Goal: Entertainment & Leisure: Browse casually

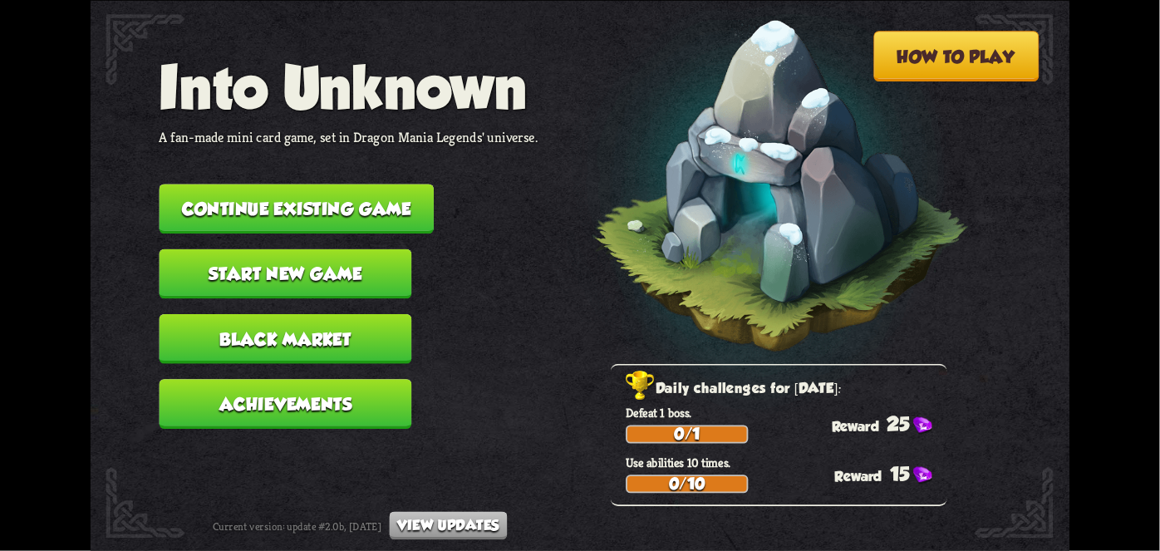
click at [338, 204] on button "Continue existing game" at bounding box center [297, 209] width 275 height 50
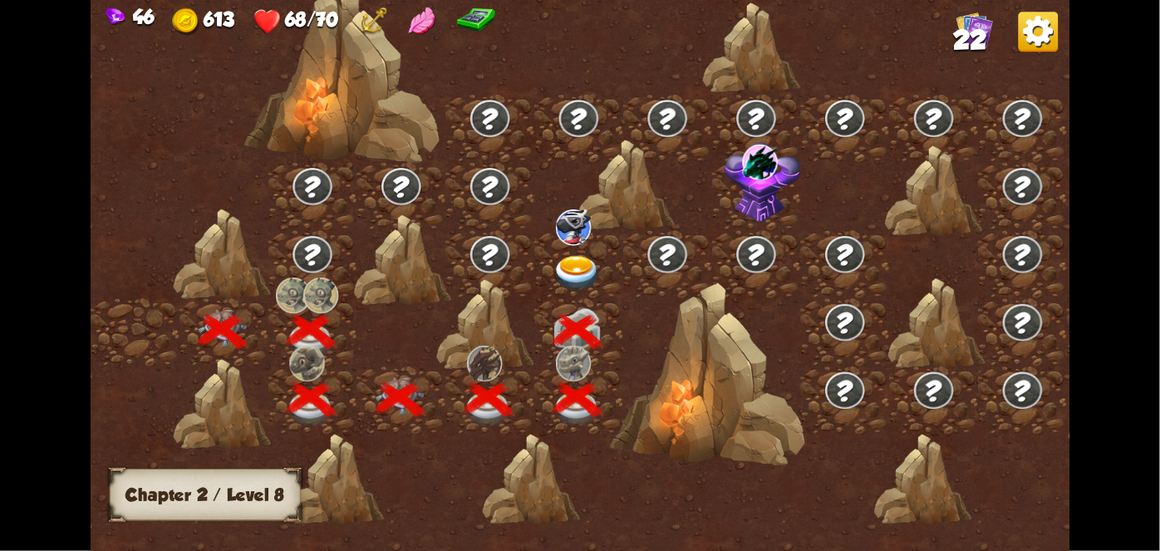
click at [592, 244] on div at bounding box center [578, 263] width 89 height 68
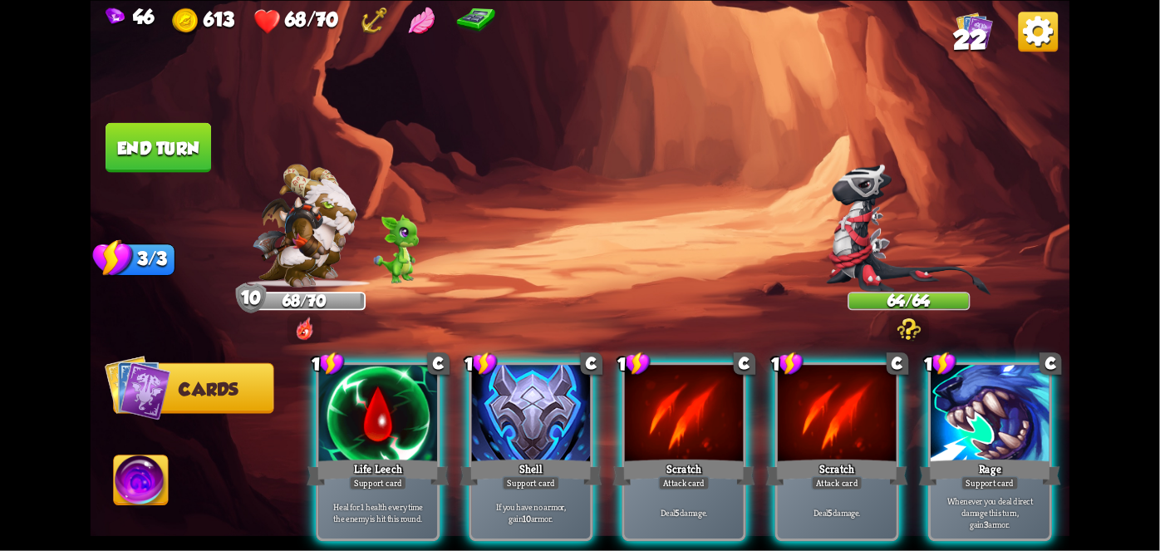
click at [877, 197] on img at bounding box center [909, 229] width 165 height 131
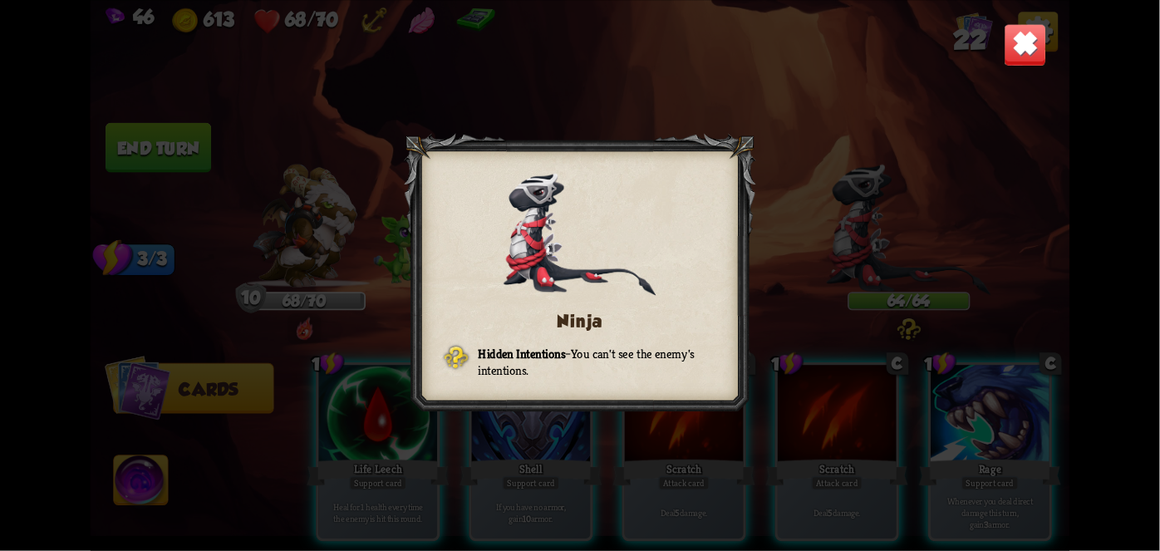
click at [1014, 49] on img at bounding box center [1025, 44] width 43 height 43
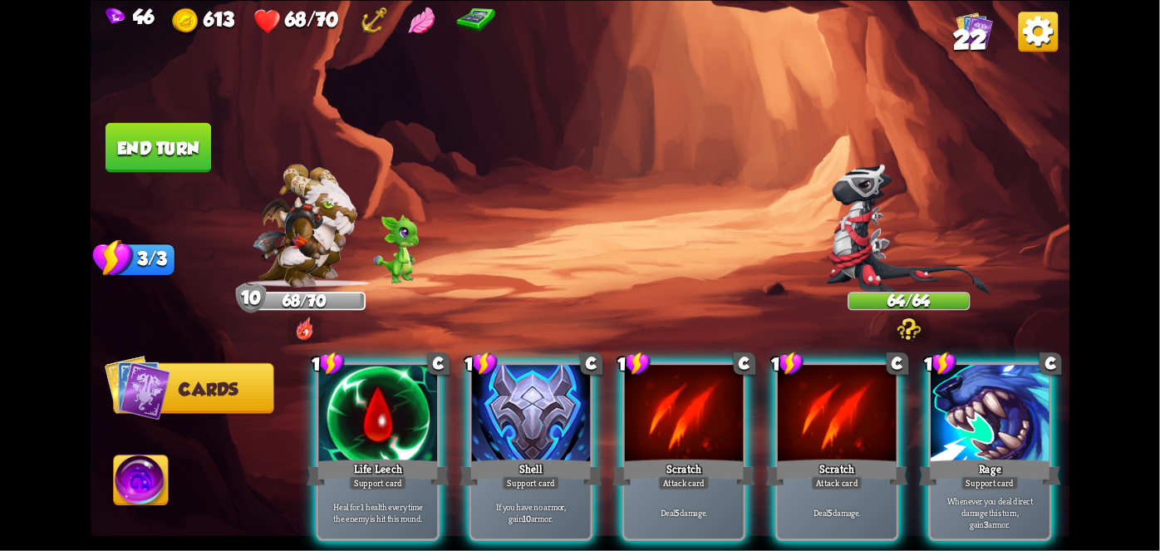
click at [985, 456] on div "Rage" at bounding box center [990, 472] width 142 height 32
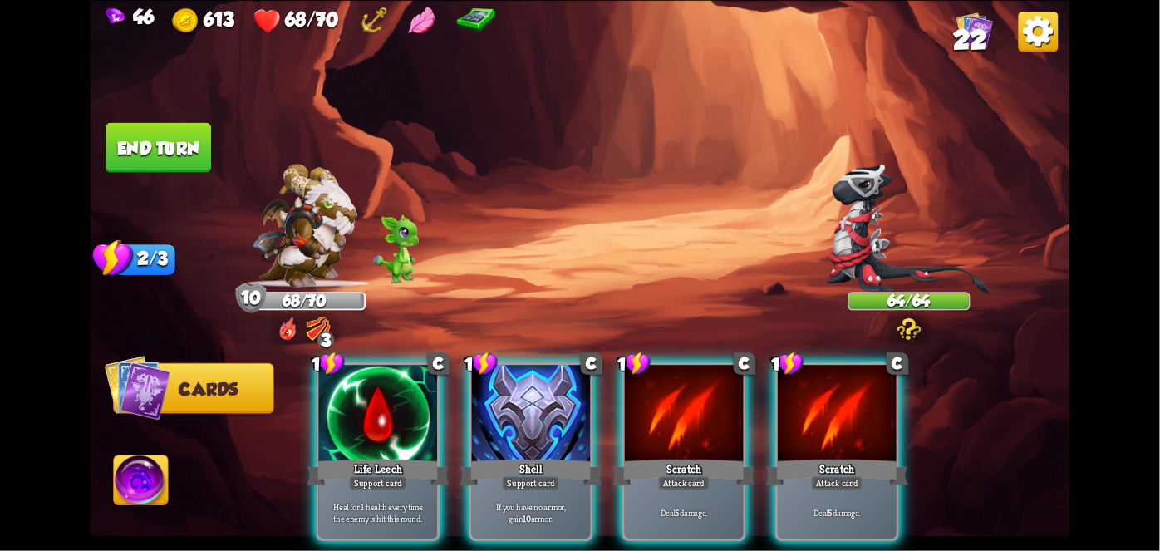
click at [671, 487] on div "Deal 5 damage." at bounding box center [684, 513] width 119 height 52
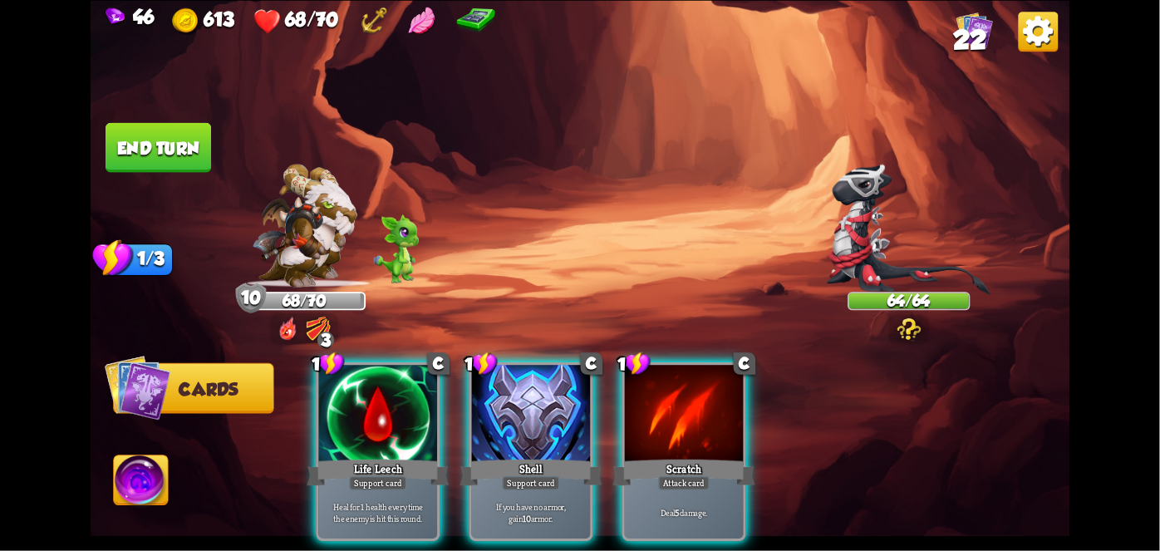
click at [685, 487] on div "Deal 5 damage." at bounding box center [684, 513] width 119 height 52
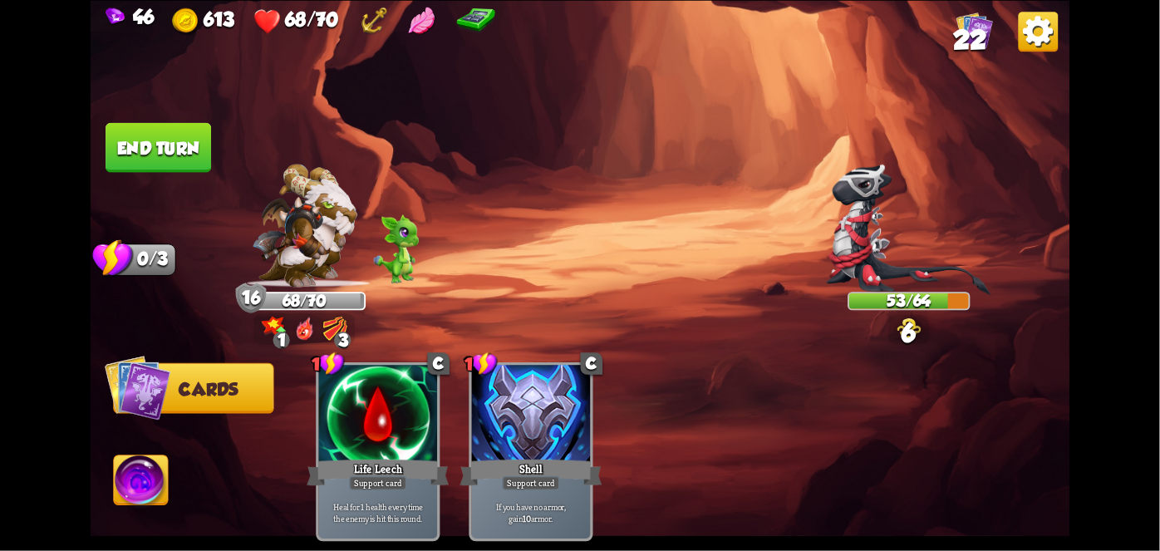
click at [159, 160] on button "End turn" at bounding box center [159, 147] width 106 height 50
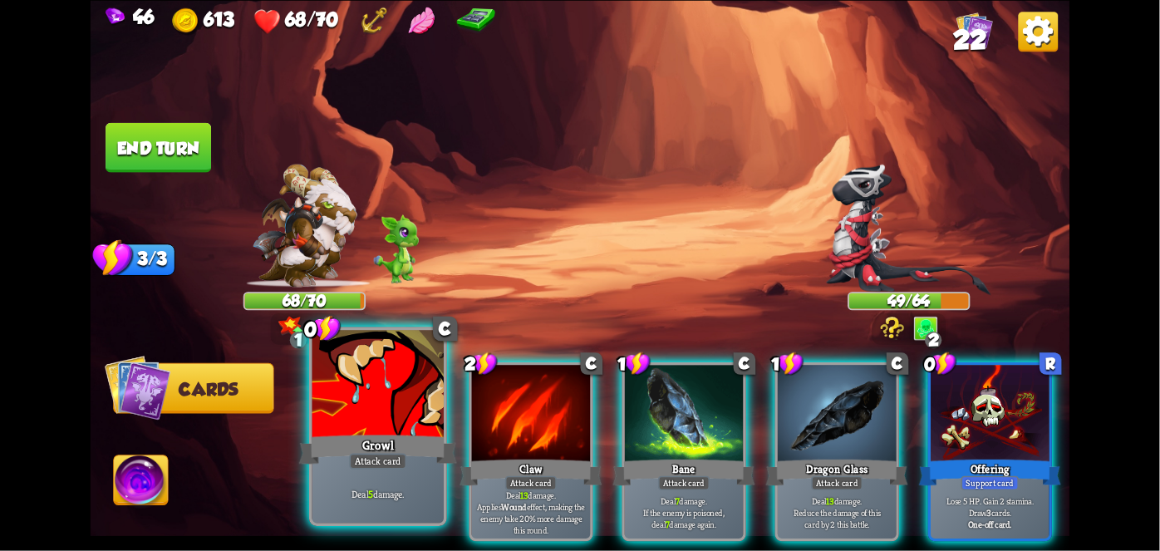
click at [370, 457] on div "Attack card" at bounding box center [377, 461] width 57 height 16
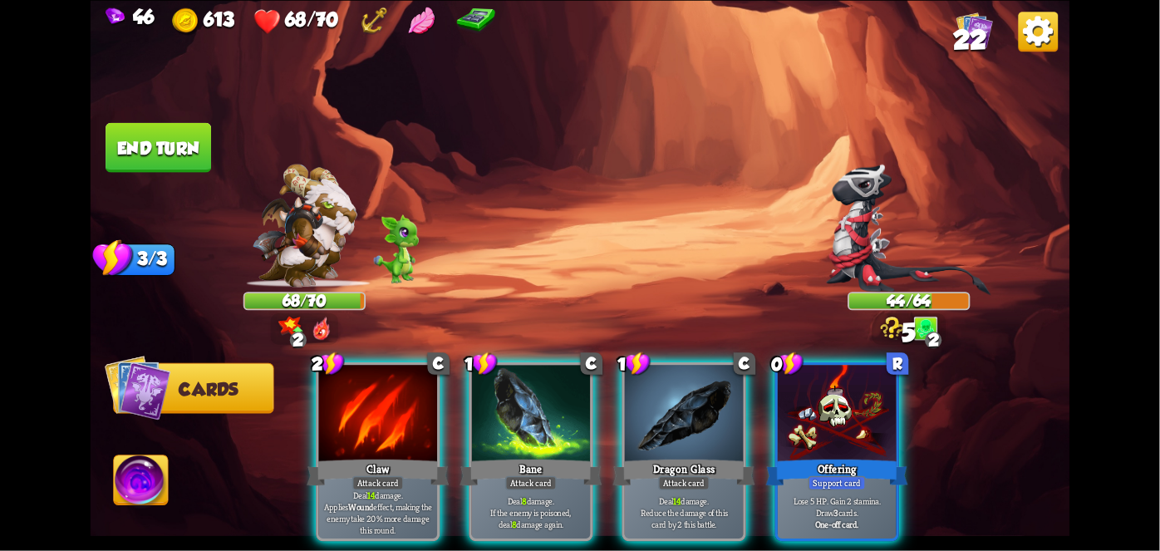
click at [844, 410] on div at bounding box center [837, 415] width 119 height 100
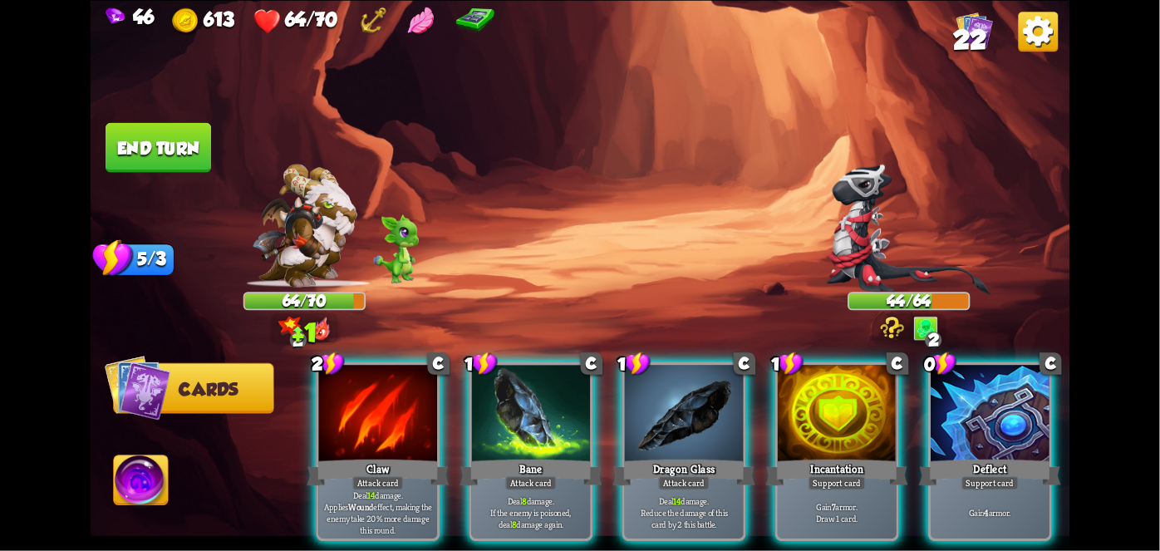
scroll to position [0, 157]
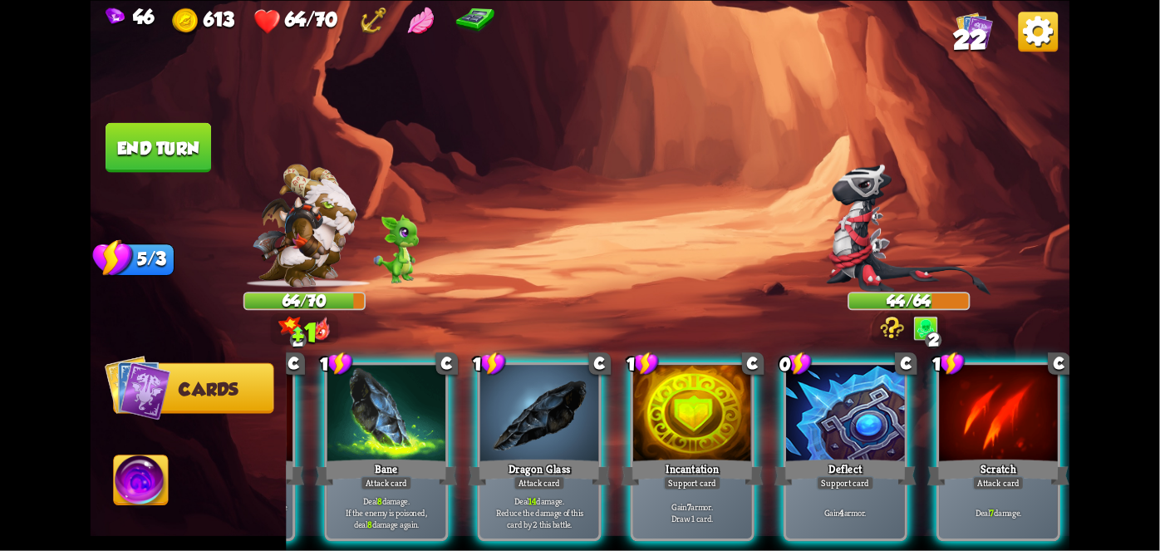
click at [832, 456] on div "Deflect" at bounding box center [845, 472] width 142 height 32
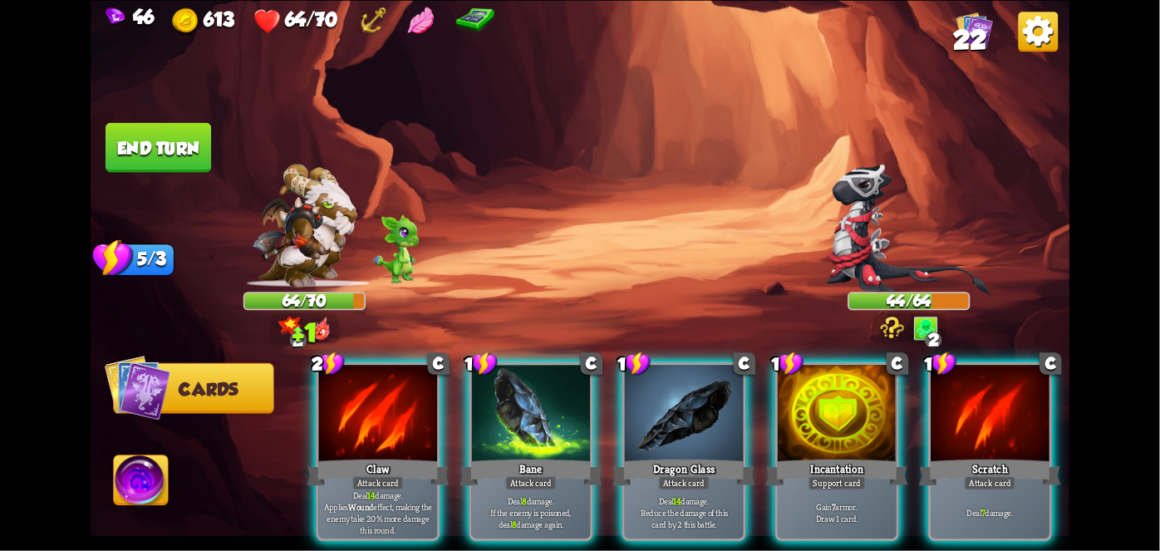
scroll to position [0, 0]
click at [839, 456] on div "Incantation" at bounding box center [837, 472] width 142 height 32
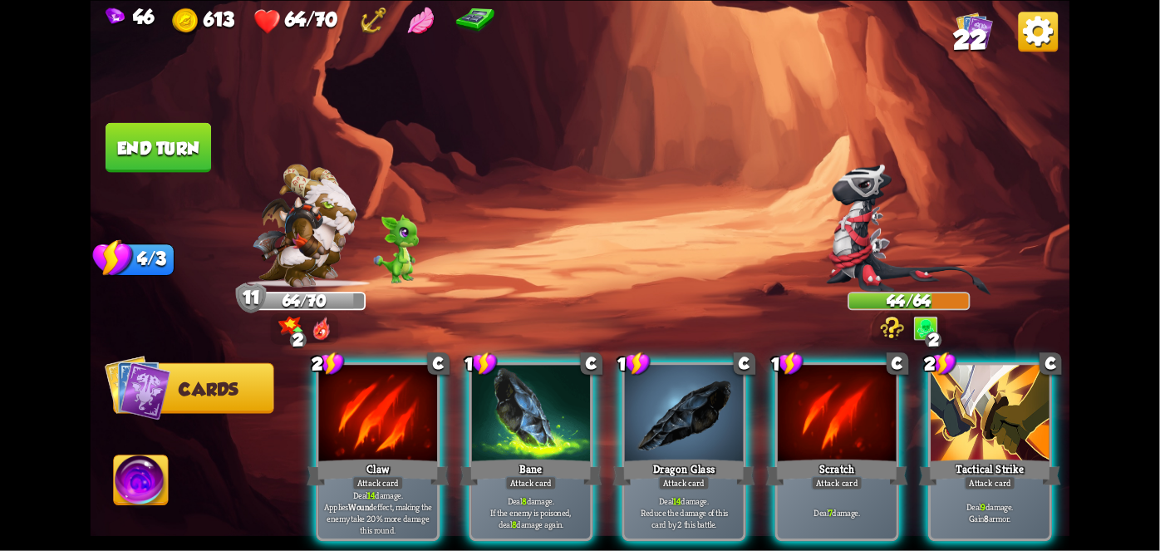
click at [853, 456] on div "Scratch" at bounding box center [837, 472] width 142 height 32
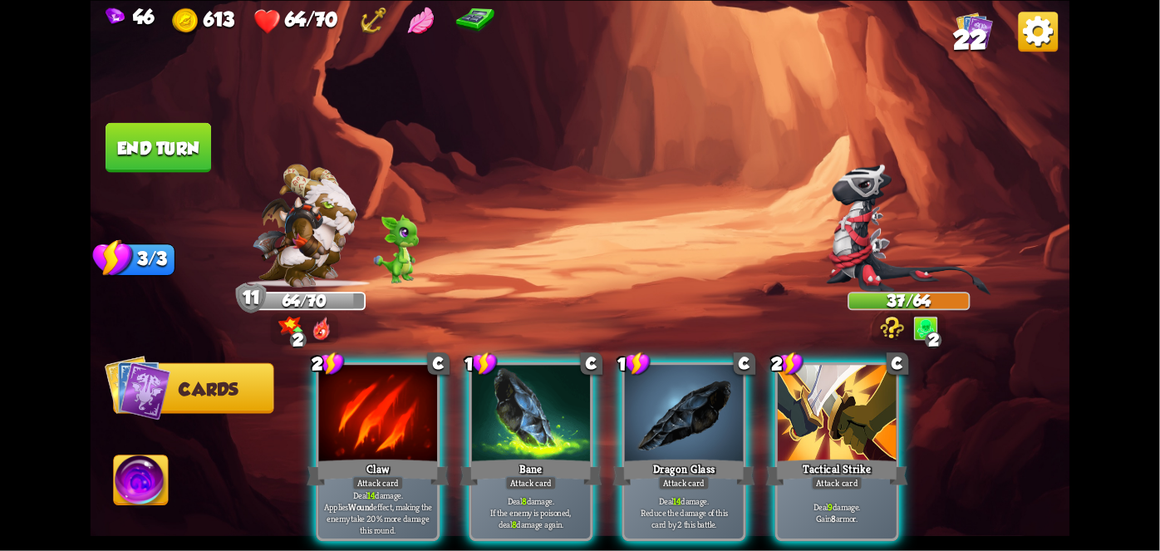
click at [850, 423] on div at bounding box center [837, 415] width 119 height 100
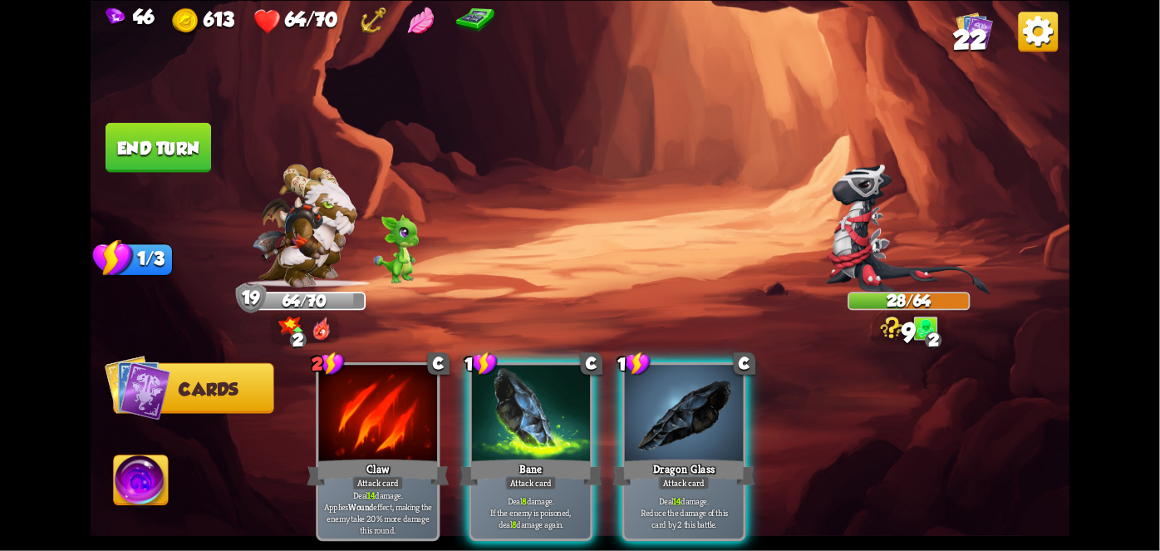
click at [708, 475] on div "Attack card" at bounding box center [684, 482] width 52 height 14
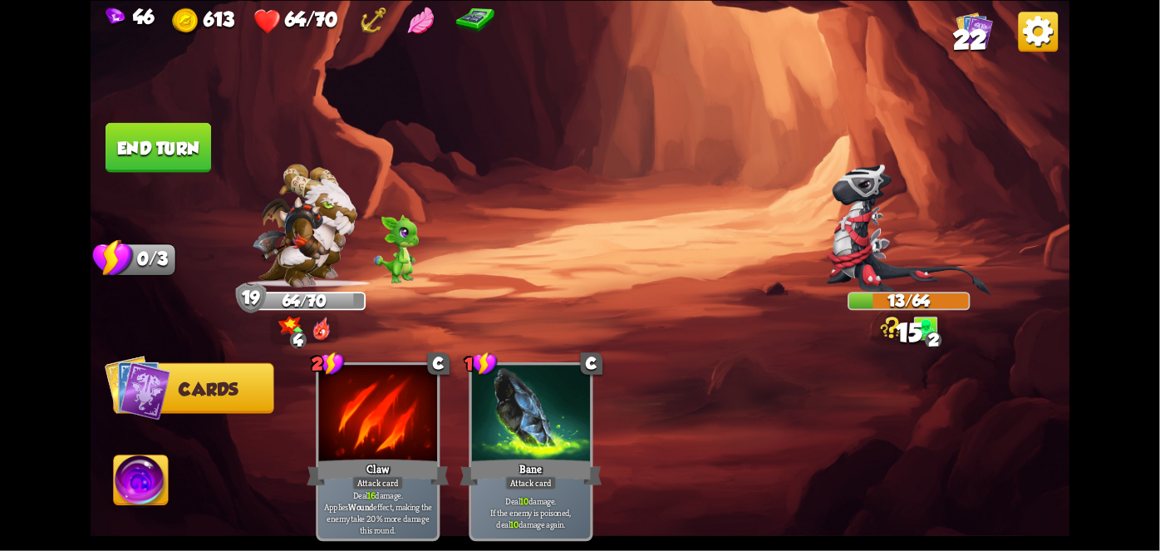
click at [160, 149] on button "End turn" at bounding box center [159, 147] width 106 height 50
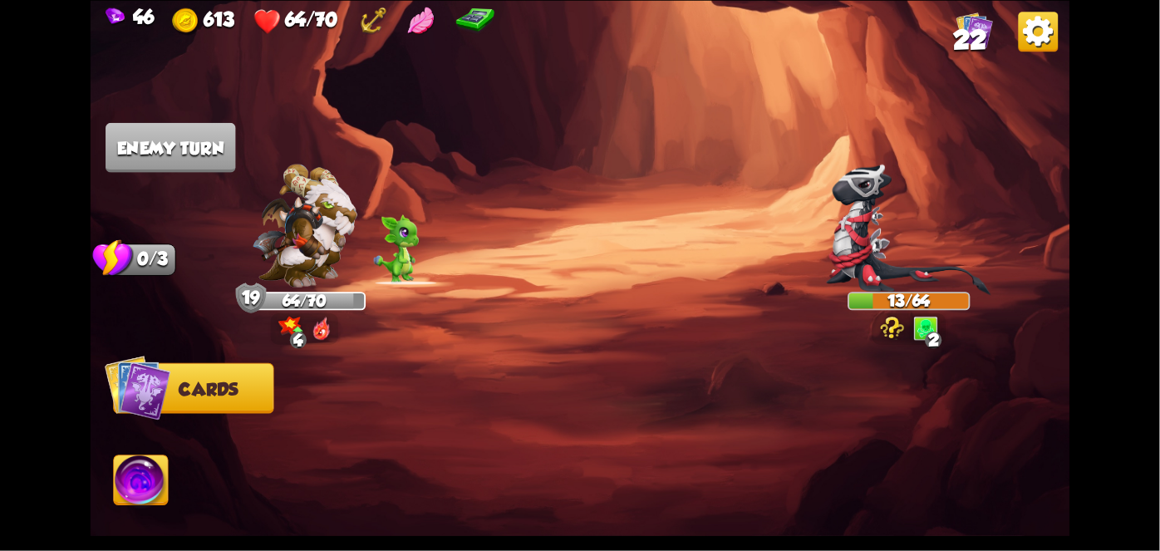
click at [165, 483] on img at bounding box center [141, 482] width 54 height 55
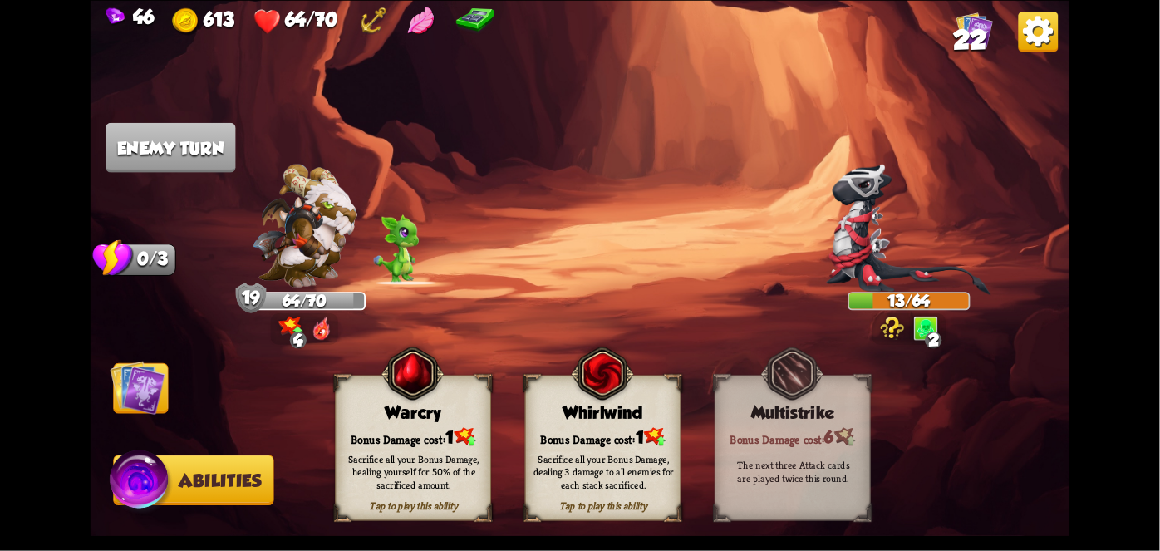
click at [633, 435] on div "Bonus Damage cost: 1" at bounding box center [603, 436] width 155 height 22
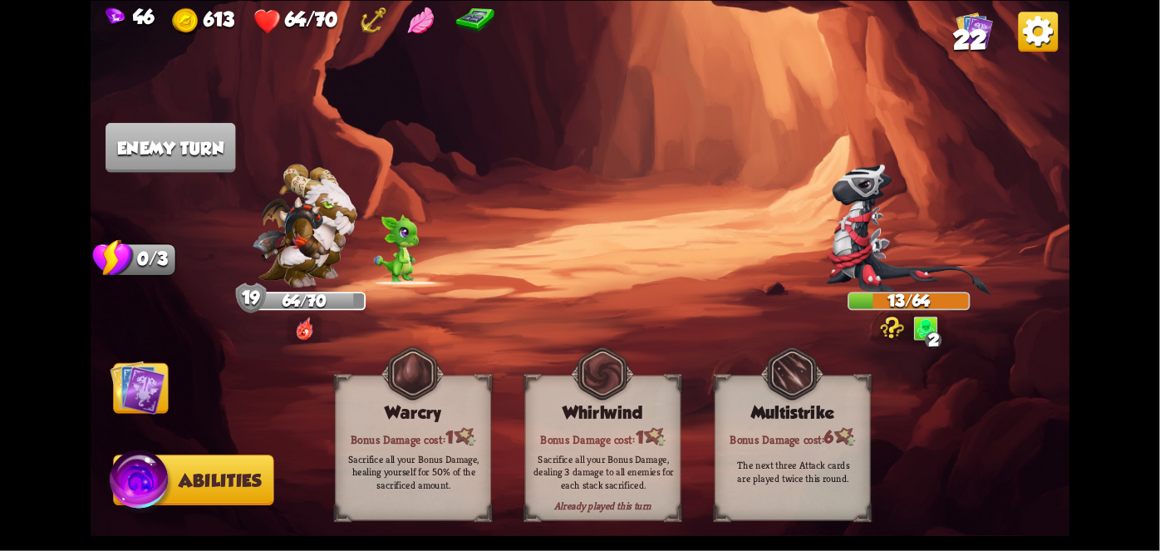
click at [634, 422] on div "Already played this turn Whirlwind Bonus Damage cost: 1 Sacrifice all your Bonu…" at bounding box center [603, 447] width 156 height 145
click at [101, 388] on img at bounding box center [581, 275] width 980 height 551
click at [140, 390] on img at bounding box center [138, 387] width 55 height 55
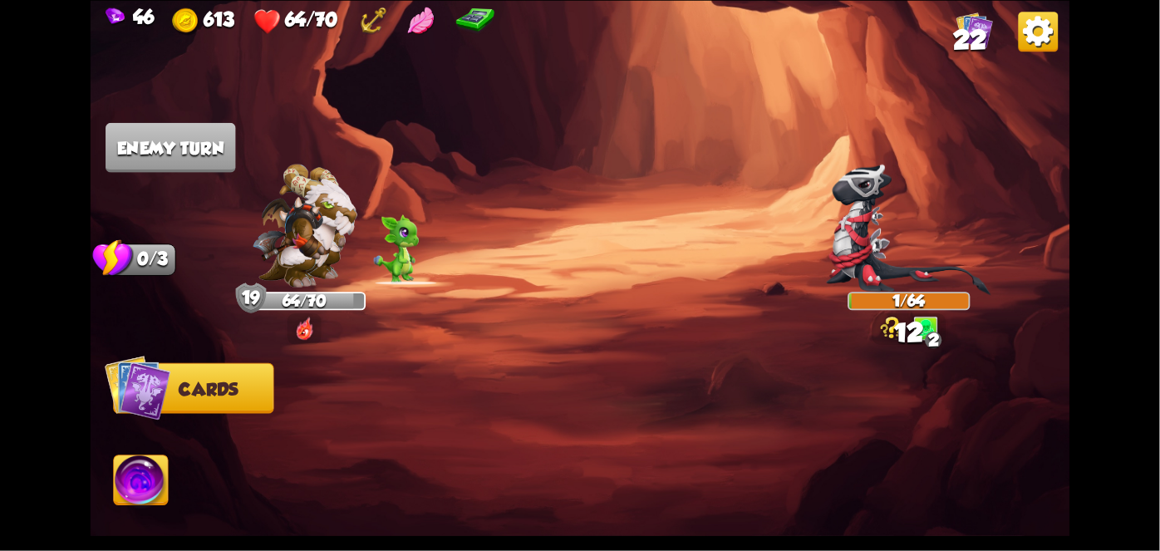
click at [147, 392] on img at bounding box center [138, 387] width 66 height 66
click at [148, 405] on img at bounding box center [138, 387] width 66 height 66
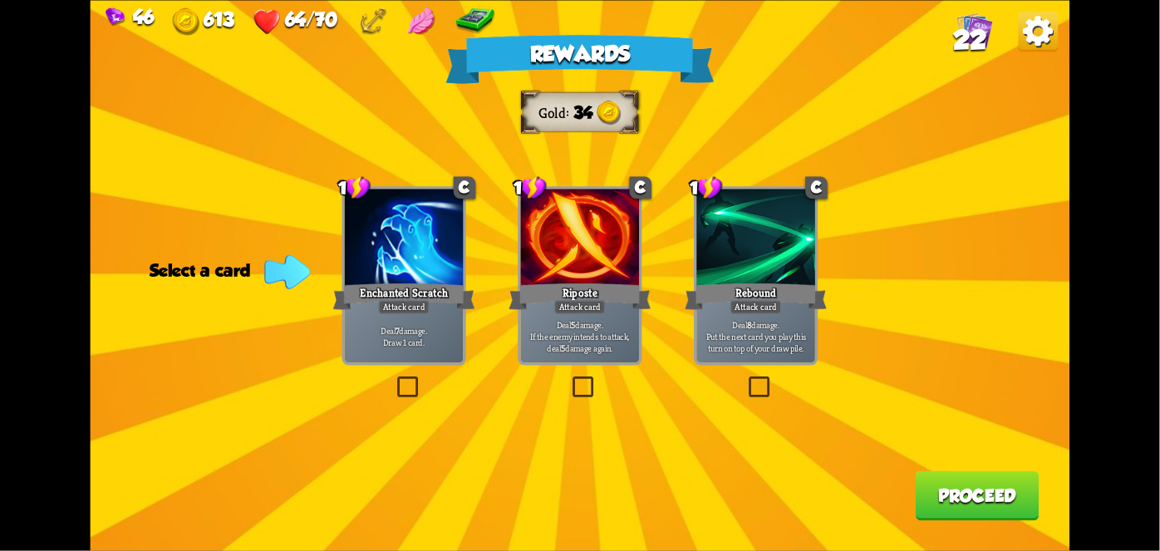
click at [403, 289] on div "Enchanted Scratch" at bounding box center [404, 296] width 142 height 32
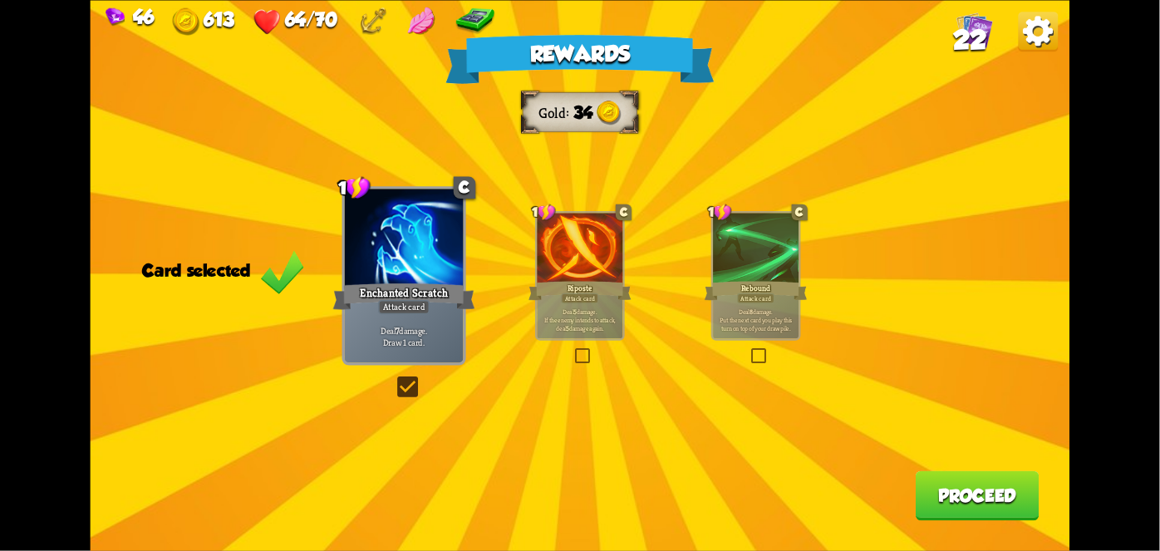
click at [955, 474] on button "Proceed" at bounding box center [978, 495] width 124 height 50
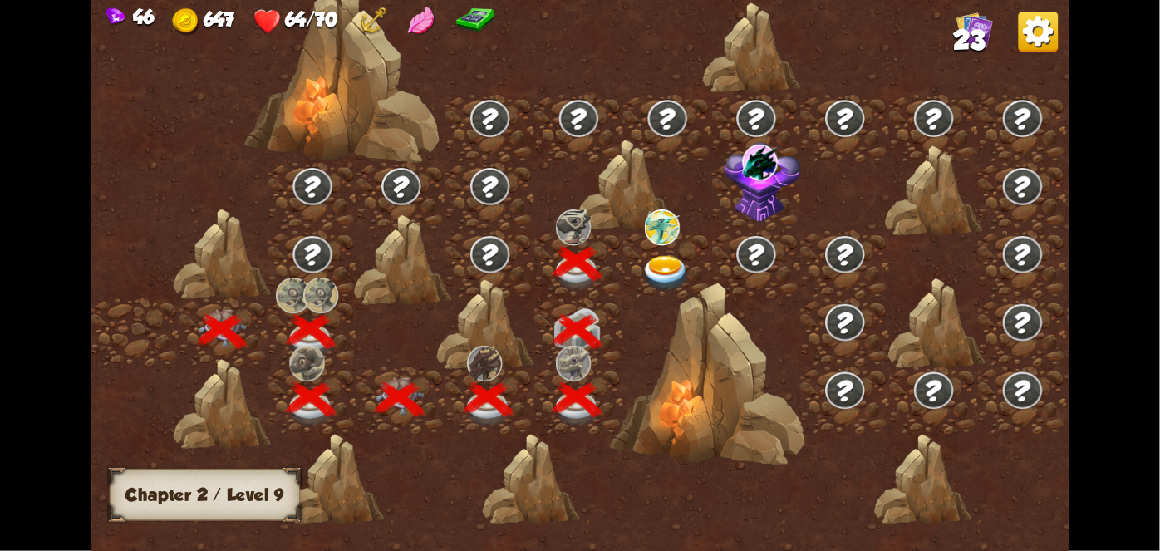
click at [677, 261] on img at bounding box center [665, 273] width 49 height 36
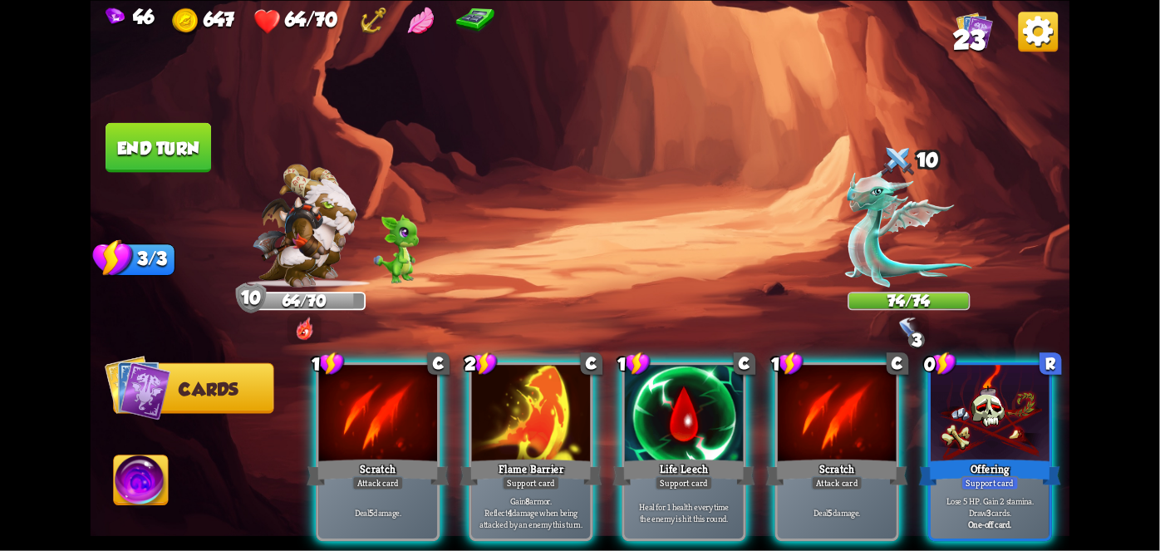
click at [528, 487] on div "Gain 8 armor. Reflect 4 damage when being attacked by an enemy this turn." at bounding box center [531, 513] width 119 height 52
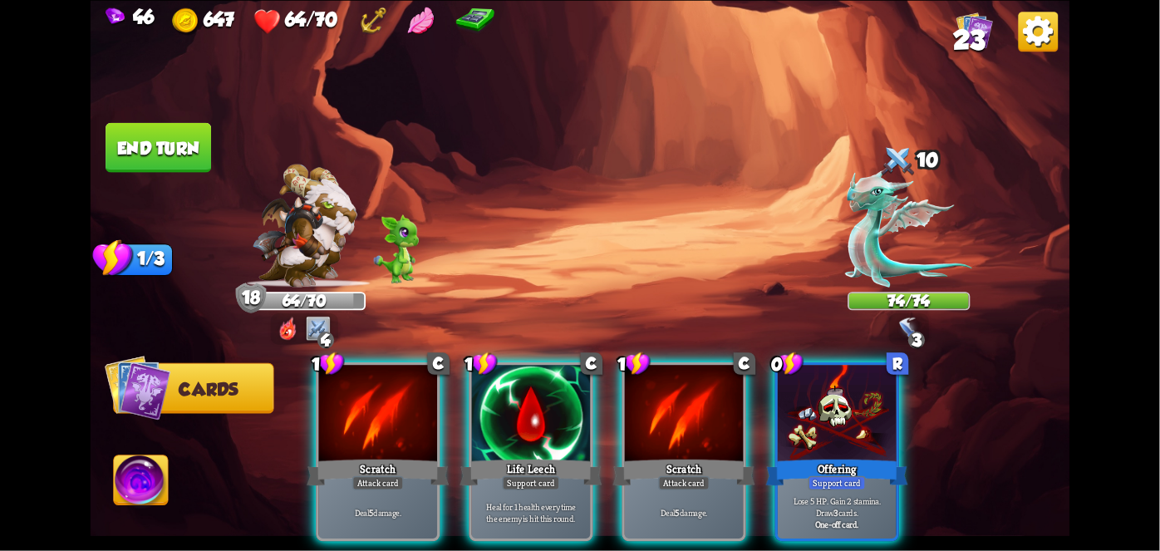
click at [534, 475] on div "Support card" at bounding box center [531, 482] width 58 height 14
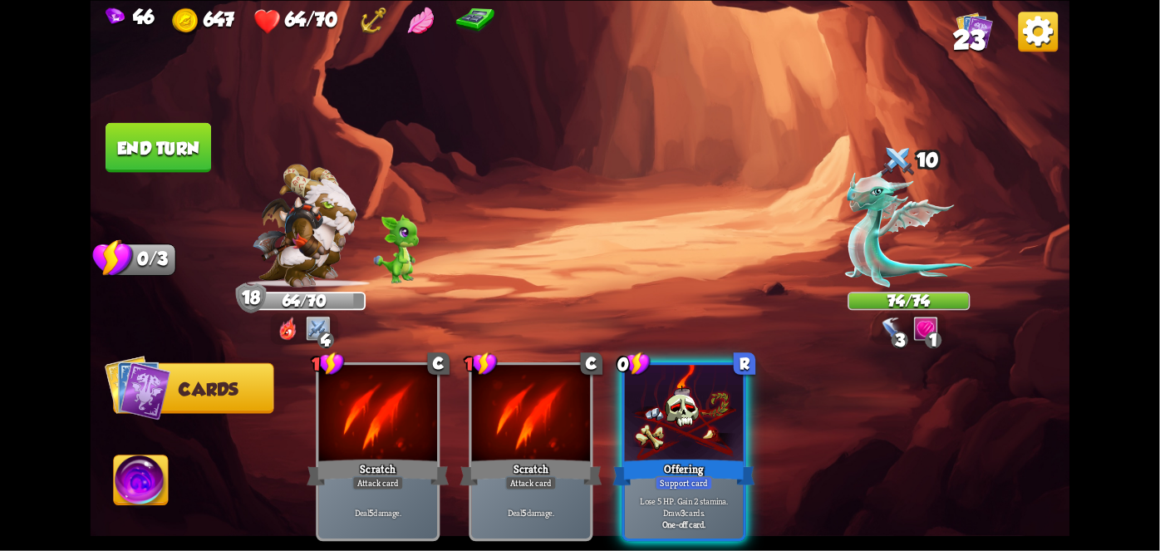
click at [165, 153] on button "End turn" at bounding box center [159, 147] width 106 height 50
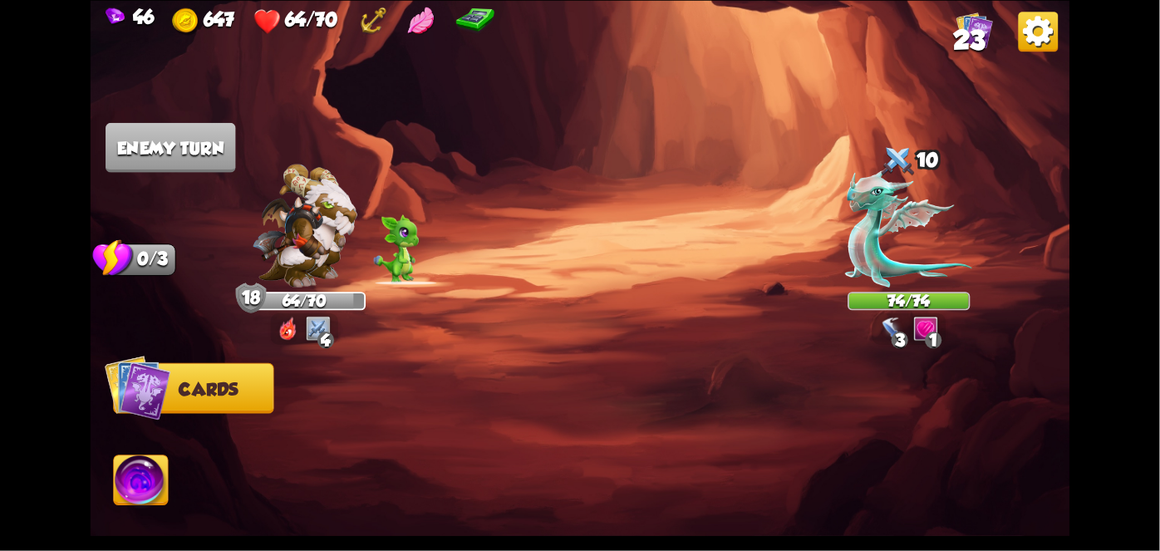
click at [222, 460] on img at bounding box center [581, 275] width 980 height 551
click at [141, 495] on img at bounding box center [141, 482] width 54 height 55
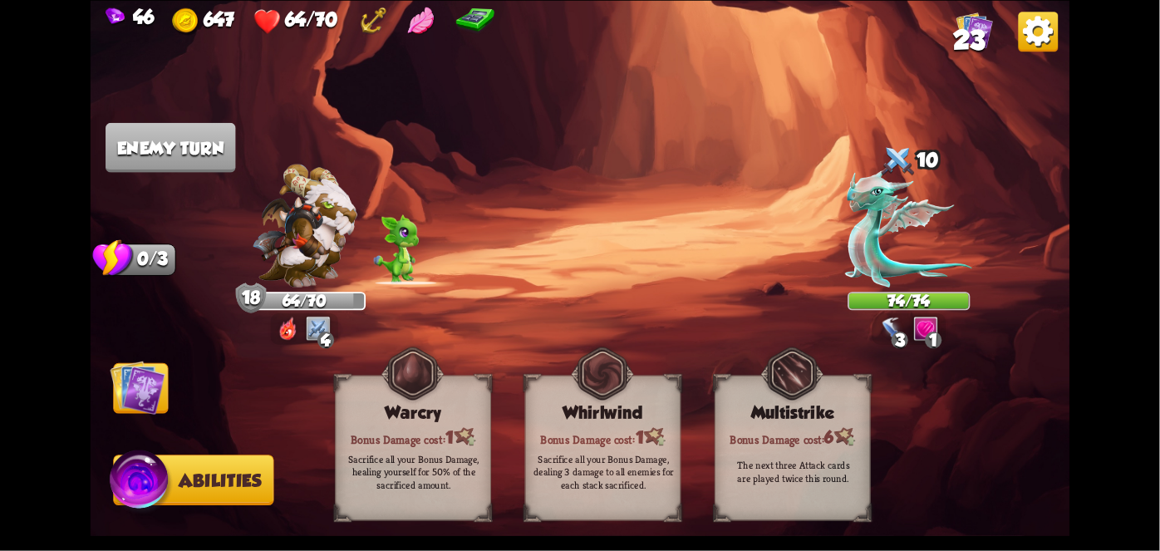
click at [609, 444] on div "Sacrifice all your Bonus Damage, dealing 3 damage to all enemies for each stack…" at bounding box center [604, 470] width 156 height 61
click at [123, 384] on img at bounding box center [138, 387] width 55 height 55
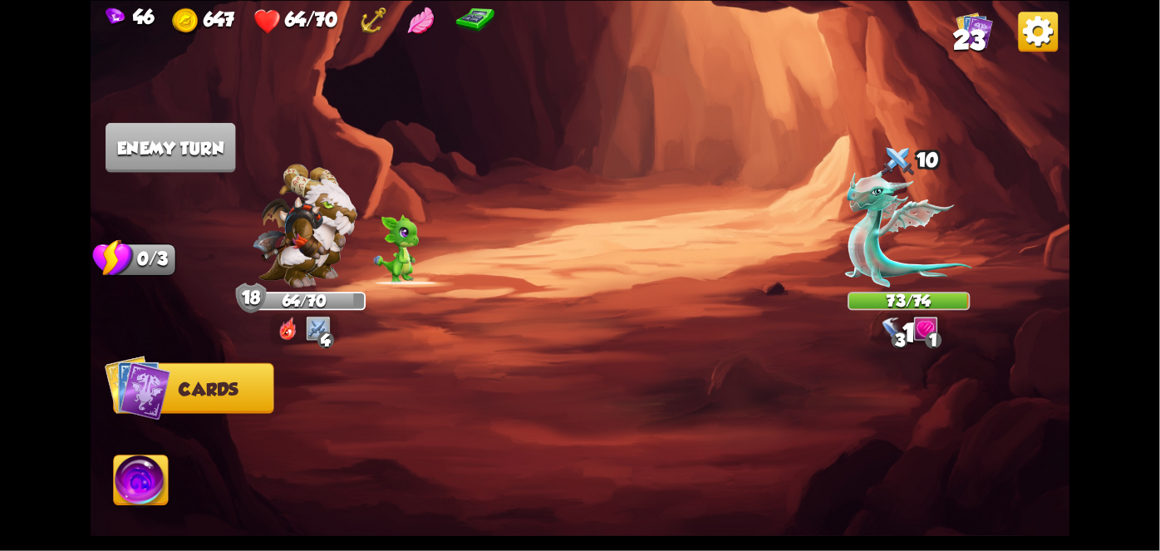
click at [130, 378] on img at bounding box center [138, 387] width 66 height 66
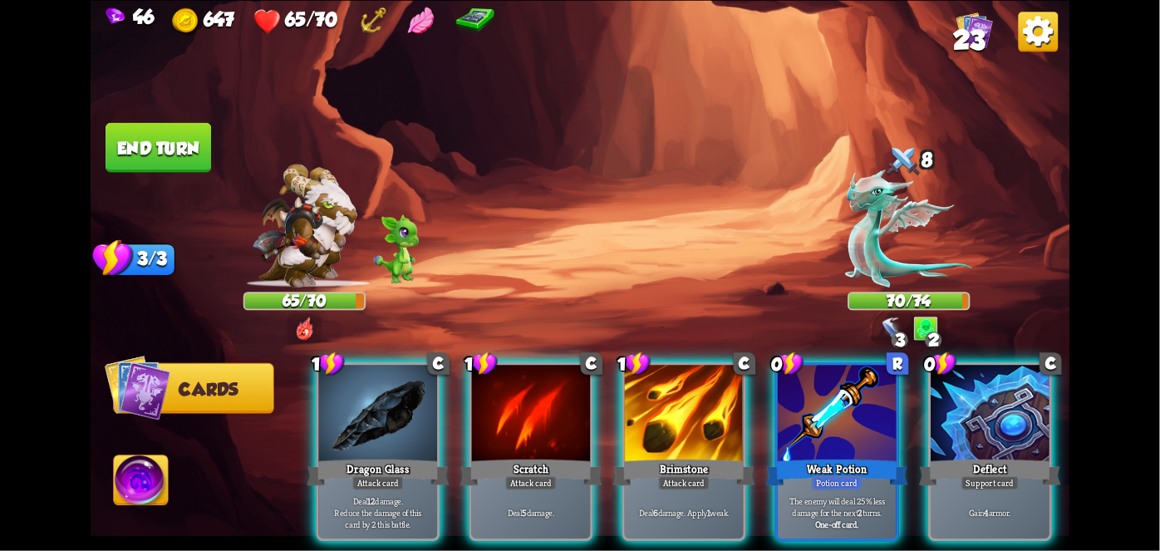
click at [864, 416] on div at bounding box center [837, 415] width 119 height 100
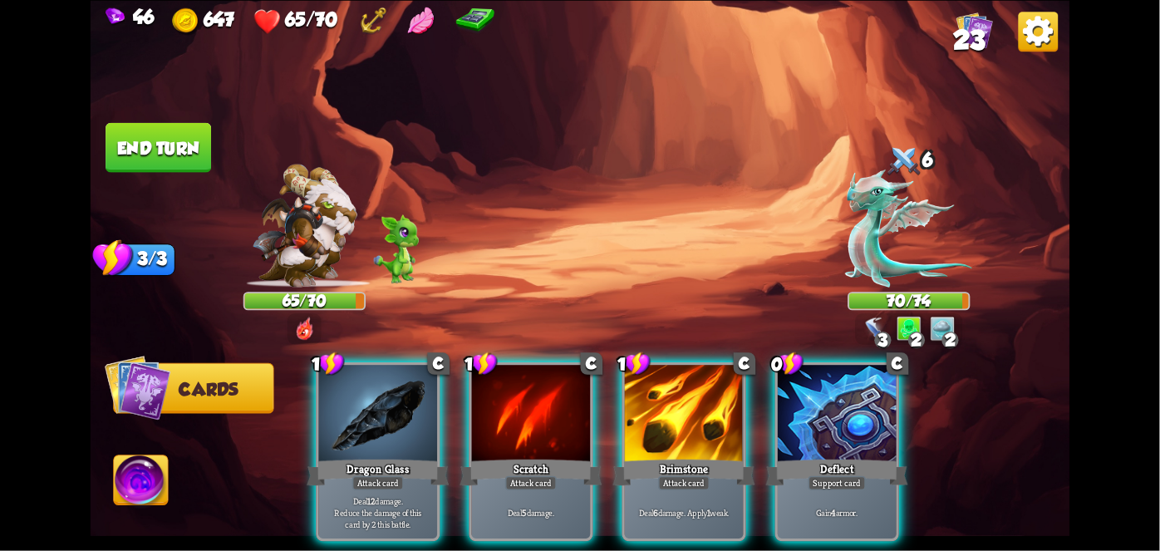
click at [862, 456] on div "Deflect" at bounding box center [837, 472] width 142 height 32
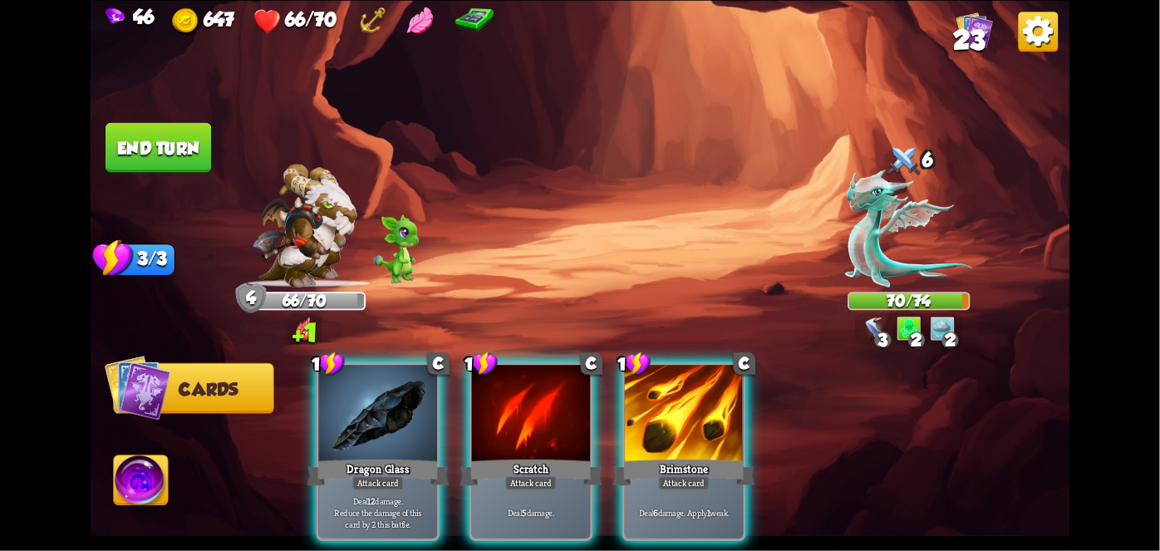
click at [363, 487] on div "Deal 12 damage. Reduce the damage of this card by 2 this battle." at bounding box center [378, 513] width 119 height 52
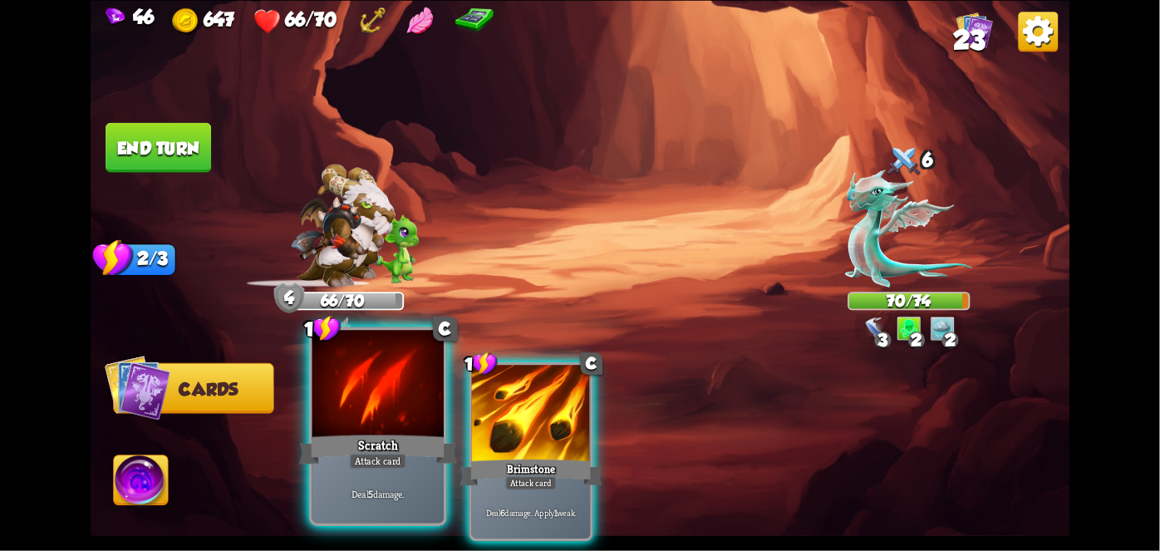
click at [365, 449] on div "Scratch" at bounding box center [378, 448] width 158 height 35
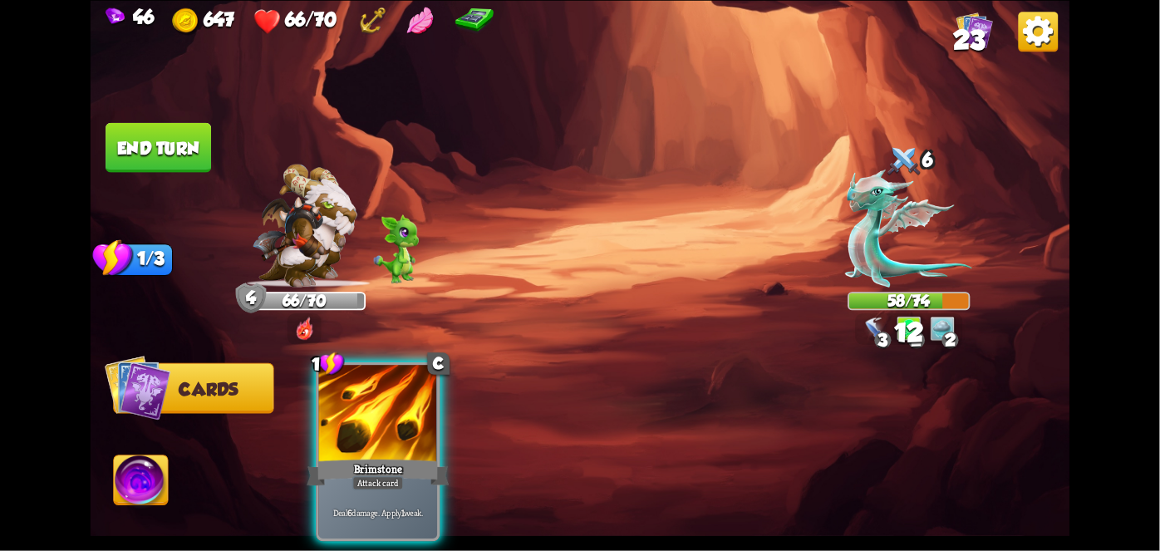
click at [364, 456] on div "Brimstone" at bounding box center [378, 472] width 142 height 32
click at [378, 432] on div "1 C Brimstone Attack card Deal 6 damage. Apply 1 weak." at bounding box center [677, 428] width 783 height 245
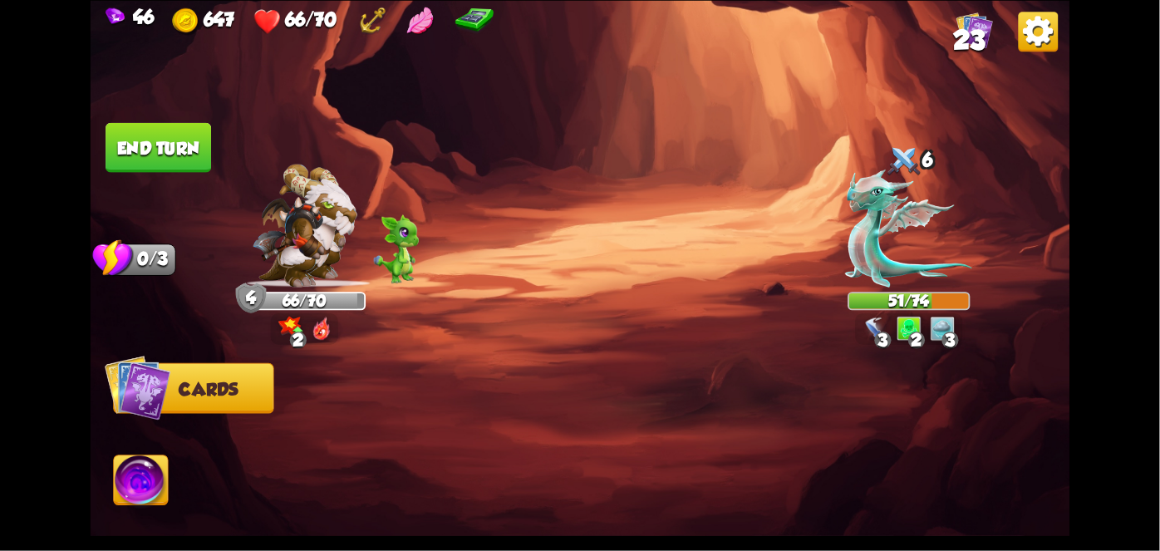
click at [121, 103] on img at bounding box center [581, 275] width 980 height 551
click at [124, 114] on img at bounding box center [581, 275] width 980 height 551
click at [130, 128] on button "End turn" at bounding box center [159, 147] width 106 height 50
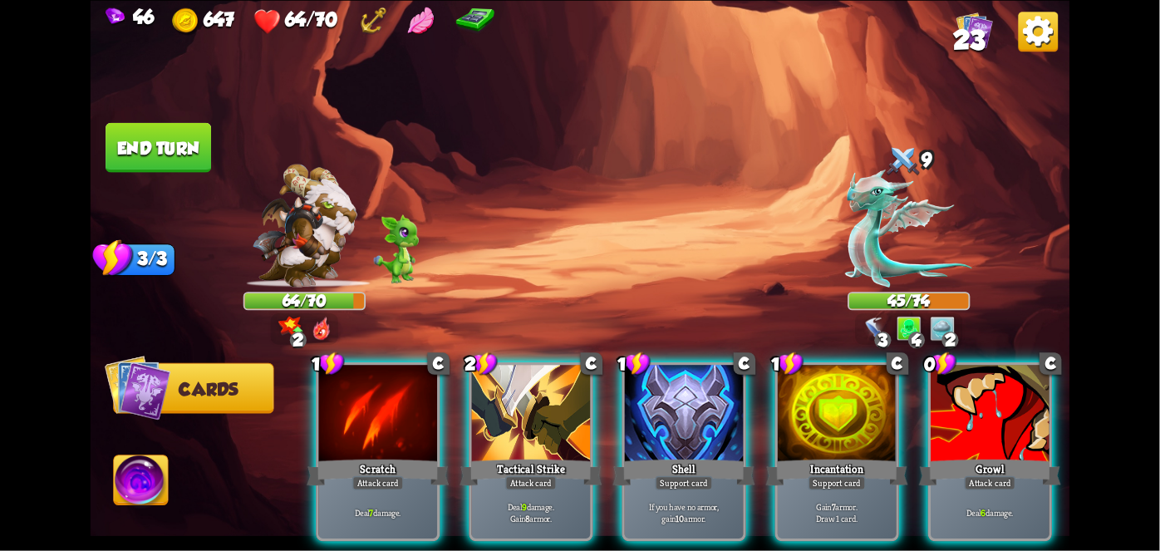
click at [558, 456] on div "Tactical Strike" at bounding box center [531, 472] width 142 height 32
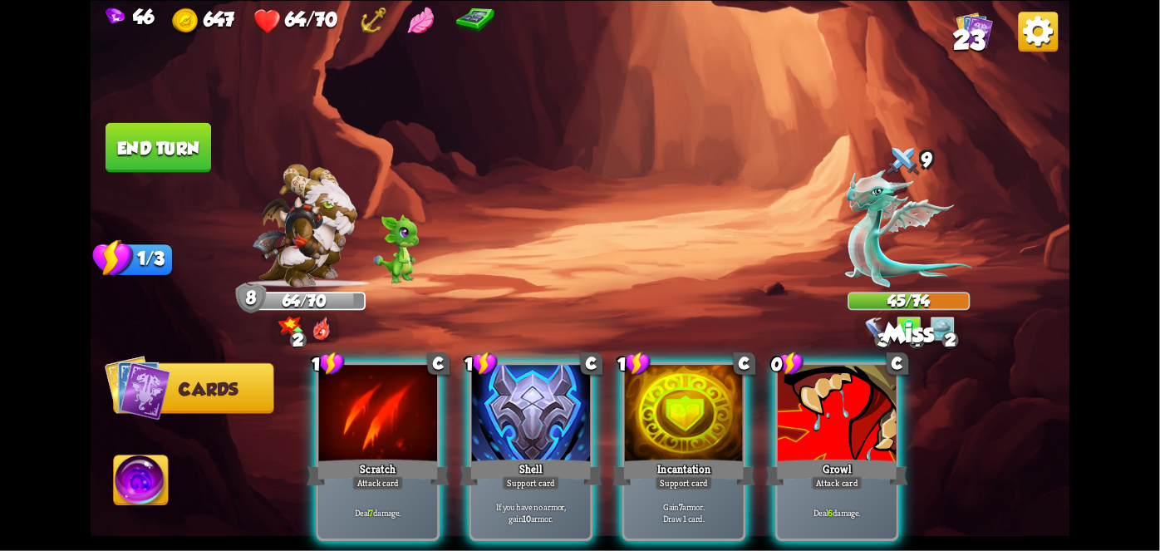
click at [833, 423] on div at bounding box center [837, 415] width 119 height 100
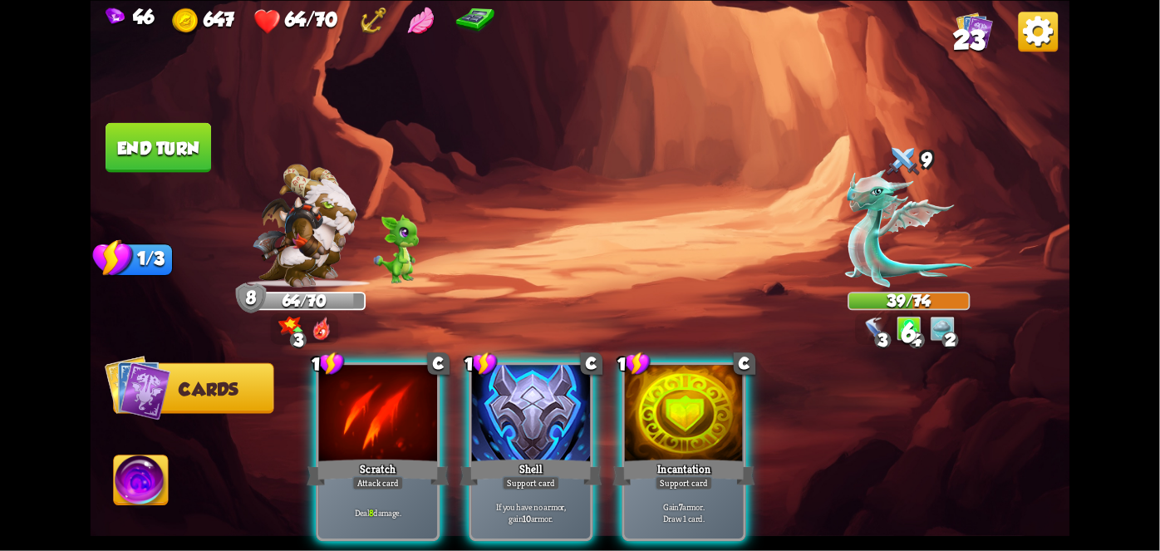
click at [383, 487] on div "Deal 8 damage." at bounding box center [378, 513] width 119 height 52
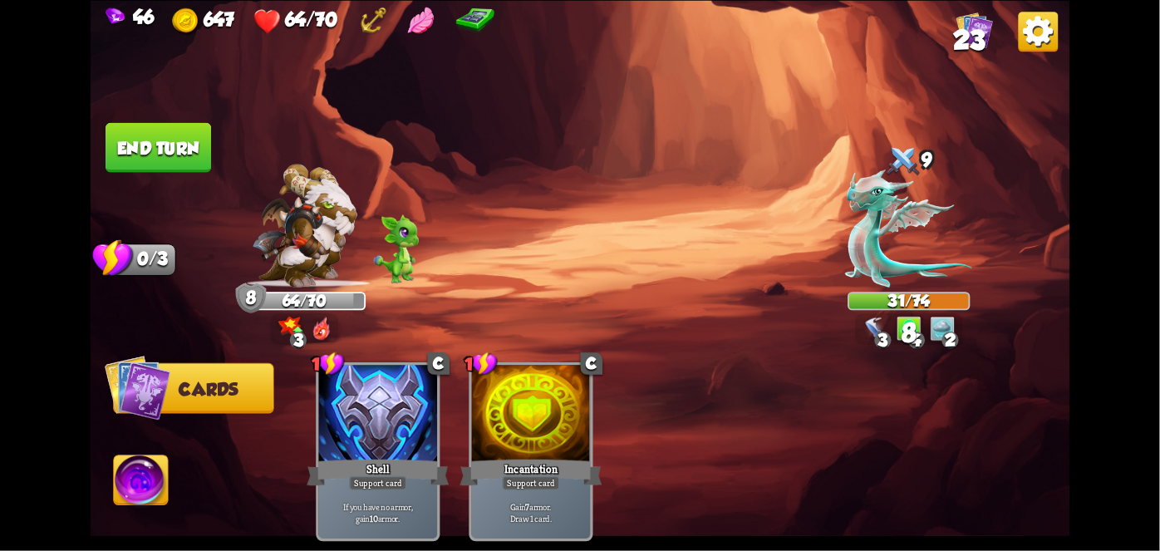
click at [170, 137] on button "End turn" at bounding box center [159, 147] width 106 height 50
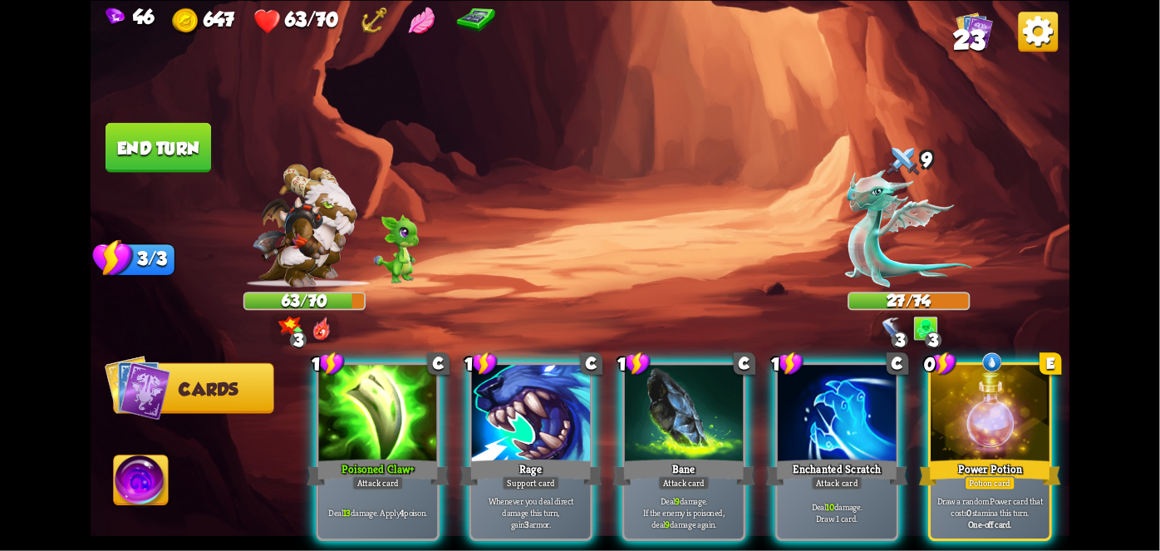
click at [379, 475] on div "Attack card" at bounding box center [378, 482] width 52 height 14
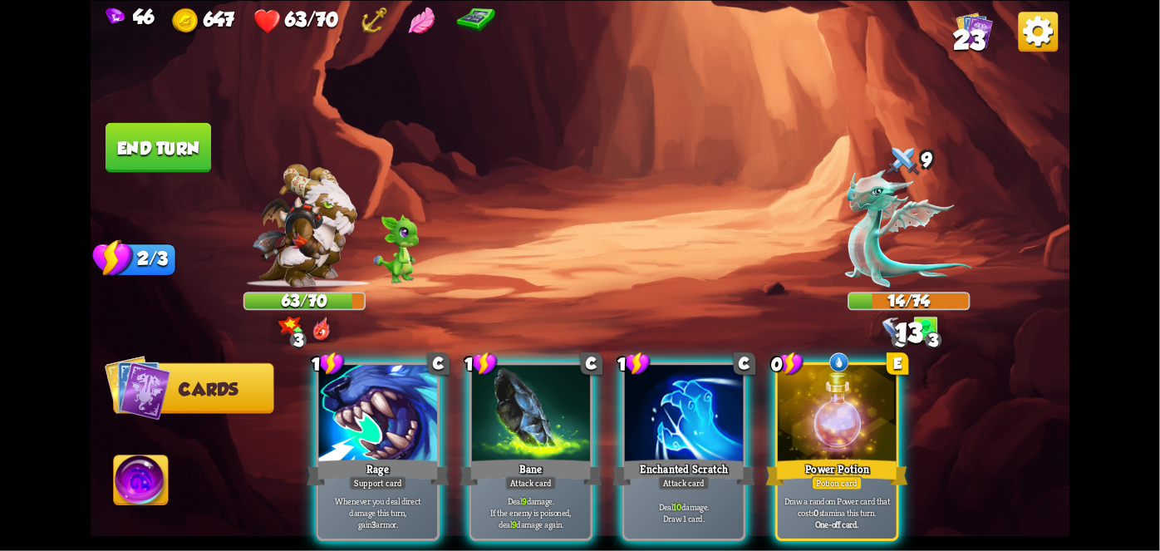
click at [844, 414] on div at bounding box center [837, 415] width 119 height 100
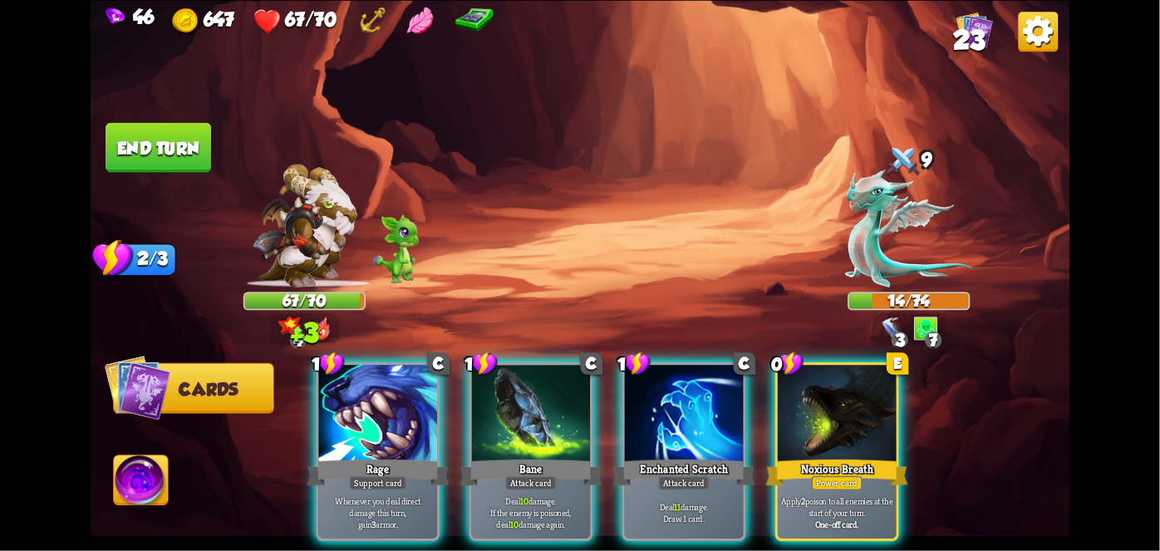
click at [866, 456] on div "Noxious Breath" at bounding box center [837, 472] width 142 height 32
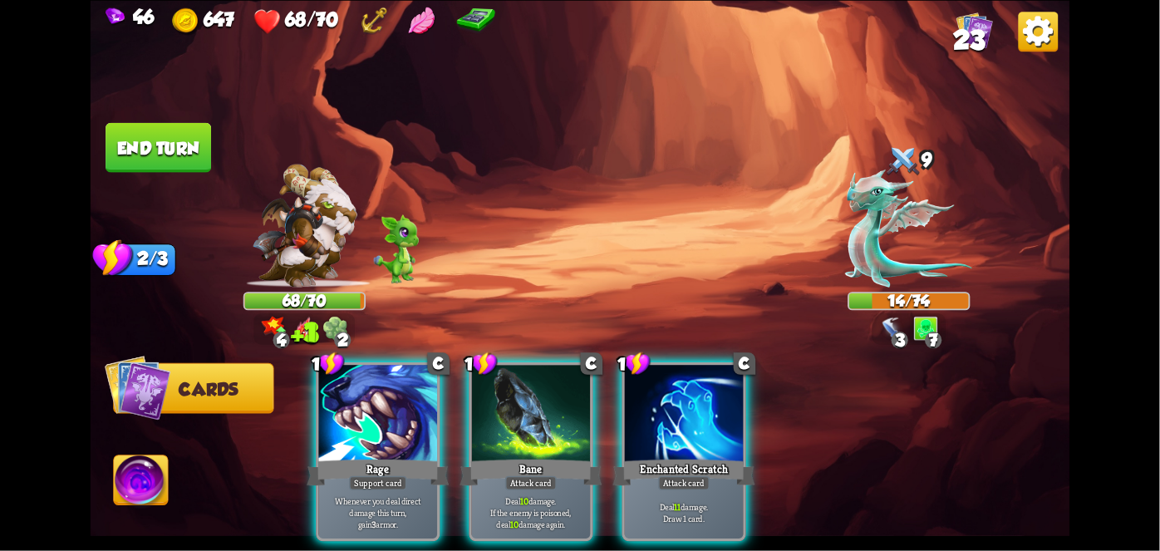
click at [683, 487] on div "Deal 11 damage. Draw 1 card." at bounding box center [684, 513] width 119 height 52
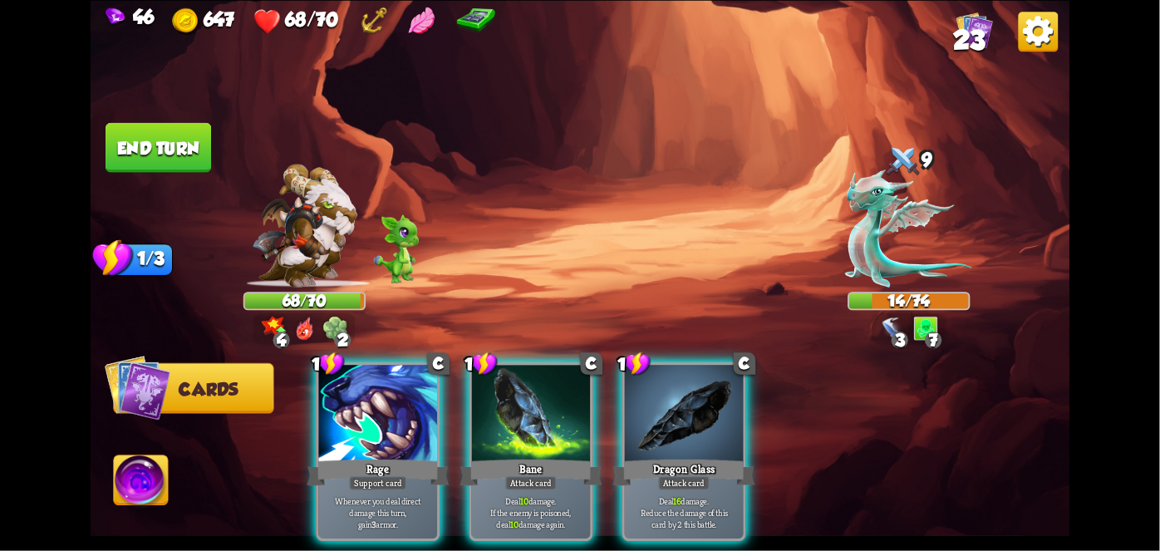
click at [686, 495] on p "Deal 16 damage. Reduce the damage of this card by 2 this battle." at bounding box center [684, 512] width 112 height 35
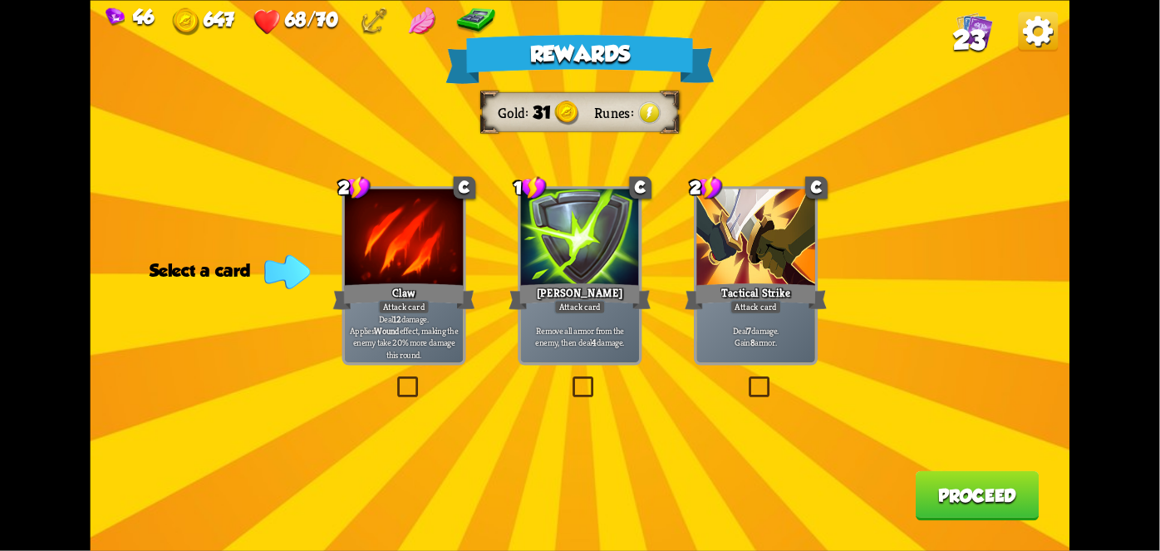
click at [584, 338] on p "Remove all armor from the enemy, then deal 4 damage." at bounding box center [579, 336] width 112 height 23
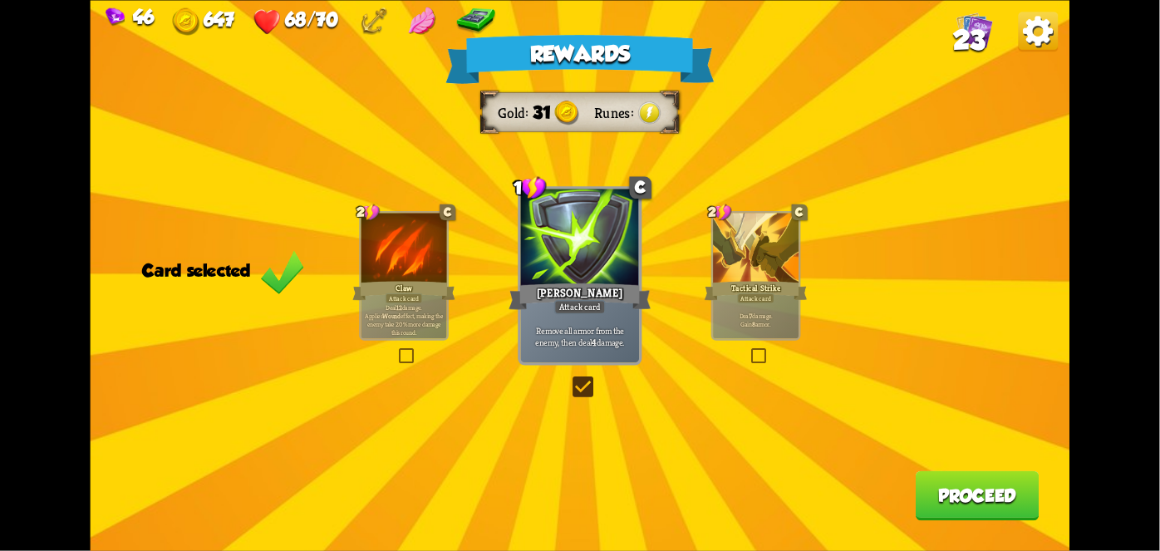
click at [988, 503] on button "Proceed" at bounding box center [978, 495] width 124 height 50
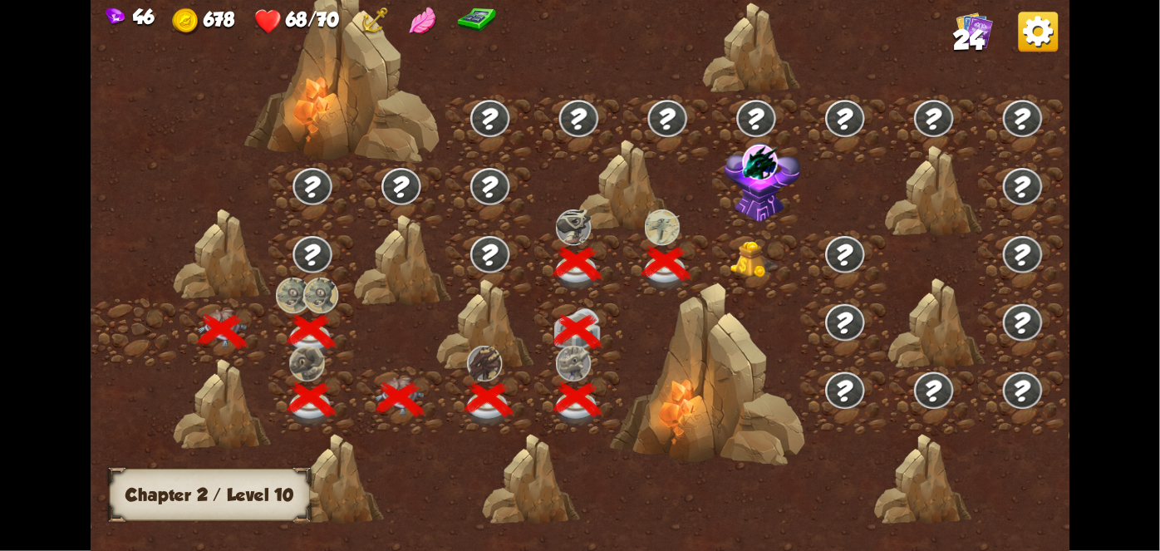
click at [749, 272] on img at bounding box center [753, 258] width 49 height 37
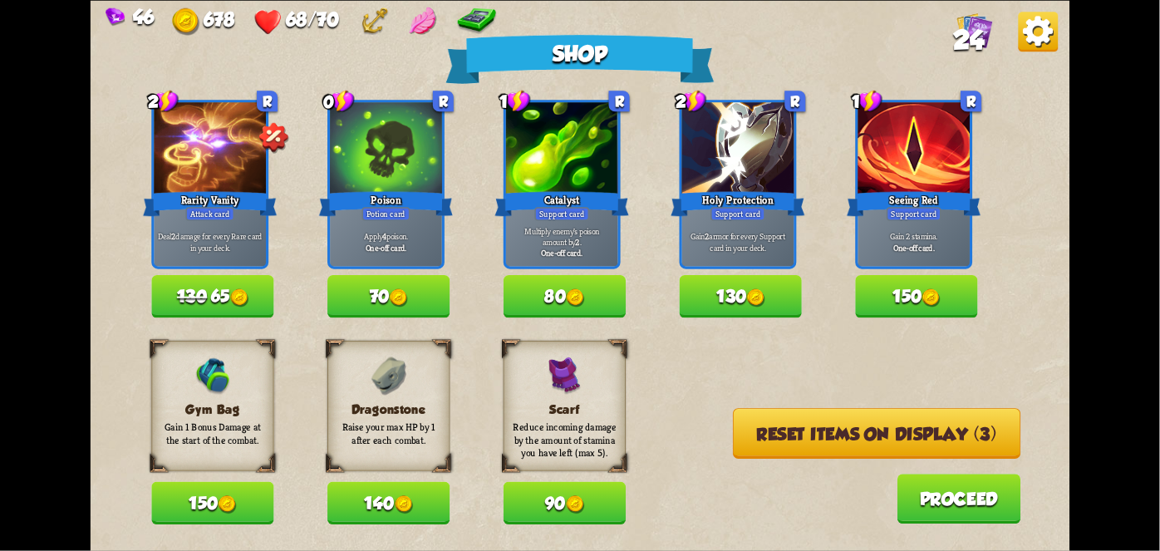
click at [941, 316] on button "150" at bounding box center [916, 296] width 122 height 42
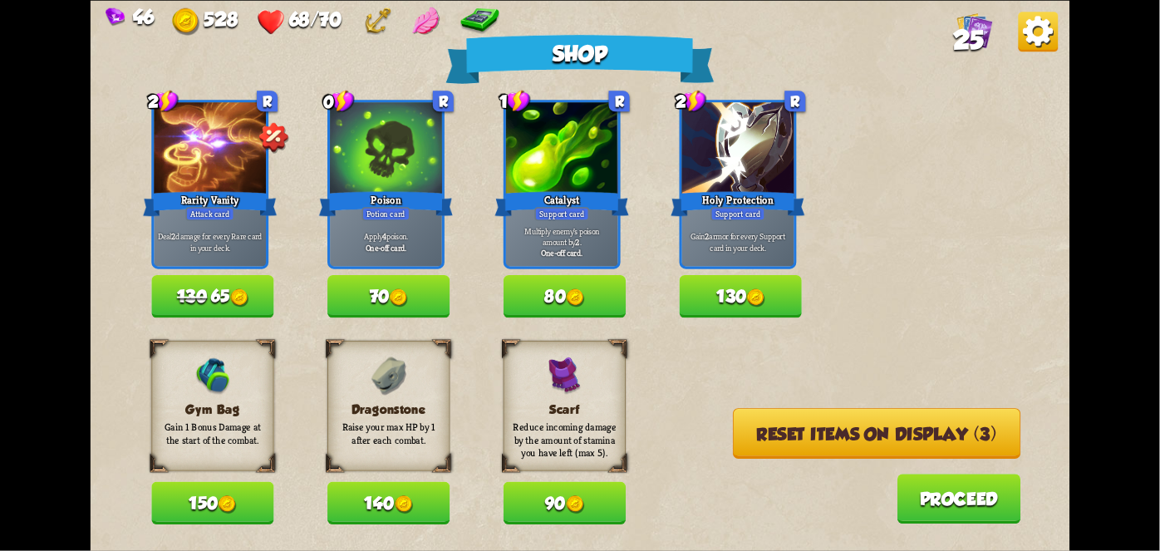
click at [589, 287] on button "80" at bounding box center [564, 296] width 122 height 42
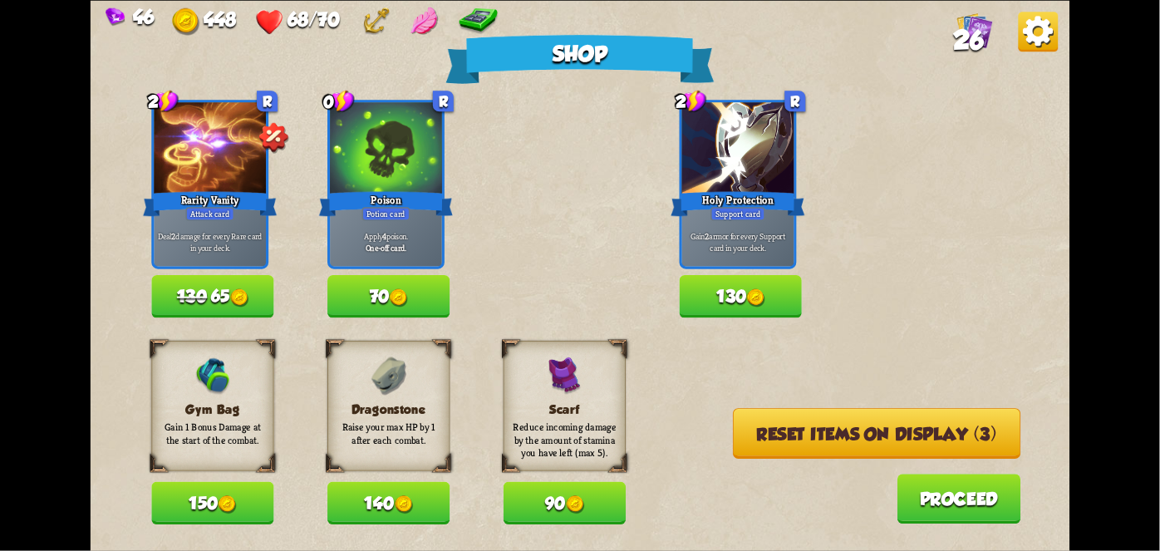
click at [919, 449] on button "Reset items on display (3)" at bounding box center [876, 433] width 287 height 51
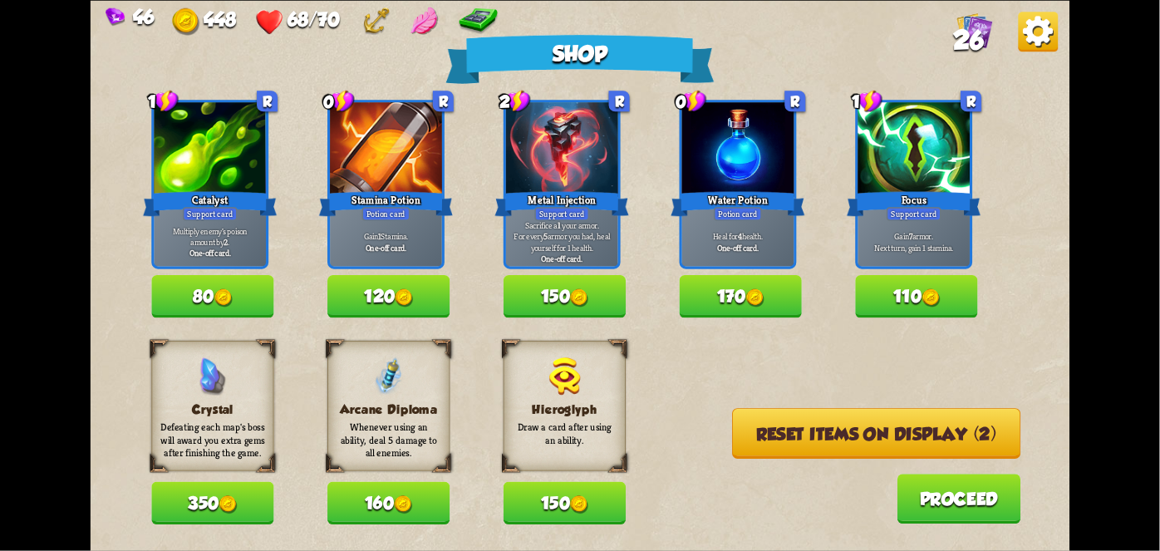
click at [771, 301] on button "170" at bounding box center [741, 296] width 122 height 42
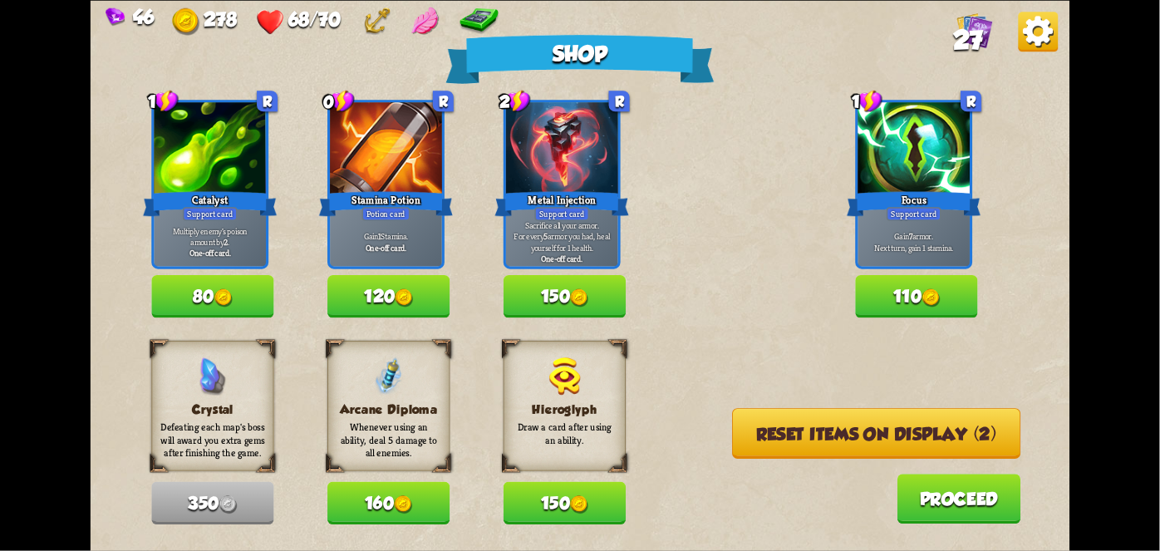
click at [393, 299] on button "120" at bounding box center [388, 296] width 122 height 42
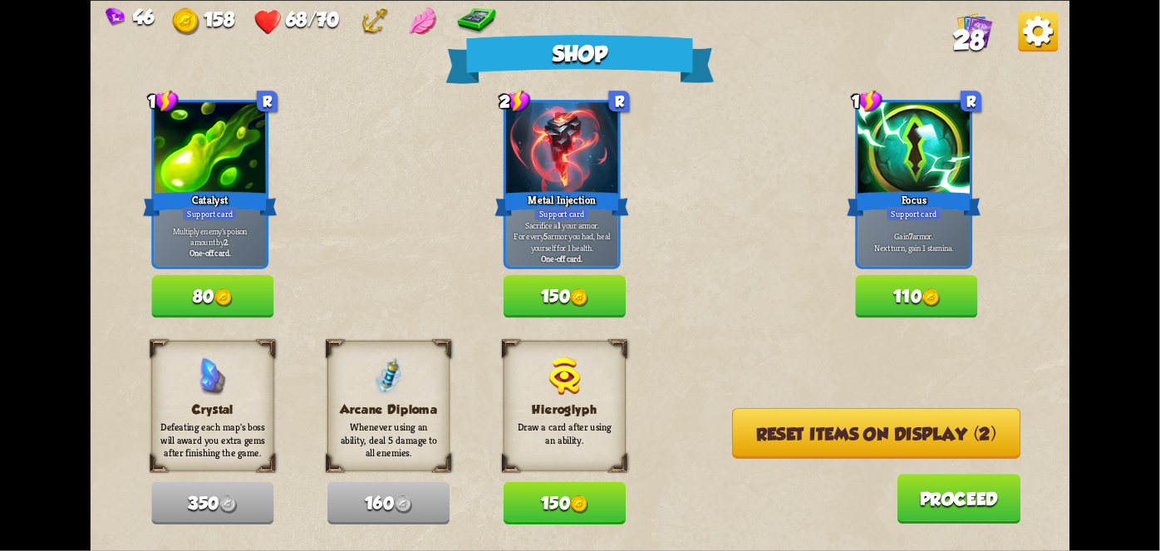
click at [970, 439] on button "Reset items on display (2)" at bounding box center [876, 433] width 288 height 51
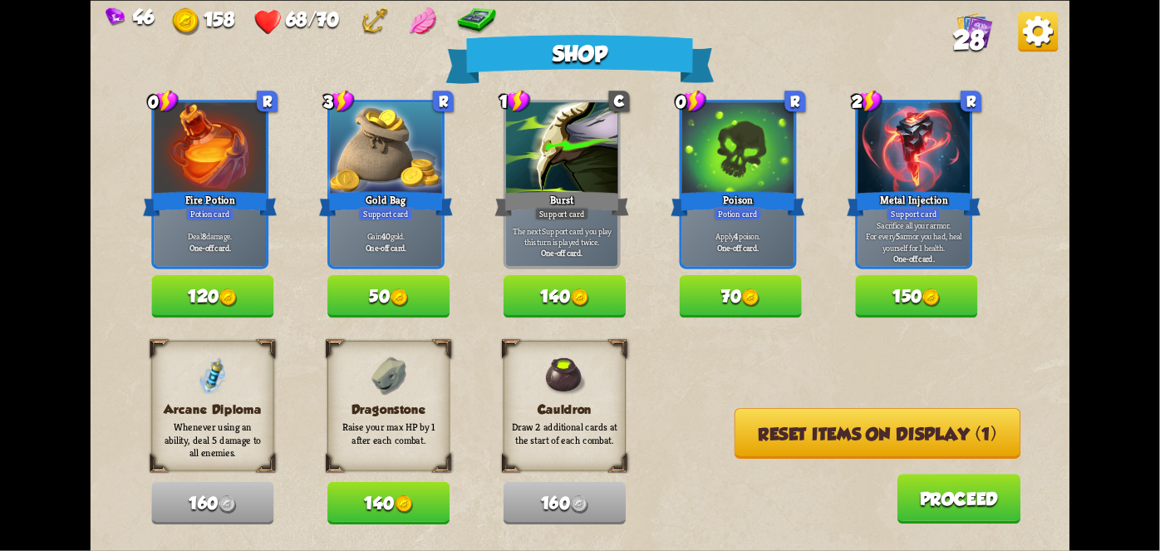
click at [221, 299] on button "120" at bounding box center [212, 296] width 122 height 42
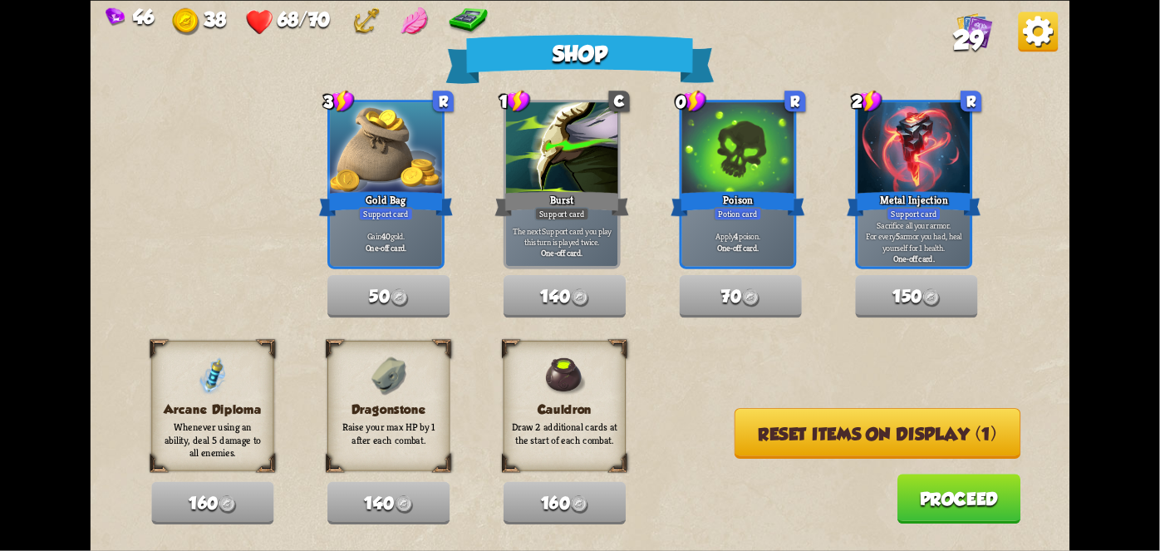
click at [981, 439] on button "Reset items on display (1)" at bounding box center [877, 433] width 286 height 51
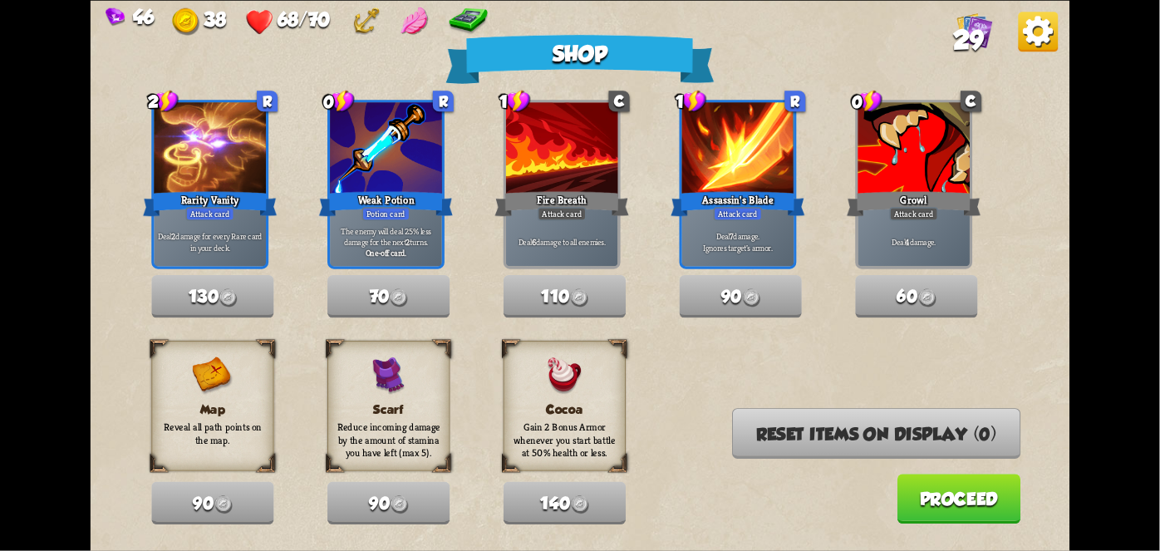
click at [968, 508] on button "Proceed" at bounding box center [959, 499] width 124 height 50
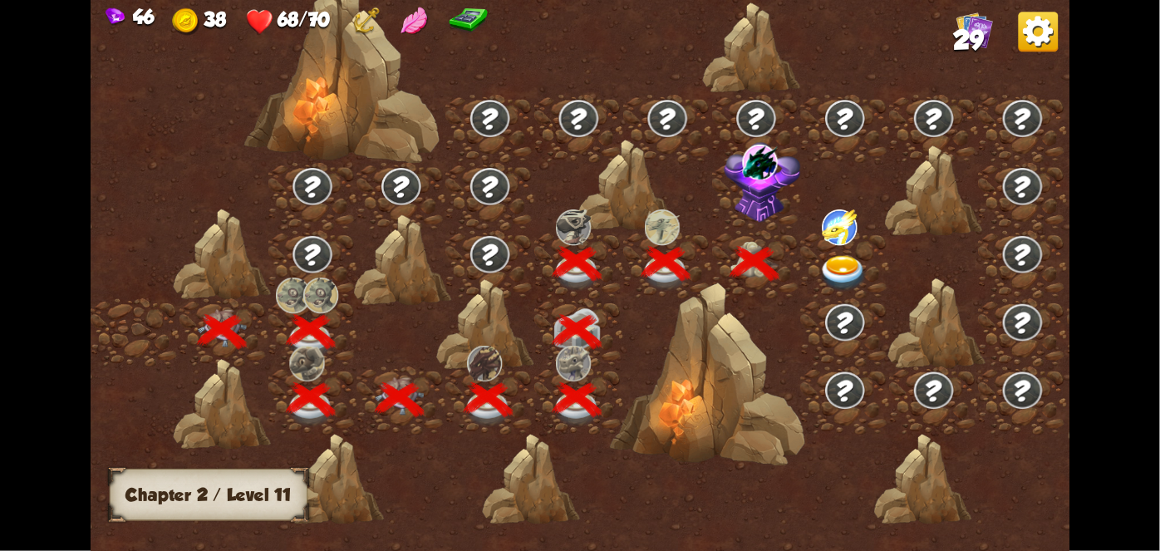
scroll to position [0, 253]
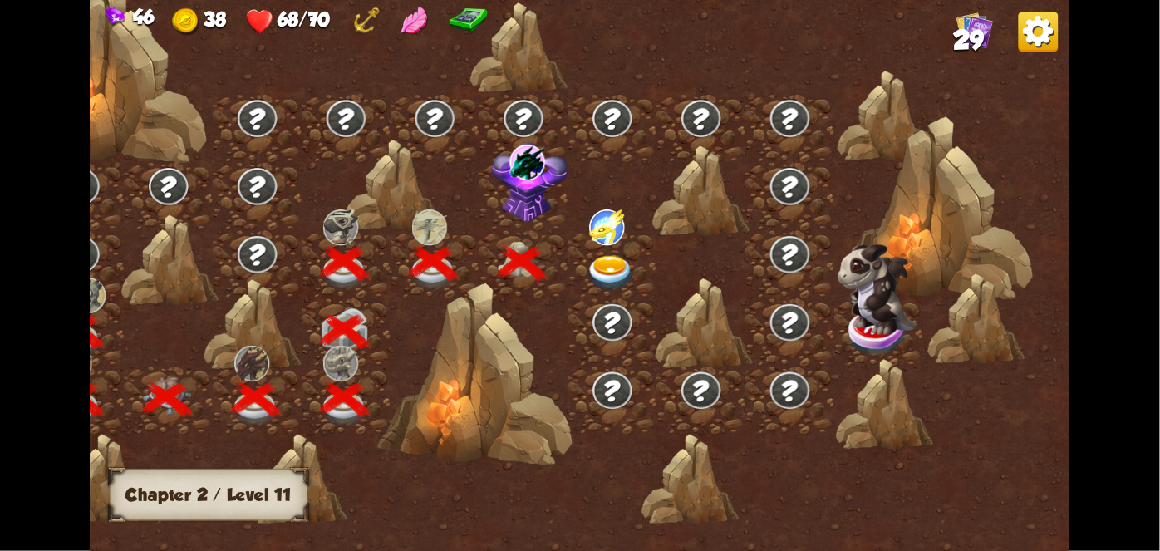
click at [620, 238] on img at bounding box center [606, 227] width 35 height 36
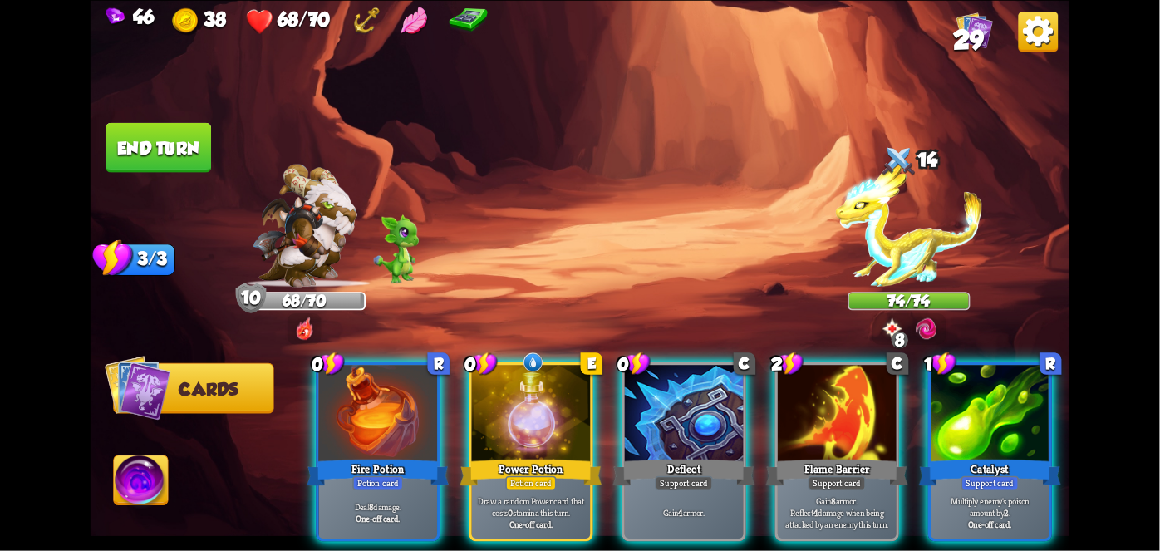
click at [520, 456] on div "Power Potion" at bounding box center [531, 472] width 142 height 32
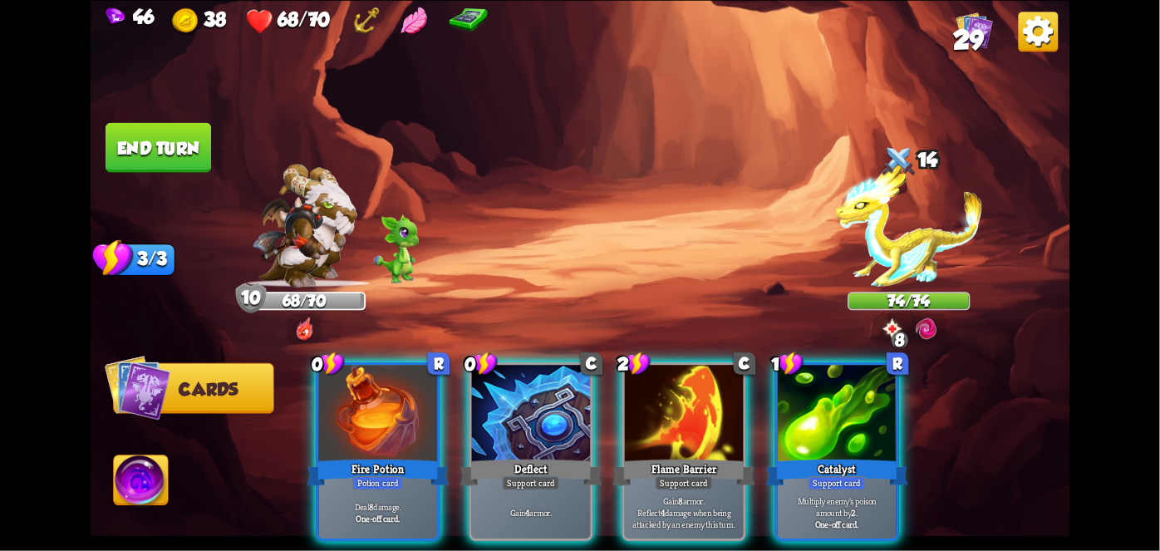
click at [373, 487] on div "Deal 8 damage. One-off card." at bounding box center [378, 513] width 119 height 52
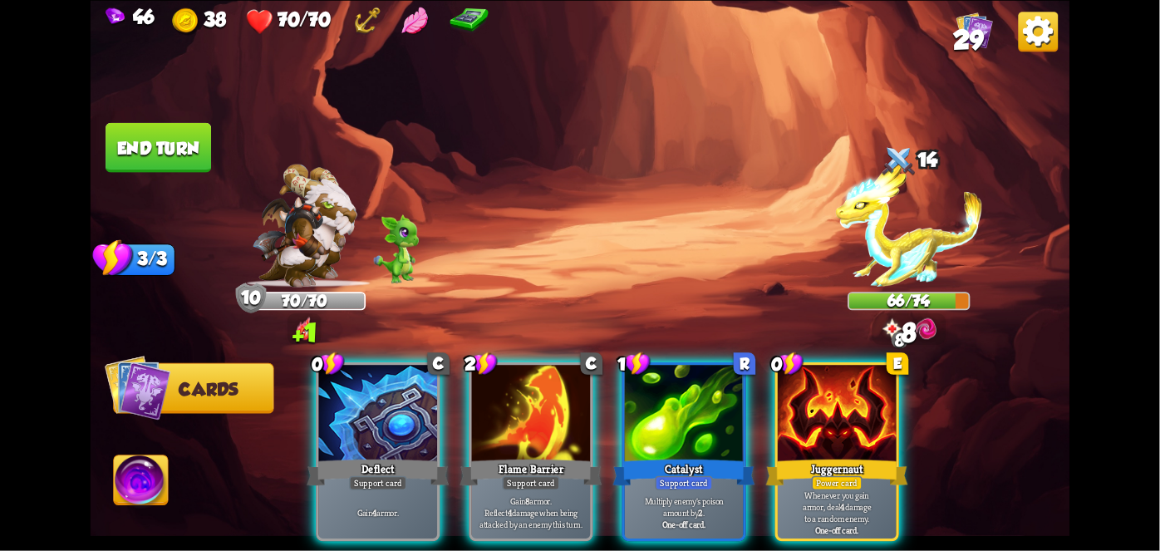
click at [852, 430] on div at bounding box center [837, 415] width 119 height 100
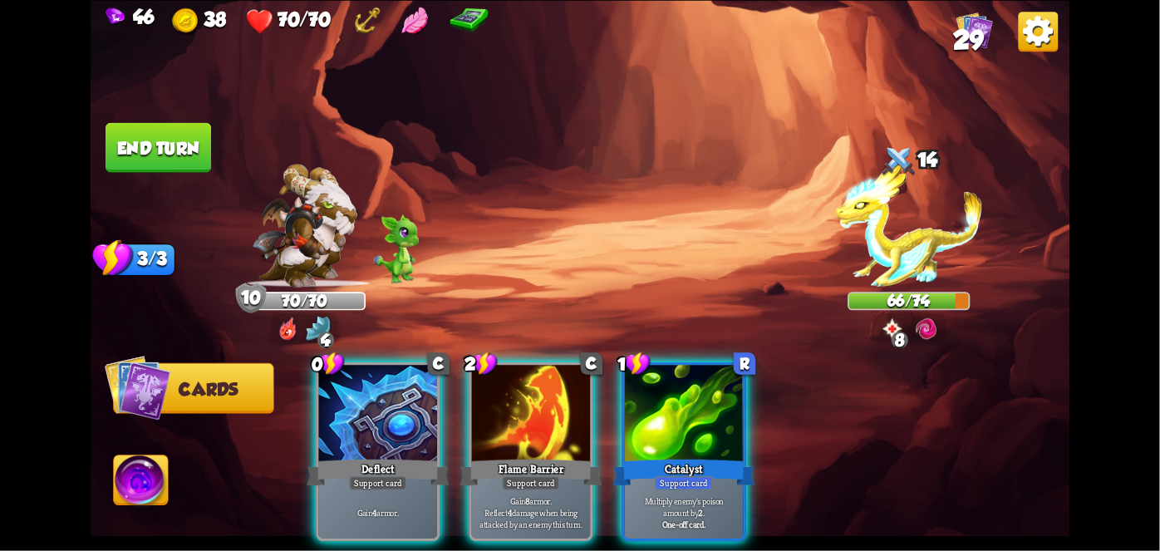
click at [525, 475] on div "Support card" at bounding box center [531, 482] width 58 height 14
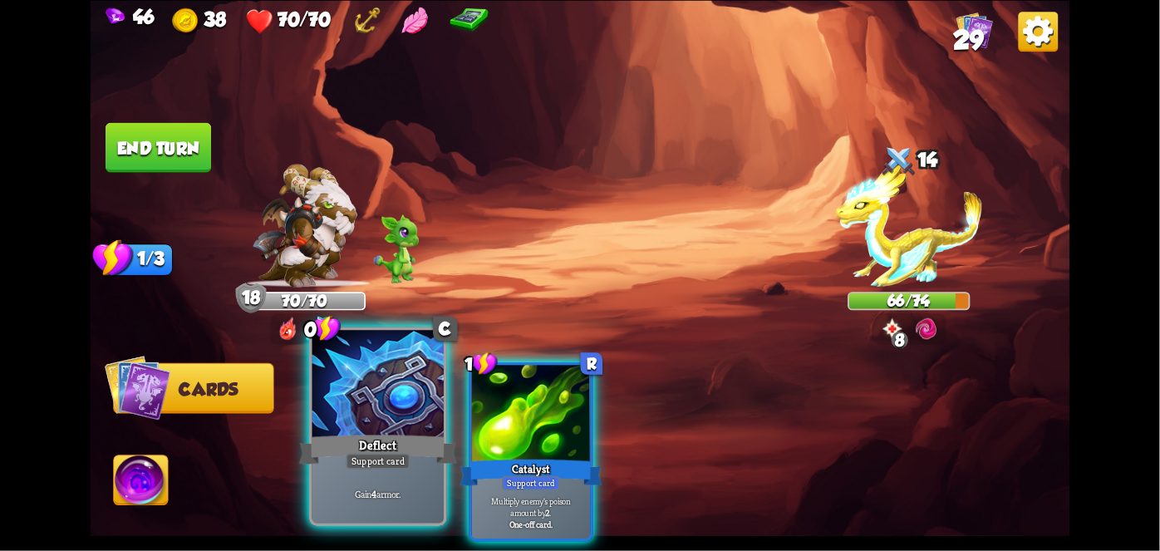
click at [356, 489] on p "Gain 4 armor." at bounding box center [378, 494] width 125 height 13
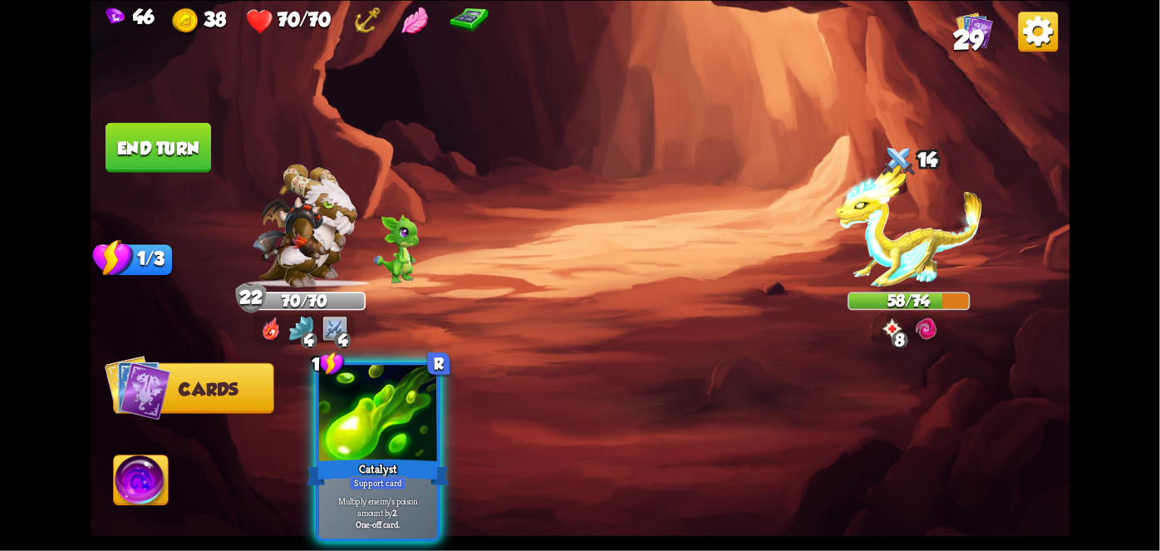
click at [137, 155] on button "End turn" at bounding box center [159, 147] width 106 height 50
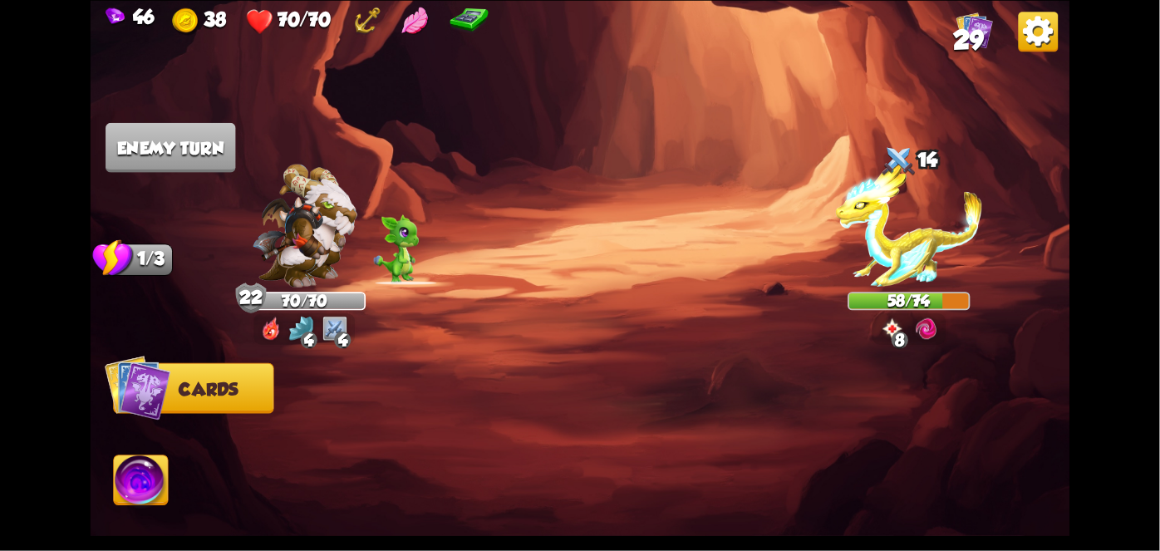
click at [145, 463] on img at bounding box center [141, 482] width 54 height 55
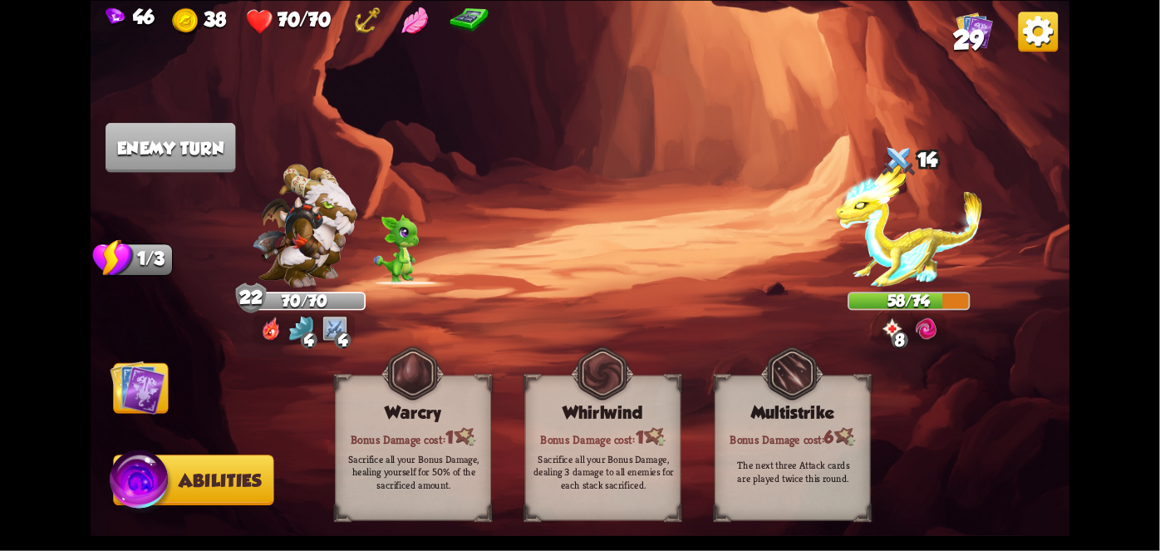
click at [146, 489] on img at bounding box center [142, 482] width 66 height 66
click at [580, 403] on img at bounding box center [602, 373] width 63 height 64
click at [623, 395] on img at bounding box center [602, 373] width 63 height 64
click at [117, 385] on img at bounding box center [138, 387] width 55 height 55
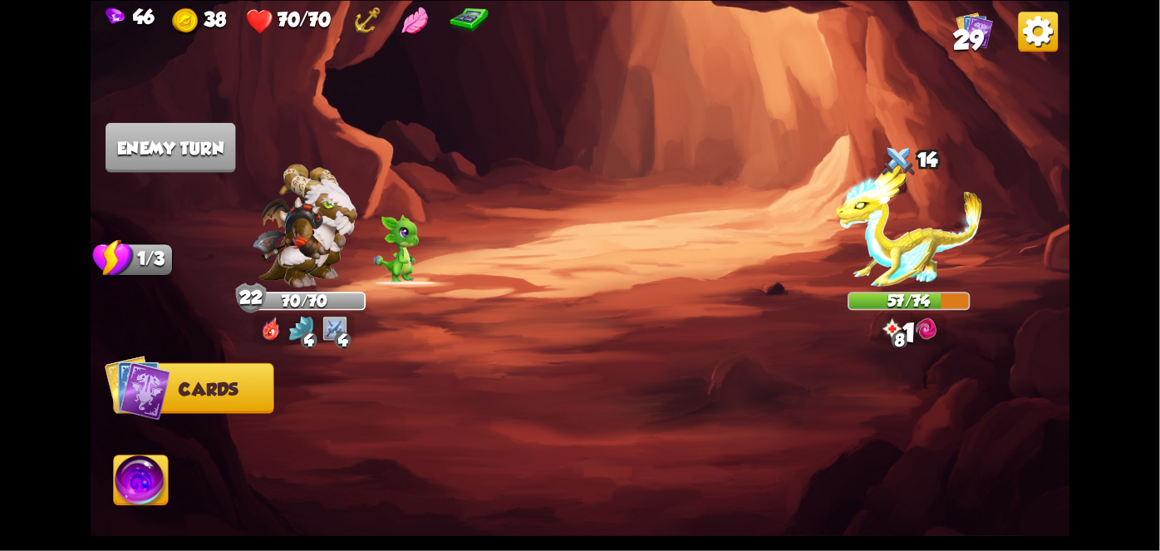
click at [310, 308] on div "70/70" at bounding box center [305, 300] width 120 height 15
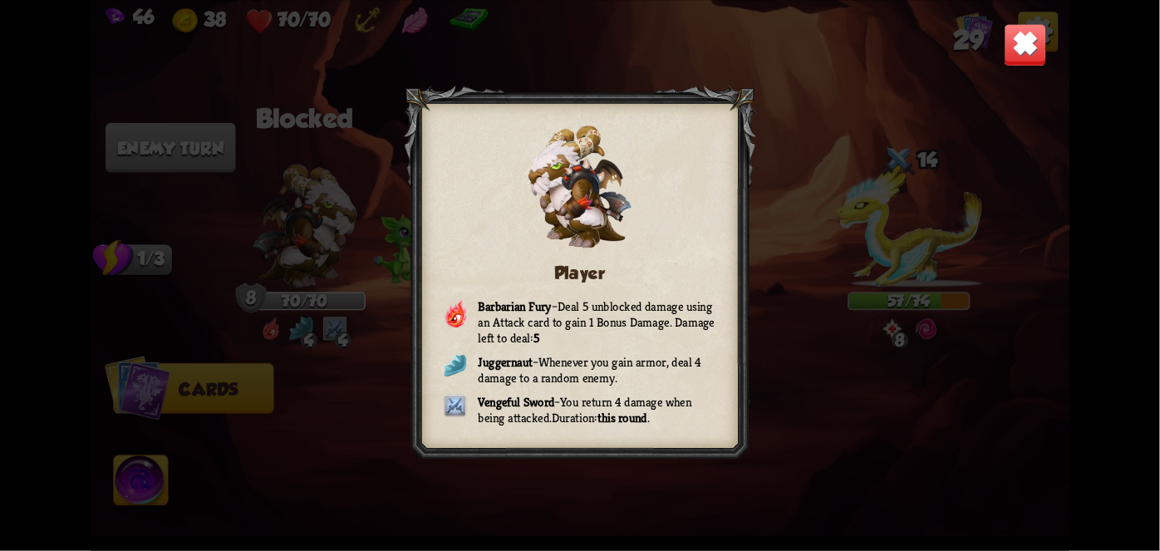
click at [1017, 53] on img at bounding box center [1025, 44] width 43 height 43
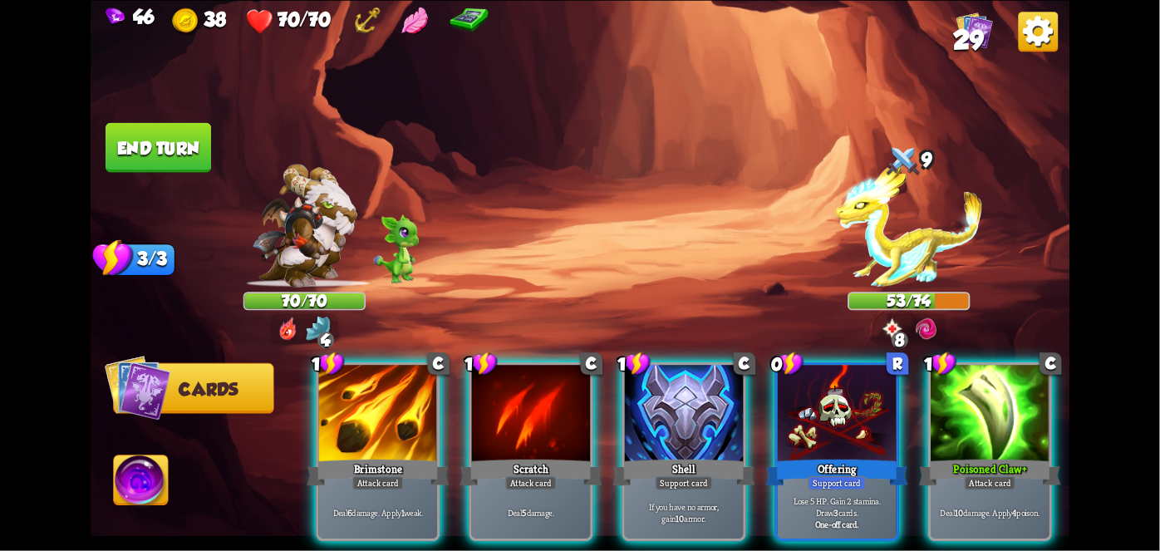
click at [815, 456] on div "Offering" at bounding box center [837, 472] width 142 height 32
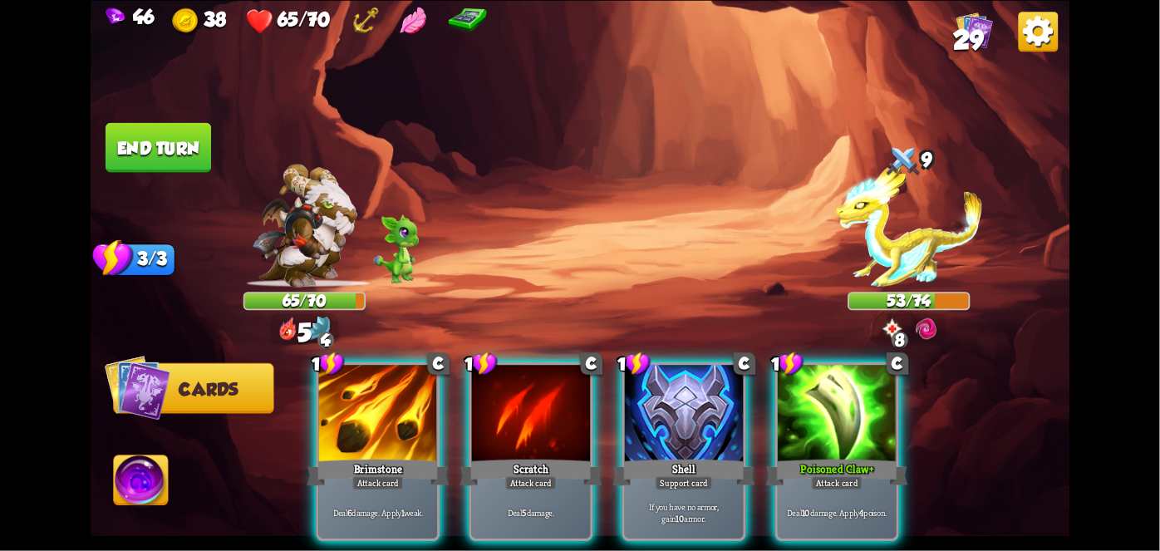
click at [845, 430] on div at bounding box center [837, 415] width 119 height 100
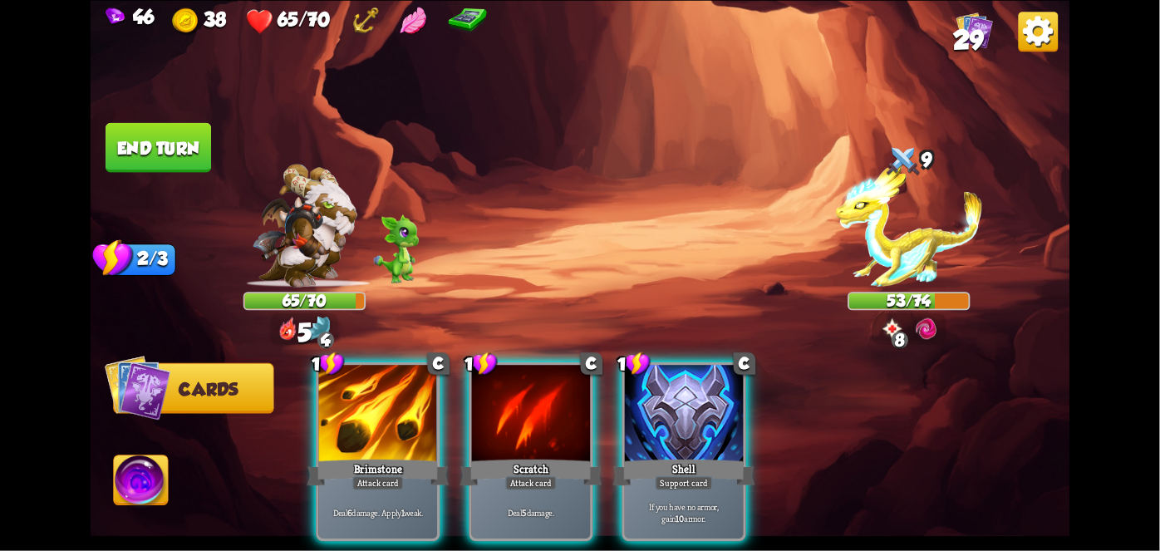
click at [368, 420] on div at bounding box center [378, 415] width 119 height 100
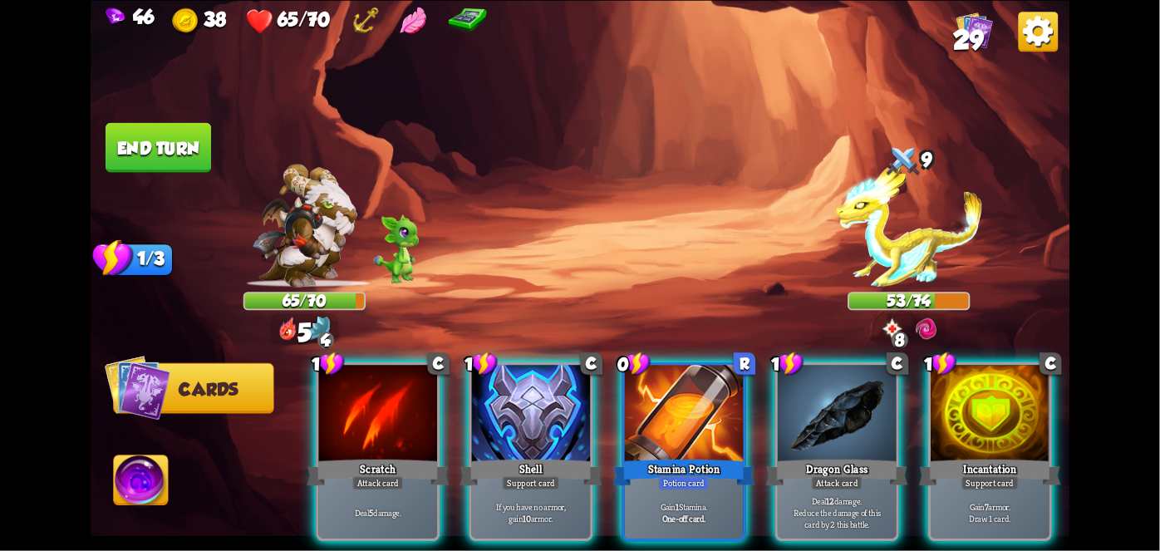
click at [545, 419] on div at bounding box center [531, 415] width 119 height 100
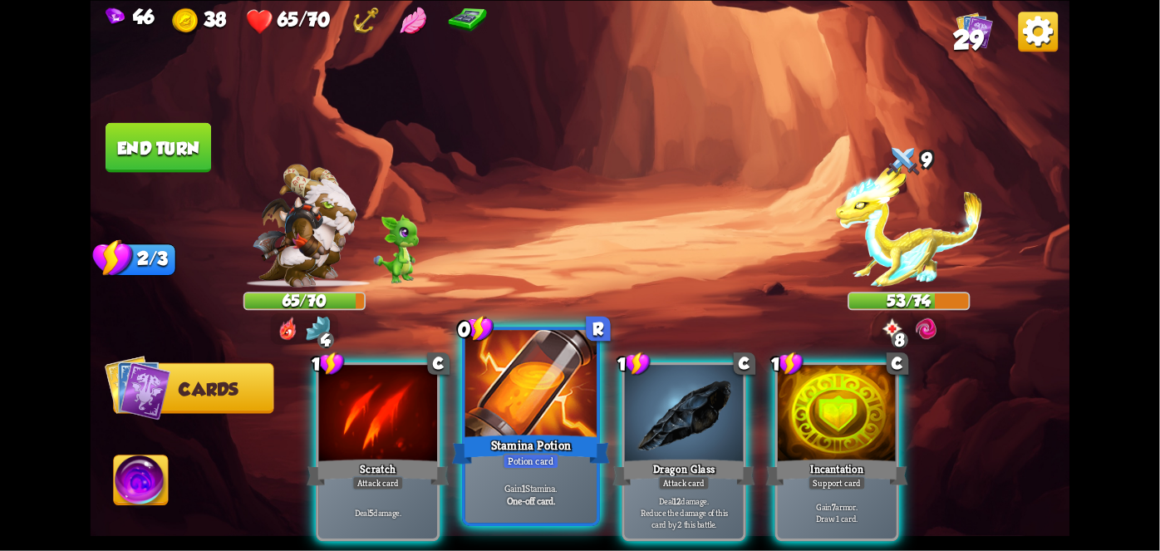
click at [558, 435] on div "Stamina Potion" at bounding box center [531, 448] width 158 height 35
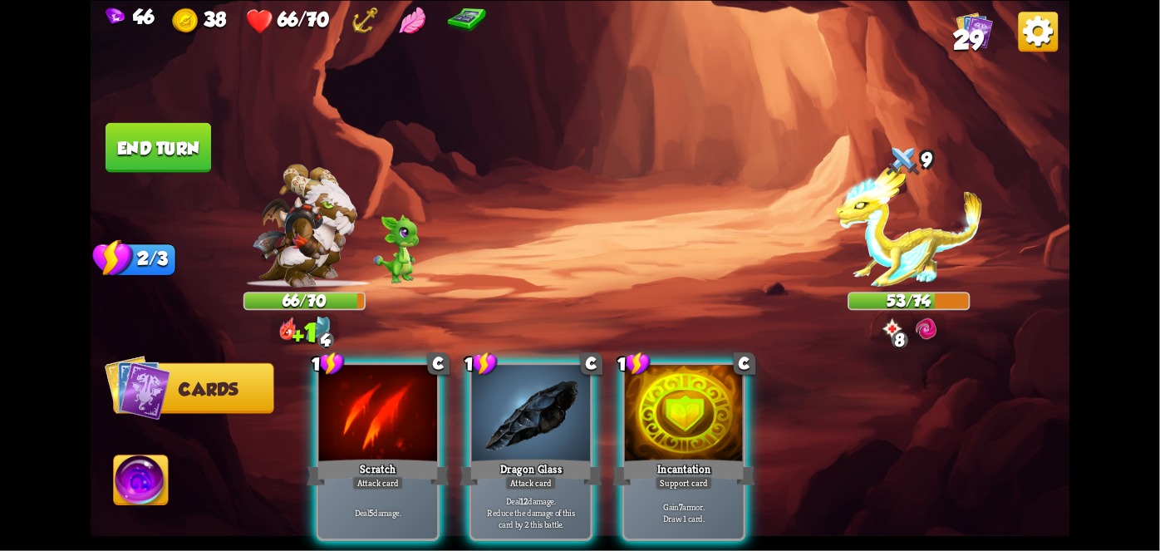
click at [583, 460] on div "Dragon Glass" at bounding box center [531, 472] width 142 height 32
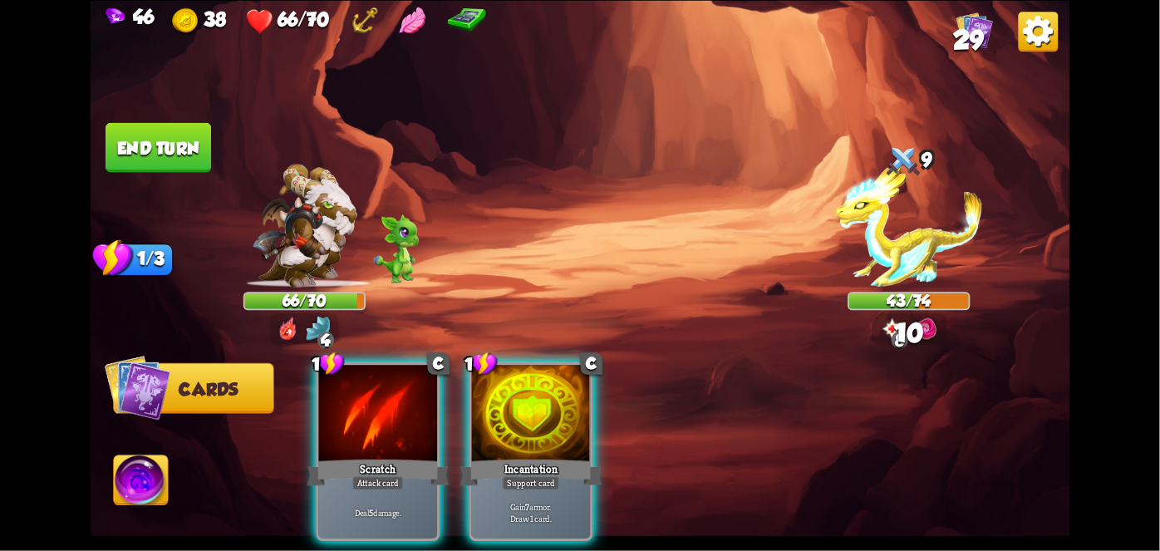
click at [552, 475] on div "Support card" at bounding box center [531, 482] width 58 height 14
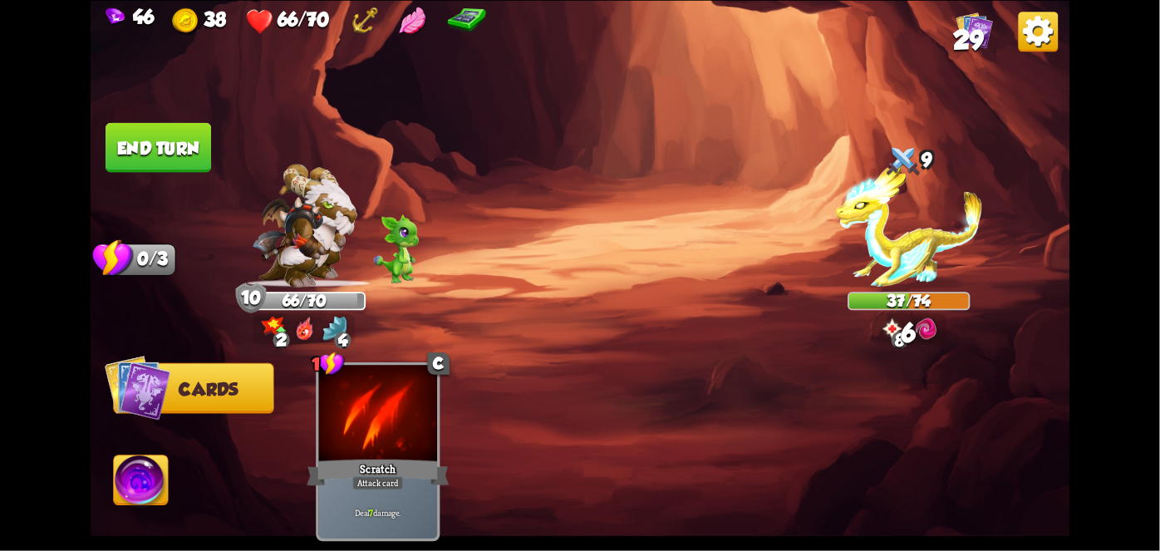
click at [157, 157] on button "End turn" at bounding box center [159, 147] width 106 height 50
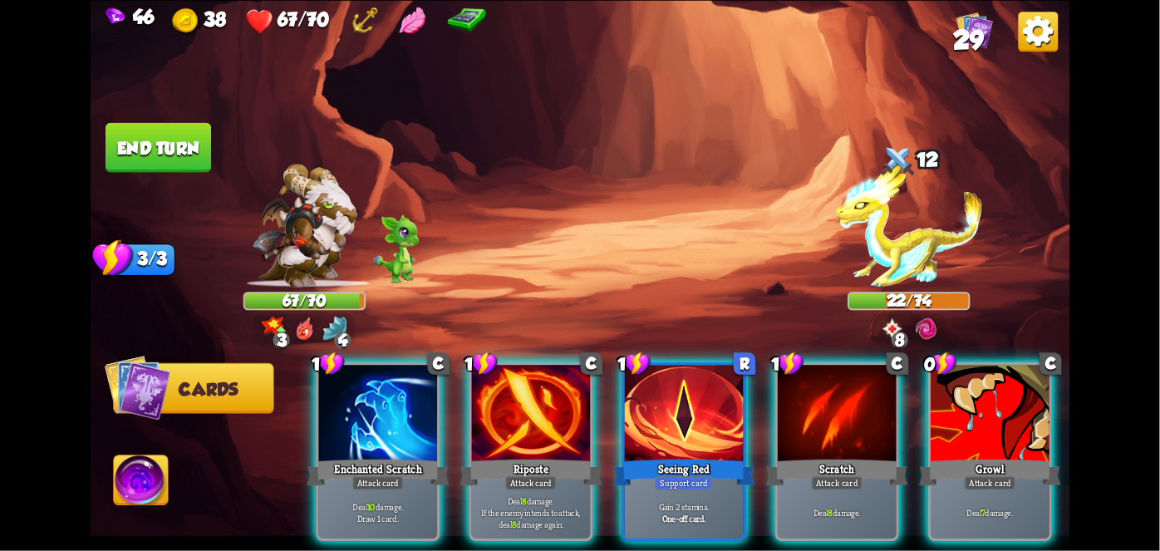
click at [663, 456] on div "Seeing Red" at bounding box center [684, 472] width 142 height 32
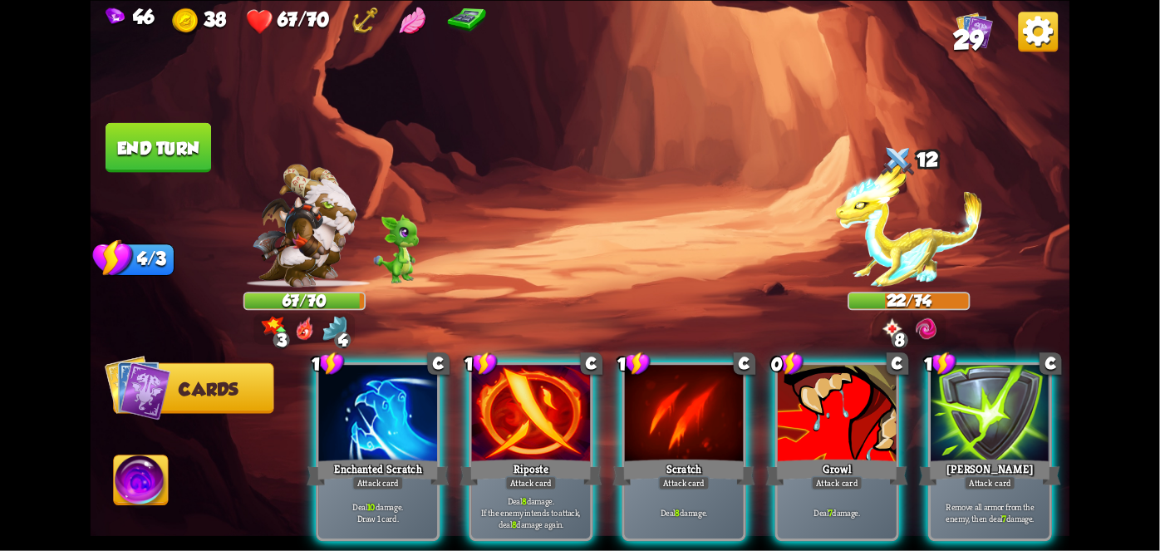
click at [850, 429] on div at bounding box center [837, 415] width 119 height 100
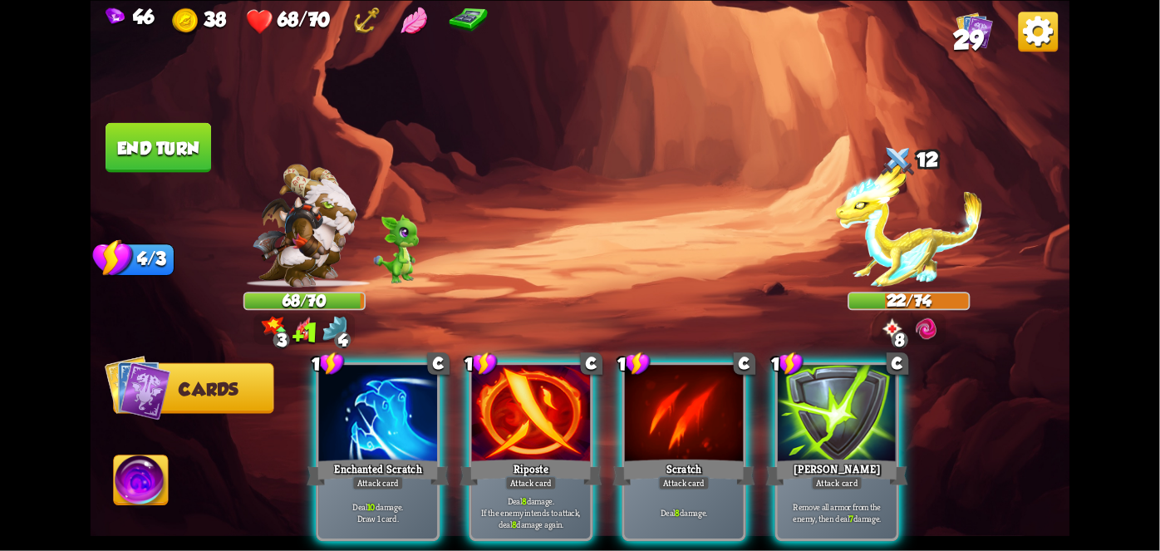
click at [895, 430] on div at bounding box center [837, 415] width 119 height 100
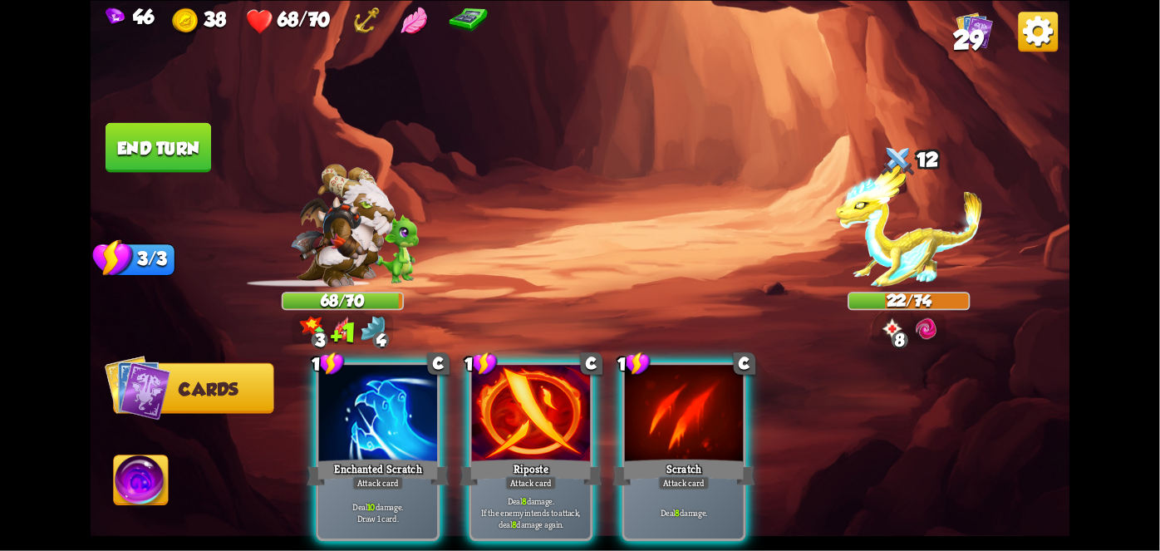
click at [518, 407] on div at bounding box center [531, 415] width 119 height 100
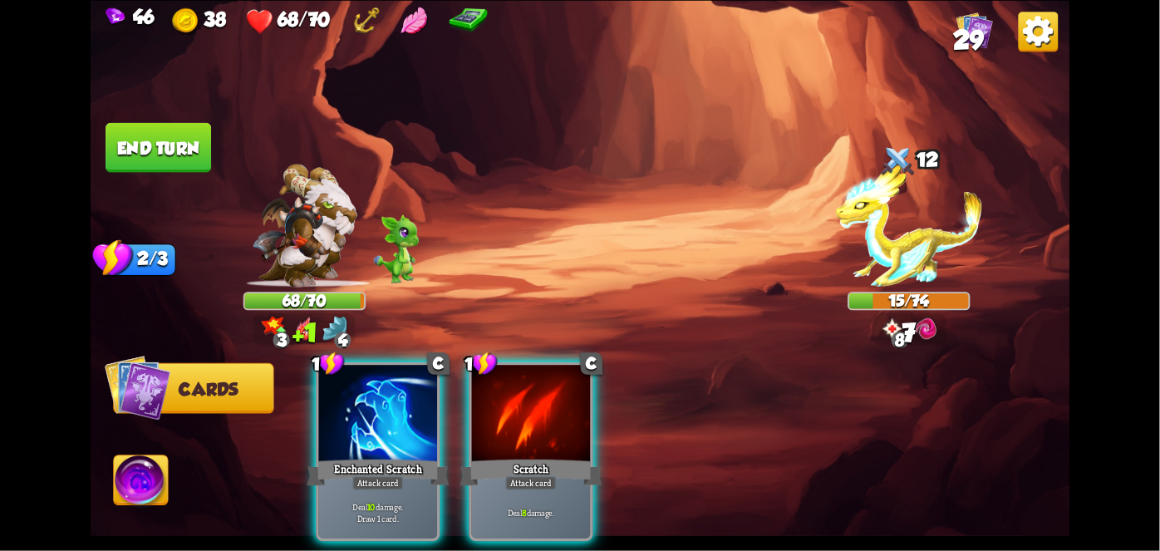
click at [671, 439] on div "1 C Enchanted Scratch Attack card Deal 10 damage. Draw 1 card. 1 C Scratch Atta…" at bounding box center [677, 428] width 783 height 245
click at [535, 456] on div "Scratch" at bounding box center [531, 472] width 142 height 32
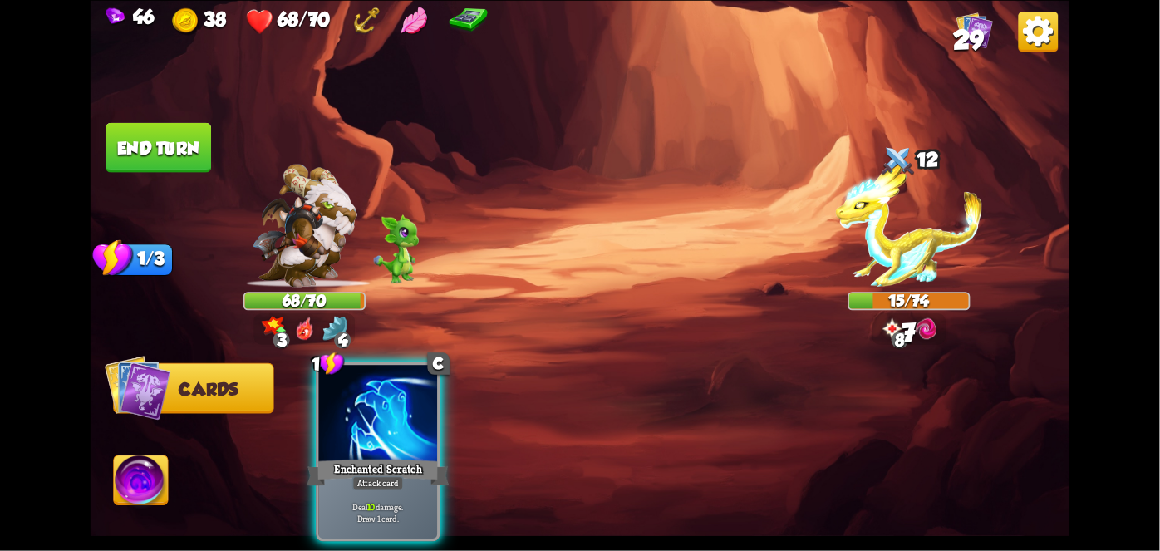
click at [356, 475] on div "Attack card" at bounding box center [378, 482] width 52 height 14
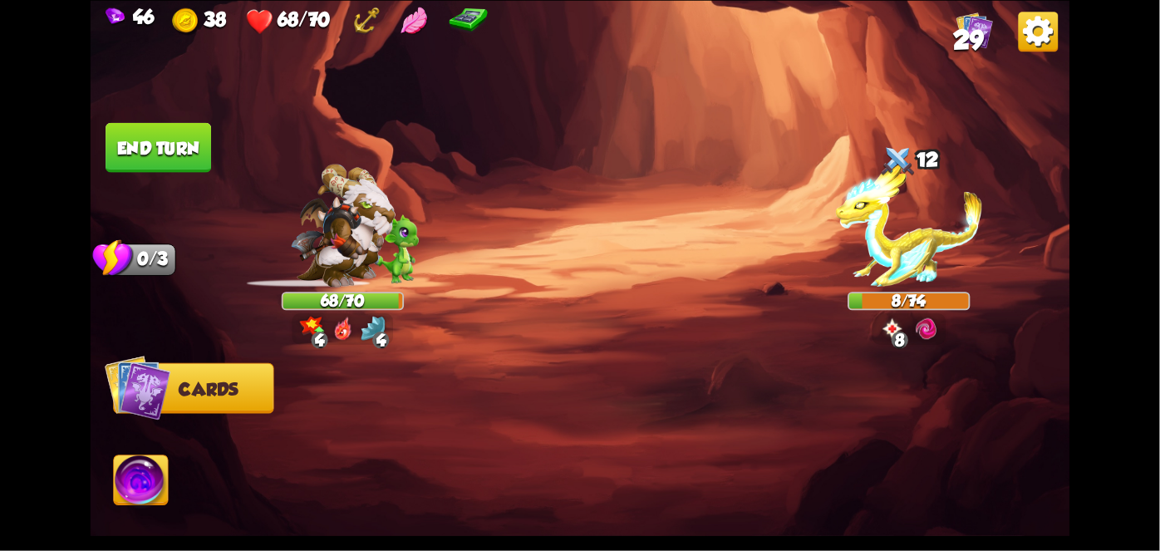
click at [175, 153] on button "End turn" at bounding box center [159, 147] width 108 height 51
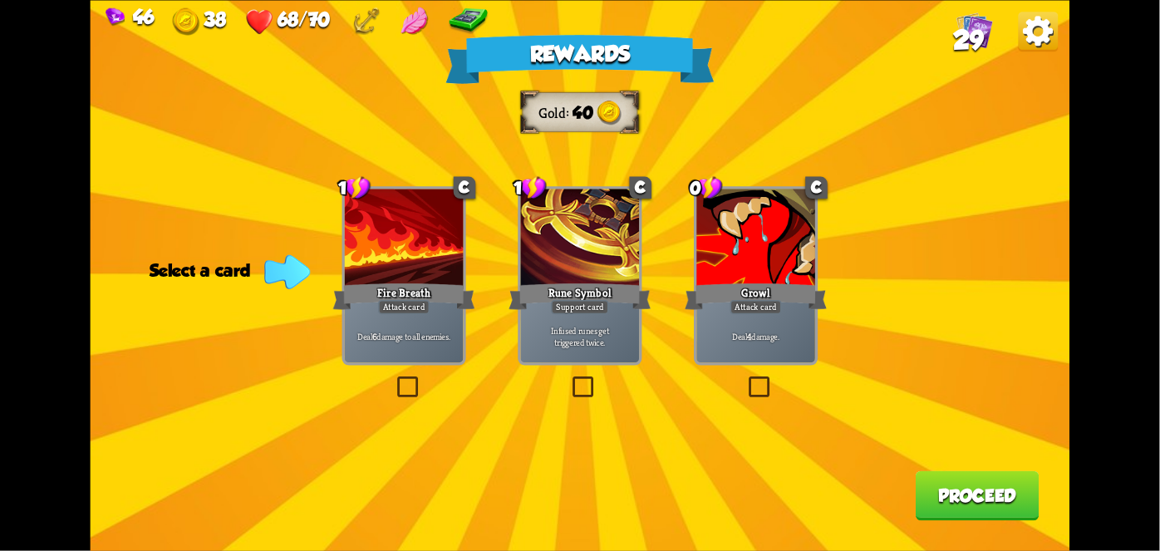
click at [400, 289] on div "Fire Breath" at bounding box center [404, 296] width 142 height 32
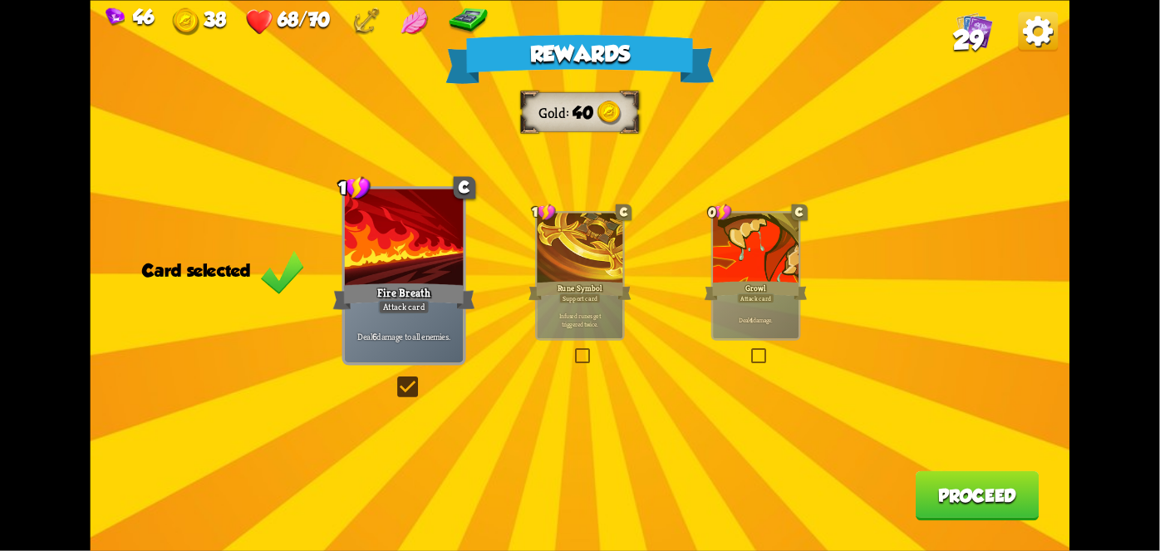
click at [976, 489] on button "Proceed" at bounding box center [978, 495] width 124 height 50
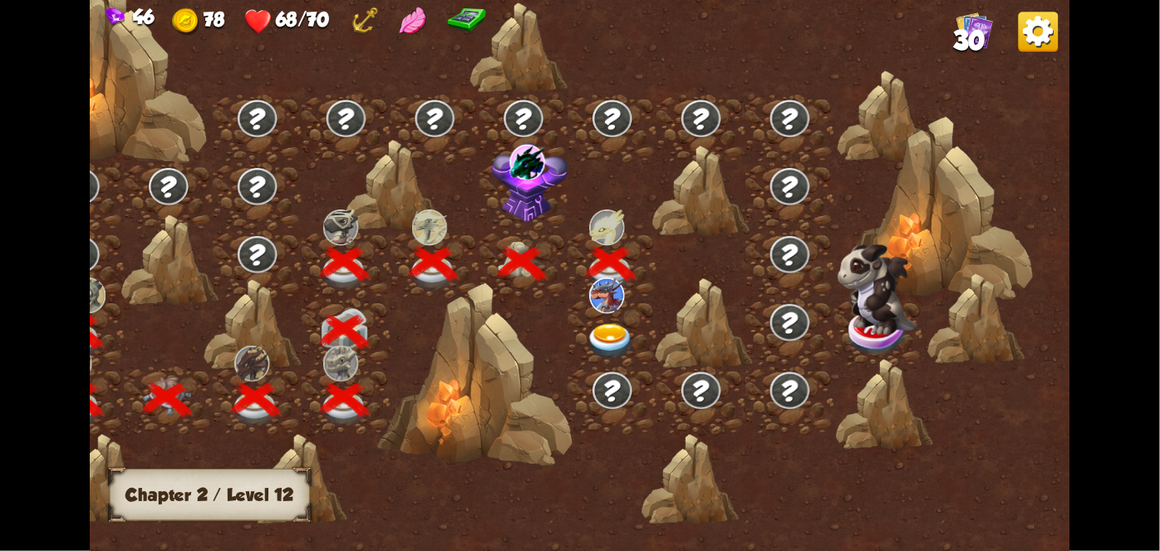
click at [595, 335] on img at bounding box center [610, 340] width 49 height 36
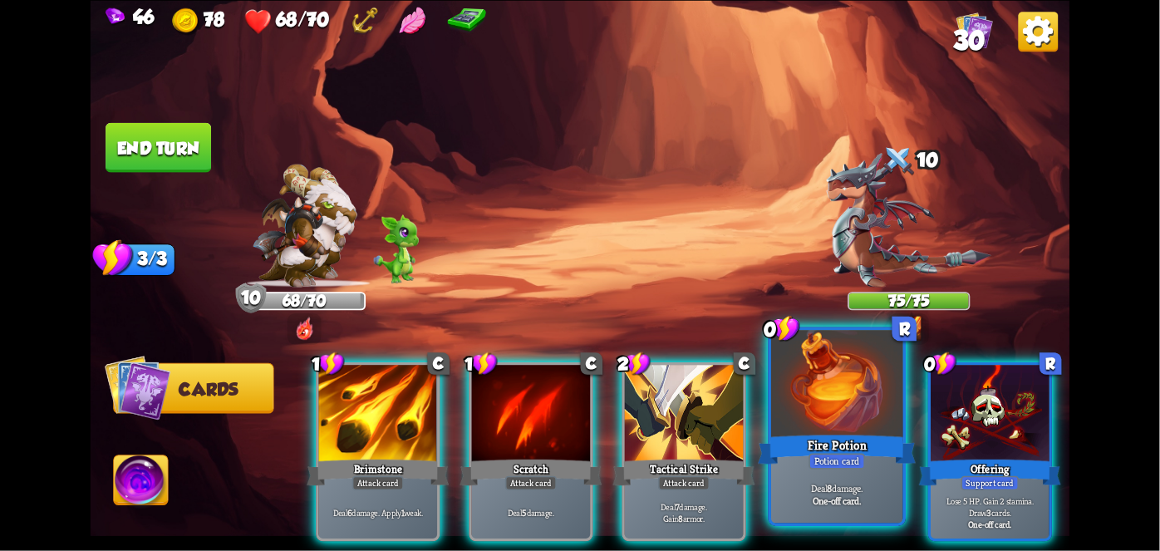
click at [831, 410] on div at bounding box center [836, 385] width 131 height 111
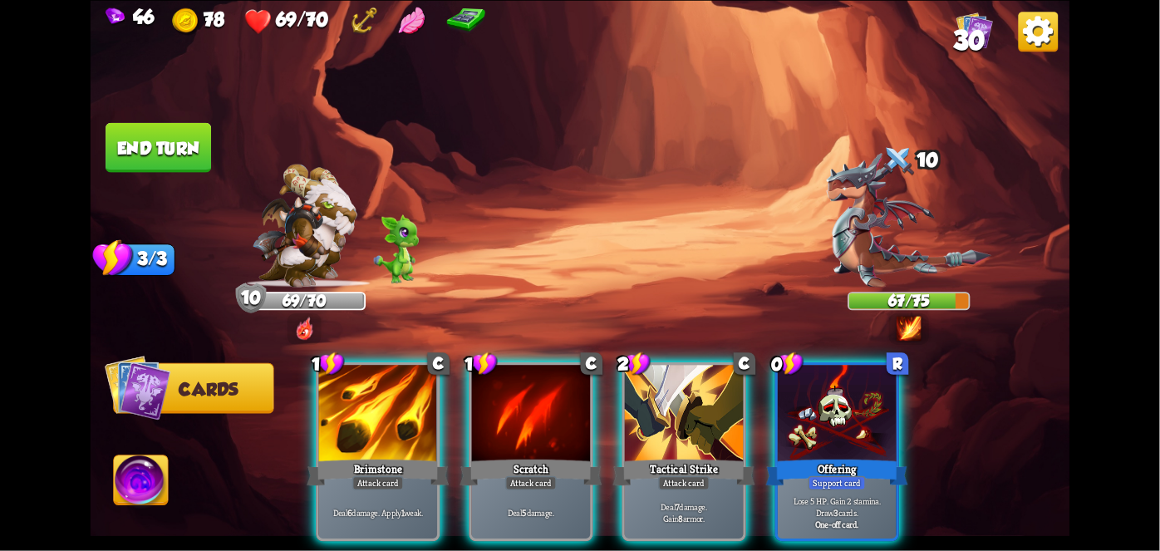
click at [819, 411] on div at bounding box center [837, 415] width 119 height 100
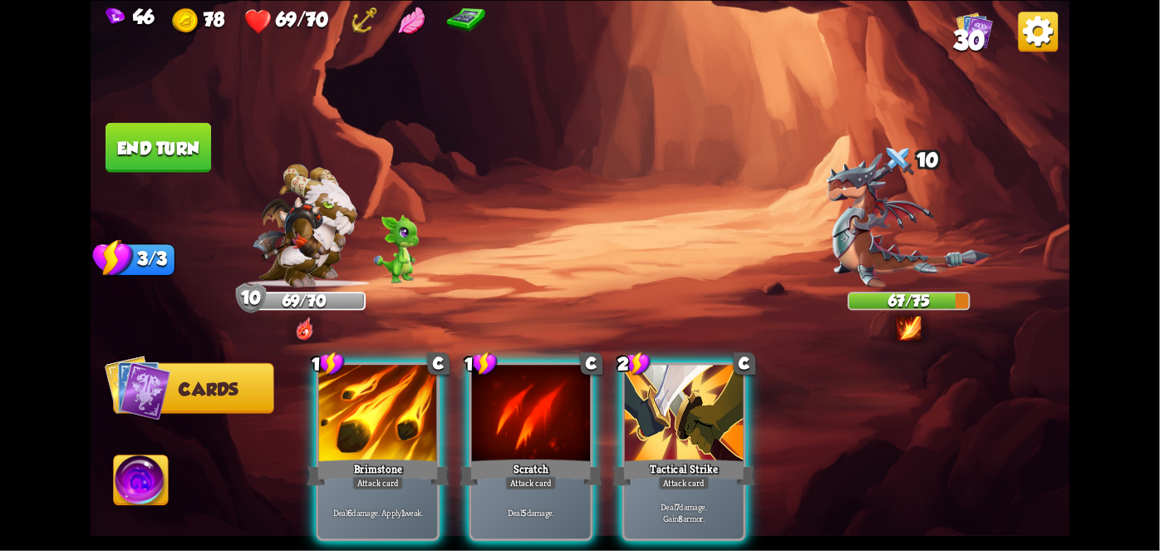
click at [351, 420] on div at bounding box center [378, 415] width 119 height 100
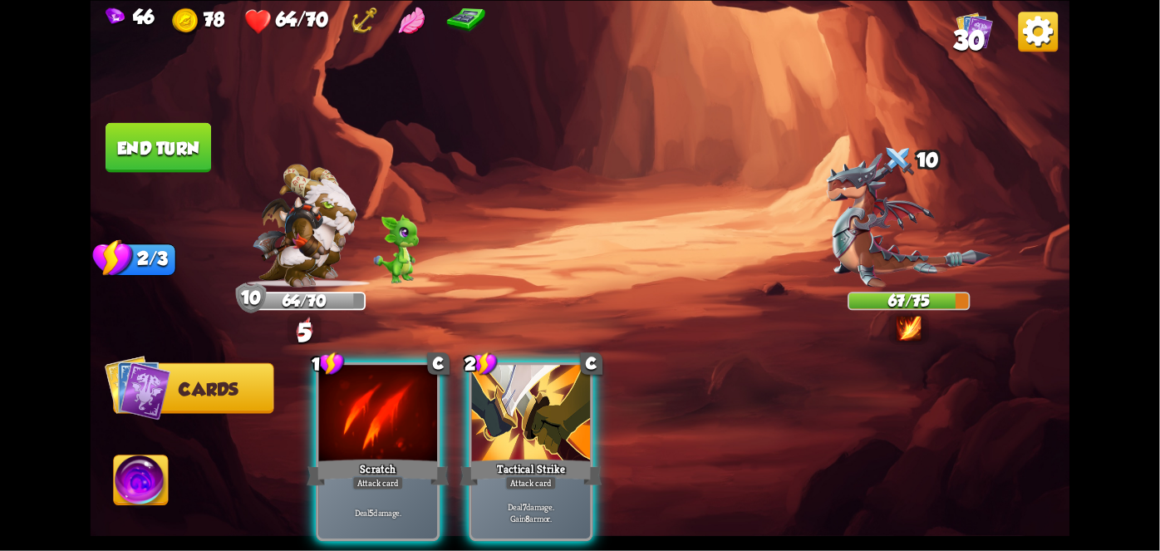
click at [520, 430] on div at bounding box center [531, 415] width 119 height 100
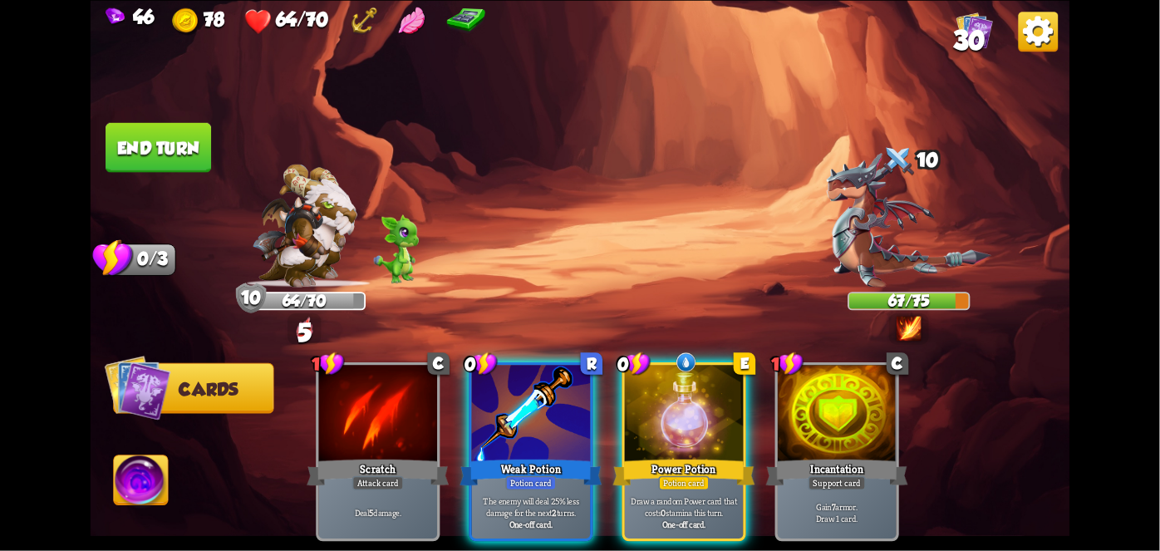
click at [527, 456] on div "Weak Potion" at bounding box center [531, 472] width 142 height 32
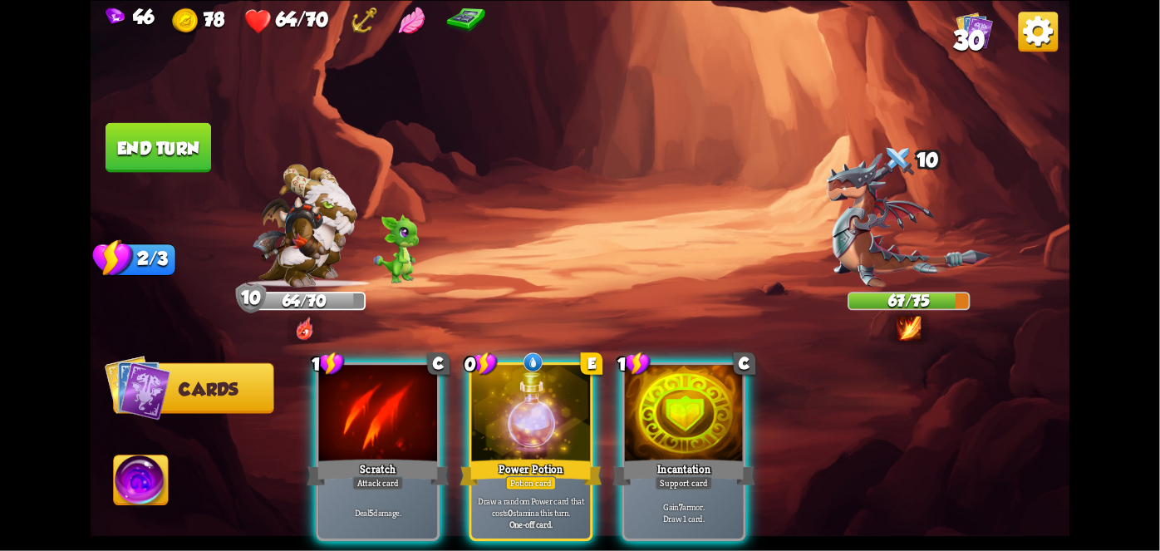
click at [549, 456] on div "Power Potion" at bounding box center [531, 472] width 142 height 32
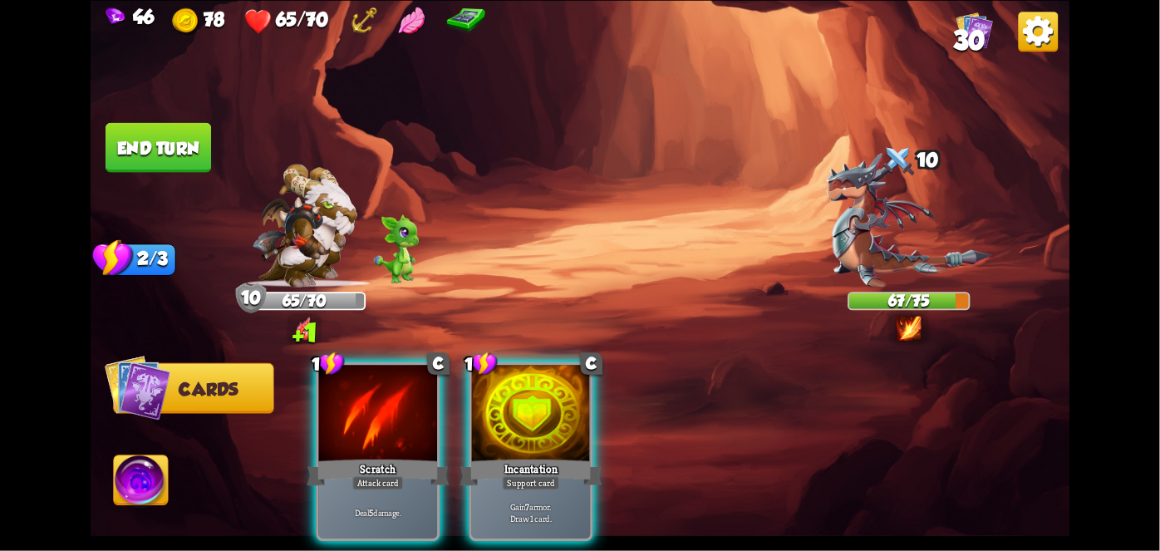
click at [534, 475] on div "Support card" at bounding box center [531, 482] width 58 height 14
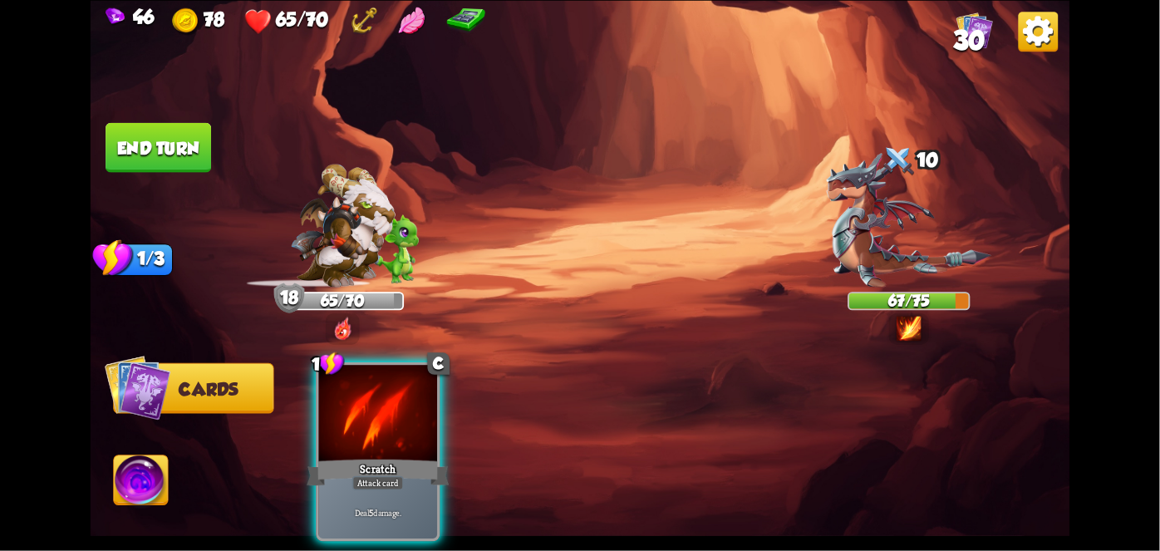
click at [412, 456] on div "Scratch" at bounding box center [378, 472] width 142 height 32
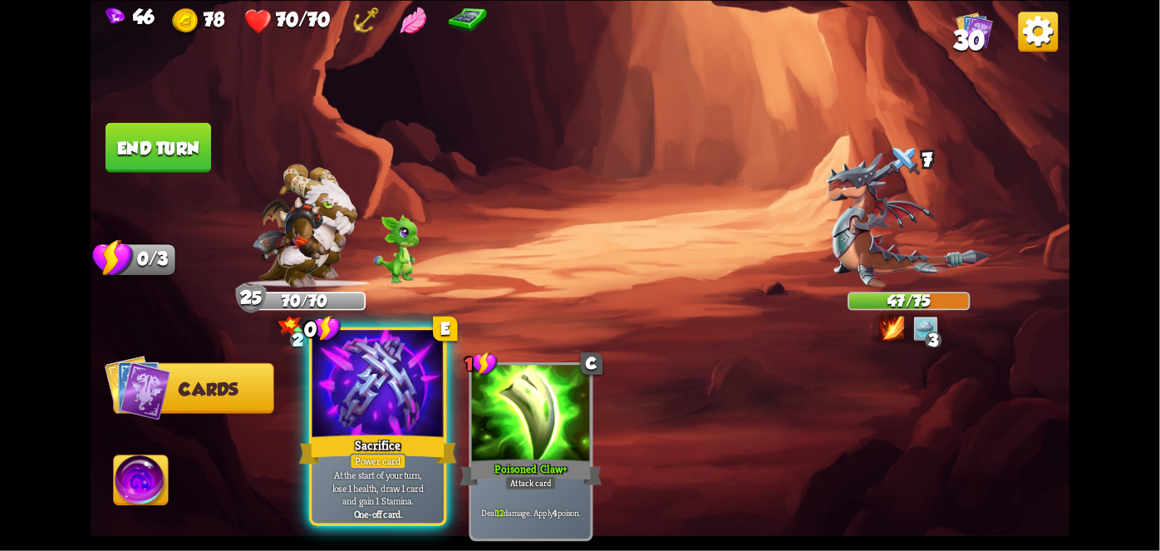
click at [351, 436] on div "Sacrifice" at bounding box center [378, 448] width 158 height 35
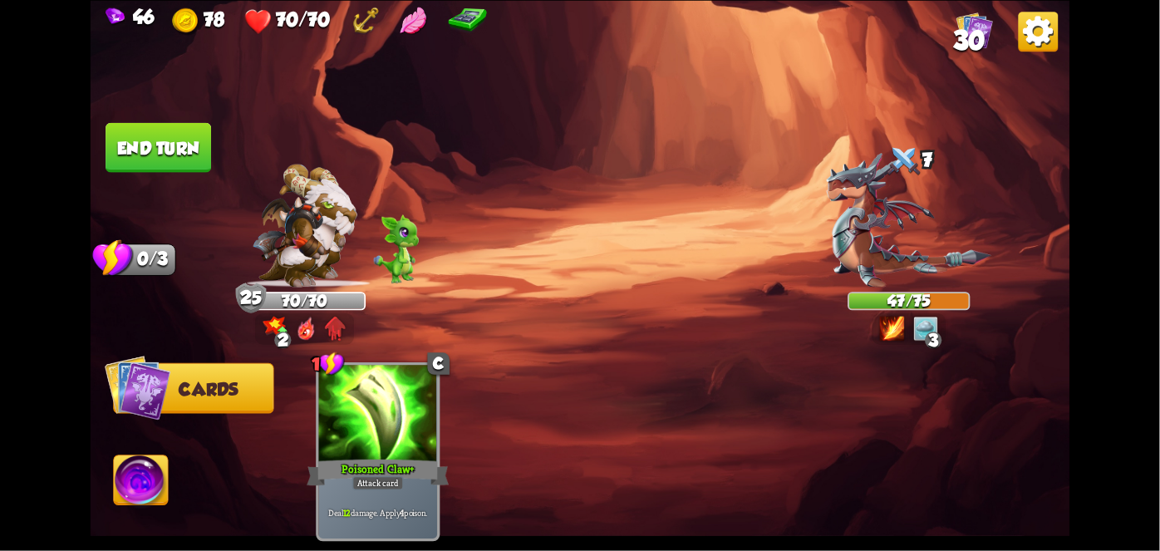
click at [144, 152] on button "End turn" at bounding box center [159, 147] width 106 height 50
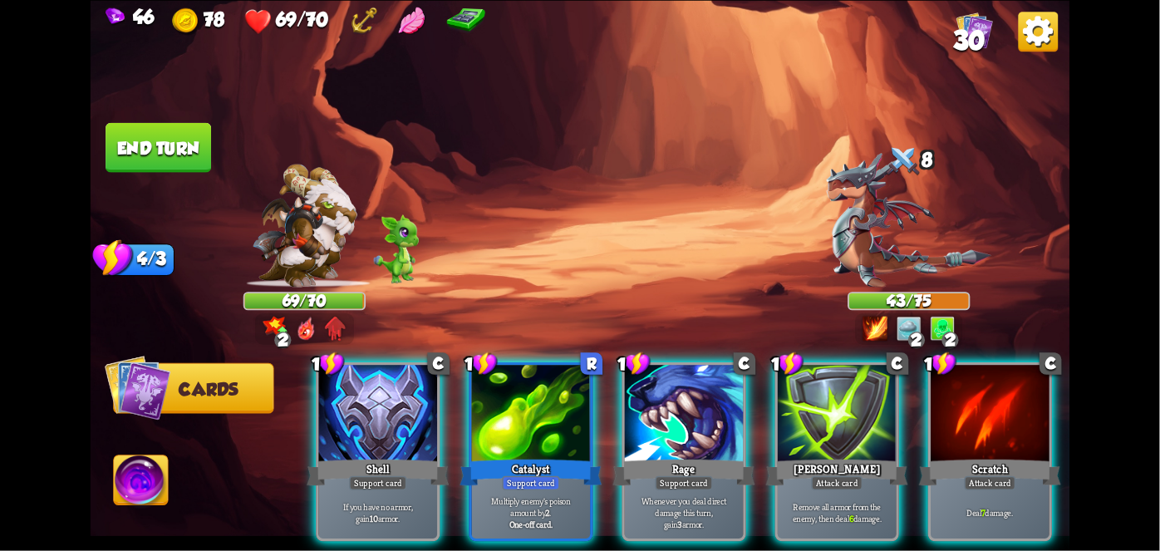
scroll to position [0, 2]
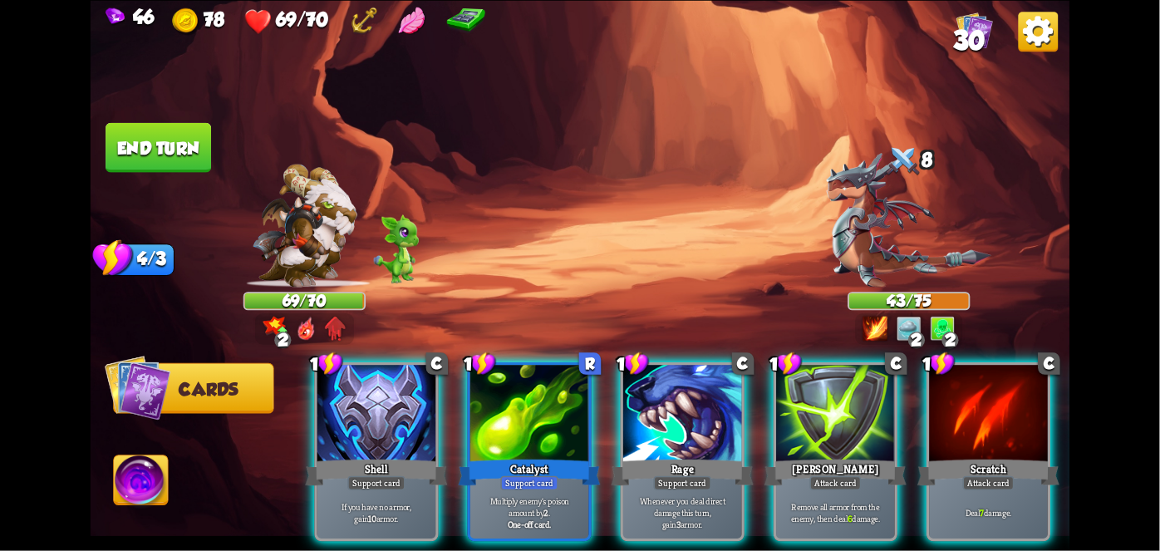
click at [688, 475] on div "Support card" at bounding box center [683, 482] width 58 height 14
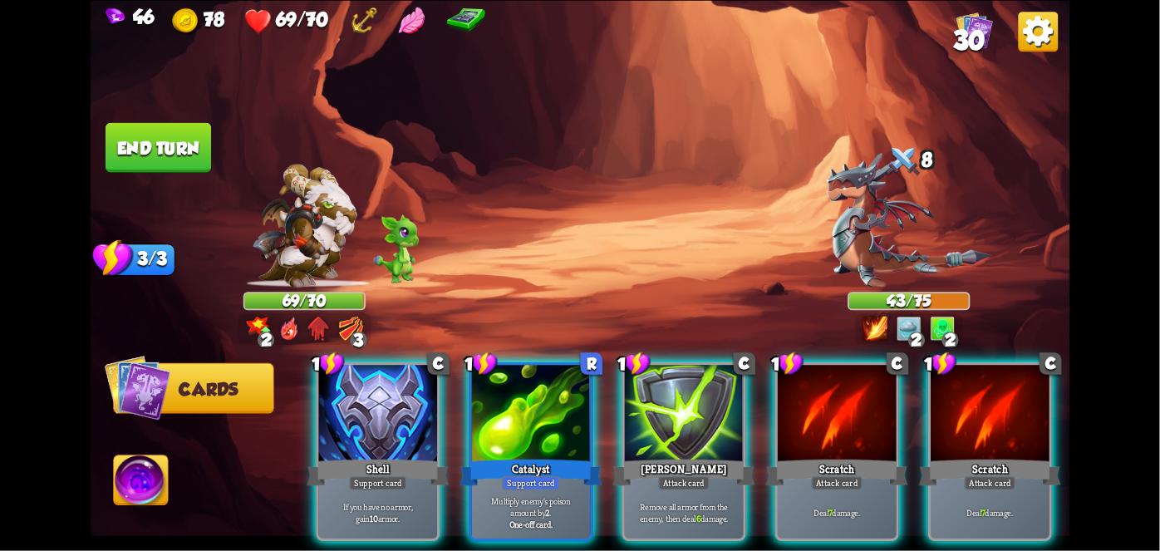
scroll to position [0, 0]
click at [826, 425] on div at bounding box center [837, 415] width 119 height 100
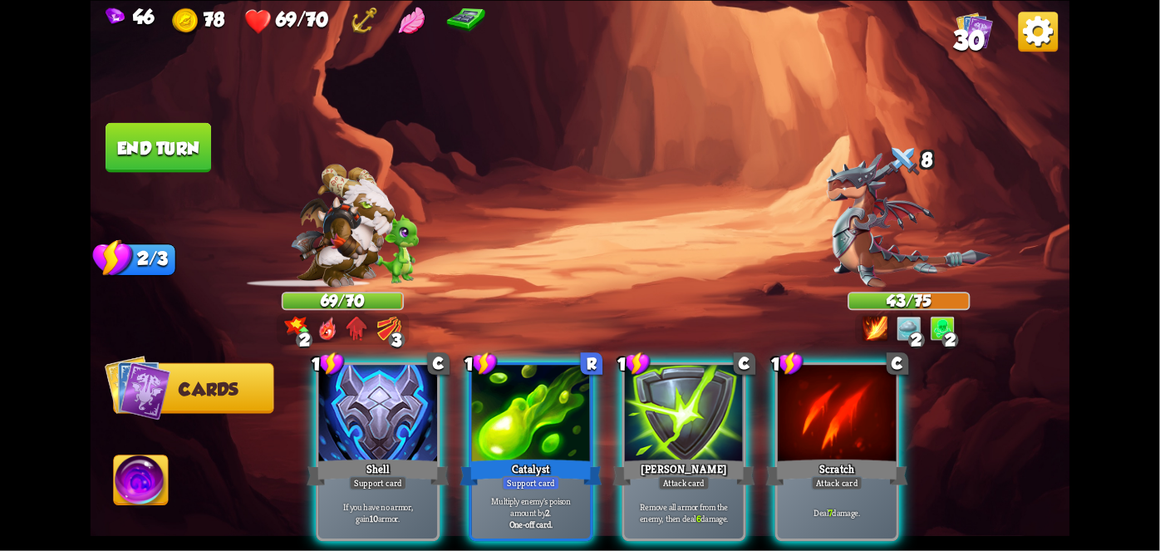
click at [896, 422] on div at bounding box center [837, 415] width 119 height 100
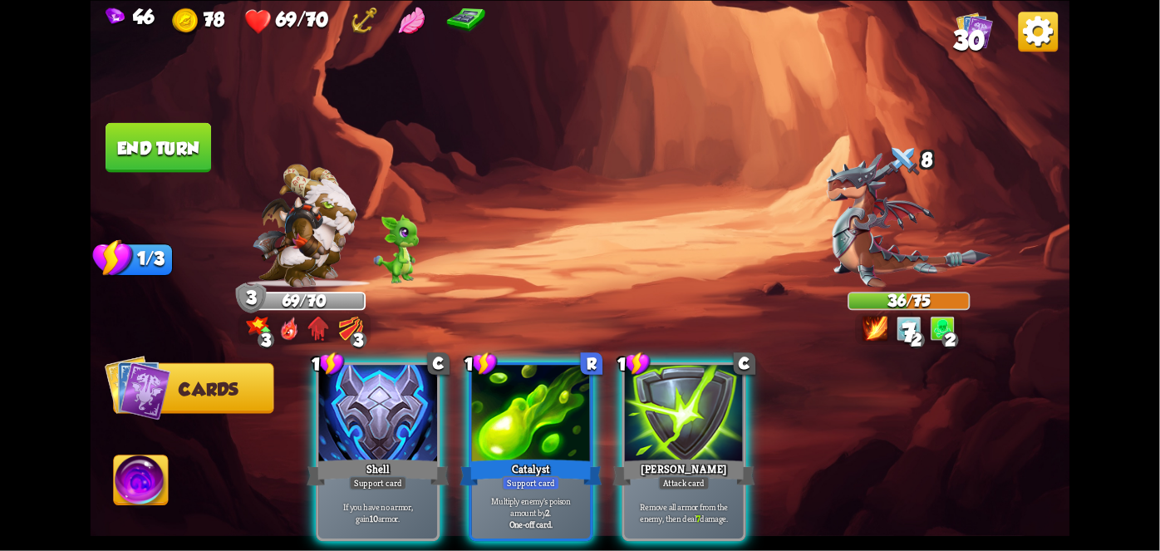
click at [553, 428] on div at bounding box center [531, 415] width 119 height 100
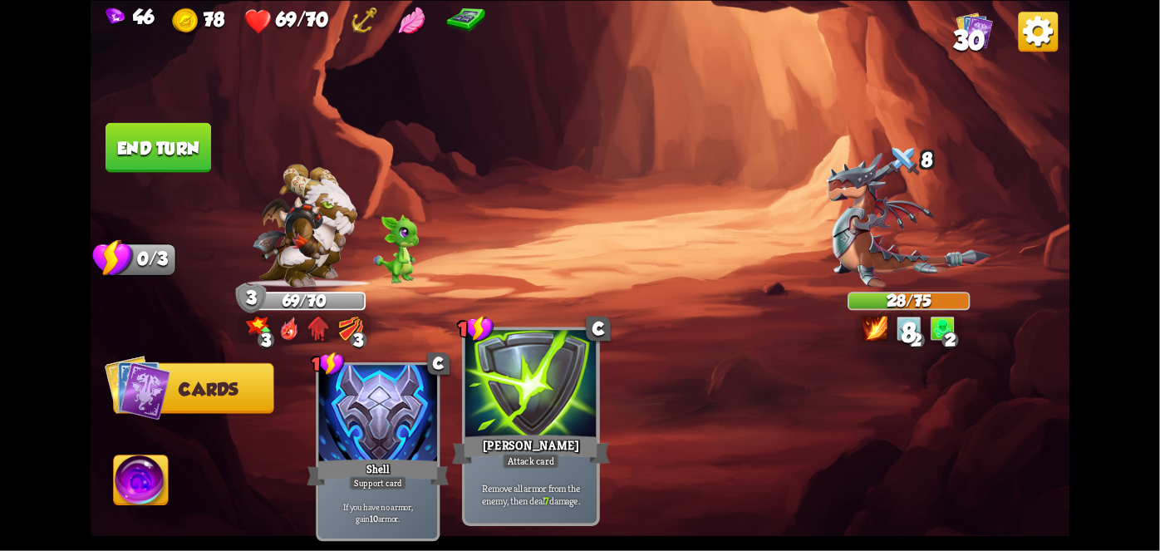
click at [546, 443] on div "[PERSON_NAME]" at bounding box center [531, 448] width 158 height 35
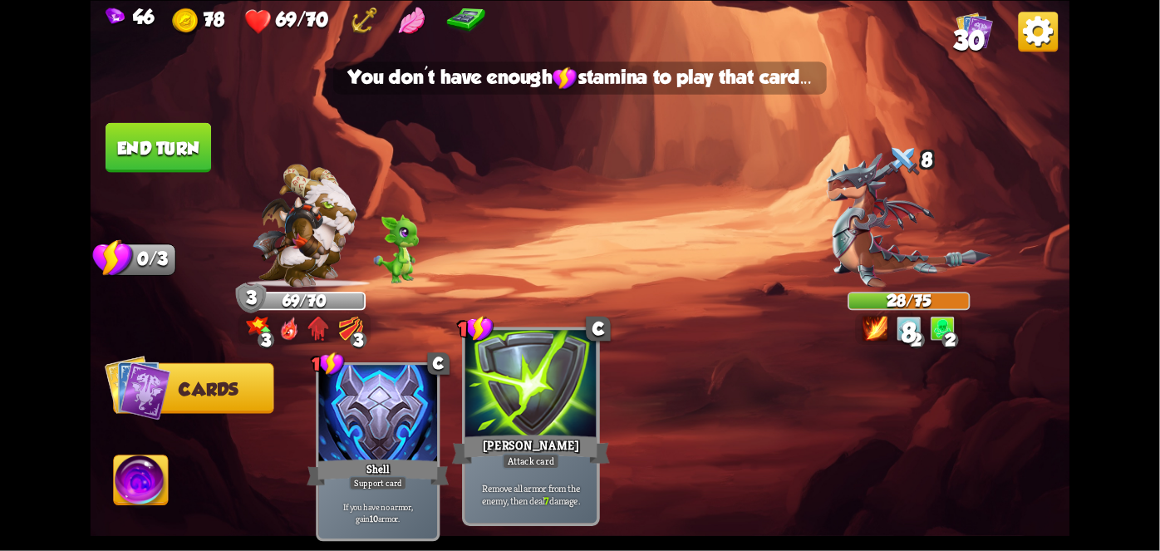
click at [153, 129] on button "End turn" at bounding box center [159, 147] width 106 height 50
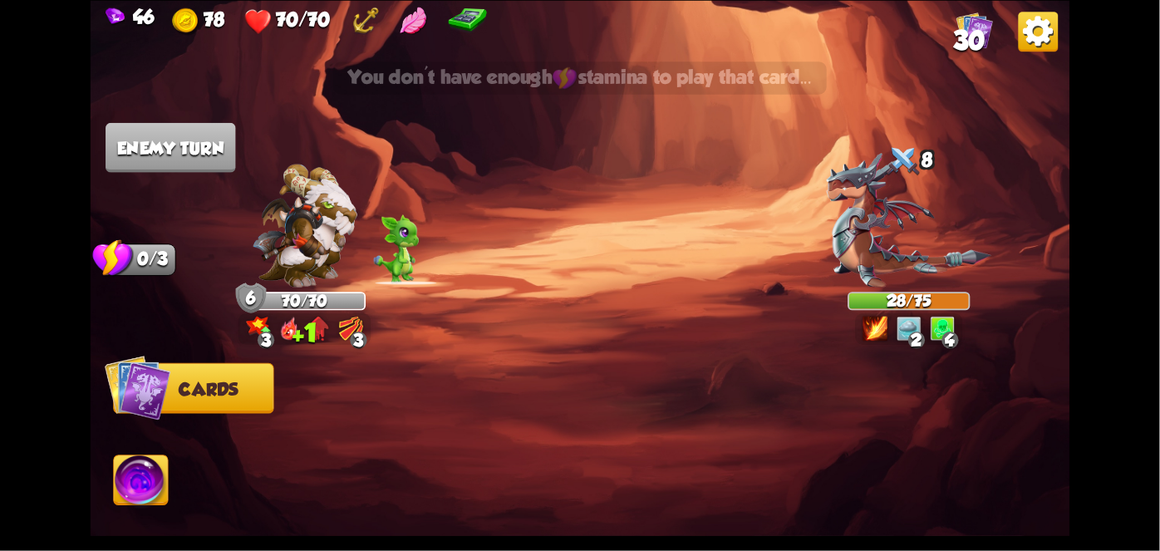
click at [151, 503] on img at bounding box center [141, 482] width 54 height 55
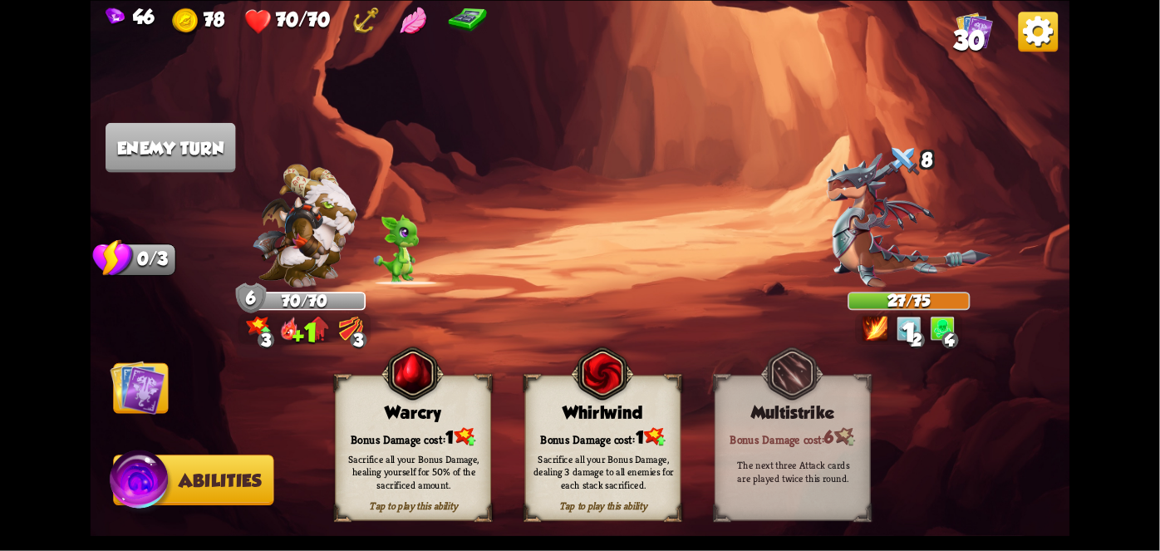
click at [602, 412] on div "Whirlwind" at bounding box center [603, 412] width 155 height 20
click at [607, 416] on div "Whirlwind" at bounding box center [603, 412] width 155 height 20
click at [615, 456] on div "Sacrifice all your Bonus Damage, dealing 3 damage to all enemies for each stack…" at bounding box center [603, 471] width 140 height 39
click at [602, 467] on div "Sacrifice all your Bonus Damage, dealing 3 damage to all enemies for each stack…" at bounding box center [603, 471] width 140 height 39
click at [607, 470] on div "Sacrifice all your Bonus Damage, dealing 3 damage to all enemies for each stack…" at bounding box center [603, 471] width 140 height 39
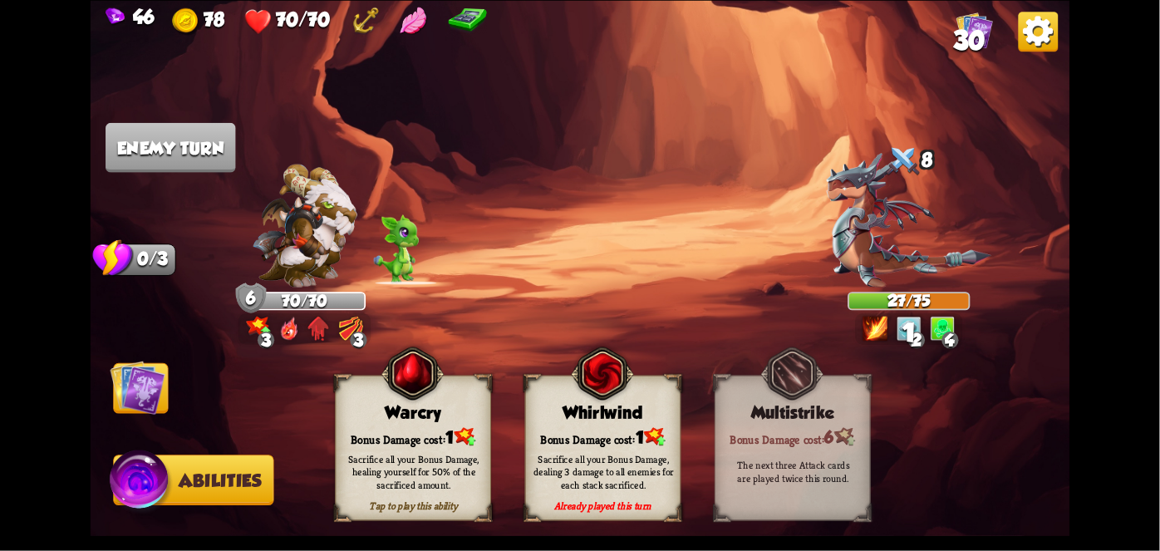
click at [609, 476] on div "Sacrifice all your Bonus Damage, dealing 3 damage to all enemies for each stack…" at bounding box center [603, 471] width 140 height 39
click at [613, 472] on div "Sacrifice all your Bonus Damage, dealing 3 damage to all enemies for each stack…" at bounding box center [603, 471] width 140 height 39
click at [609, 472] on div "Sacrifice all your Bonus Damage, dealing 3 damage to all enemies for each stack…" at bounding box center [603, 471] width 140 height 39
click at [608, 472] on div "Sacrifice all your Bonus Damage, dealing 3 damage to all enemies for each stack…" at bounding box center [603, 471] width 140 height 39
click at [614, 471] on div "Sacrifice all your Bonus Damage, dealing 3 damage to all enemies for each stack…" at bounding box center [603, 471] width 140 height 39
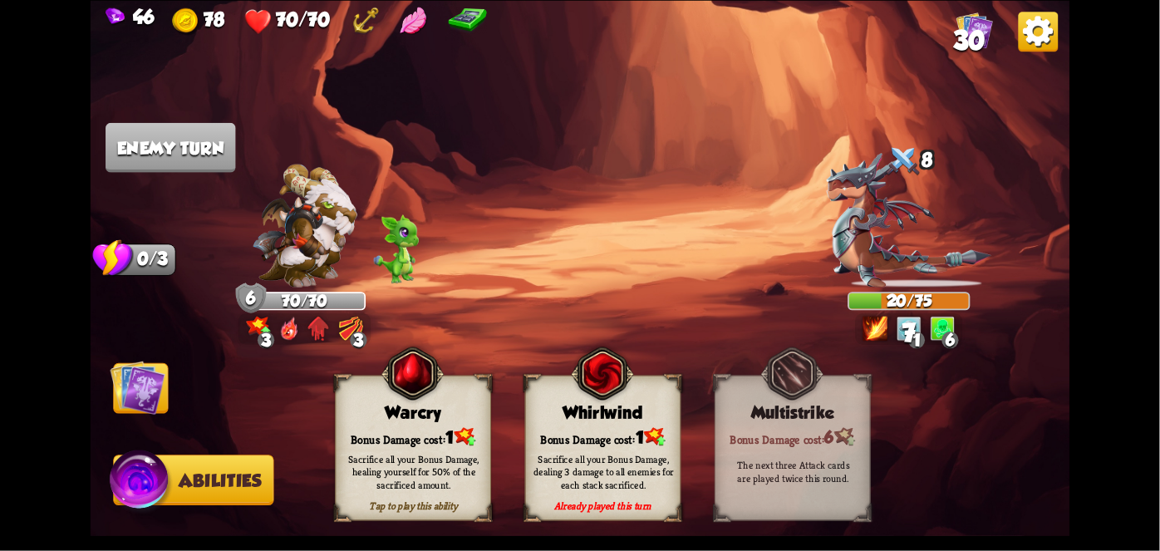
click at [614, 474] on div "Sacrifice all your Bonus Damage, dealing 3 damage to all enemies for each stack…" at bounding box center [603, 471] width 140 height 39
click at [622, 472] on div "Sacrifice all your Bonus Damage, dealing 3 damage to all enemies for each stack…" at bounding box center [603, 471] width 140 height 39
click at [611, 483] on div "Sacrifice all your Bonus Damage, dealing 3 damage to all enemies for each stack…" at bounding box center [603, 471] width 140 height 39
click at [616, 479] on div "Sacrifice all your Bonus Damage, dealing 3 damage to all enemies for each stack…" at bounding box center [603, 471] width 140 height 39
click at [624, 475] on div "Sacrifice all your Bonus Damage, dealing 3 damage to all enemies for each stack…" at bounding box center [603, 471] width 140 height 39
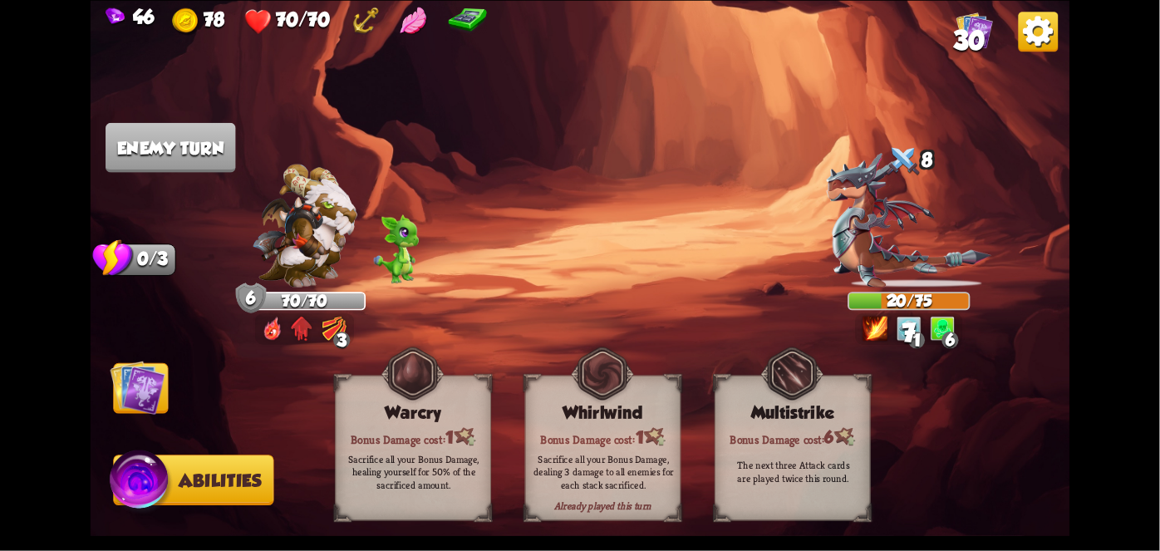
click at [624, 472] on div "Sacrifice all your Bonus Damage, dealing 3 damage to all enemies for each stack…" at bounding box center [603, 471] width 140 height 39
click at [625, 475] on div "Sacrifice all your Bonus Damage, dealing 3 damage to all enemies for each stack…" at bounding box center [603, 471] width 140 height 39
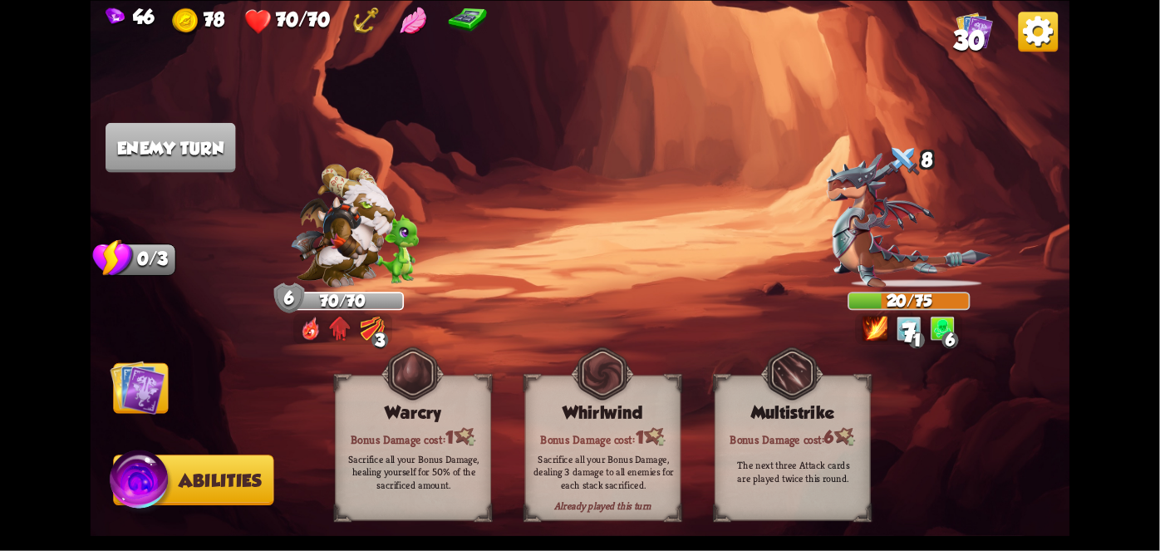
click at [136, 379] on img at bounding box center [138, 387] width 55 height 55
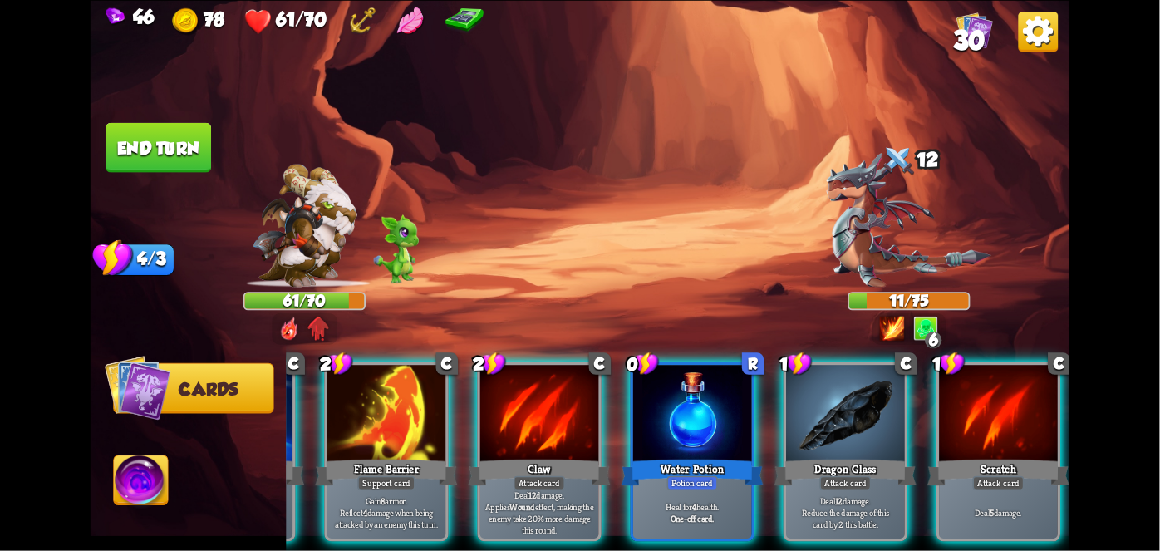
click at [675, 475] on div "Potion card" at bounding box center [692, 482] width 51 height 14
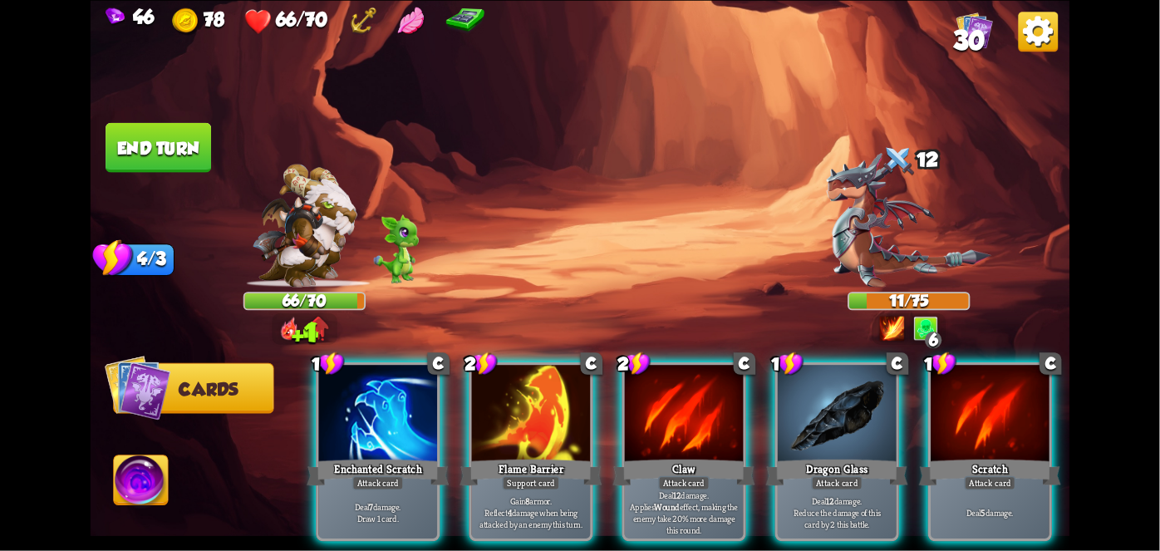
click at [1018, 456] on div "Scratch" at bounding box center [990, 472] width 142 height 32
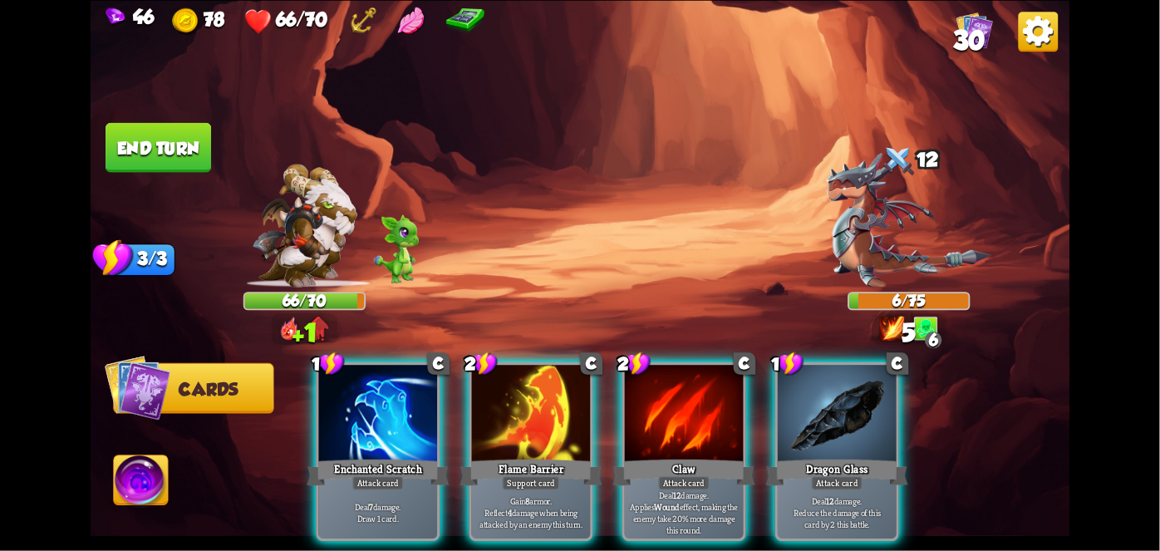
click at [366, 413] on div at bounding box center [378, 415] width 119 height 100
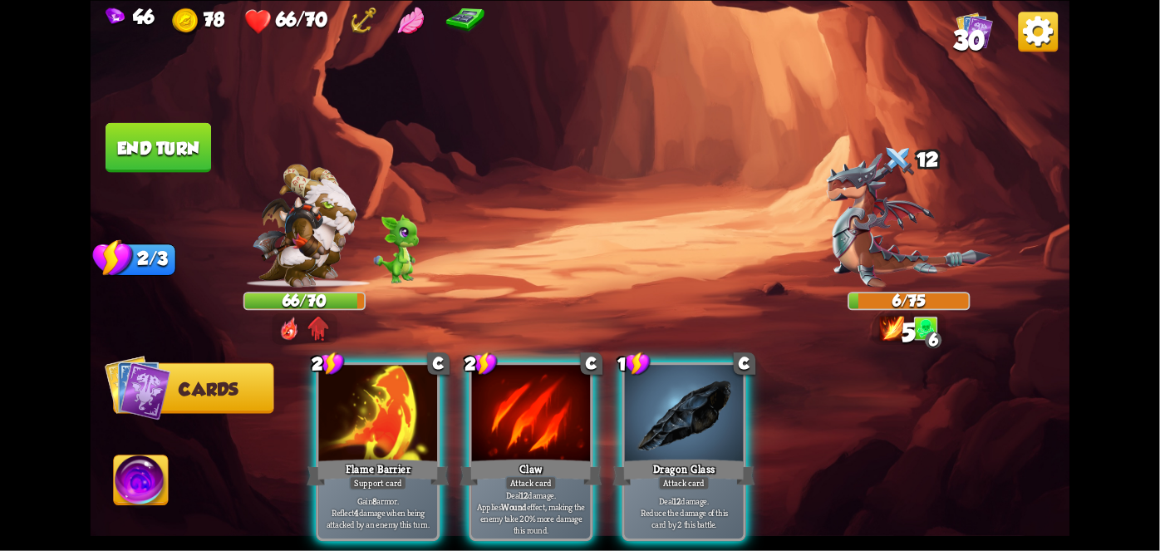
click at [715, 456] on div "Dragon Glass" at bounding box center [684, 472] width 142 height 32
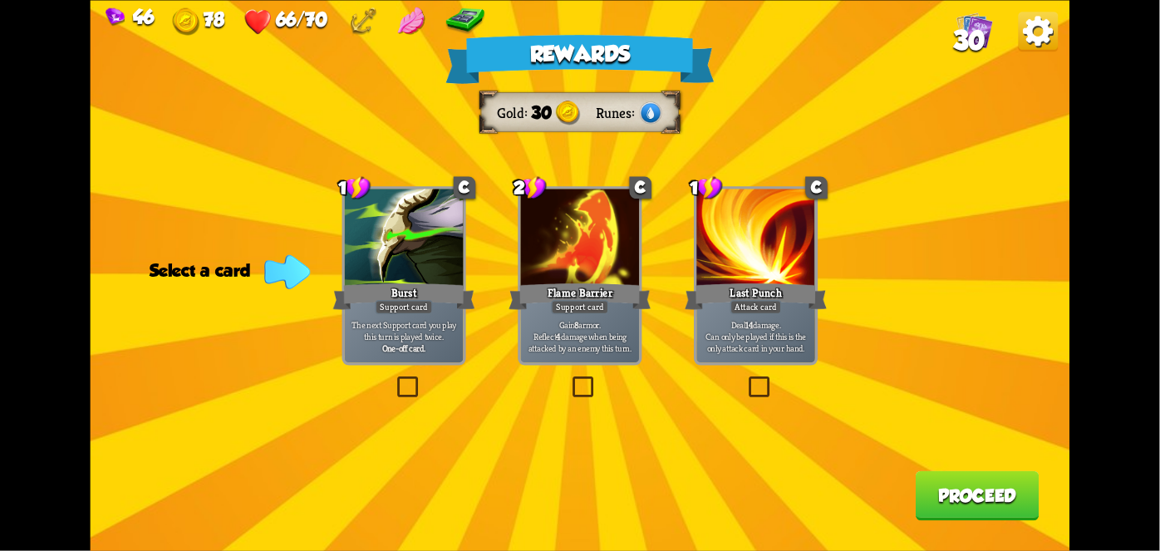
click at [401, 363] on div "1 C Burst Support card The next Support card you play this turn is played twice…" at bounding box center [404, 275] width 124 height 179
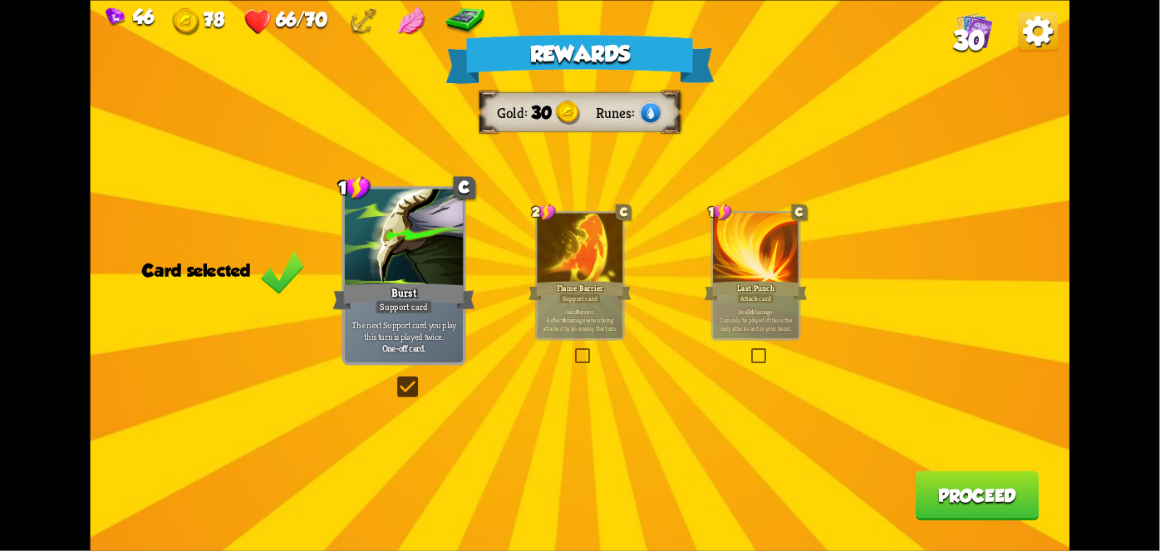
click at [562, 302] on div "Support card" at bounding box center [580, 297] width 42 height 11
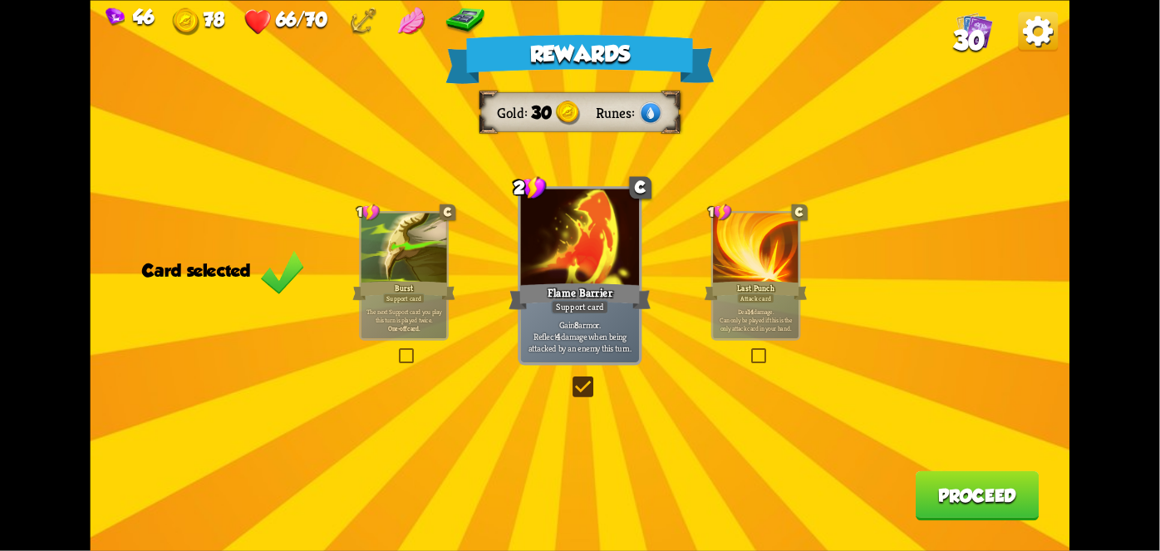
click at [1013, 479] on button "Proceed" at bounding box center [978, 495] width 124 height 50
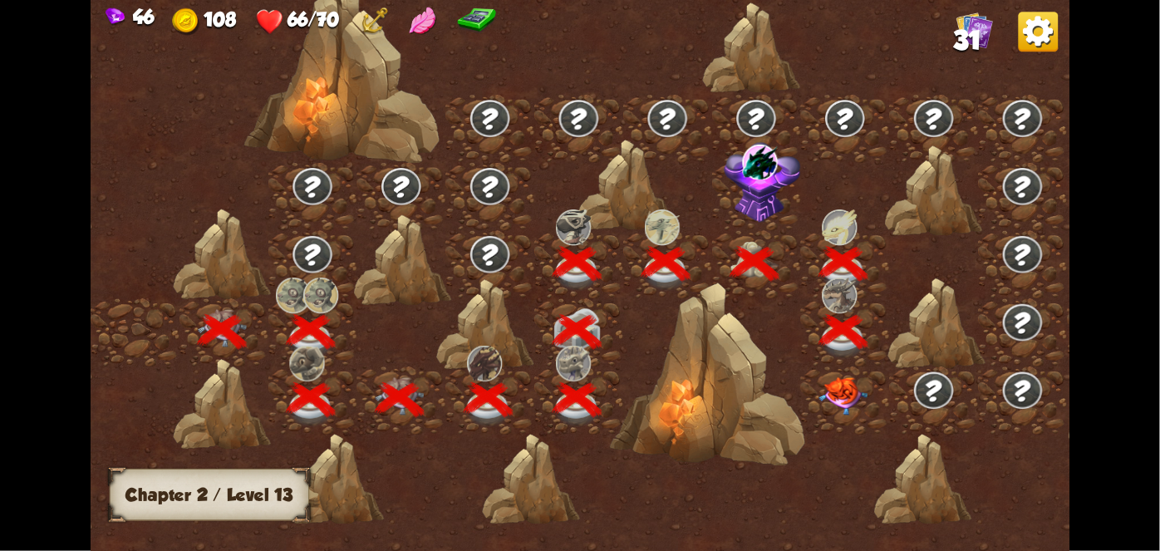
scroll to position [0, 253]
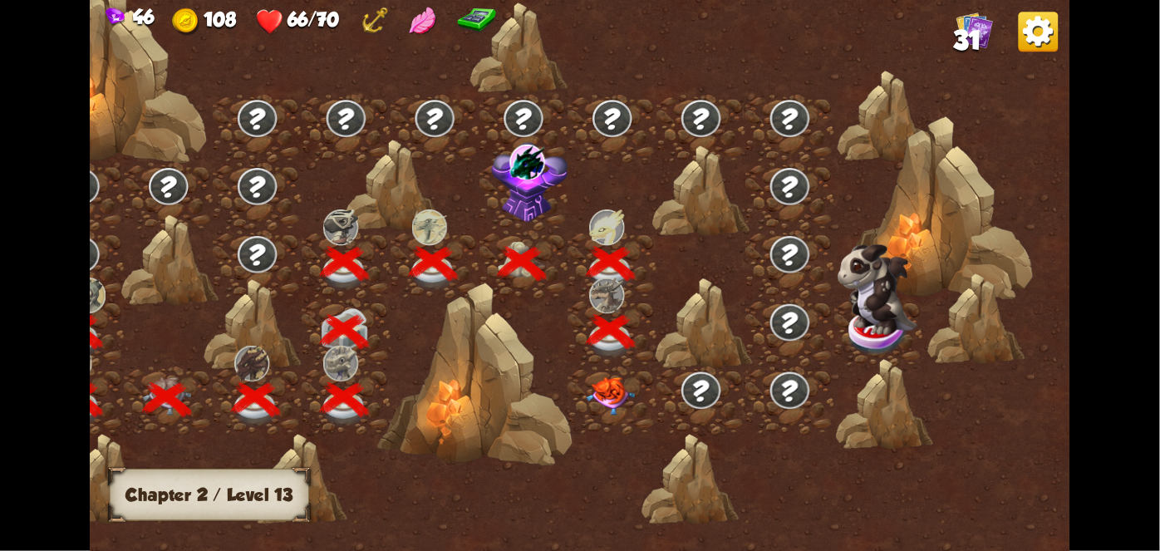
click at [634, 383] on img at bounding box center [610, 395] width 49 height 38
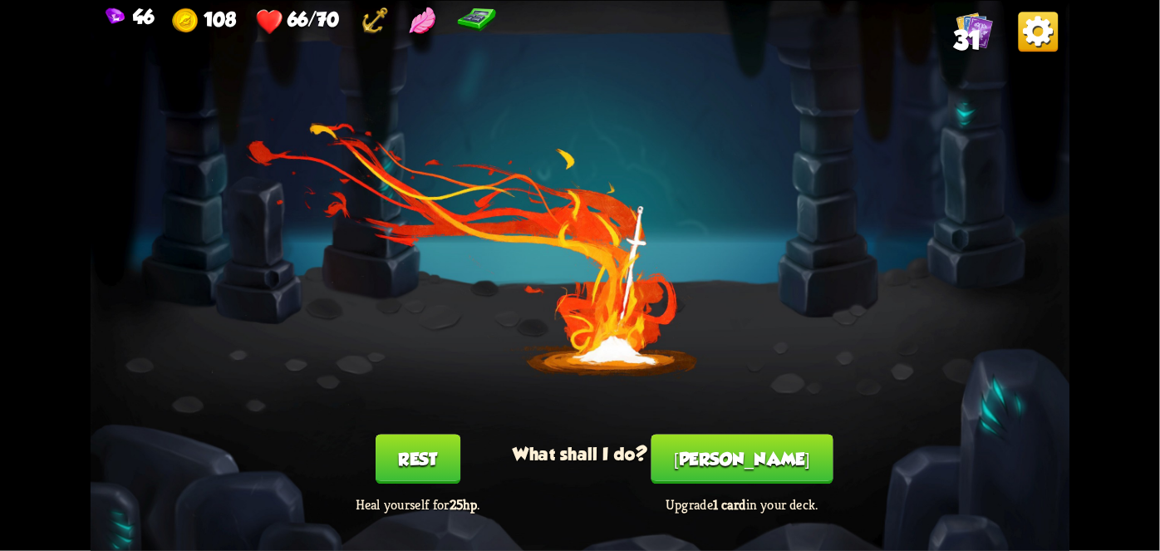
click at [754, 467] on button "[PERSON_NAME]" at bounding box center [742, 459] width 182 height 50
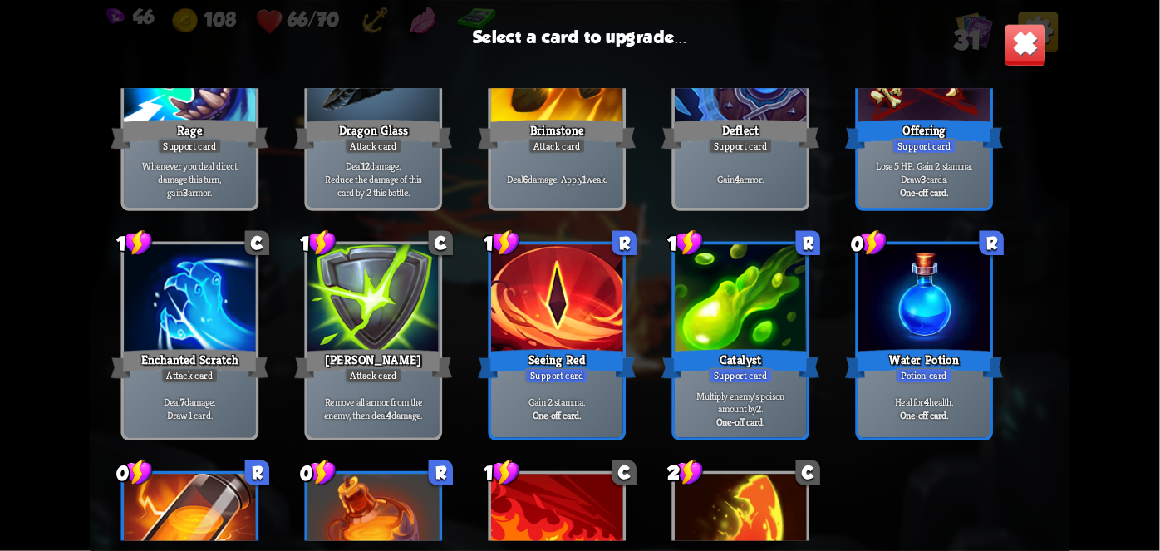
scroll to position [970, 0]
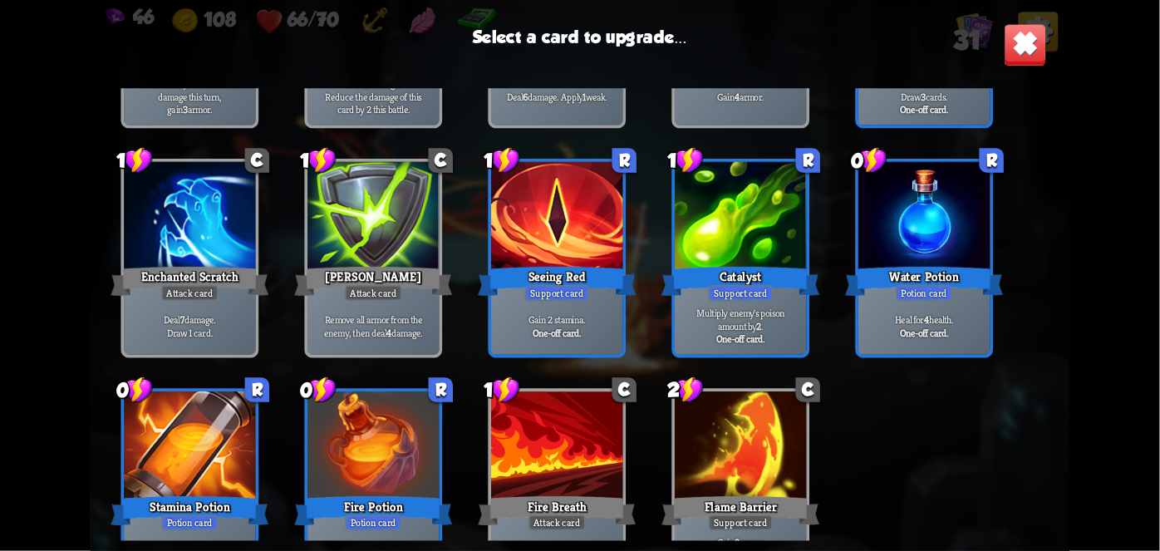
click at [586, 264] on div "Seeing Red" at bounding box center [557, 280] width 158 height 35
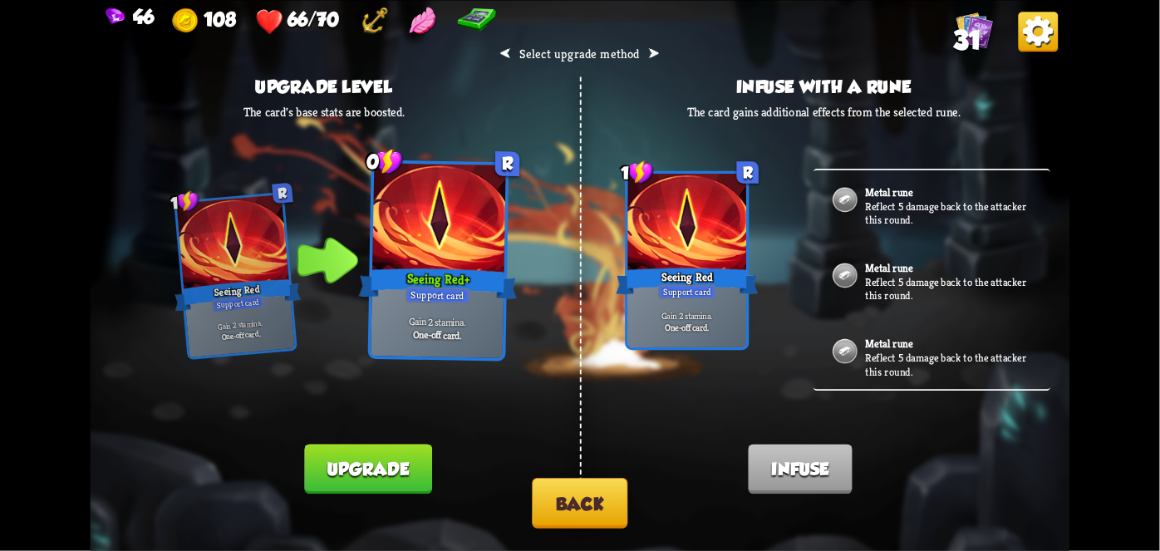
click at [350, 470] on button "Upgrade" at bounding box center [368, 469] width 127 height 50
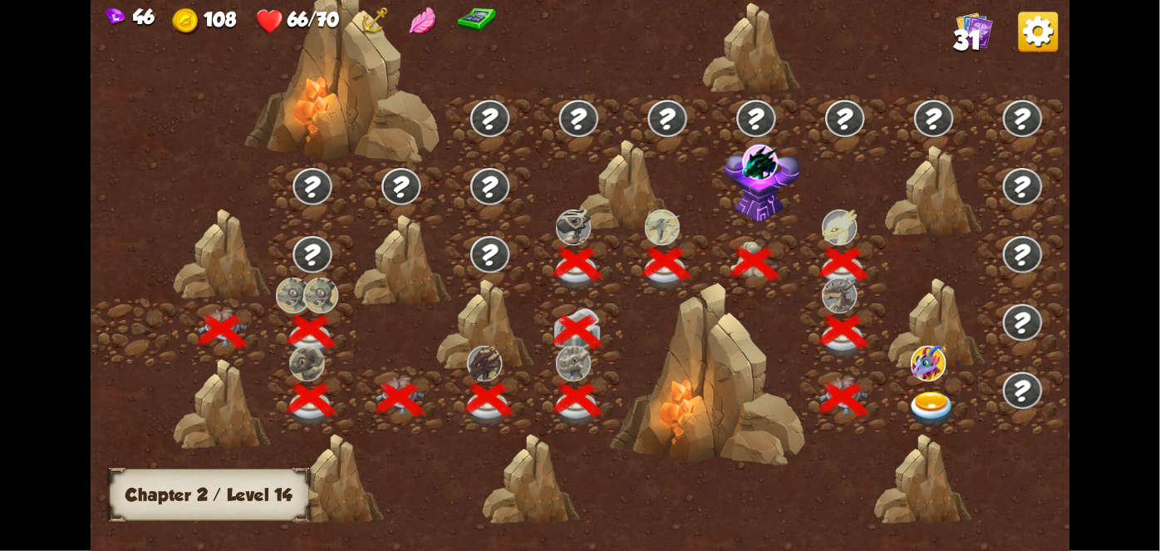
scroll to position [0, 253]
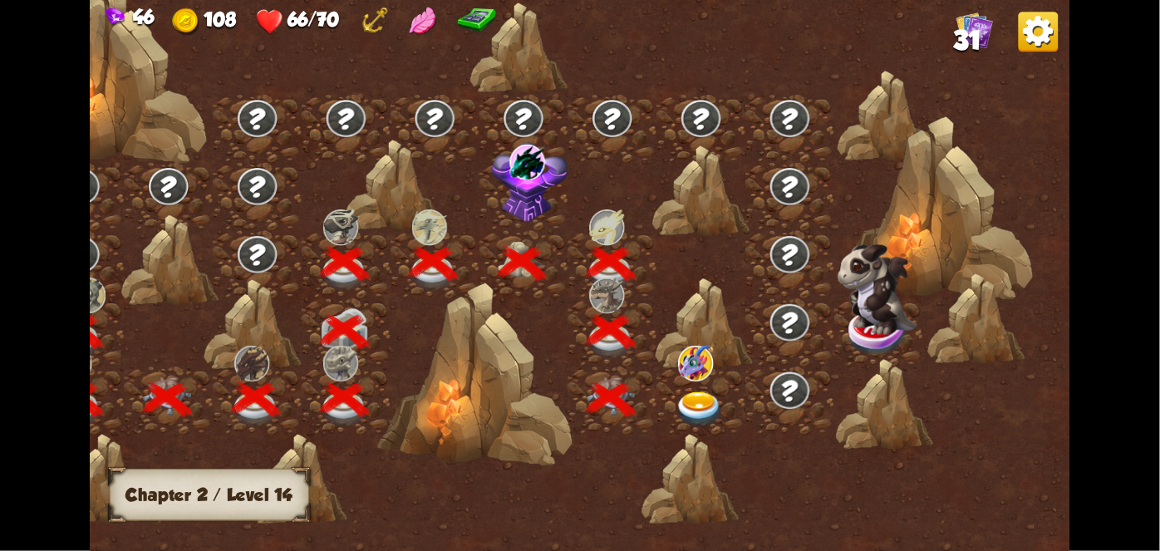
click at [670, 391] on div at bounding box center [700, 400] width 89 height 68
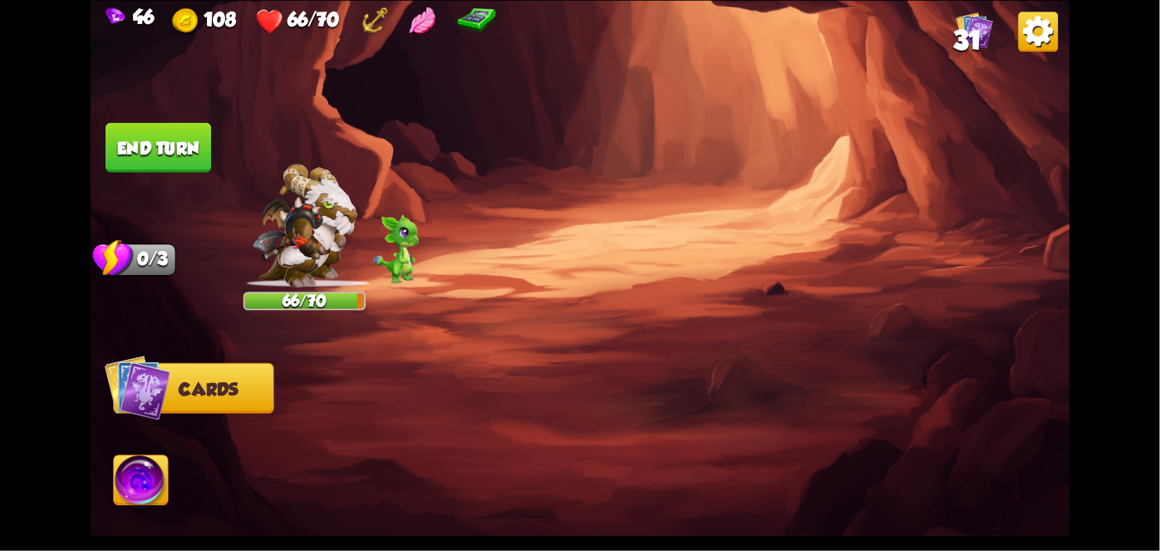
click at [700, 386] on div at bounding box center [677, 428] width 783 height 245
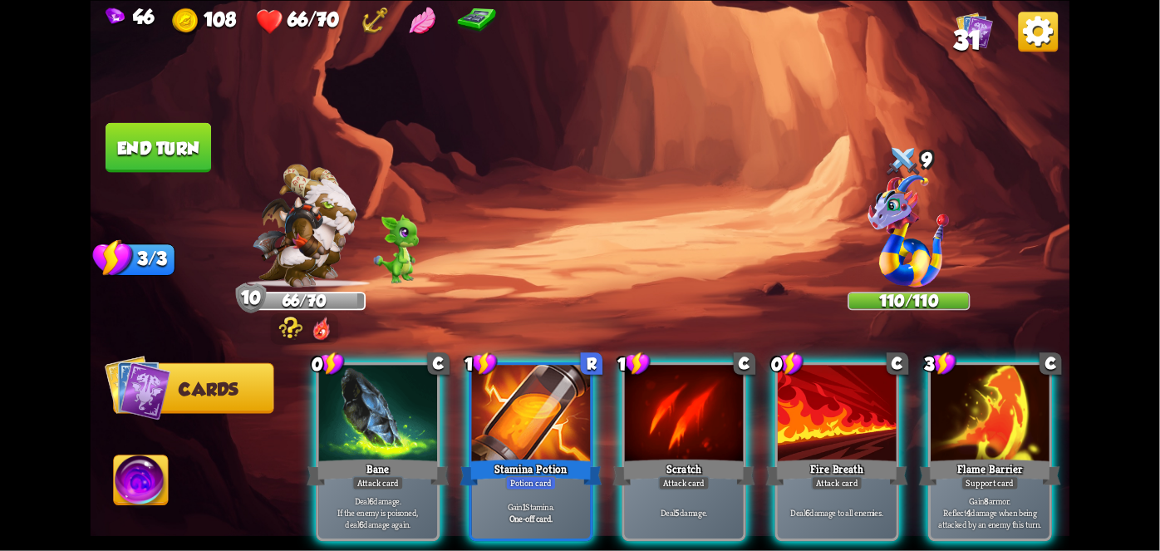
click at [322, 456] on div "Bane" at bounding box center [378, 472] width 142 height 32
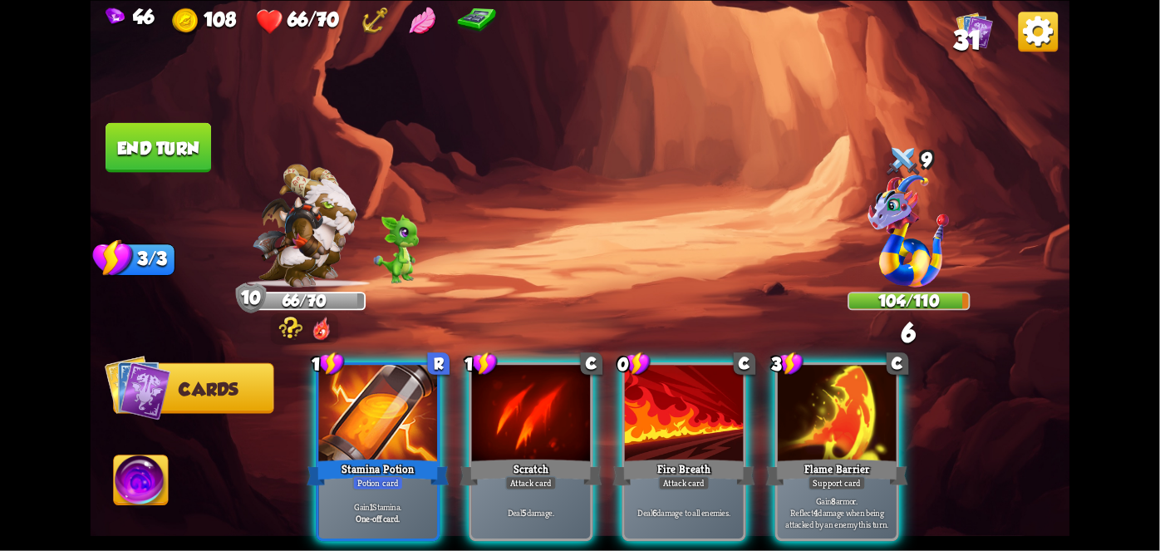
click at [365, 456] on div "Stamina Potion" at bounding box center [378, 472] width 142 height 32
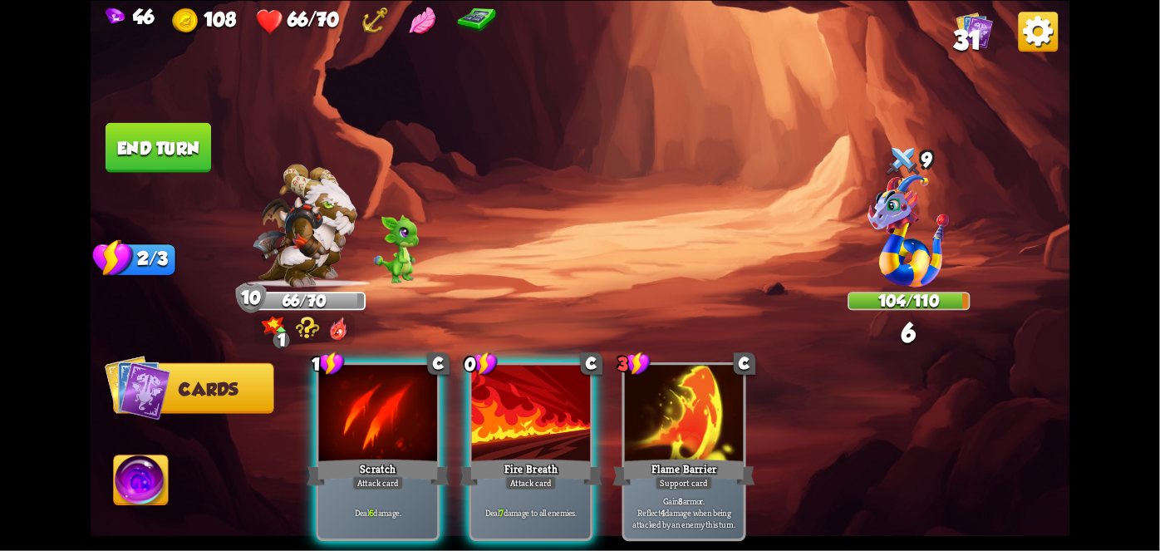
click at [531, 425] on div at bounding box center [531, 415] width 119 height 100
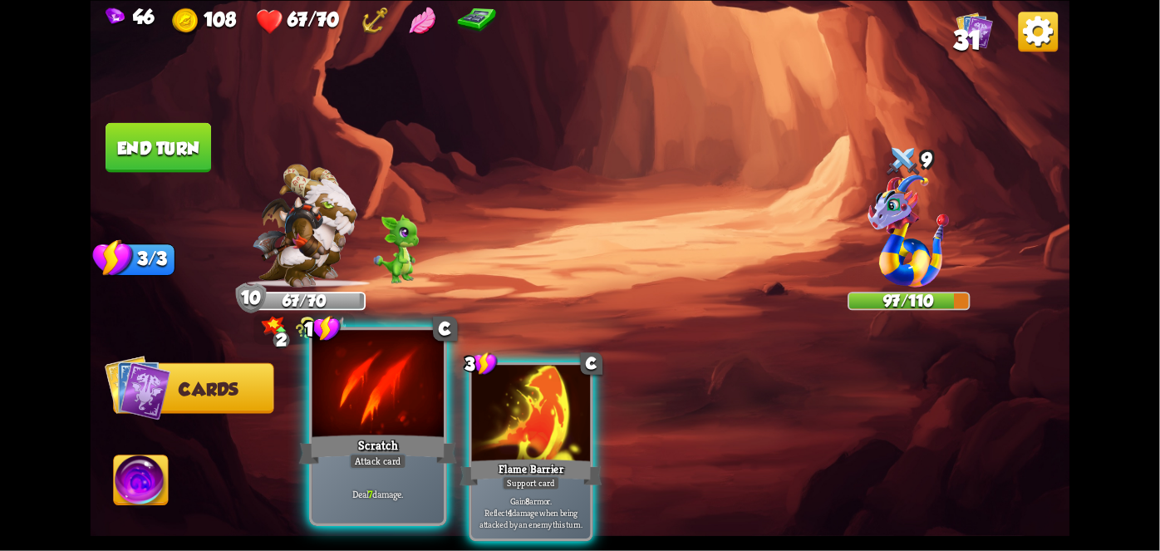
click at [344, 430] on div at bounding box center [377, 385] width 131 height 111
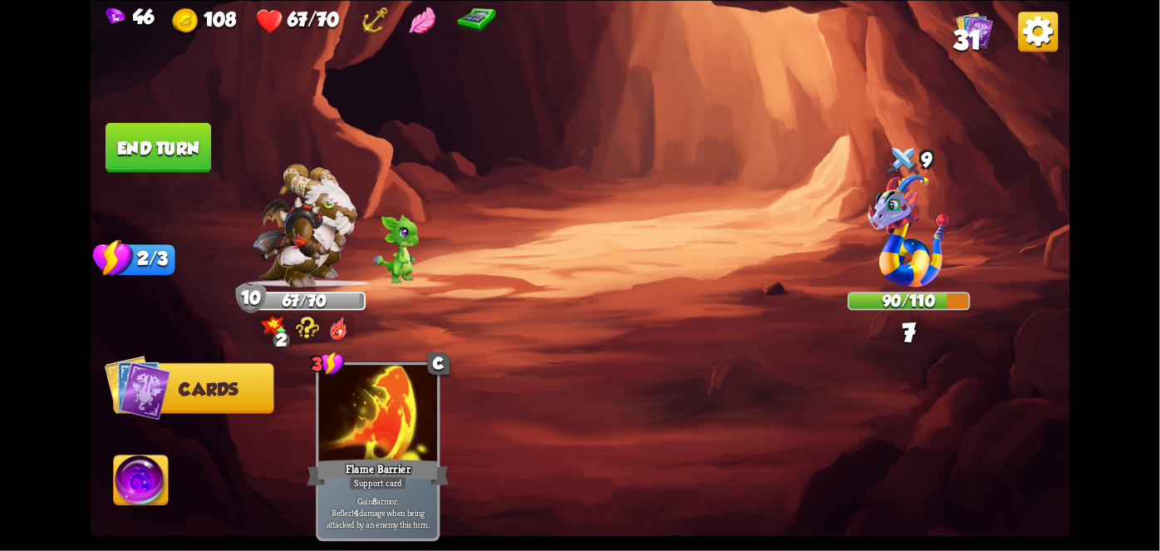
click at [129, 152] on button "End turn" at bounding box center [159, 147] width 106 height 50
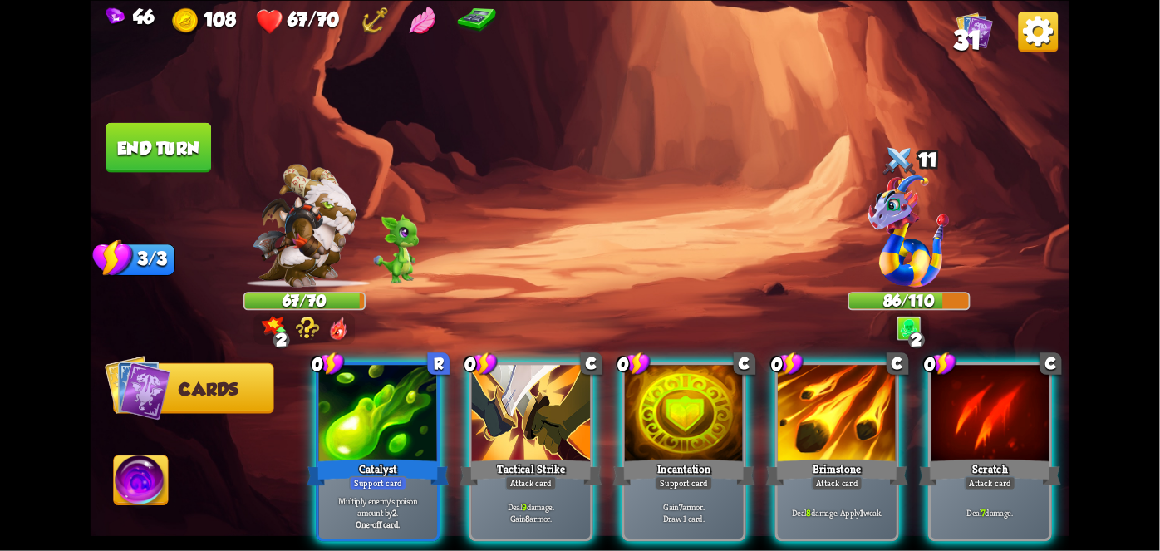
click at [400, 456] on div "Catalyst" at bounding box center [378, 472] width 142 height 32
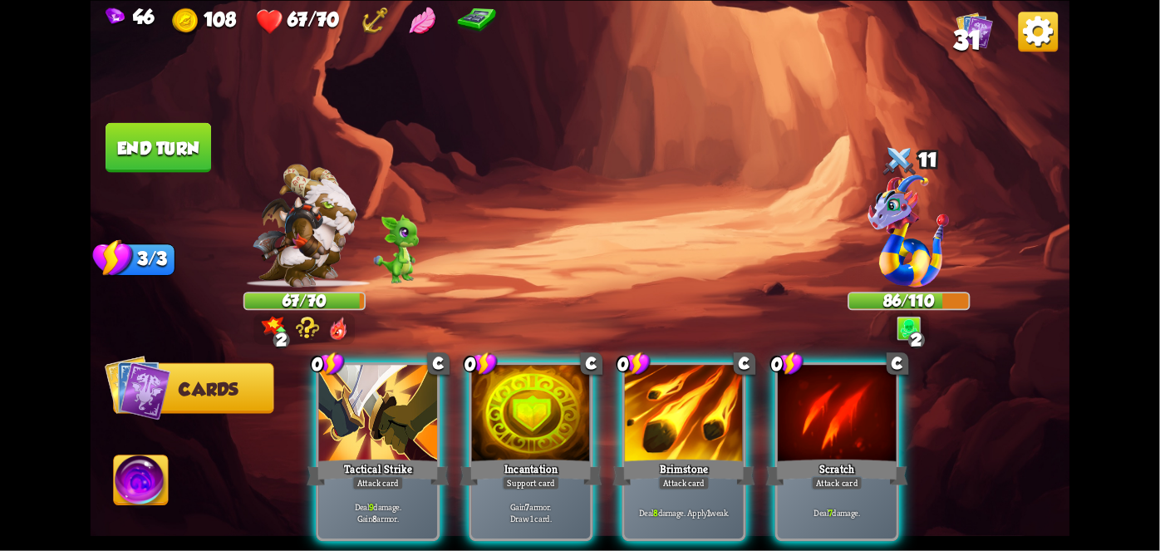
click at [356, 447] on div "0 C Tactical Strike Attack card Deal 9 damage. Gain 8 armor. 0 C Incantation Su…" at bounding box center [677, 428] width 783 height 245
click at [348, 456] on div "Tactical Strike" at bounding box center [378, 472] width 142 height 32
click at [349, 452] on div "0 C Tactical Strike Attack card Deal 9 damage. Gain 8 armor. 0 C Incantation Su…" at bounding box center [677, 428] width 783 height 245
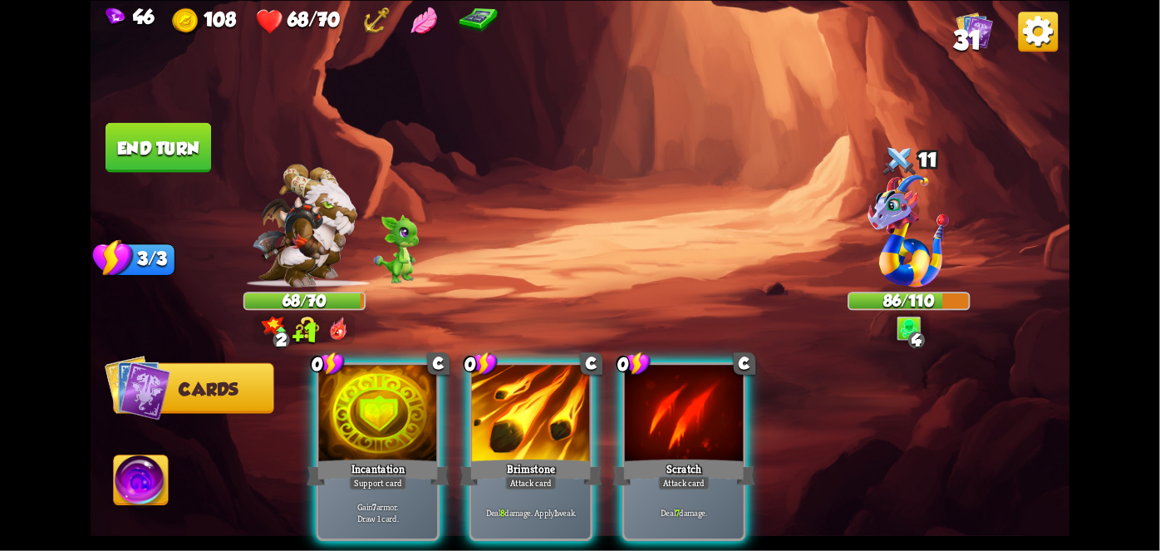
click at [353, 456] on div "Incantation" at bounding box center [378, 472] width 142 height 32
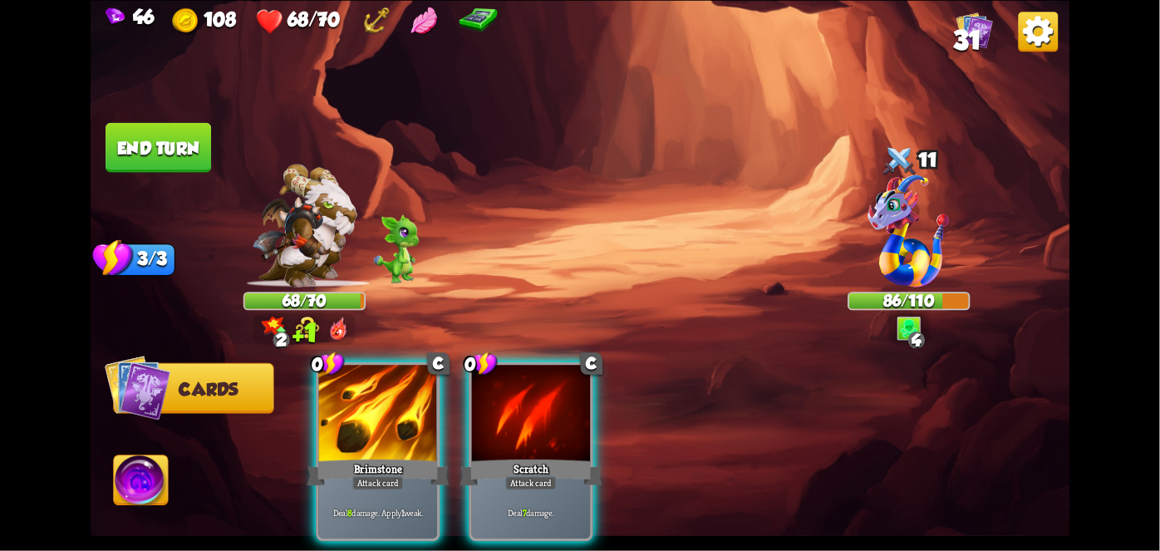
click at [351, 456] on div "Brimstone" at bounding box center [378, 472] width 142 height 32
click at [347, 455] on div "0 C Brimstone Attack card Deal 8 damage. Apply 1 weak. 0 C Scratch Attack card …" at bounding box center [677, 428] width 783 height 245
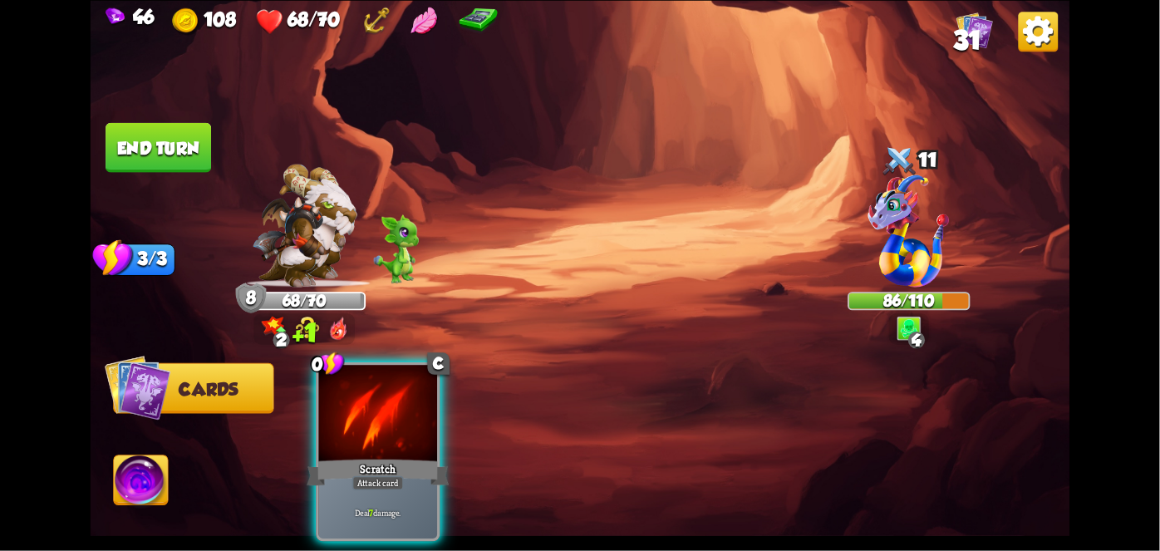
click at [341, 464] on div "Scratch" at bounding box center [378, 472] width 142 height 32
click at [339, 465] on div "0 C Scratch Attack card Deal 7 damage." at bounding box center [677, 428] width 783 height 245
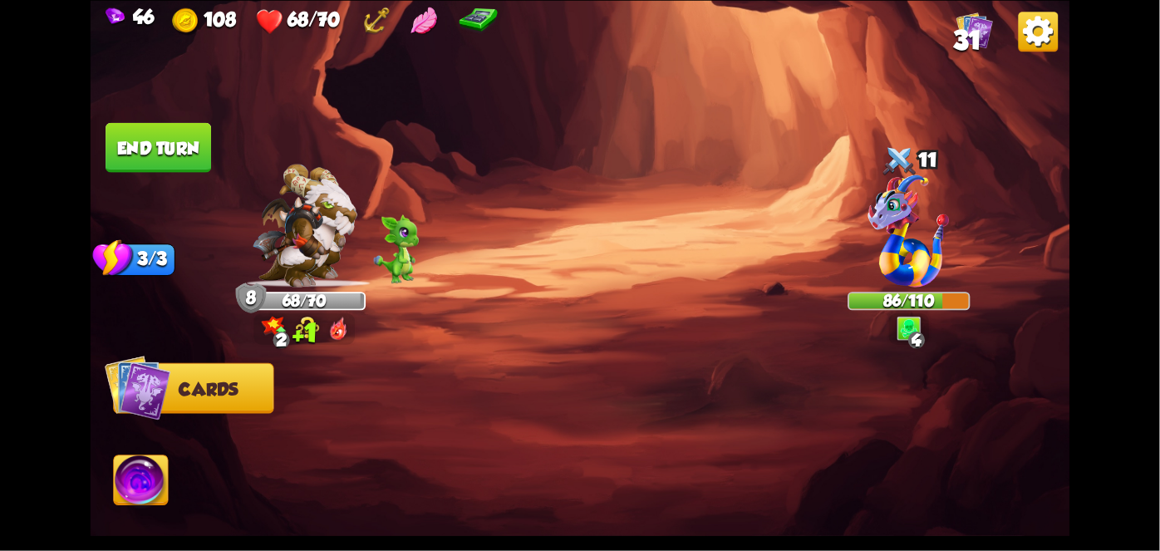
click at [338, 465] on div at bounding box center [677, 428] width 783 height 245
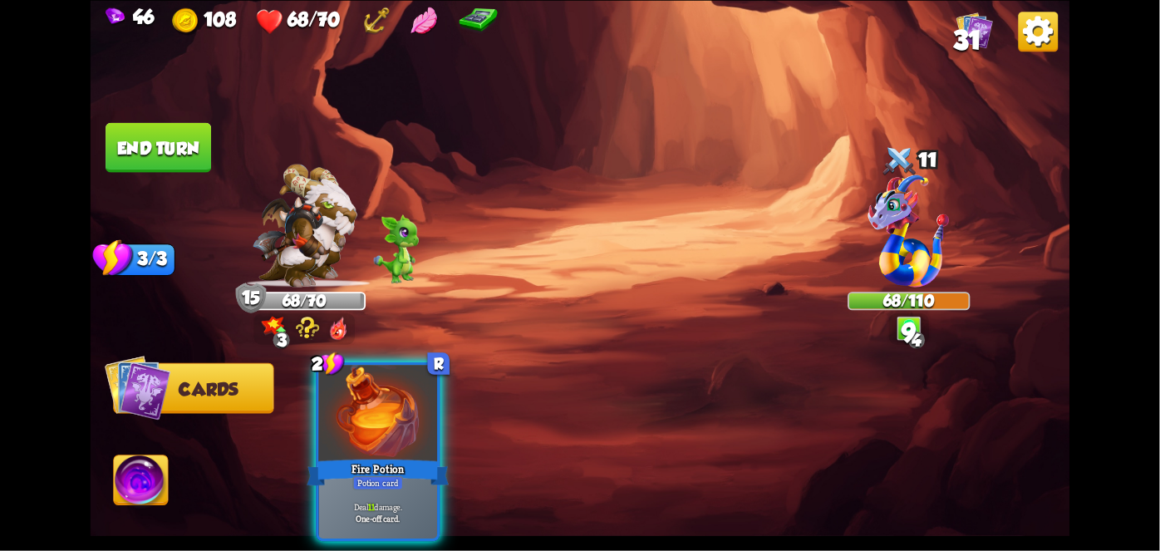
click at [390, 418] on div at bounding box center [378, 415] width 119 height 100
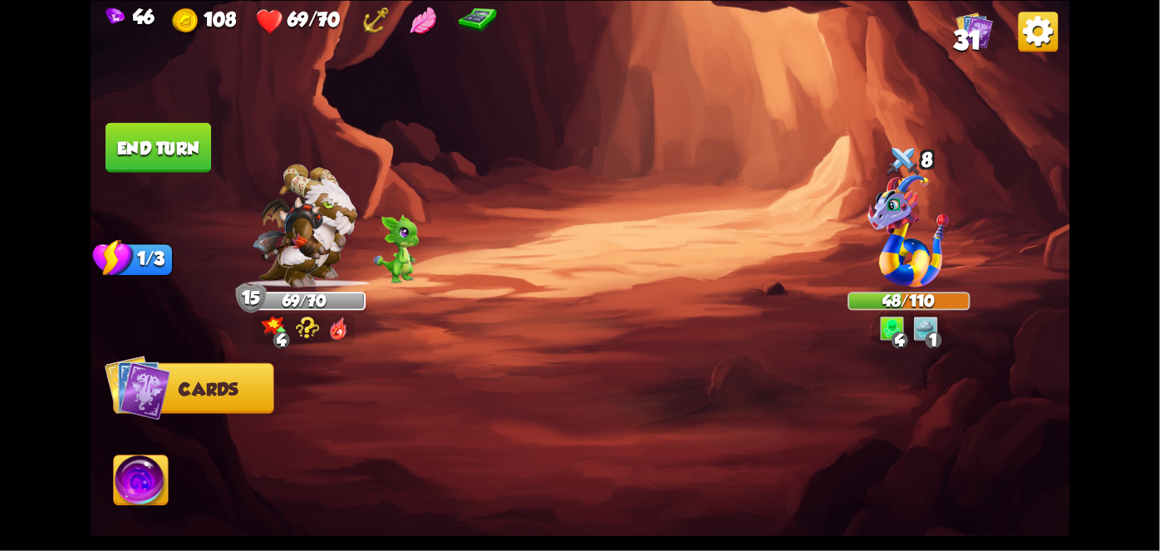
click at [133, 124] on button "End turn" at bounding box center [159, 147] width 106 height 50
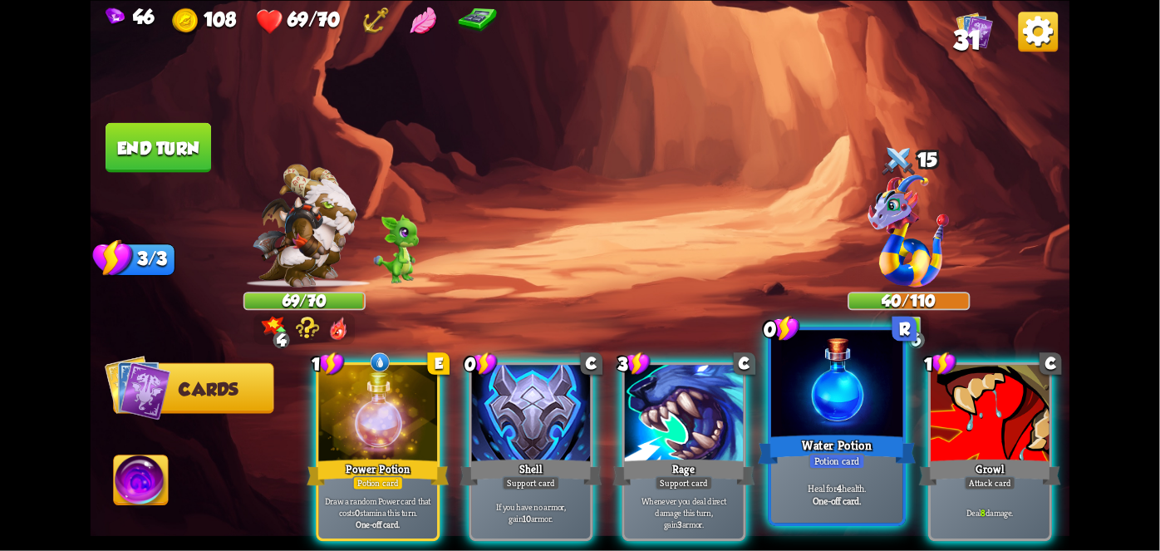
click at [815, 449] on div "Water Potion" at bounding box center [837, 448] width 158 height 35
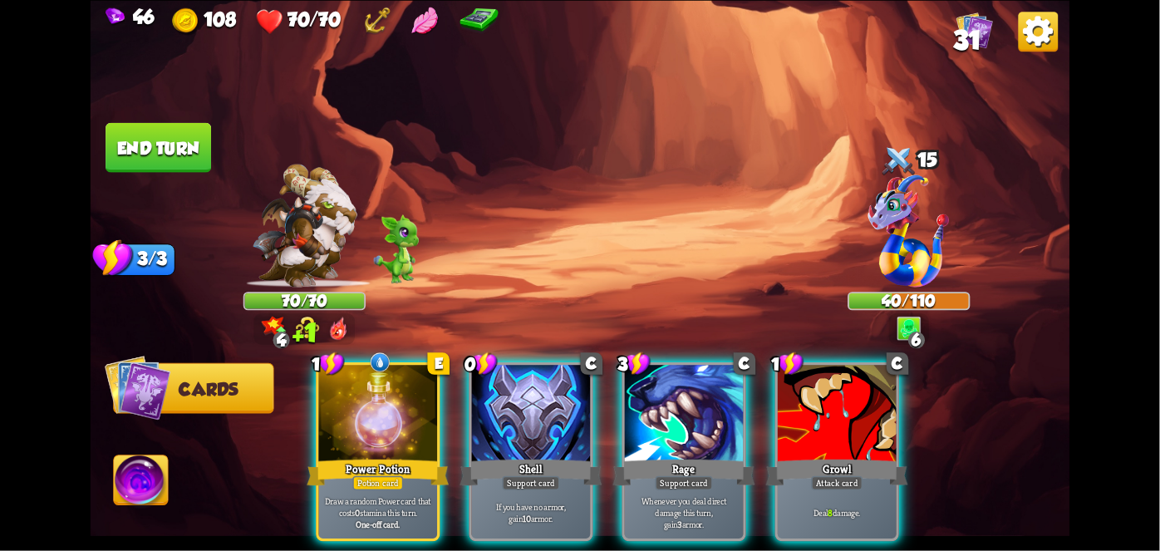
click at [359, 487] on div "Draw a random Power card that costs 0 stamina this turn. One-off card." at bounding box center [378, 513] width 119 height 52
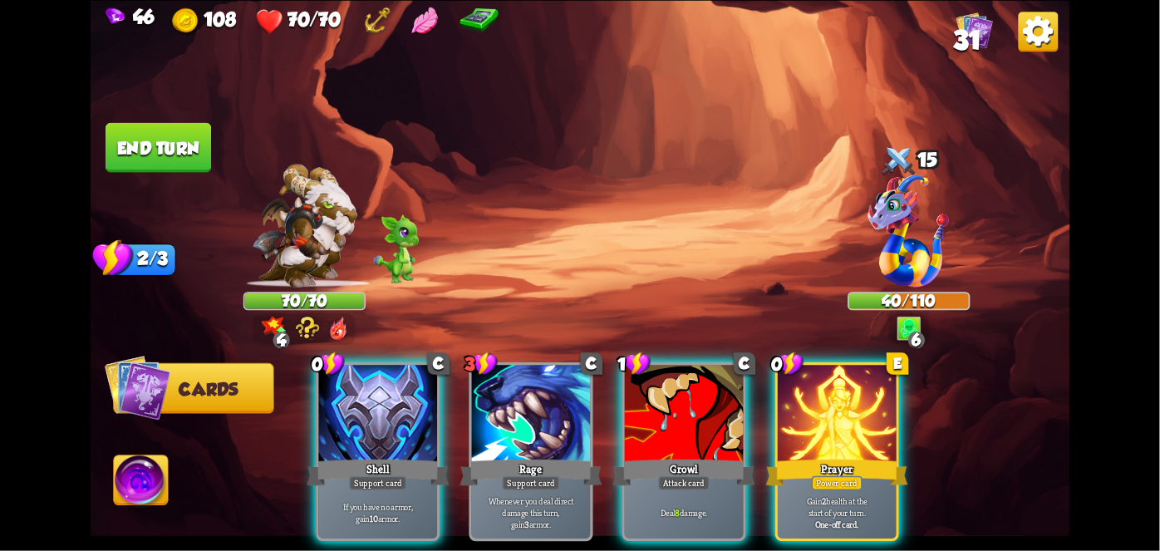
click at [841, 412] on div at bounding box center [837, 415] width 119 height 100
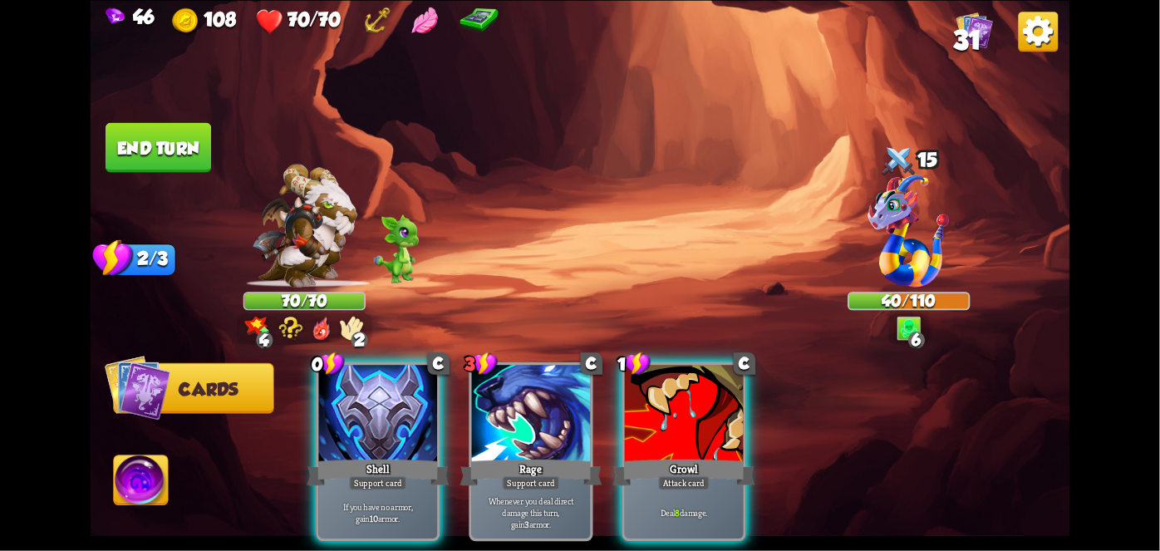
click at [367, 456] on div "Shell" at bounding box center [378, 472] width 142 height 32
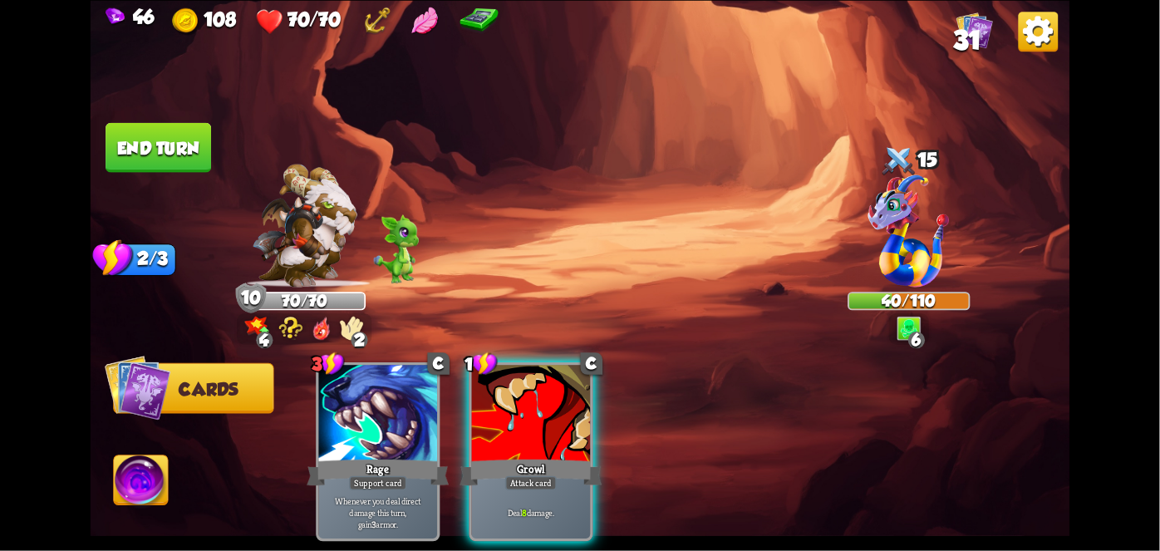
click at [538, 475] on div "Attack card" at bounding box center [531, 482] width 52 height 14
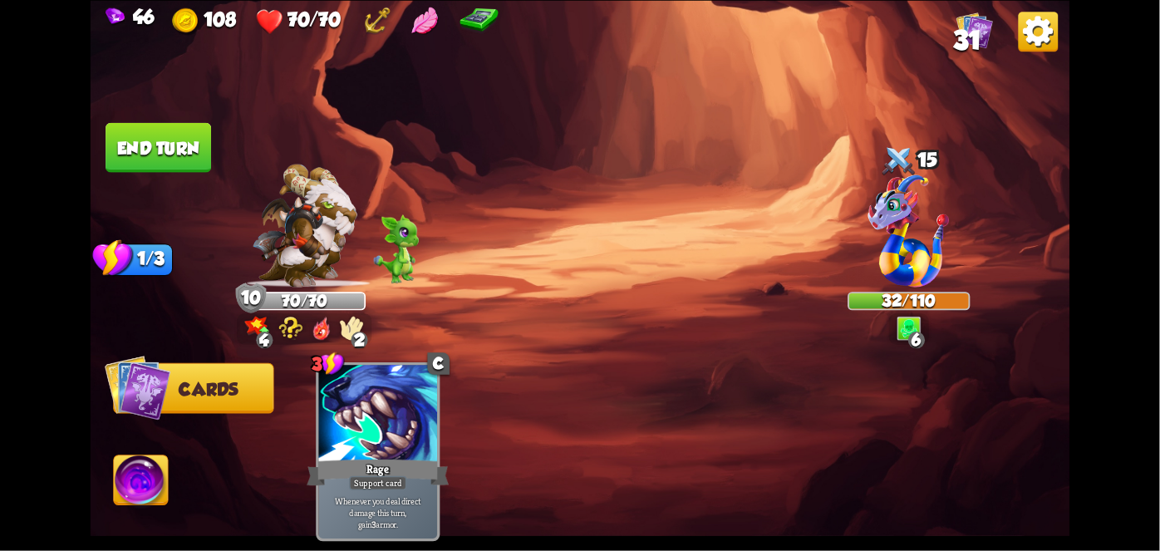
click at [135, 133] on button "End turn" at bounding box center [159, 147] width 106 height 50
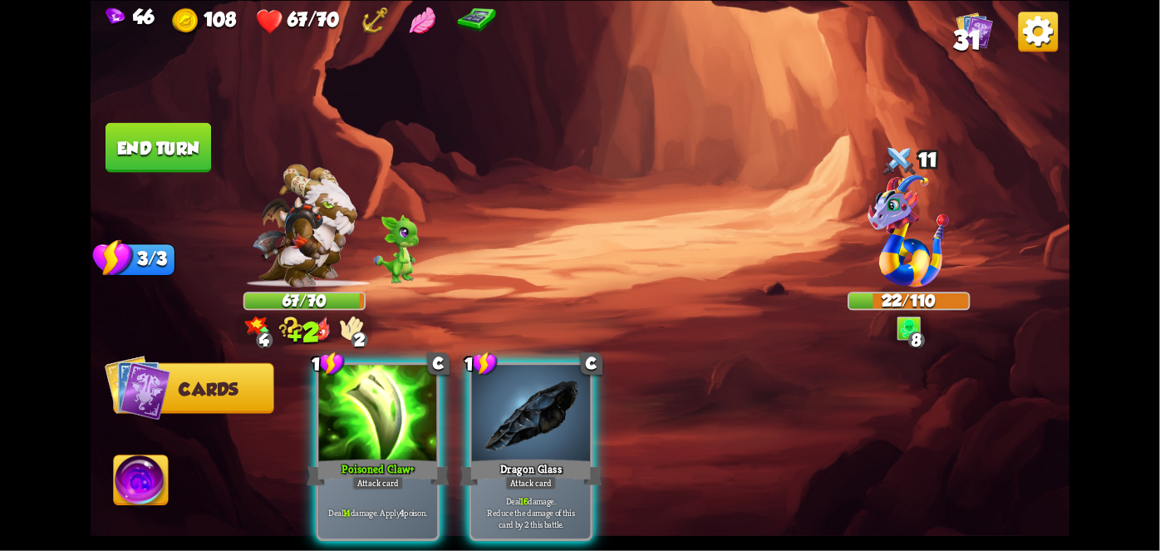
click at [370, 475] on div "Attack card" at bounding box center [378, 482] width 52 height 14
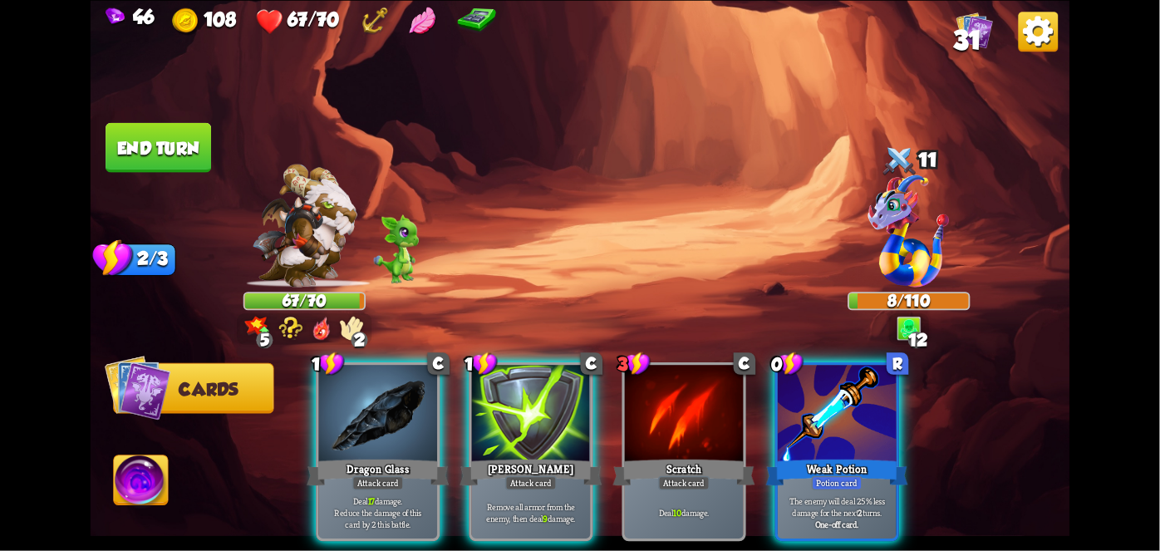
click at [376, 487] on div "Deal 17 damage. Reduce the damage of this card by 2 this battle." at bounding box center [378, 513] width 119 height 52
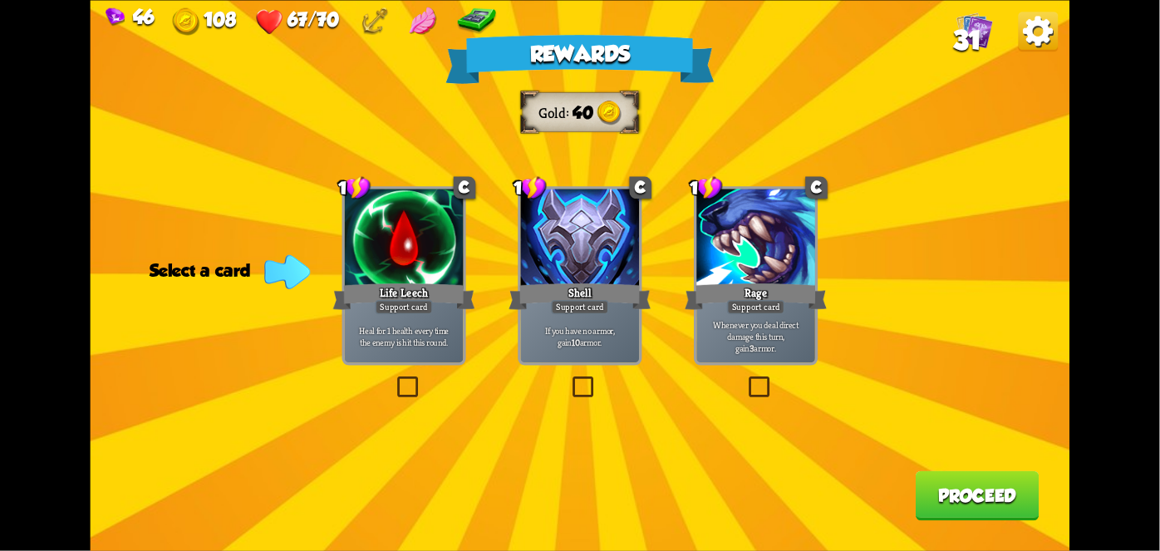
click at [778, 225] on div at bounding box center [756, 239] width 119 height 100
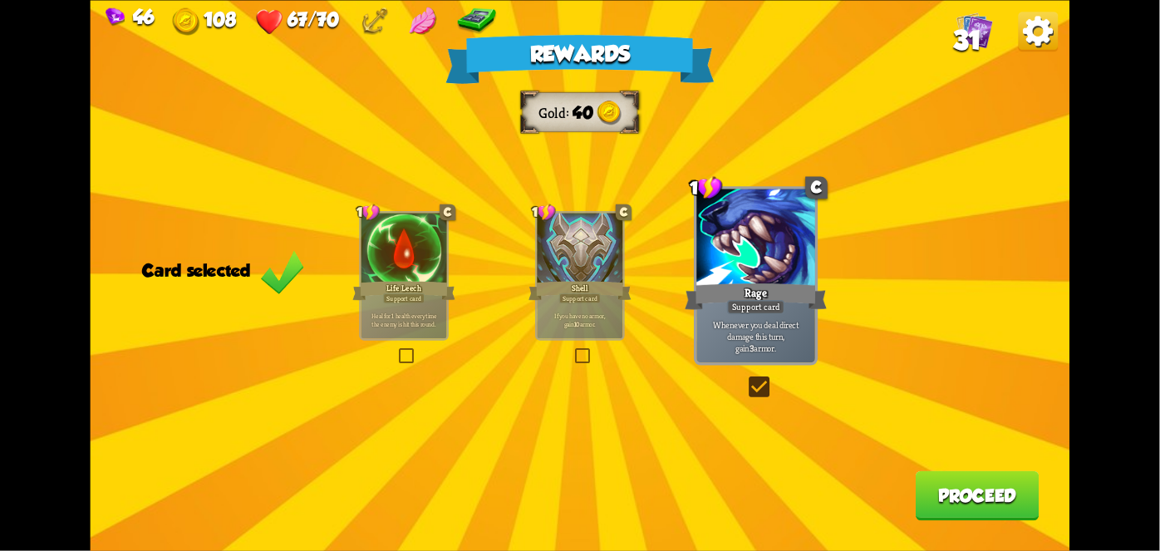
click at [970, 512] on button "Proceed" at bounding box center [978, 495] width 124 height 50
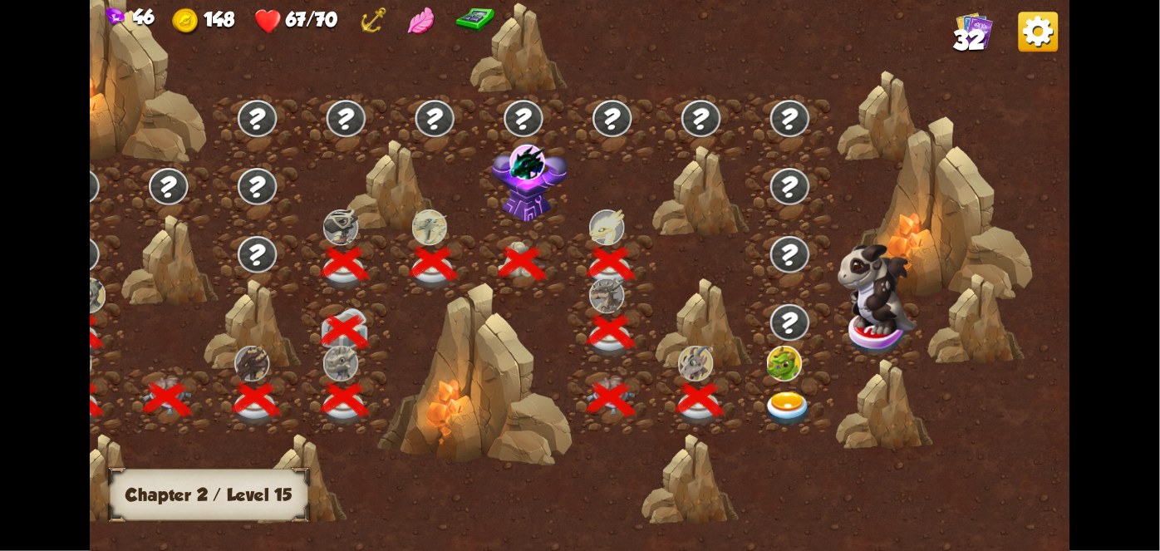
click at [789, 361] on img at bounding box center [784, 363] width 35 height 36
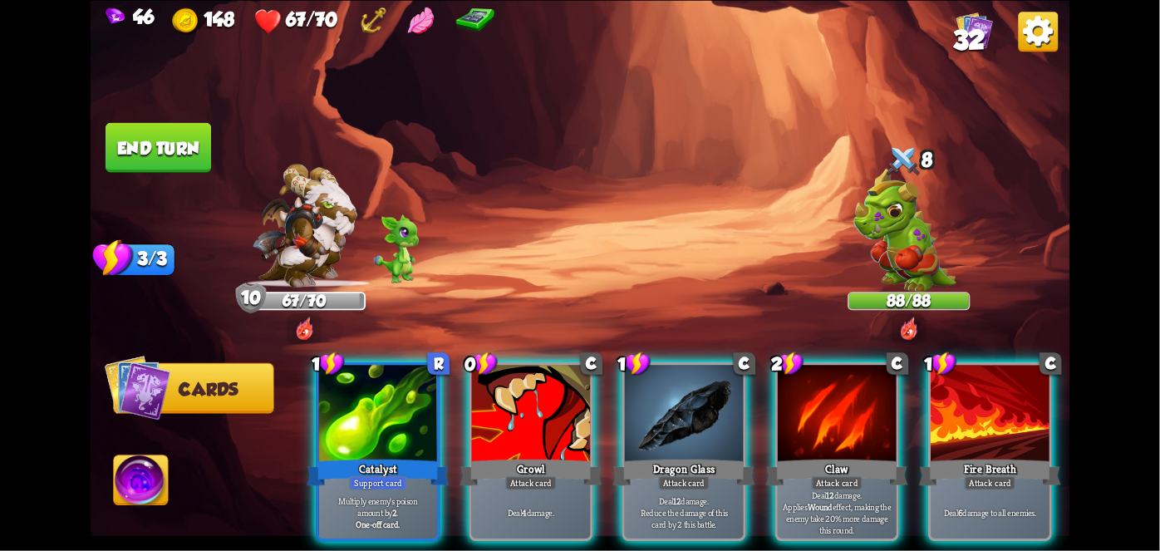
click at [1014, 475] on div "Attack card" at bounding box center [990, 482] width 52 height 14
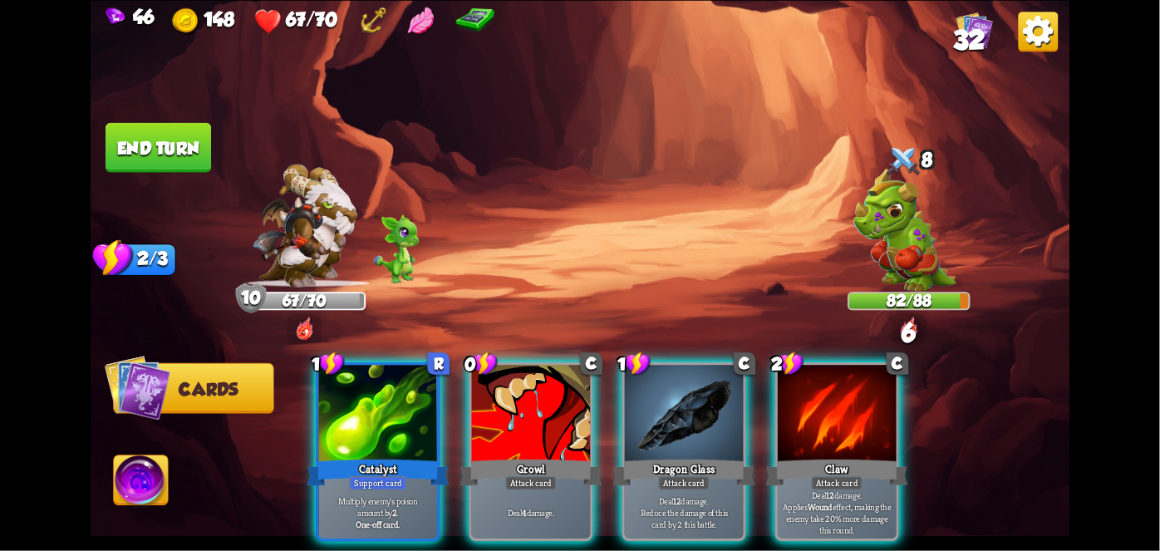
click at [542, 456] on div "Growl" at bounding box center [531, 472] width 142 height 32
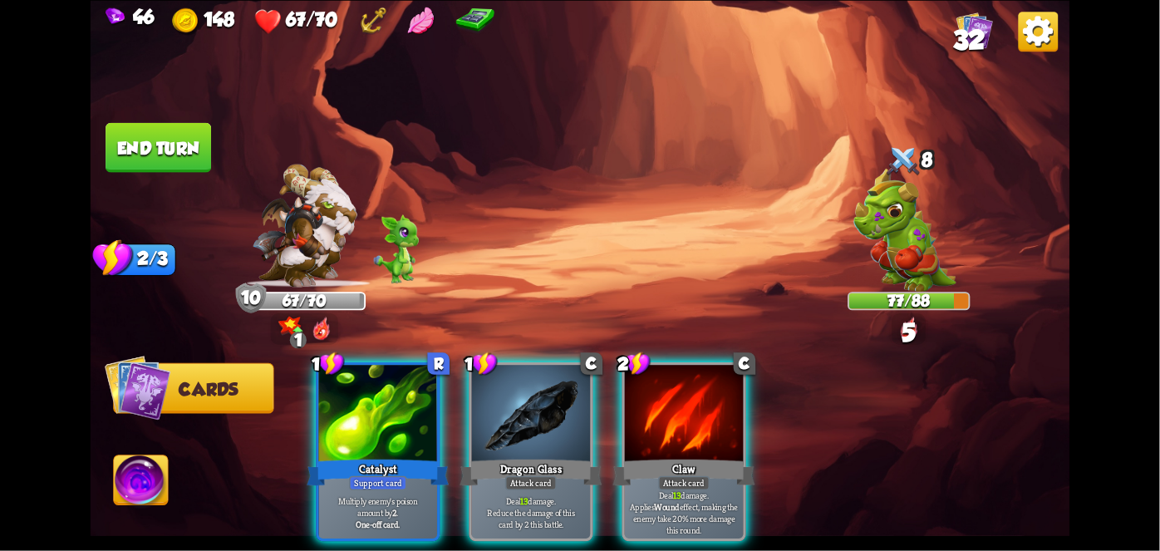
click at [692, 456] on div "Claw" at bounding box center [684, 472] width 142 height 32
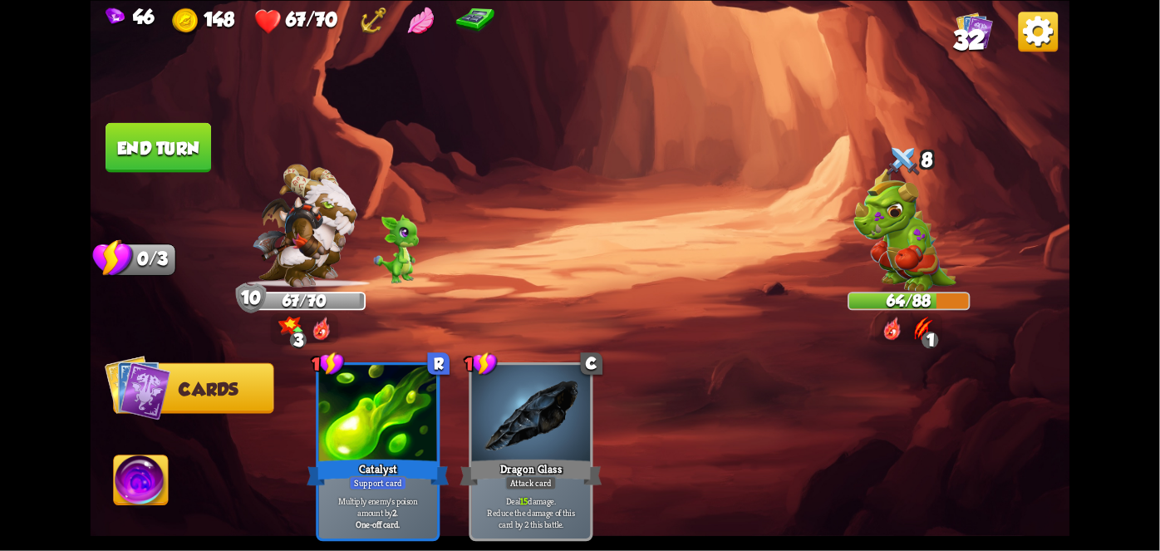
click at [190, 145] on button "End turn" at bounding box center [159, 147] width 106 height 50
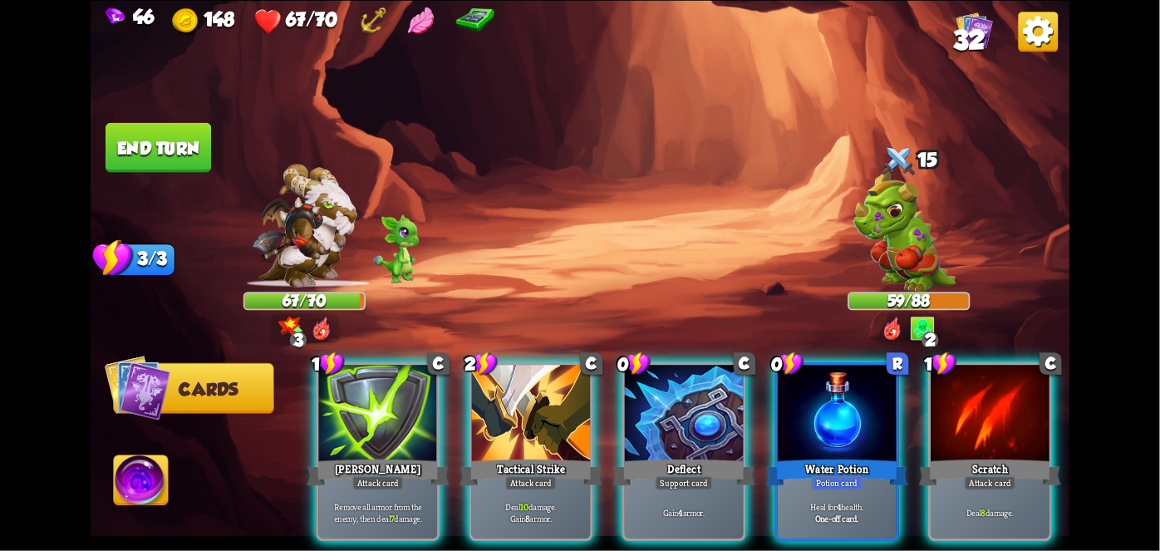
click at [834, 456] on div "Water Potion" at bounding box center [837, 472] width 142 height 32
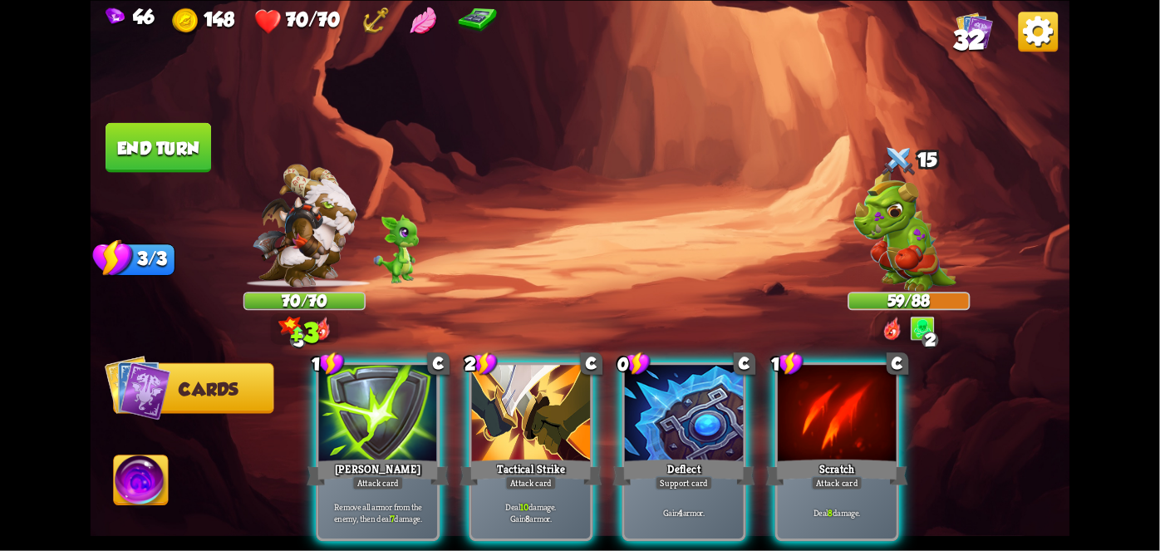
click at [665, 456] on div "Deflect" at bounding box center [684, 472] width 142 height 32
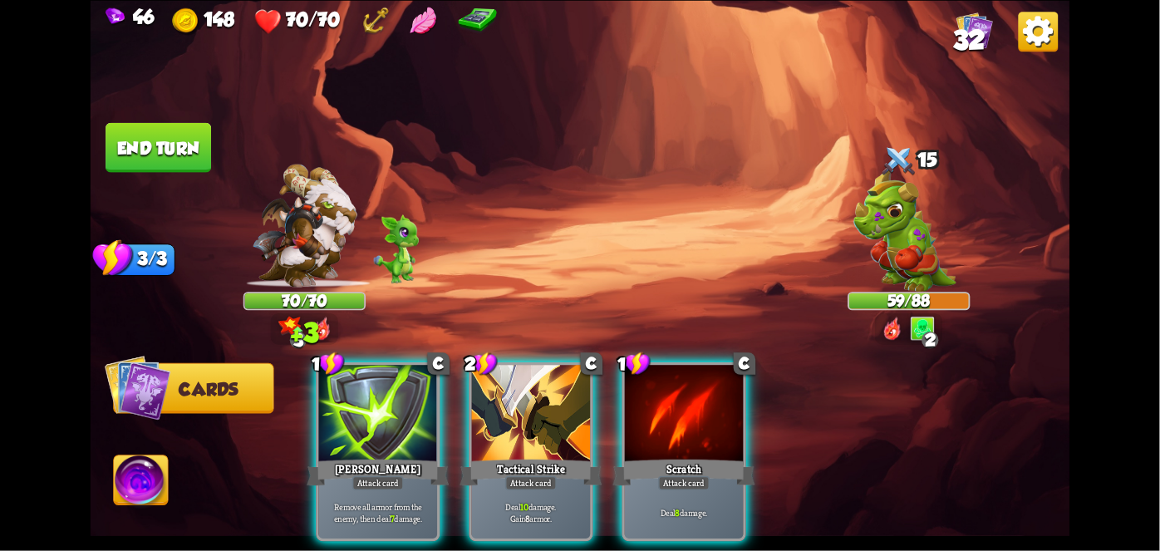
click at [520, 456] on div "Tactical Strike" at bounding box center [531, 472] width 142 height 32
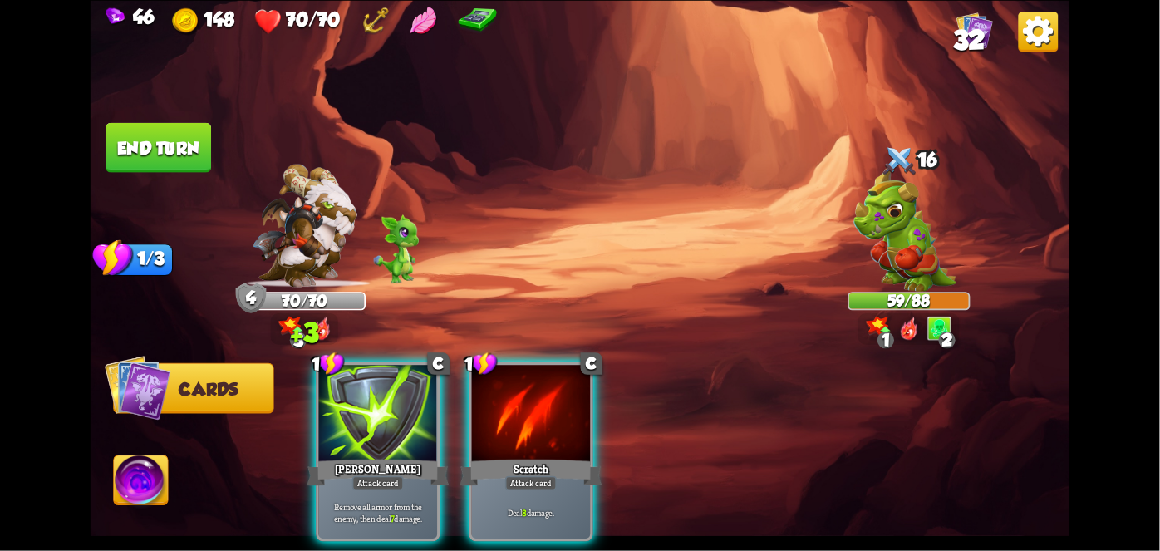
click at [555, 456] on div "Scratch" at bounding box center [531, 472] width 142 height 32
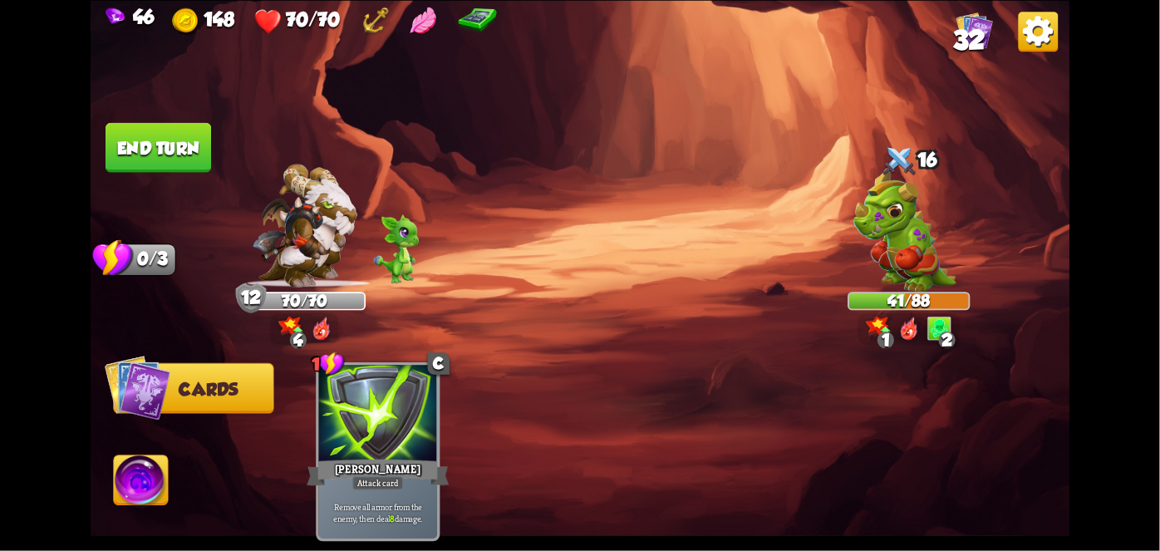
click at [133, 129] on button "End turn" at bounding box center [159, 147] width 106 height 50
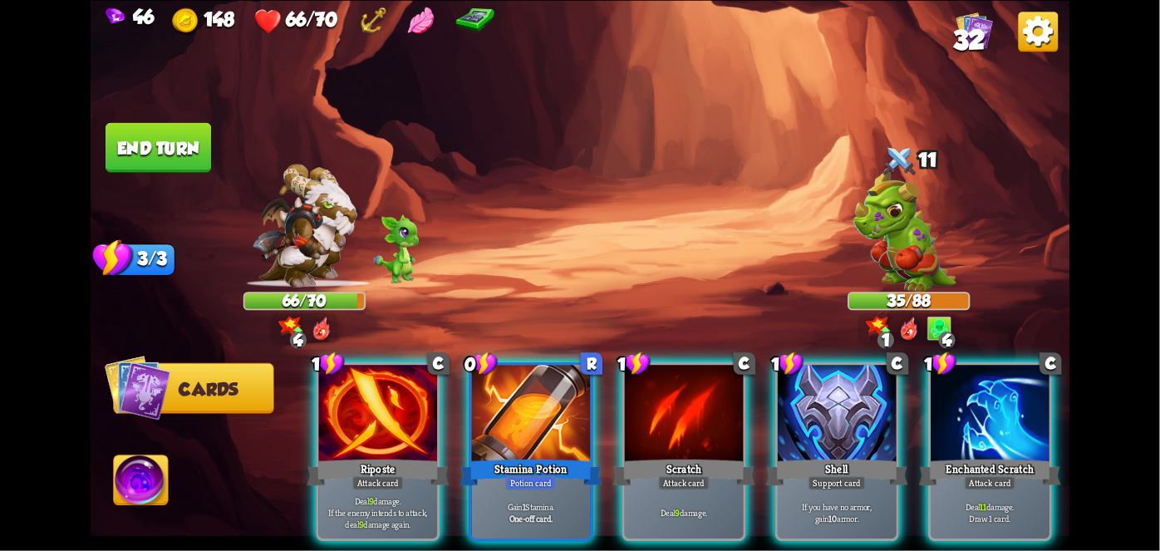
click at [499, 413] on div at bounding box center [531, 415] width 119 height 100
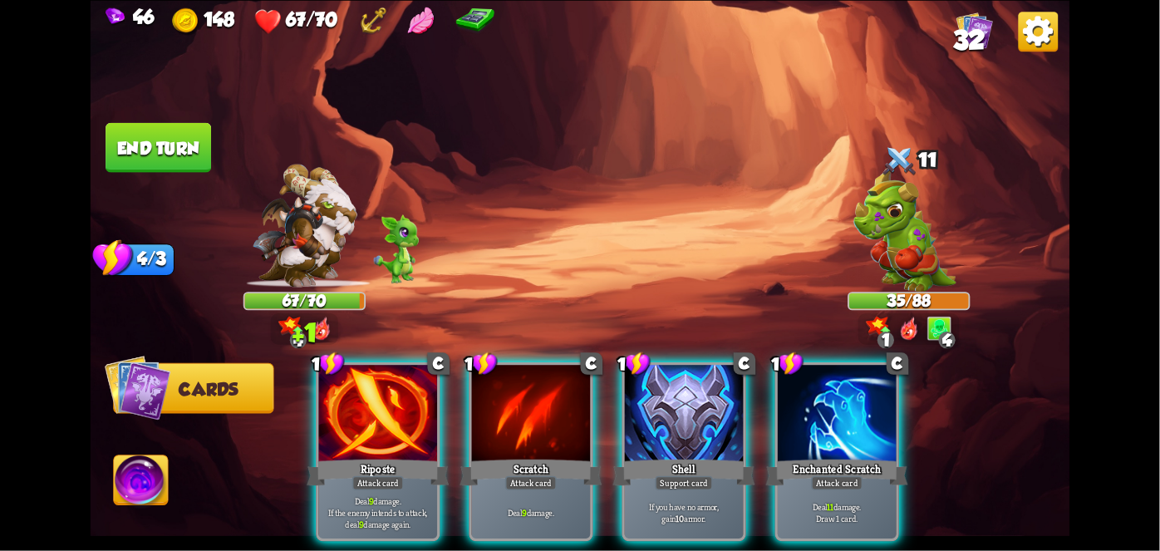
click at [879, 456] on div "Enchanted Scratch" at bounding box center [837, 472] width 142 height 32
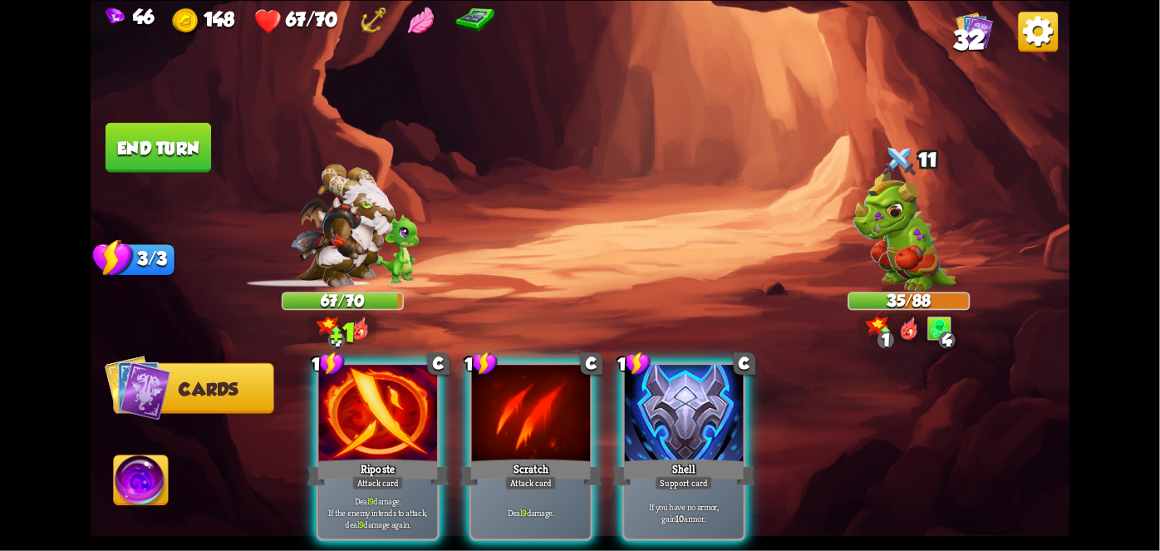
click at [656, 415] on div at bounding box center [684, 415] width 119 height 100
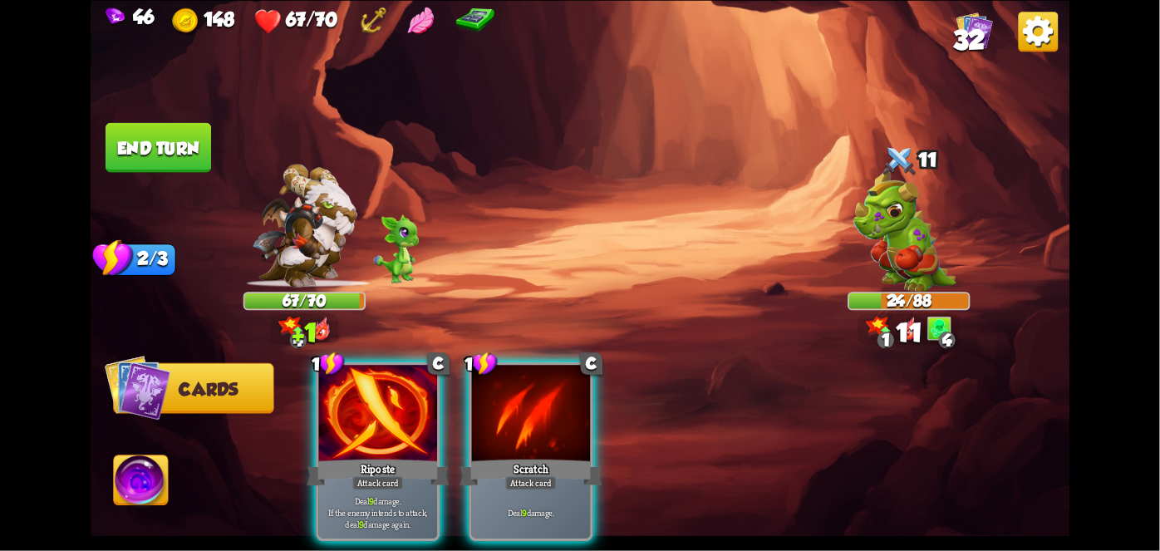
click at [505, 475] on div "Attack card" at bounding box center [531, 482] width 52 height 14
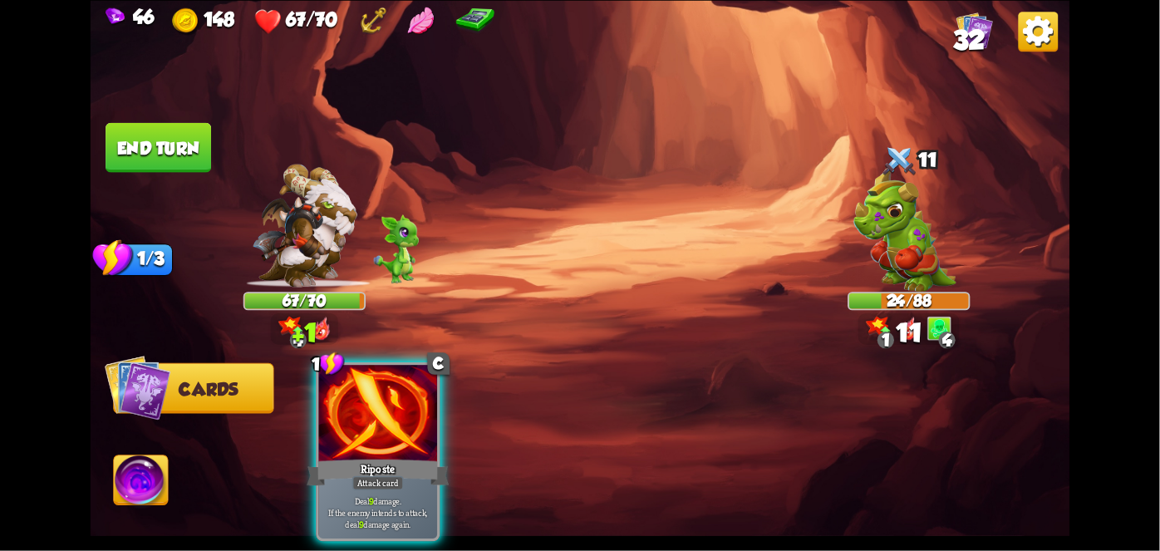
click at [379, 475] on div "Attack card" at bounding box center [378, 482] width 52 height 14
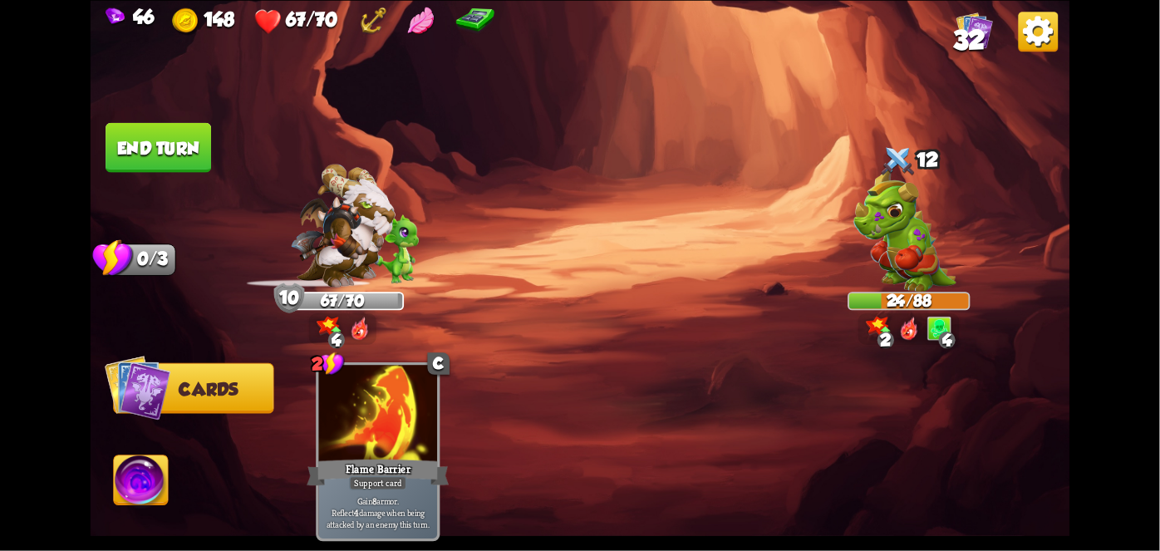
click at [135, 153] on button "End turn" at bounding box center [159, 147] width 106 height 50
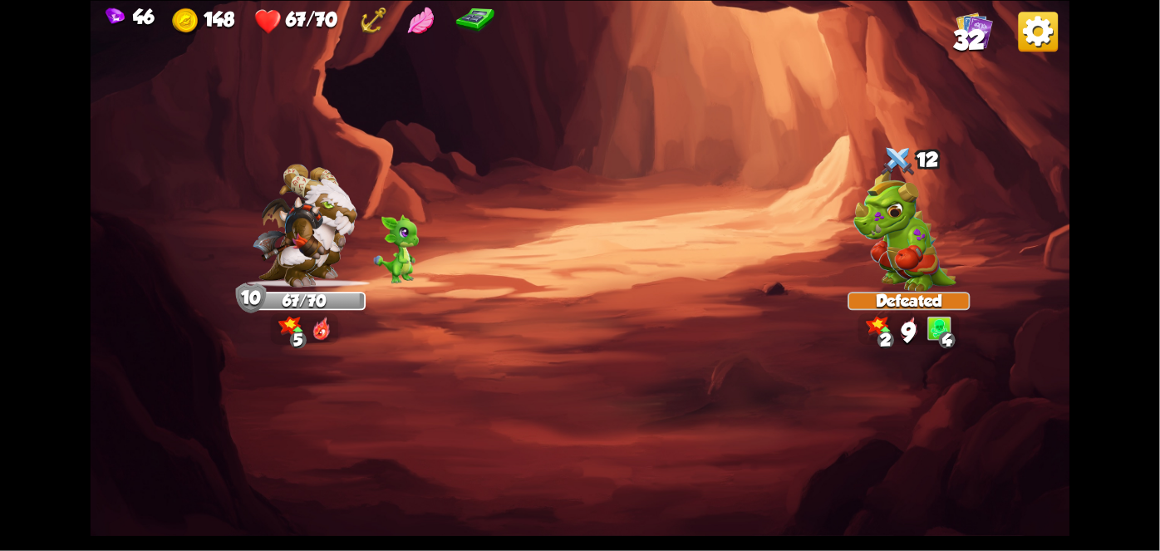
click at [159, 119] on img at bounding box center [581, 275] width 980 height 551
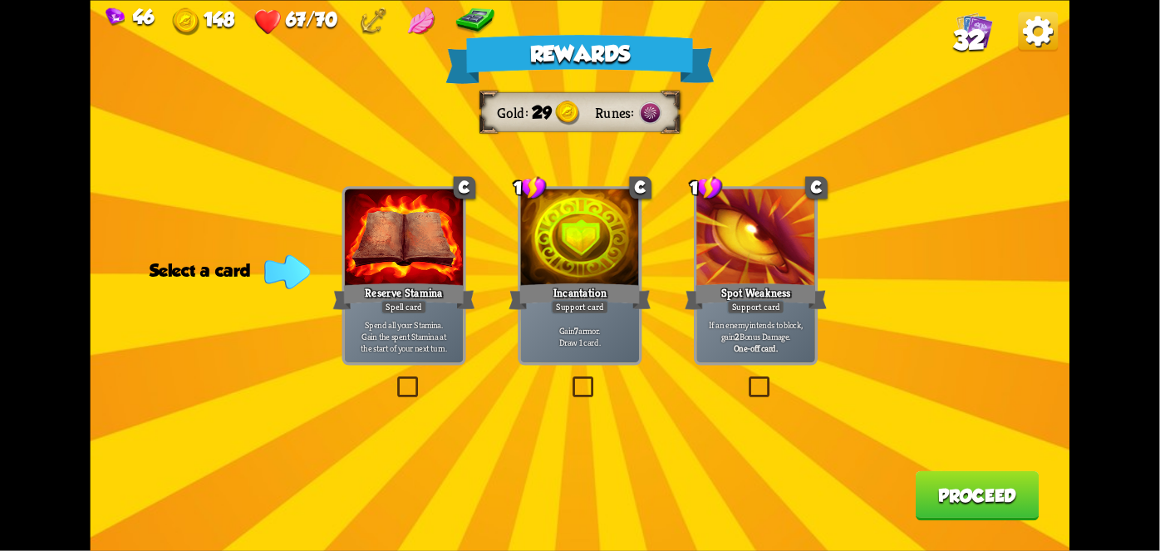
click at [605, 289] on div "Incantation" at bounding box center [579, 296] width 142 height 32
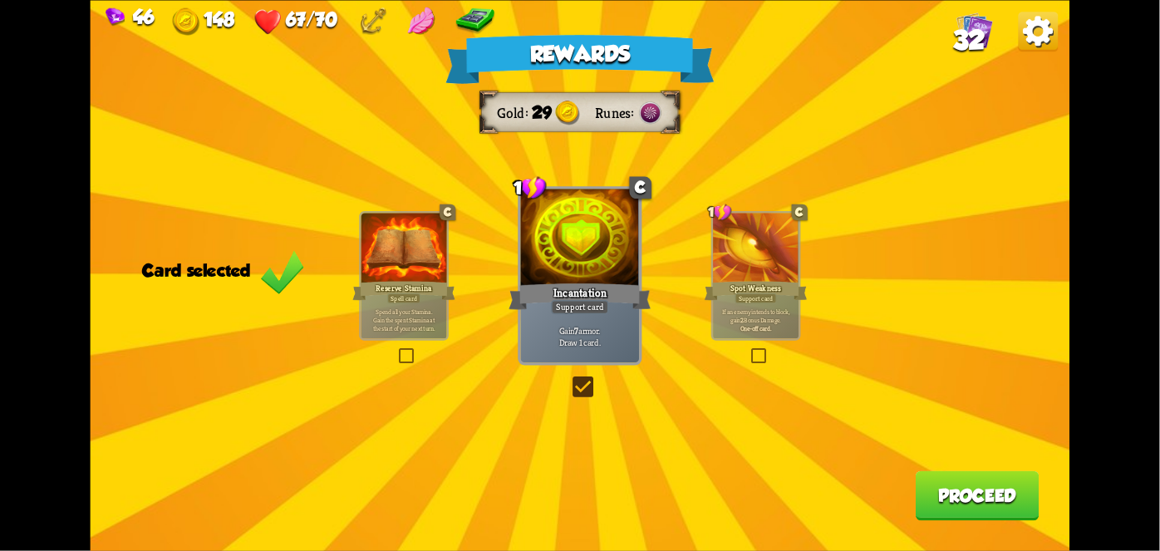
click at [1007, 480] on button "Proceed" at bounding box center [978, 495] width 124 height 50
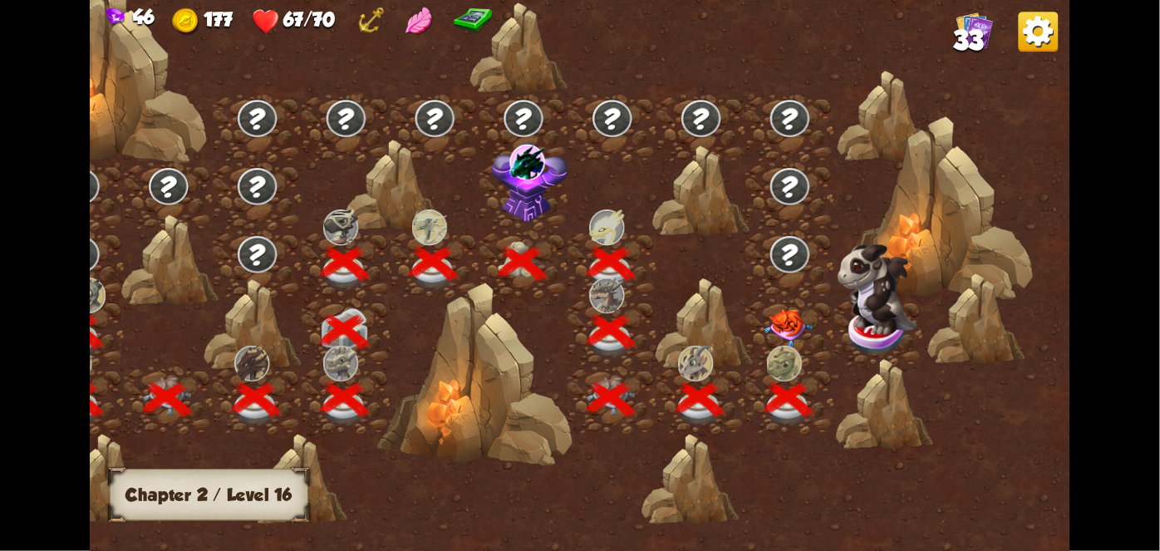
click at [792, 319] on img at bounding box center [788, 327] width 49 height 38
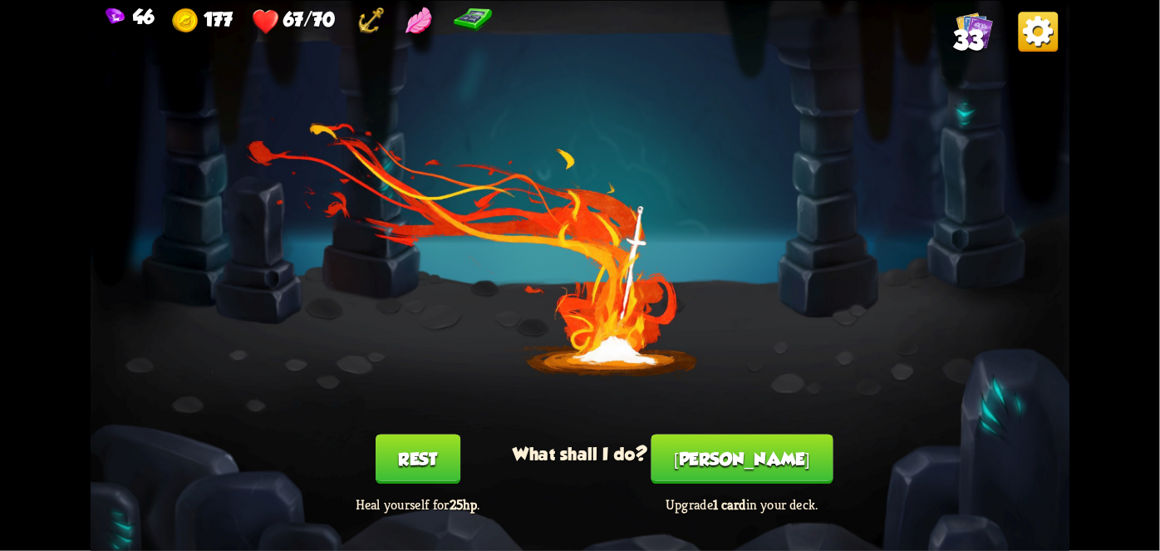
click at [772, 465] on button "[PERSON_NAME]" at bounding box center [742, 459] width 182 height 50
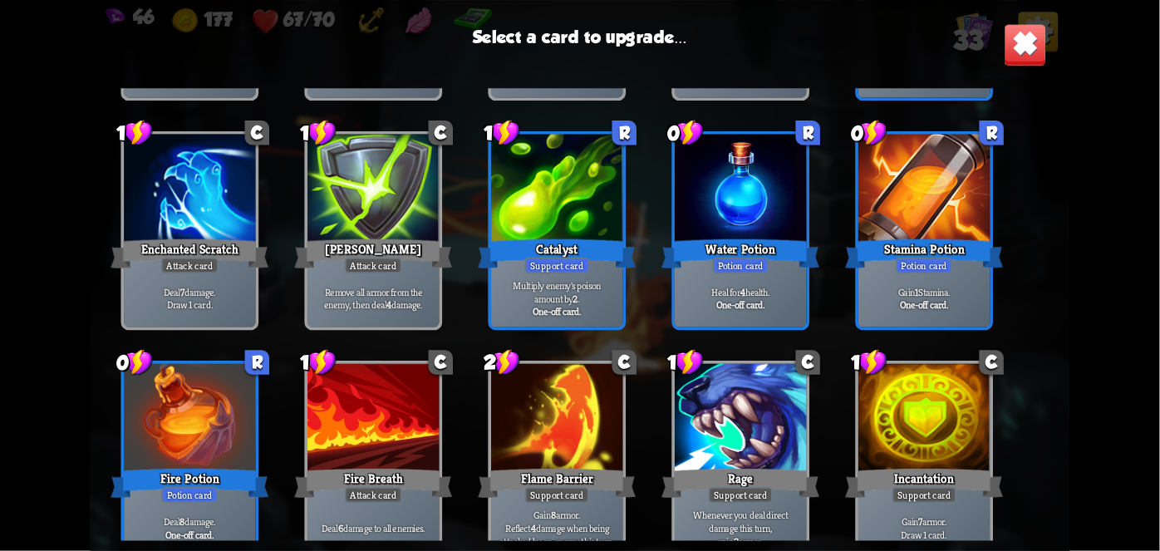
scroll to position [1021, 0]
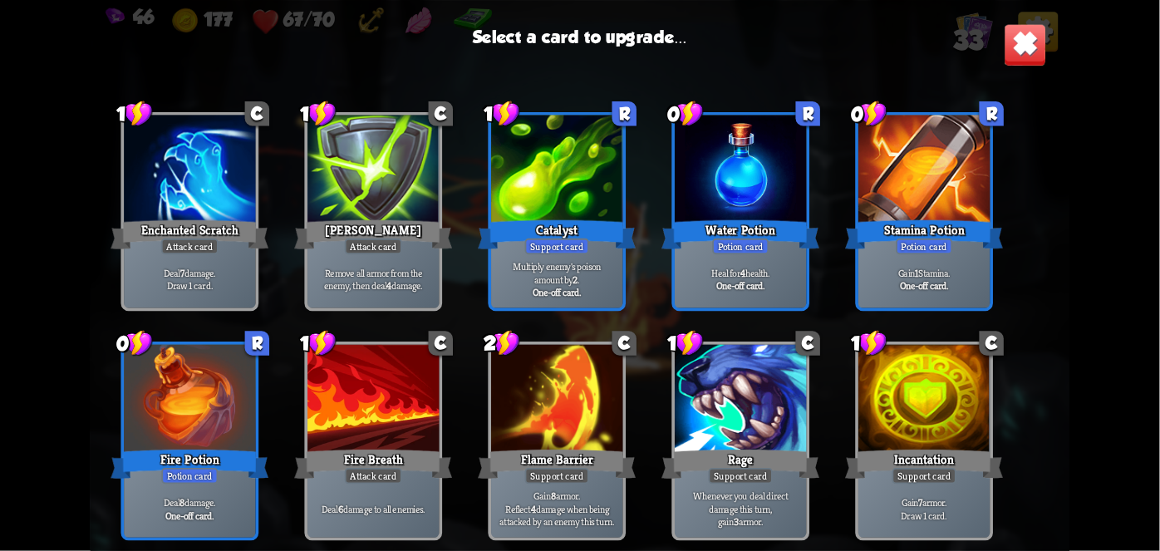
click at [955, 214] on div at bounding box center [923, 170] width 131 height 111
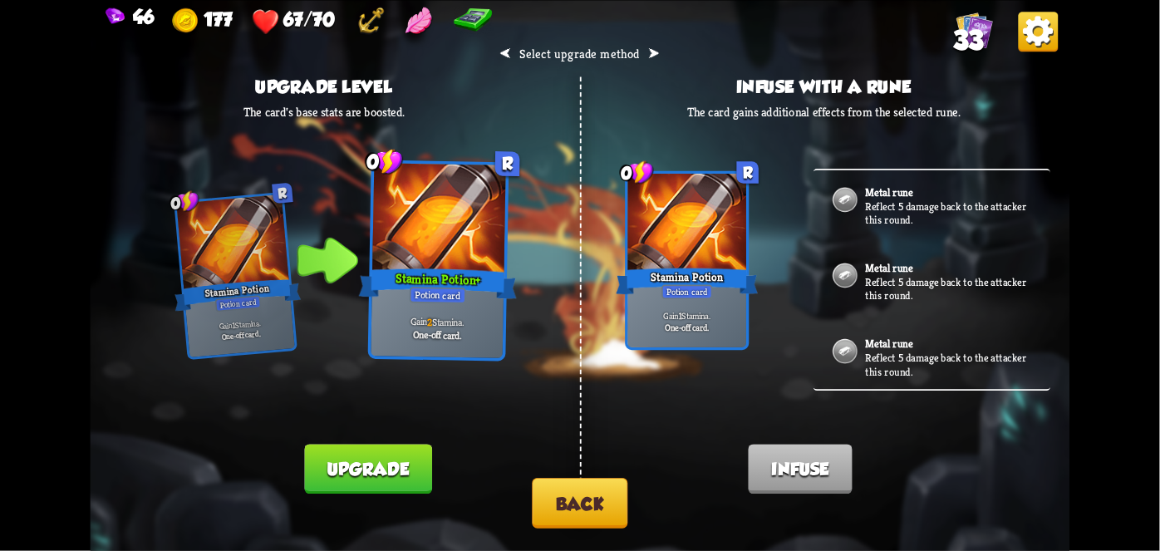
click at [366, 456] on button "Upgrade" at bounding box center [368, 469] width 127 height 50
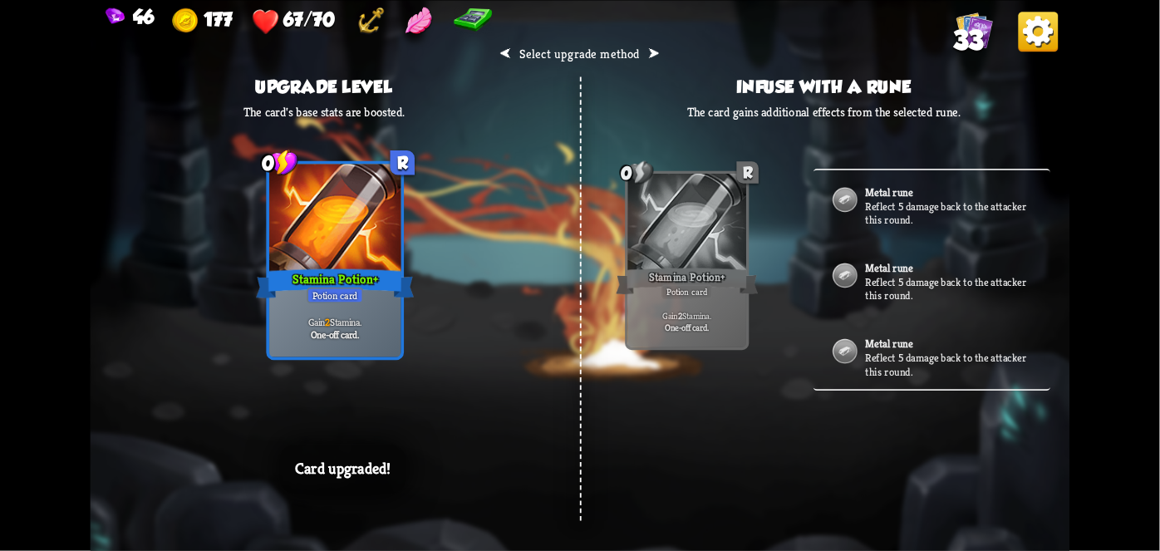
click at [899, 426] on div "⮜ Select upgrade method ⮞ Upgrade level The card's base stats are boosted. 0 R …" at bounding box center [581, 275] width 980 height 551
click at [946, 386] on div "Metal rune Reflect 5 damage back to the attacker this round." at bounding box center [931, 360] width 237 height 76
click at [983, 435] on div "⮜ Select upgrade method ⮞ Upgrade level The card's base stats are boosted. 0 R …" at bounding box center [581, 275] width 980 height 551
click at [986, 459] on div "⮜ Select upgrade method ⮞ Upgrade level The card's base stats are boosted. 0 R …" at bounding box center [581, 275] width 980 height 551
click at [984, 399] on div "⮜ Select upgrade method ⮞ Upgrade level The card's base stats are boosted. 0 R …" at bounding box center [581, 275] width 980 height 551
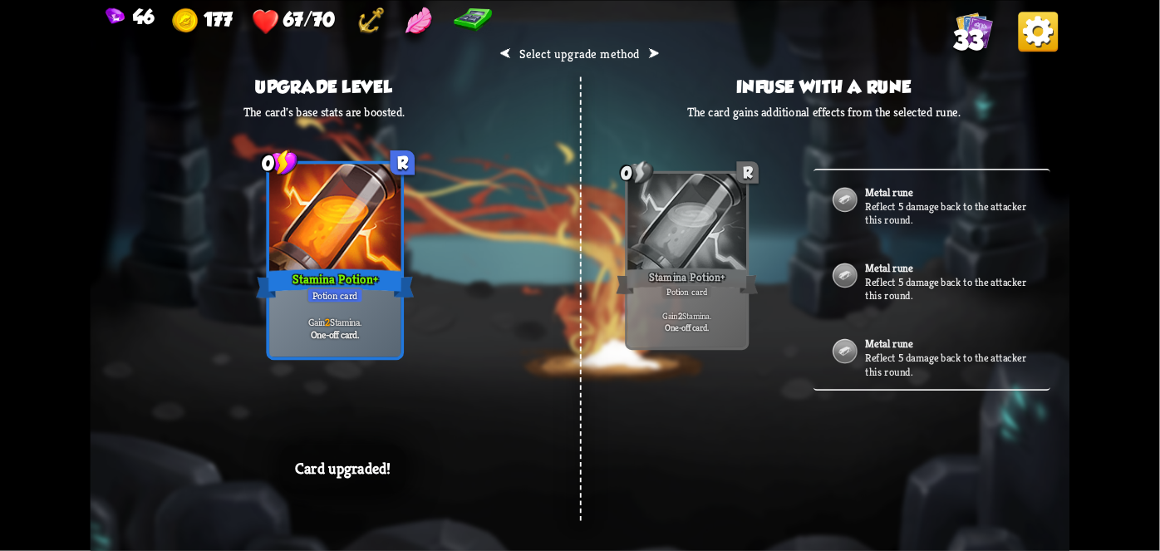
click at [972, 311] on div "Metal rune Reflect 5 damage back to the attacker this round." at bounding box center [931, 284] width 237 height 76
click at [975, 324] on div "Metal rune Reflect 5 damage back to the attacker this round." at bounding box center [931, 360] width 237 height 76
click at [985, 340] on div "Metal rune Reflect 5 damage back to the attacker this round." at bounding box center [931, 360] width 237 height 76
click at [985, 343] on div "Metal rune Reflect 5 damage back to the attacker this round." at bounding box center [931, 360] width 237 height 76
click at [989, 347] on div "Metal rune Reflect 5 damage back to the attacker this round." at bounding box center [931, 360] width 237 height 76
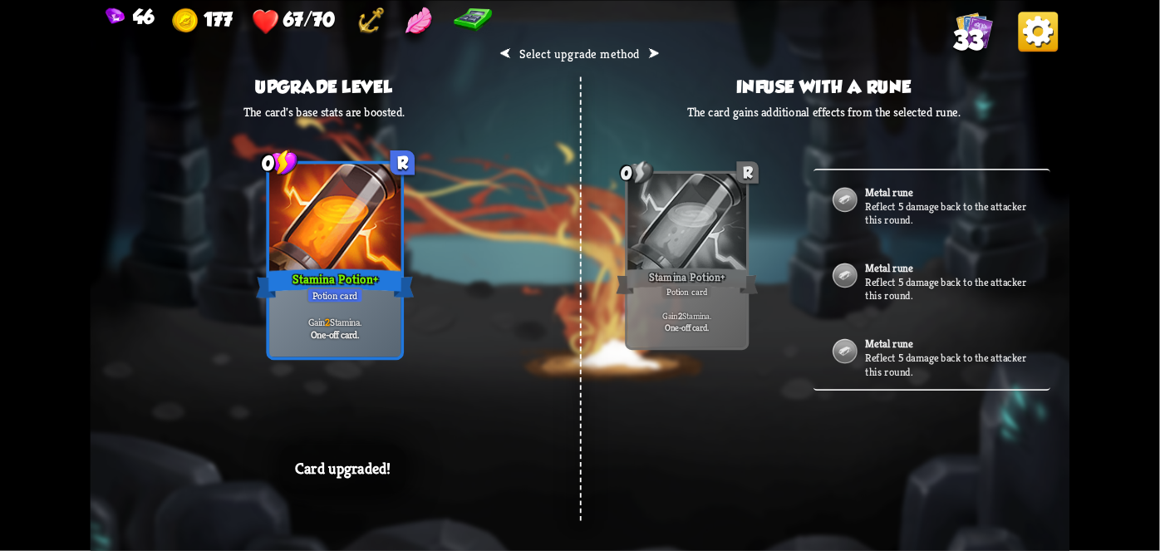
click at [992, 349] on div "Metal rune Reflect 5 damage back to the attacker this round." at bounding box center [931, 360] width 237 height 76
click at [975, 356] on p "Reflect 5 damage back to the attacker this round." at bounding box center [948, 364] width 166 height 27
click at [972, 339] on div "Metal rune Reflect 5 damage back to the attacker this round." at bounding box center [931, 360] width 237 height 76
click at [970, 341] on div "Metal rune Reflect 5 damage back to the attacker this round." at bounding box center [931, 360] width 237 height 76
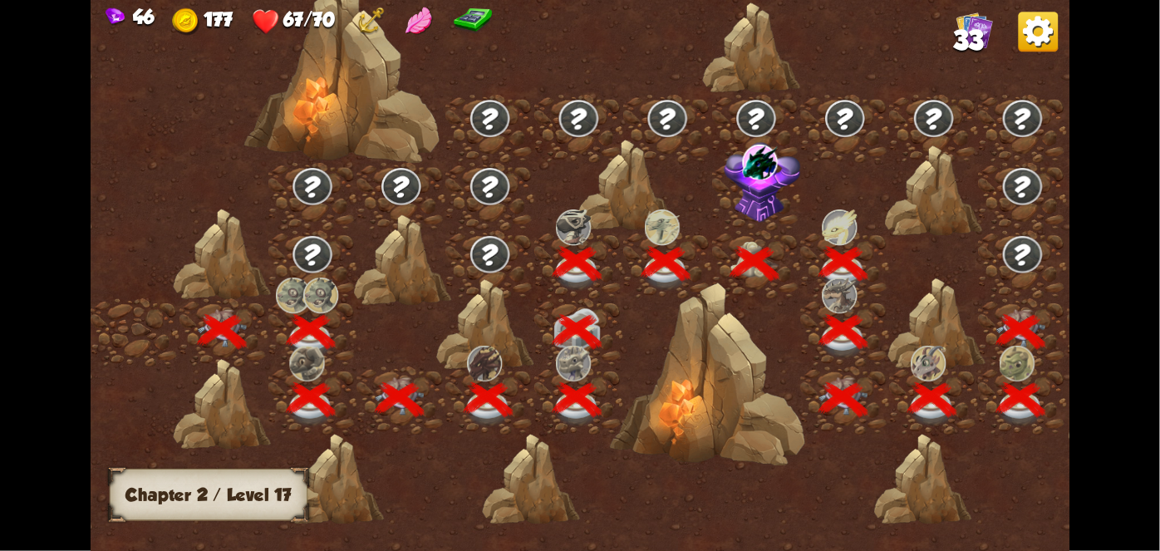
scroll to position [0, 253]
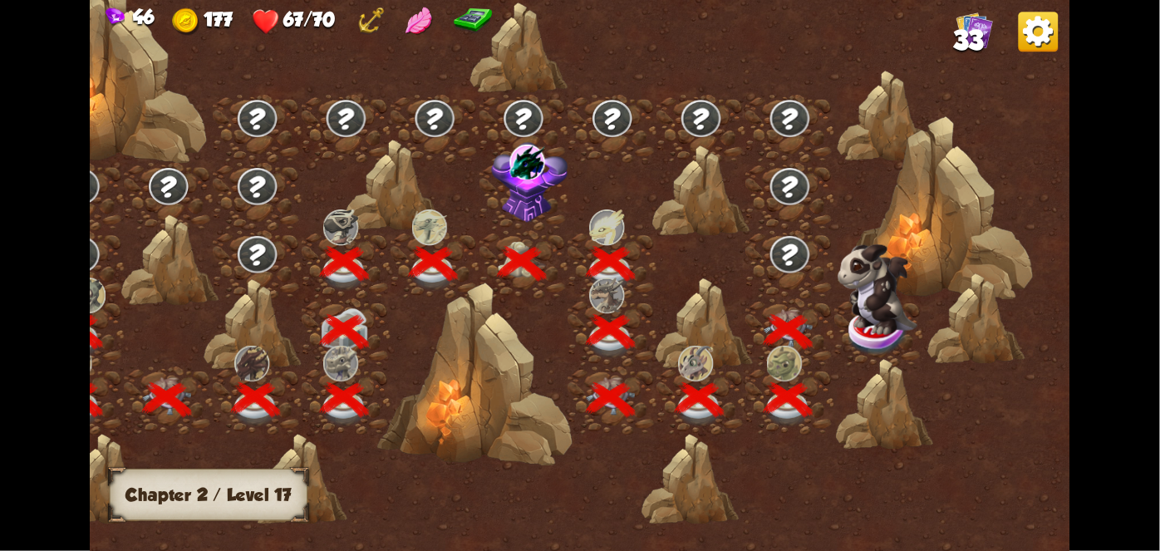
click at [976, 339] on div at bounding box center [976, 318] width 98 height 92
click at [982, 340] on div at bounding box center [976, 318] width 98 height 92
click at [888, 302] on img at bounding box center [877, 288] width 80 height 91
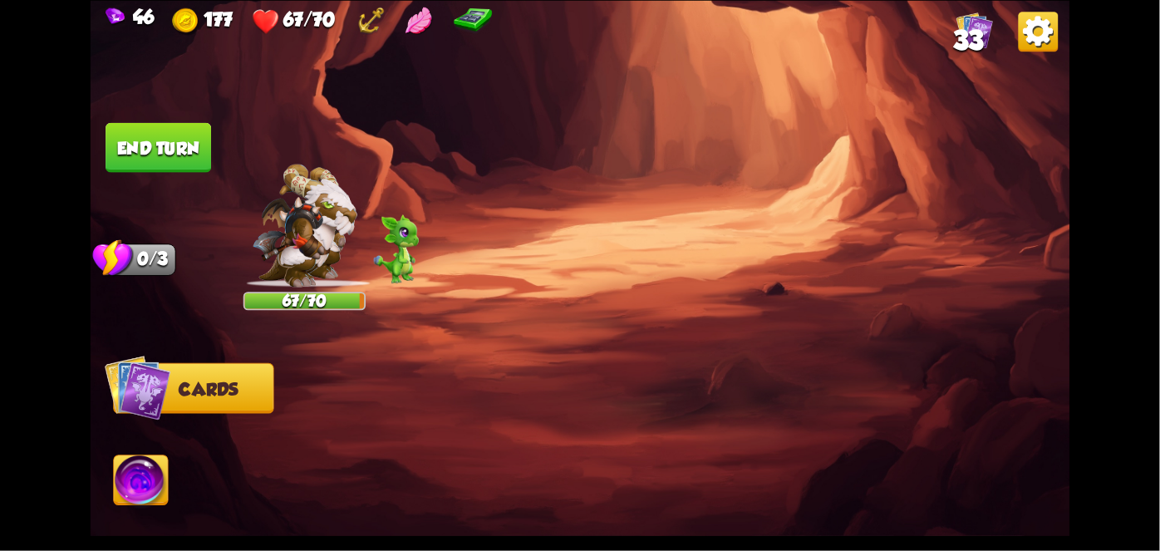
click at [1008, 324] on div at bounding box center [677, 428] width 783 height 245
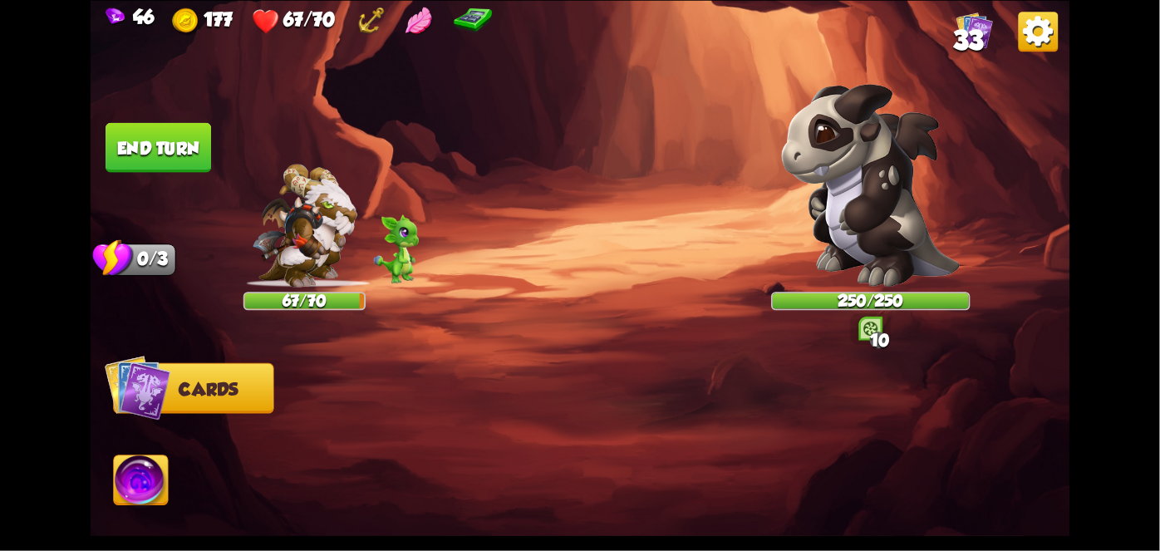
click at [1005, 326] on div at bounding box center [677, 428] width 783 height 245
click at [1010, 323] on div at bounding box center [677, 428] width 783 height 245
click at [921, 243] on img at bounding box center [870, 185] width 179 height 204
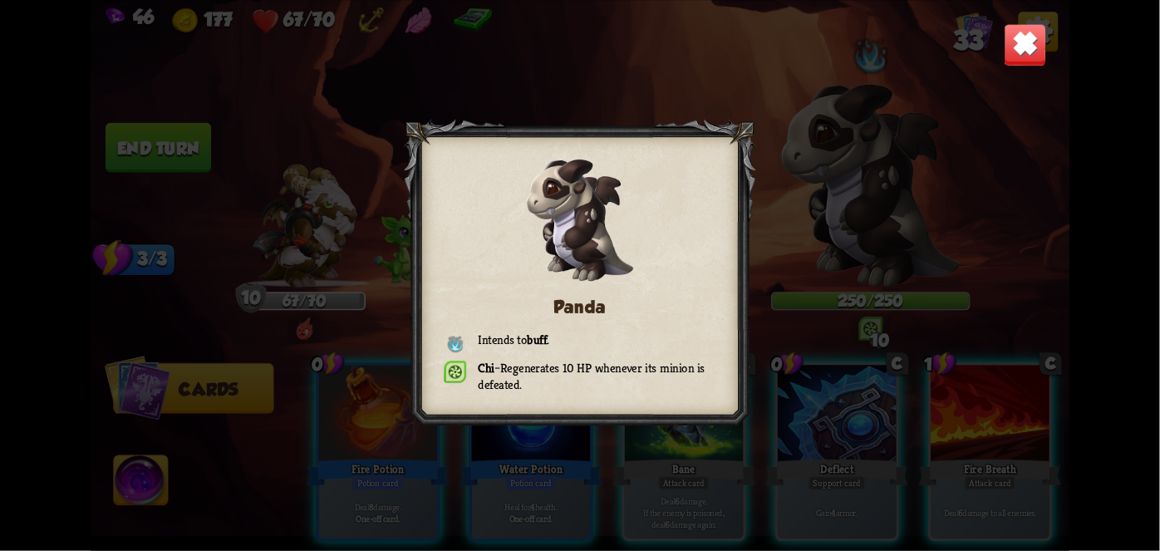
click at [1019, 44] on img at bounding box center [1025, 44] width 43 height 43
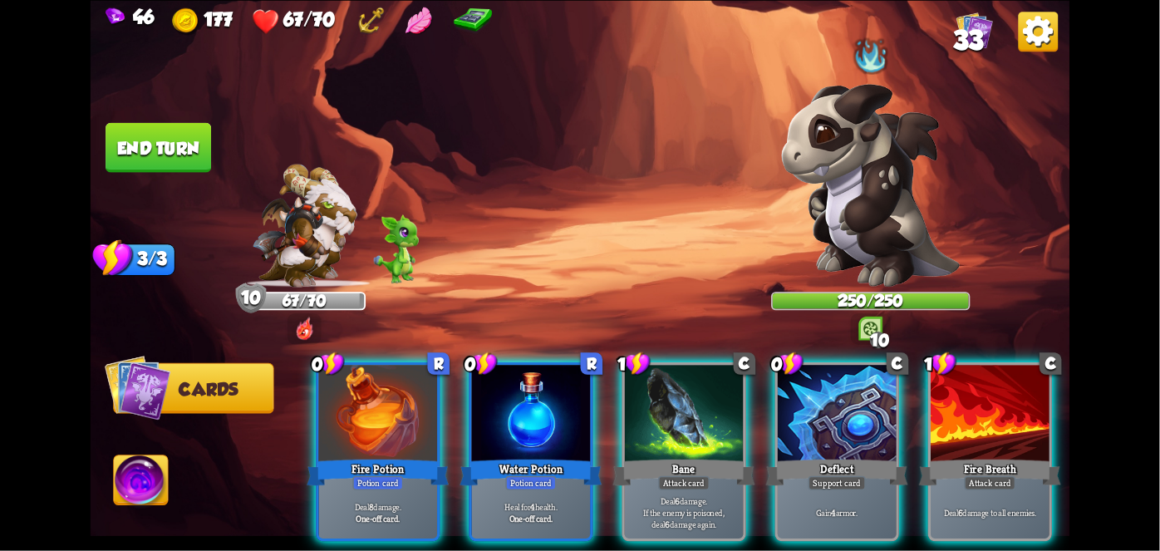
click at [852, 414] on div at bounding box center [837, 415] width 119 height 100
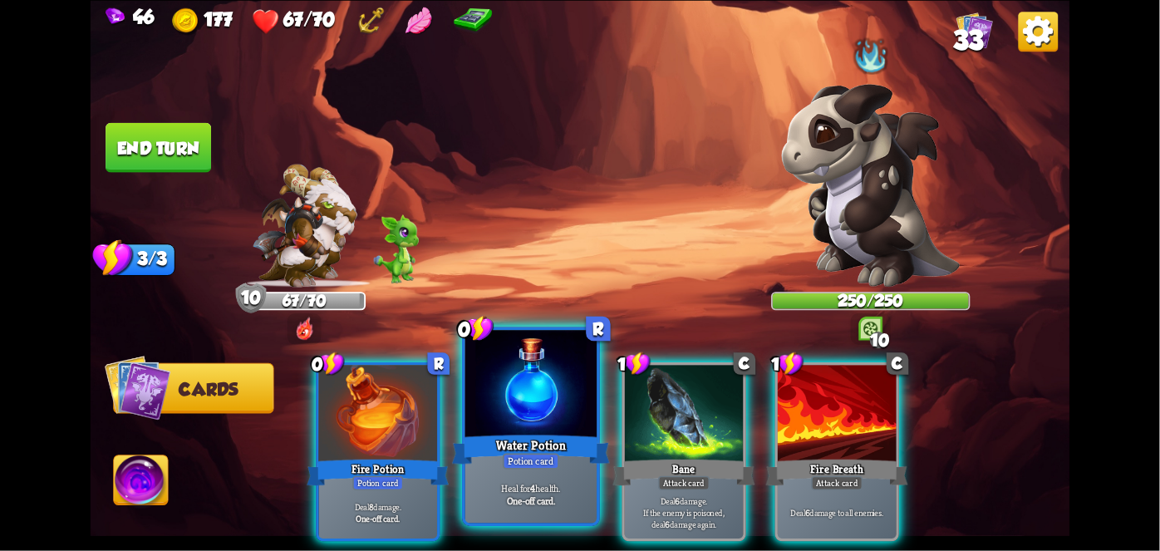
click at [517, 440] on div "Water Potion" at bounding box center [531, 448] width 158 height 35
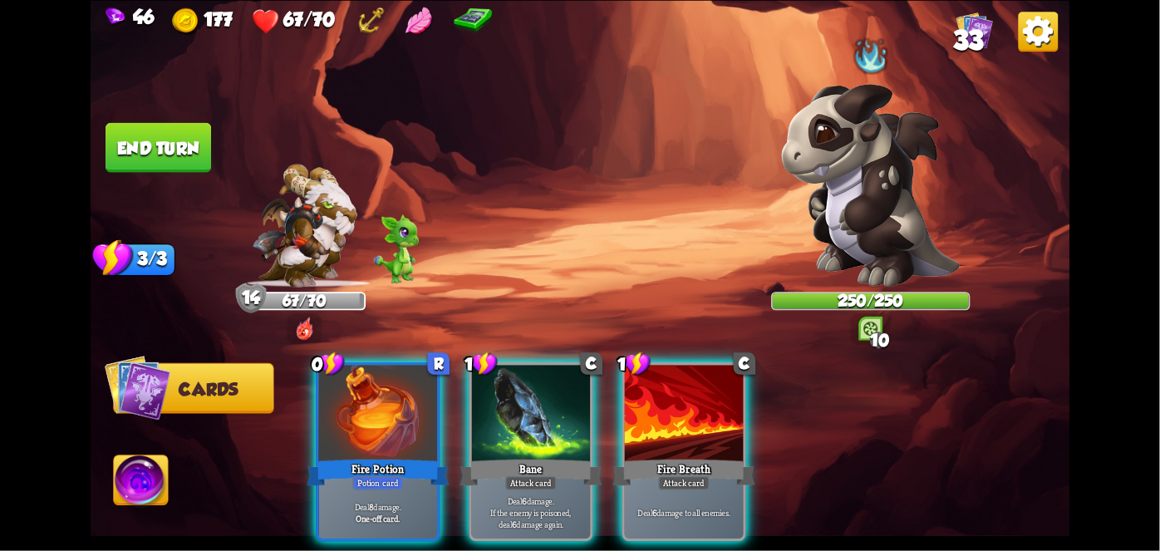
click at [352, 456] on div "Fire Potion" at bounding box center [378, 472] width 142 height 32
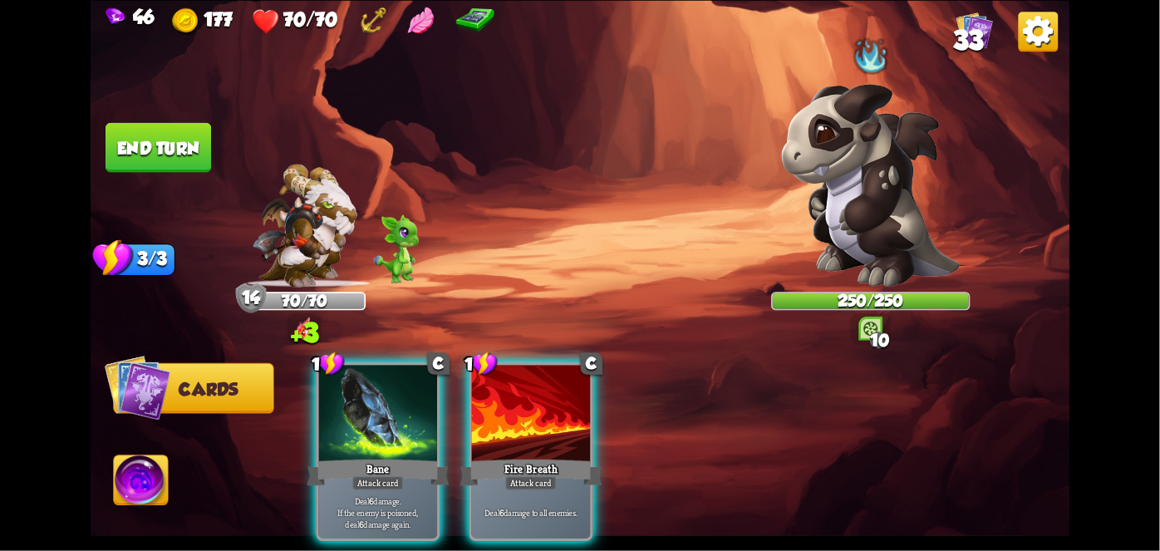
click at [372, 475] on div "Attack card" at bounding box center [378, 482] width 52 height 14
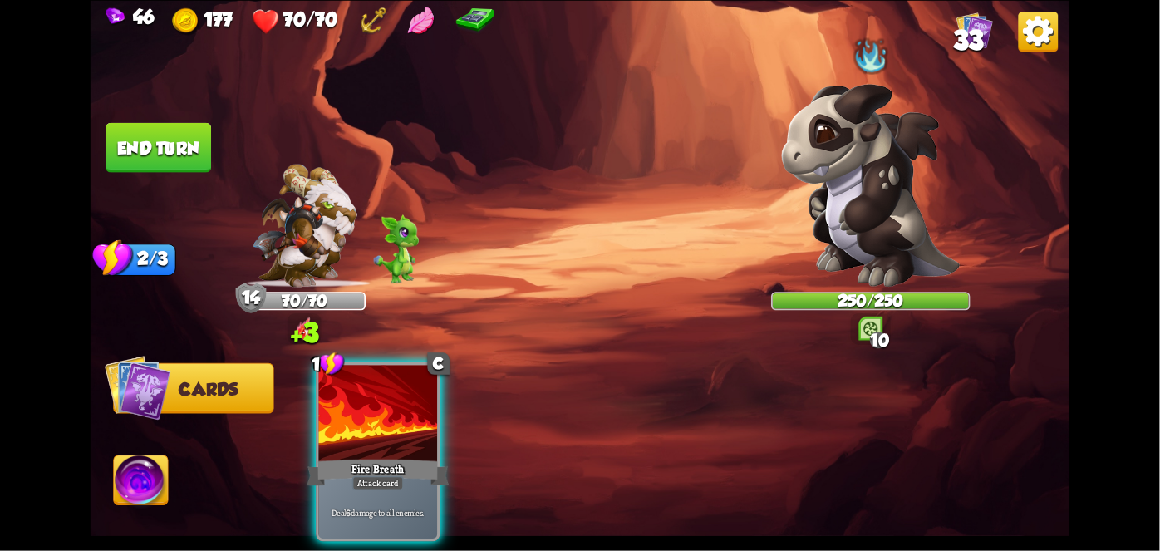
click at [426, 456] on div "Fire Breath" at bounding box center [378, 472] width 142 height 32
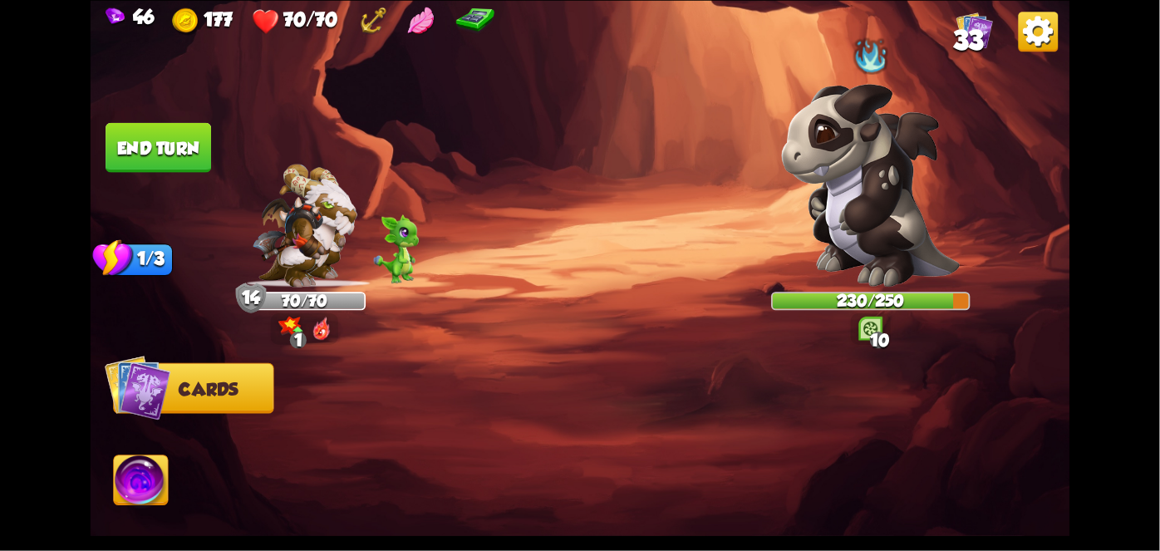
click at [154, 137] on button "End turn" at bounding box center [159, 147] width 106 height 50
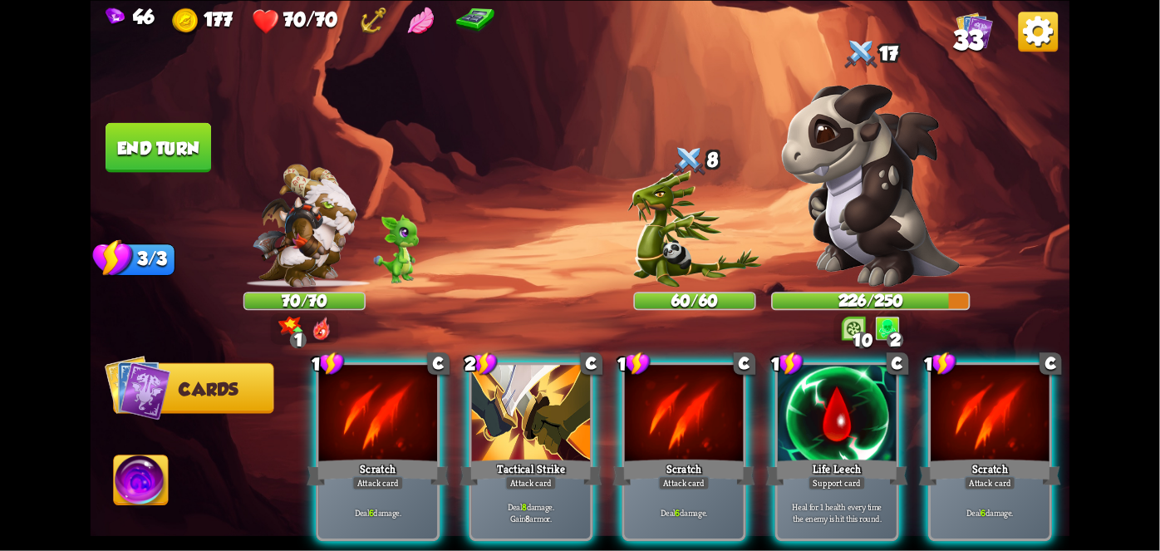
click at [527, 501] on p "Deal 8 damage. Gain 8 armor." at bounding box center [530, 512] width 112 height 23
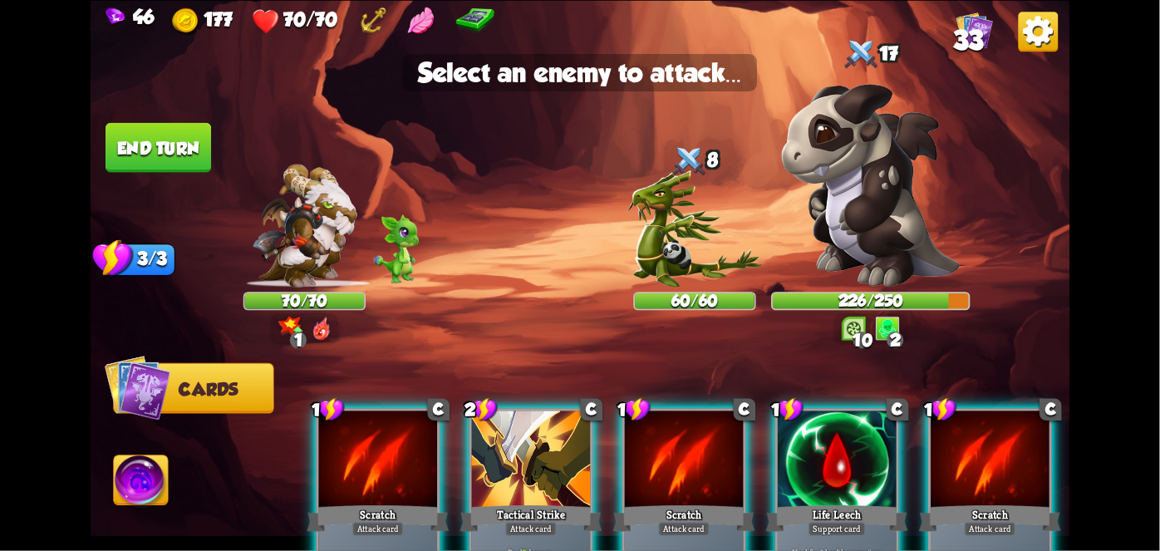
click at [709, 241] on img at bounding box center [694, 228] width 135 height 116
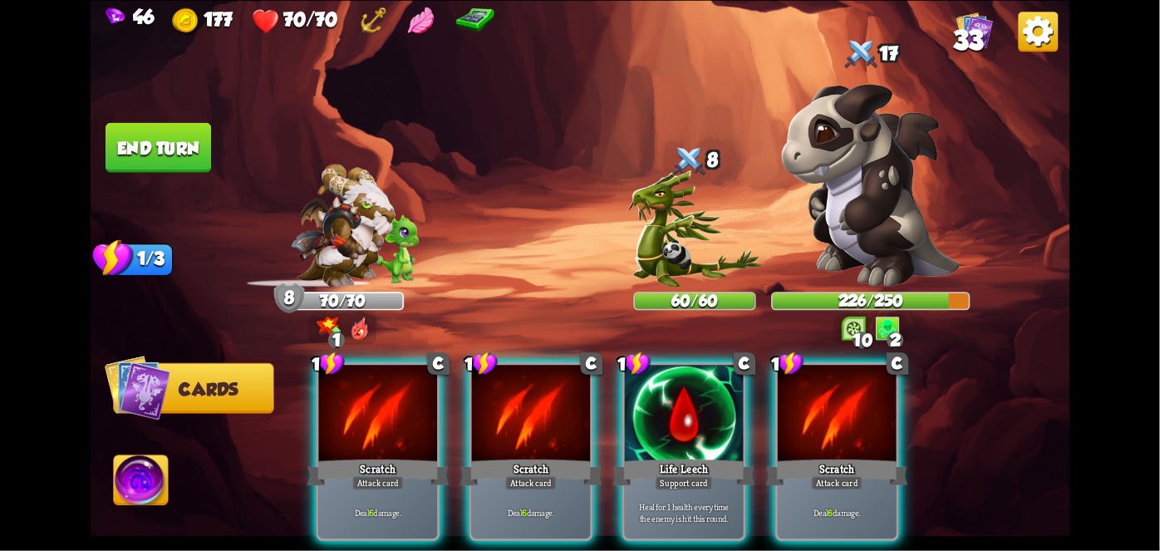
click at [532, 487] on div "Deal 6 damage." at bounding box center [531, 513] width 119 height 52
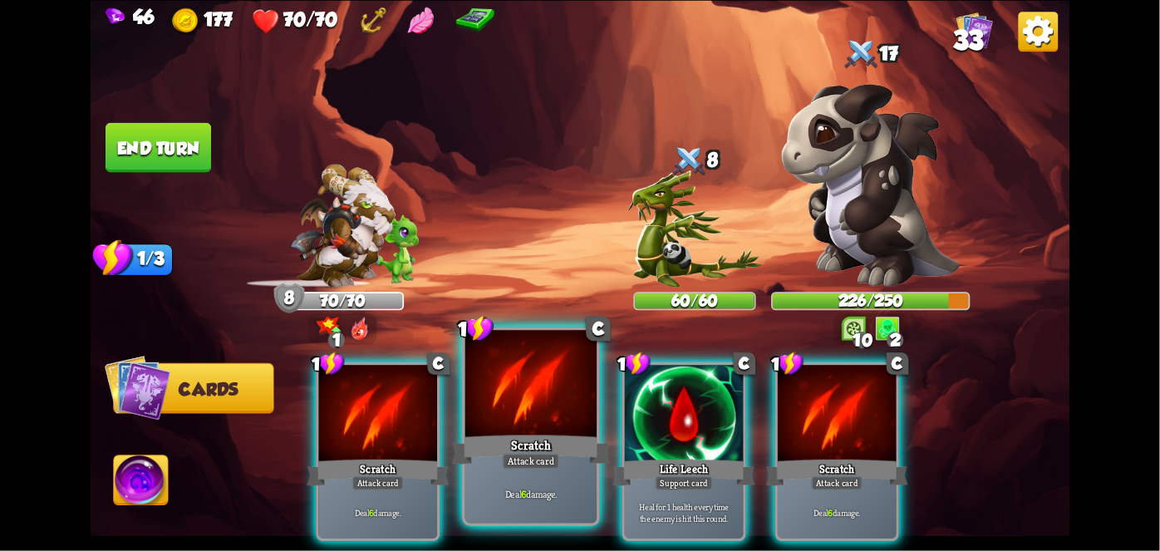
click at [700, 233] on img at bounding box center [694, 228] width 135 height 116
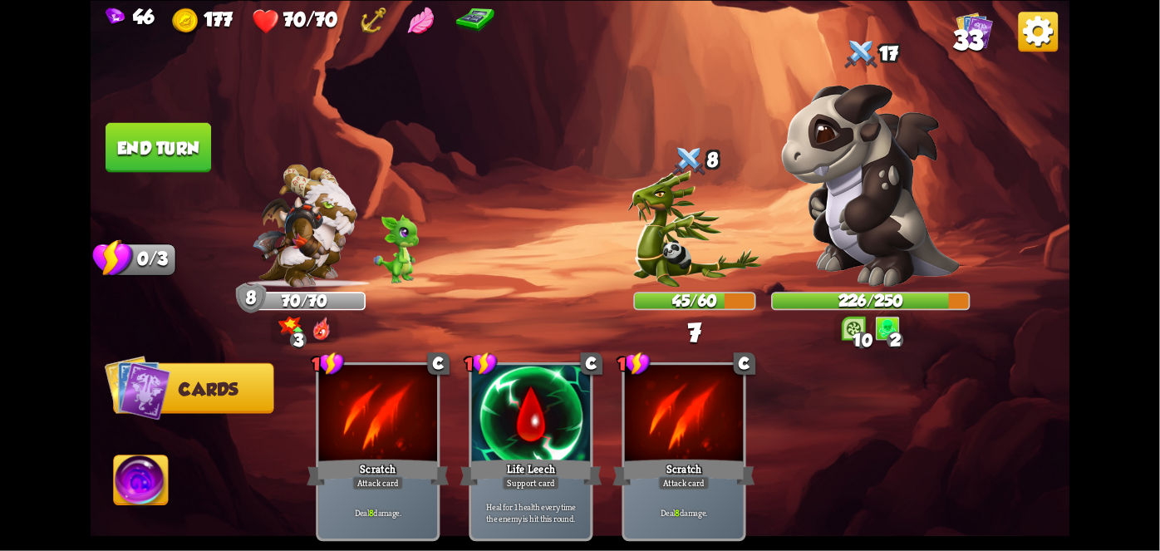
click at [104, 469] on img at bounding box center [581, 275] width 980 height 551
click at [142, 483] on img at bounding box center [141, 482] width 54 height 55
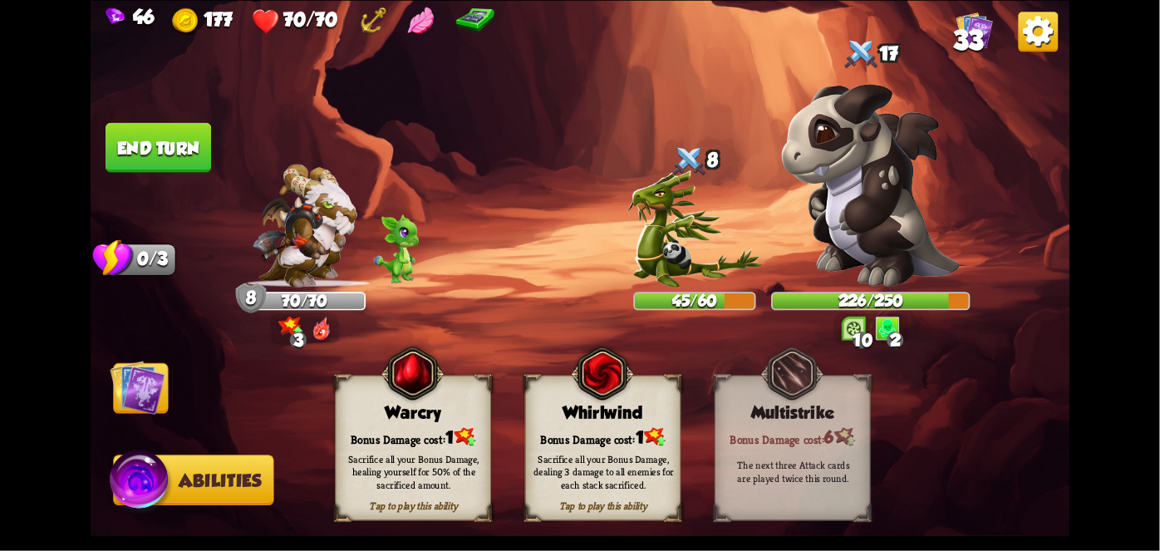
click at [718, 449] on div "The next three Attack cards are played twice this round." at bounding box center [793, 470] width 156 height 61
click at [715, 443] on div "Bonus Damage cost: 6" at bounding box center [792, 436] width 155 height 22
click at [651, 447] on div "Sacrifice all your Bonus Damage, dealing 3 damage to all enemies for each stack…" at bounding box center [604, 470] width 156 height 61
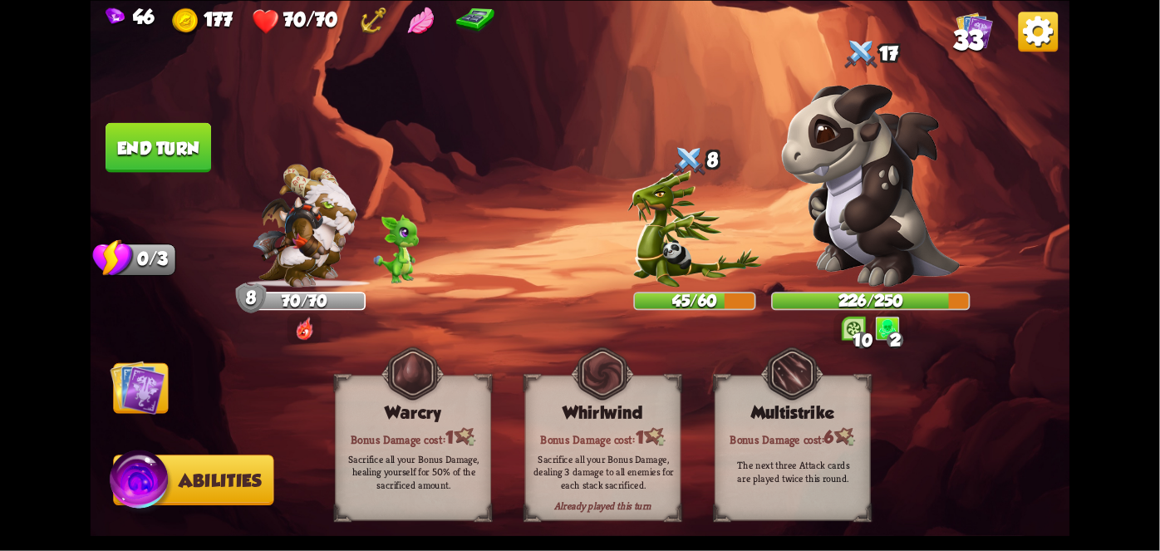
click at [631, 463] on div "Sacrifice all your Bonus Damage, dealing 3 damage to all enemies for each stack…" at bounding box center [603, 471] width 140 height 39
click at [626, 460] on div "Sacrifice all your Bonus Damage, dealing 3 damage to all enemies for each stack…" at bounding box center [603, 471] width 140 height 39
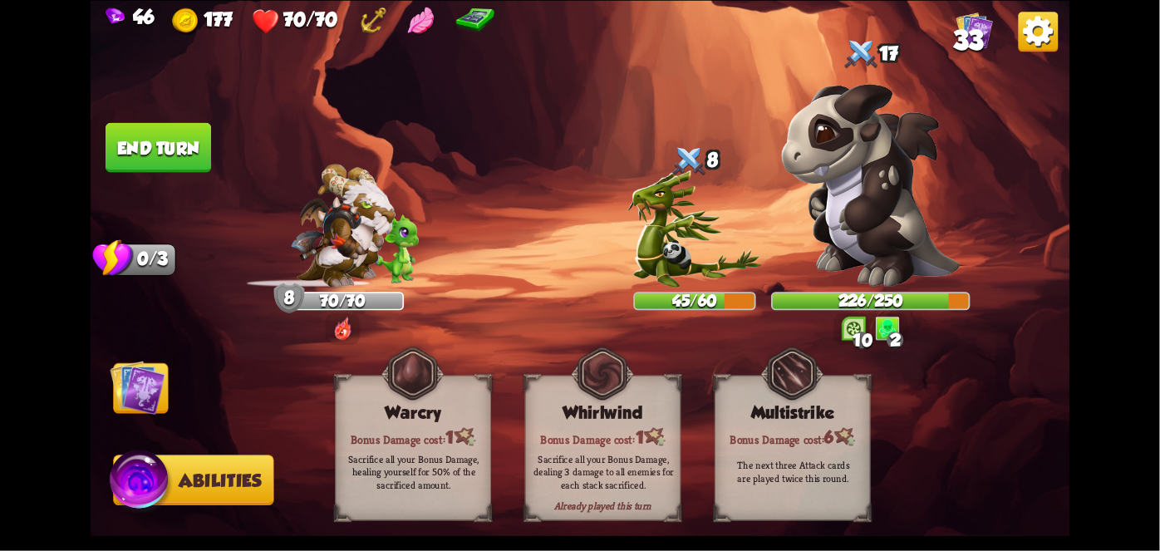
click at [625, 470] on div "Sacrifice all your Bonus Damage, dealing 3 damage to all enemies for each stack…" at bounding box center [603, 471] width 140 height 39
click at [616, 481] on div "Sacrifice all your Bonus Damage, dealing 3 damage to all enemies for each stack…" at bounding box center [603, 471] width 140 height 39
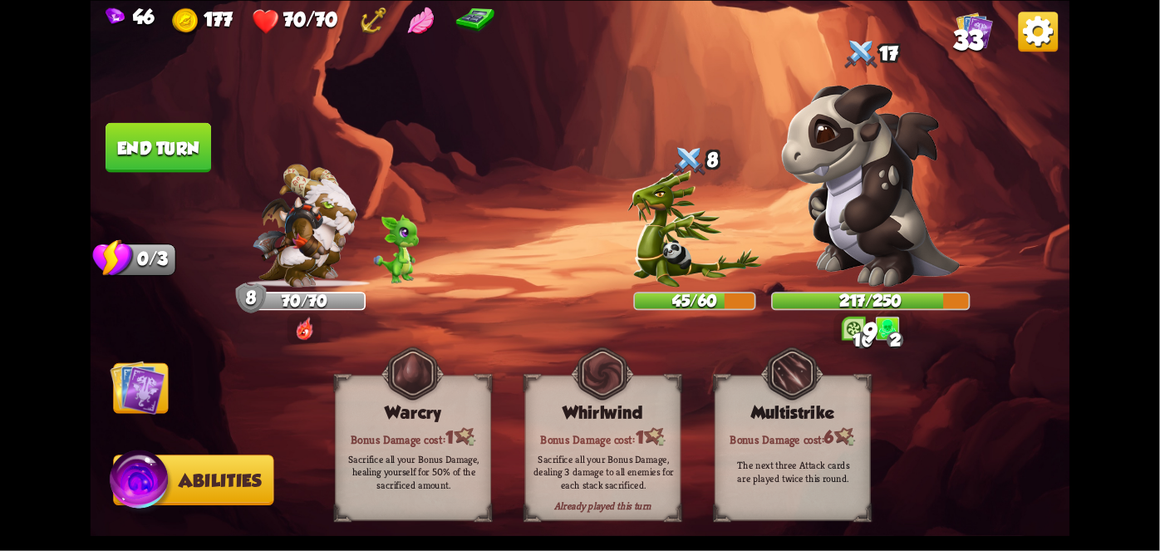
click at [122, 375] on img at bounding box center [138, 387] width 55 height 55
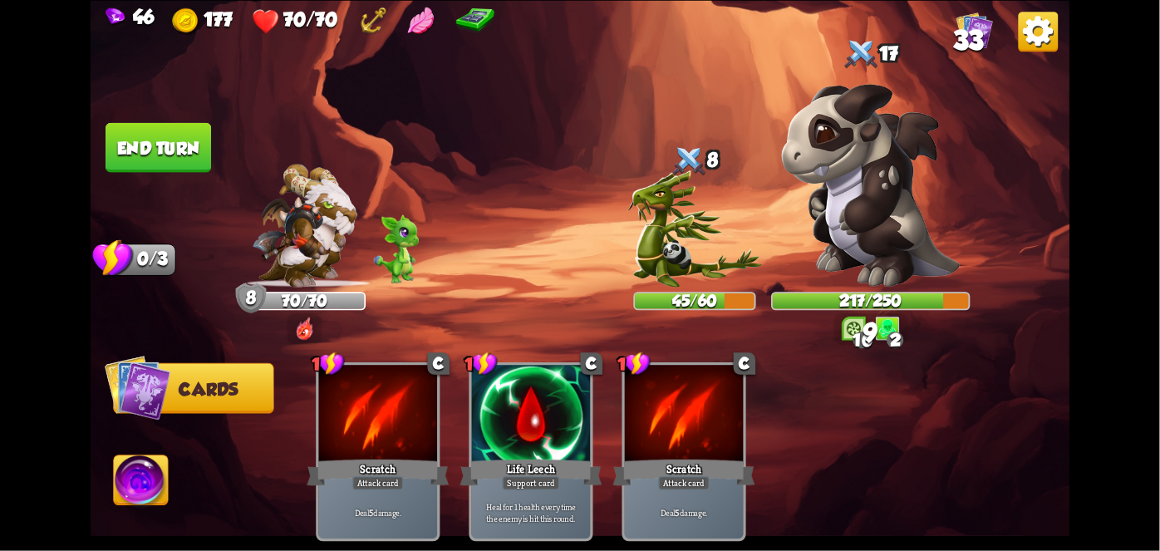
click at [113, 405] on img at bounding box center [138, 387] width 66 height 66
click at [208, 150] on button "End turn" at bounding box center [159, 147] width 106 height 50
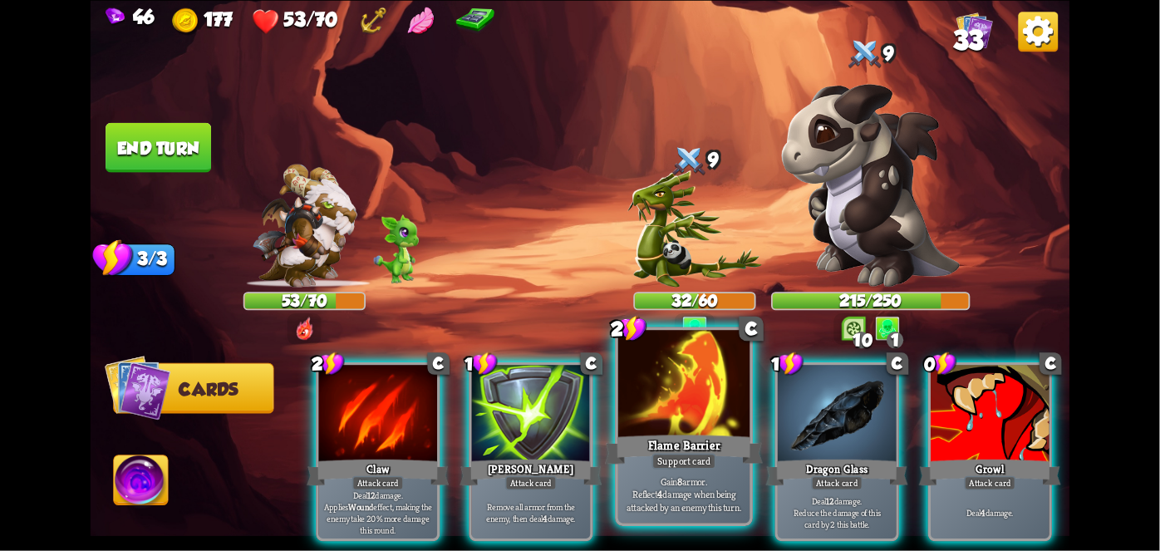
click at [684, 454] on div "Flame Barrier" at bounding box center [684, 448] width 158 height 35
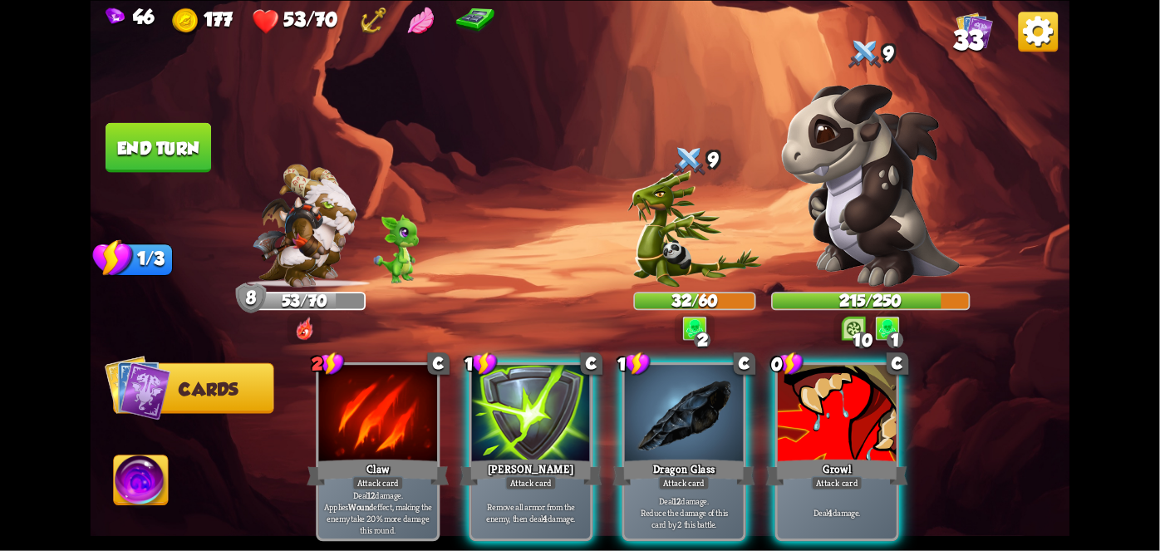
click at [843, 487] on div "Deal 4 damage." at bounding box center [837, 513] width 119 height 52
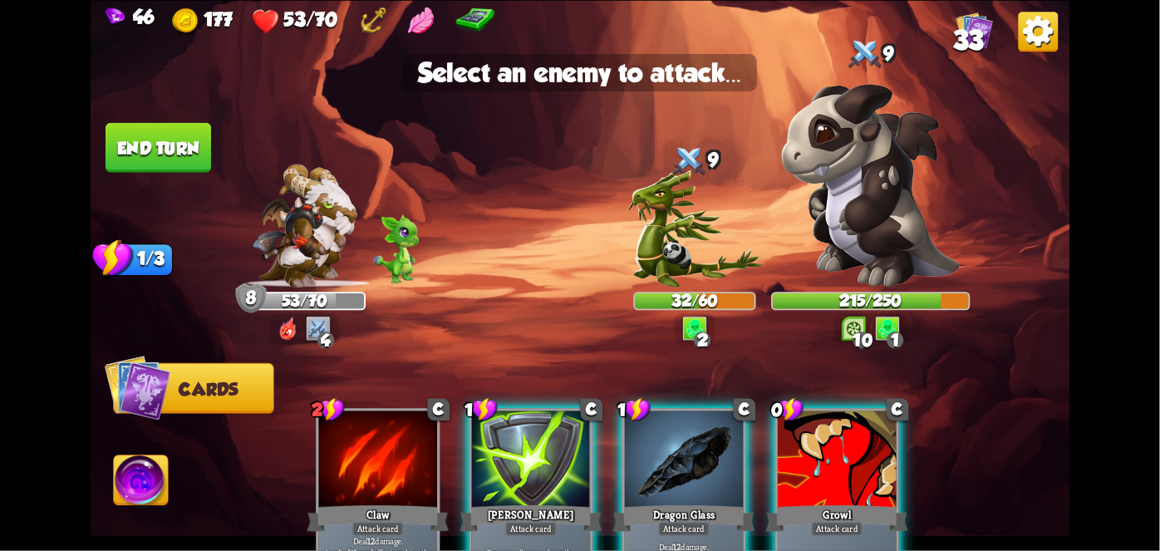
click at [704, 227] on img at bounding box center [694, 228] width 135 height 116
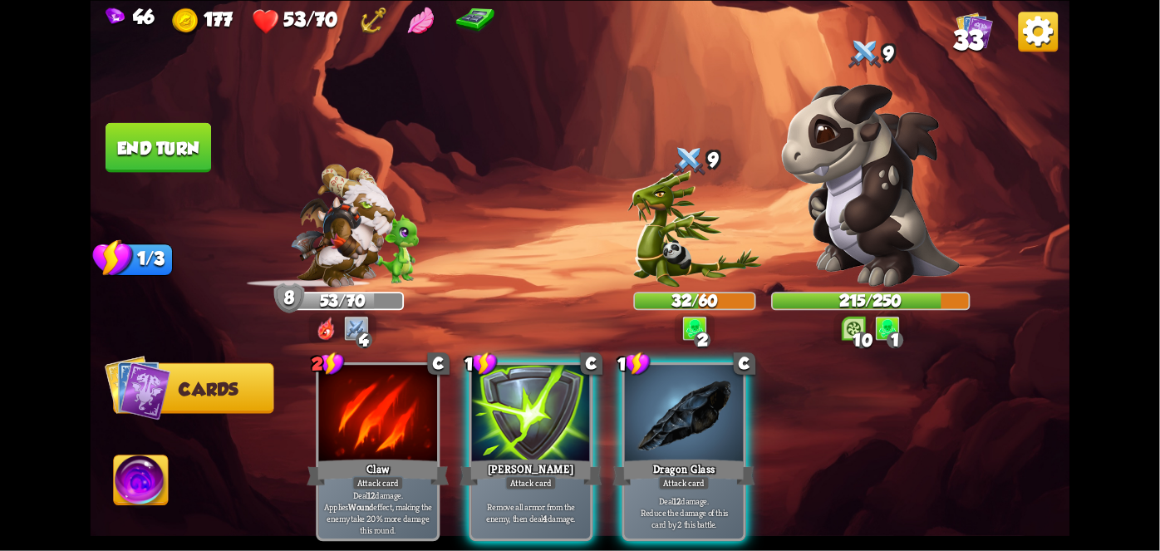
click at [674, 509] on p "Deal 12 damage. Reduce the damage of this card by 2 this battle." at bounding box center [684, 512] width 112 height 35
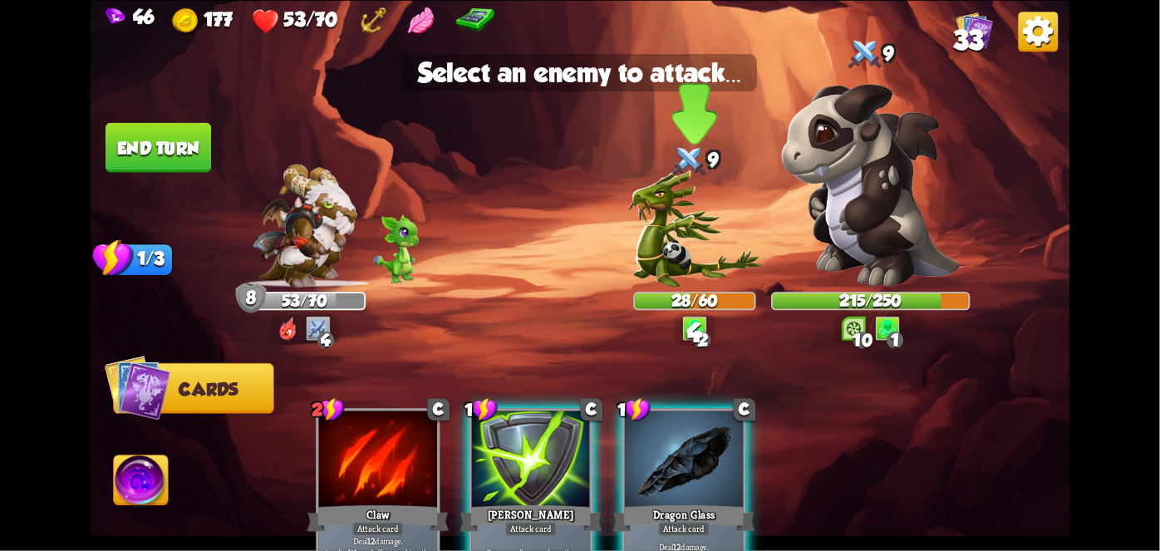
click at [683, 256] on img at bounding box center [694, 228] width 135 height 116
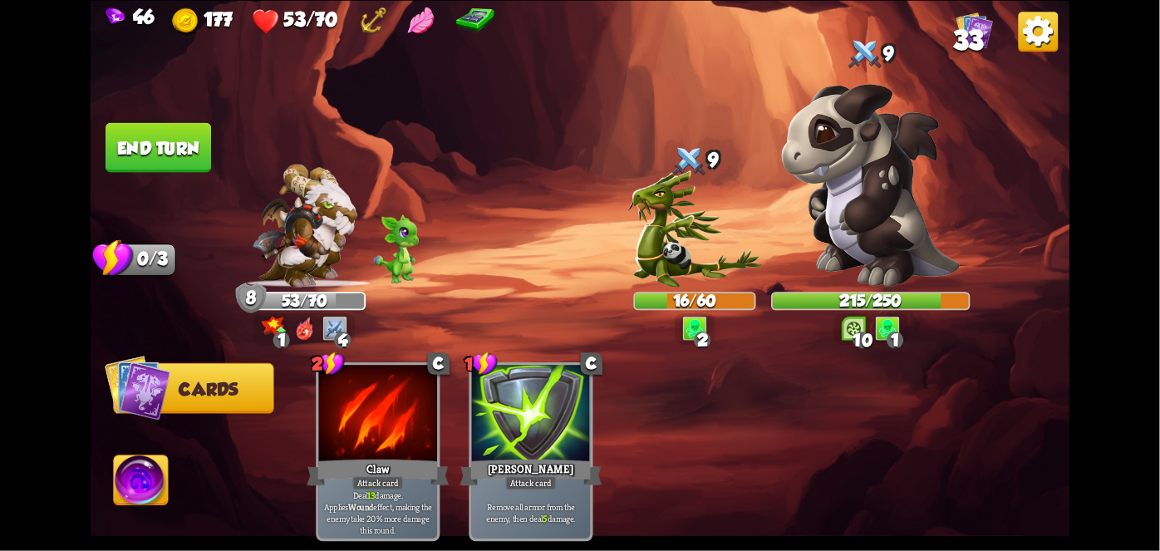
click at [157, 161] on button "End turn" at bounding box center [159, 147] width 106 height 50
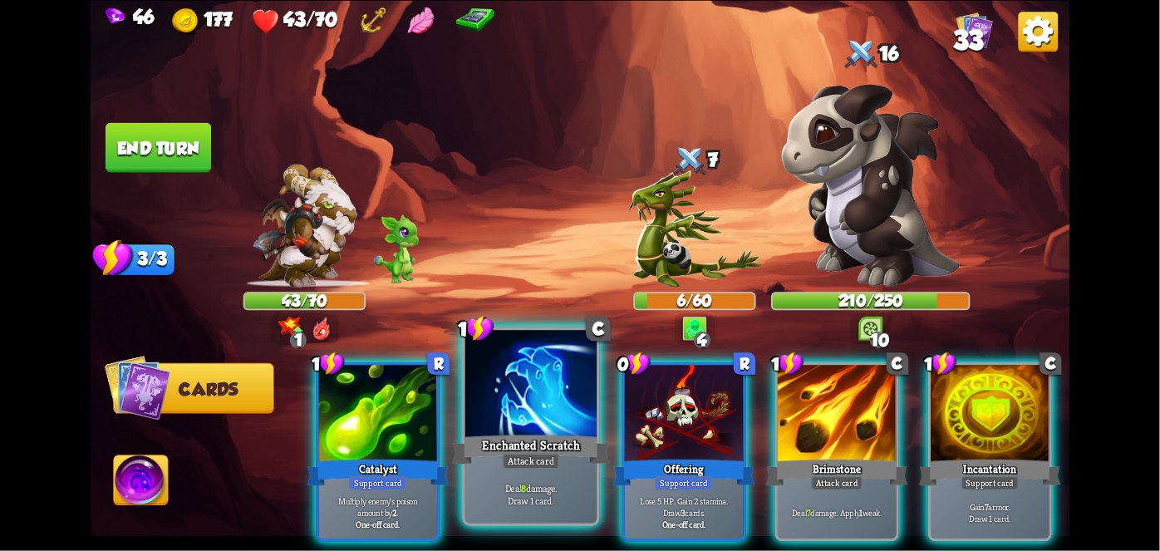
click at [524, 449] on div "Enchanted Scratch" at bounding box center [531, 448] width 158 height 35
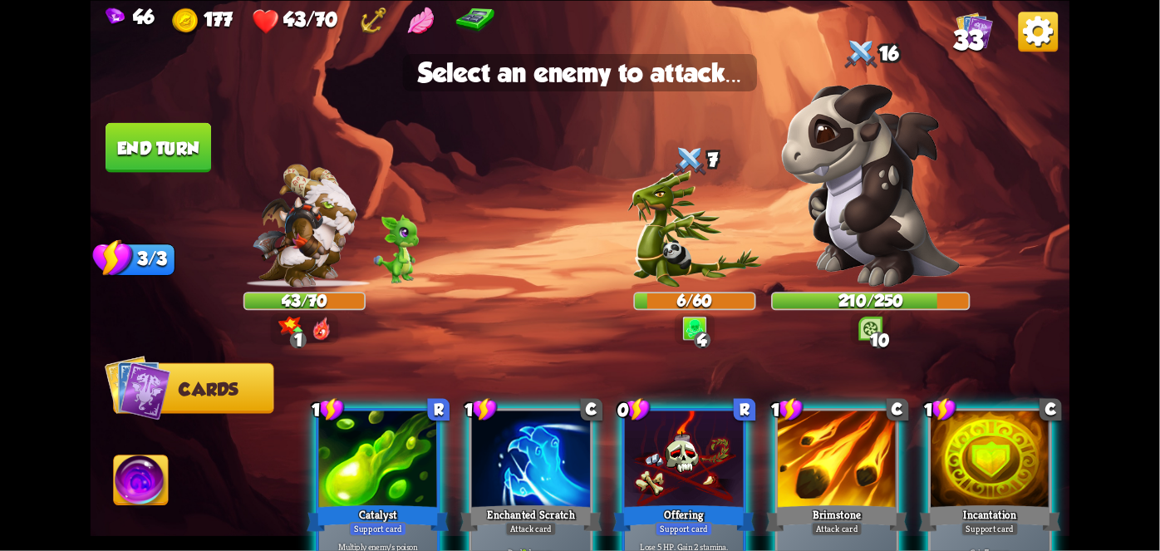
click at [888, 206] on img at bounding box center [870, 185] width 179 height 204
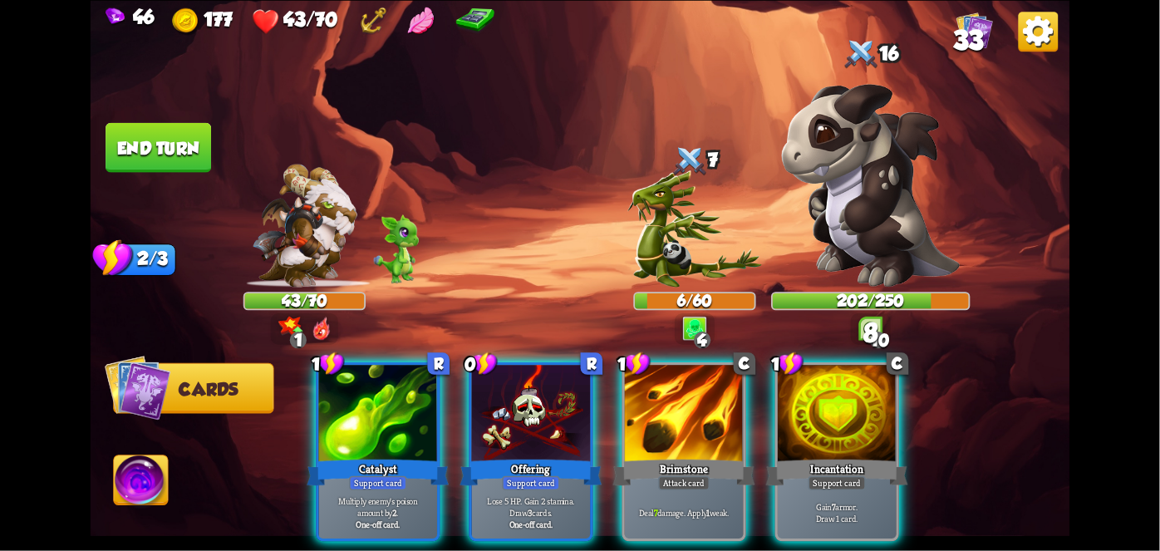
click at [354, 487] on div "Multiply enemy's poison amount by 2 . One-off card." at bounding box center [378, 513] width 119 height 52
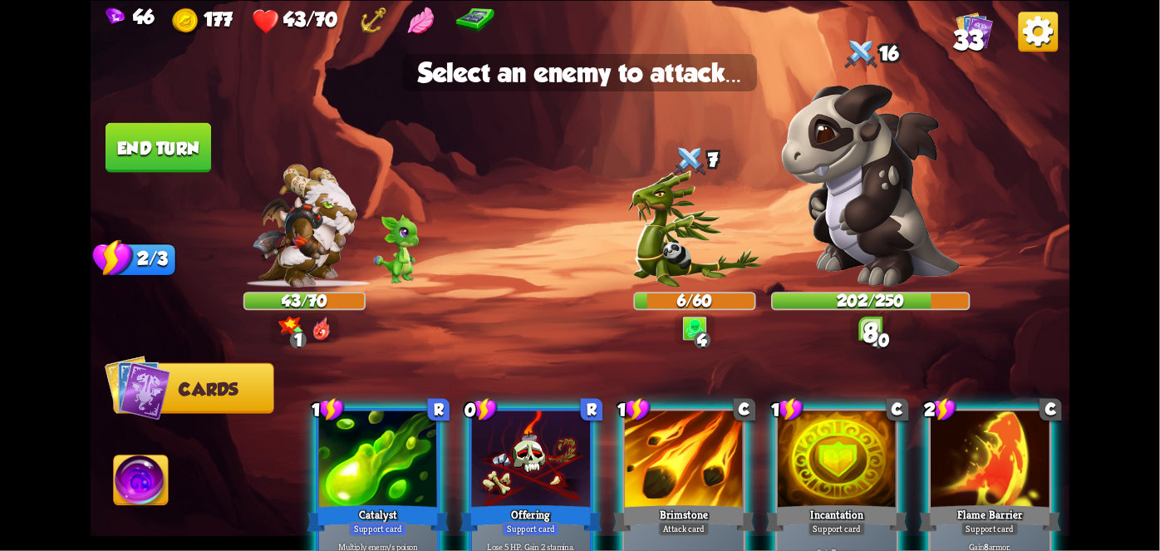
click at [723, 238] on img at bounding box center [694, 228] width 135 height 116
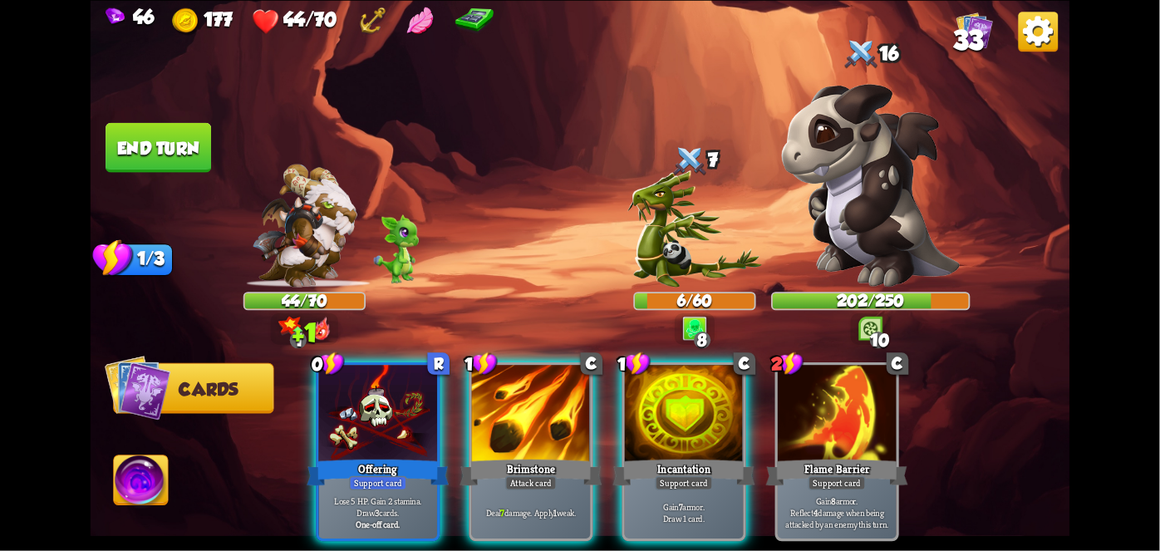
click at [517, 487] on div "Deal 7 damage. Apply 1 weak." at bounding box center [531, 513] width 119 height 52
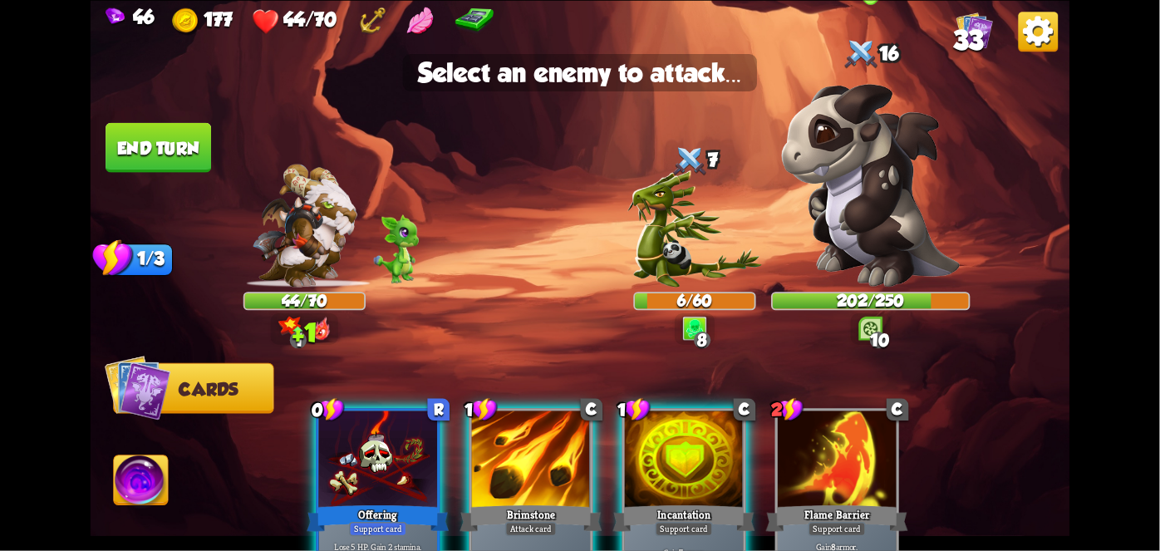
click at [952, 233] on img at bounding box center [870, 185] width 179 height 204
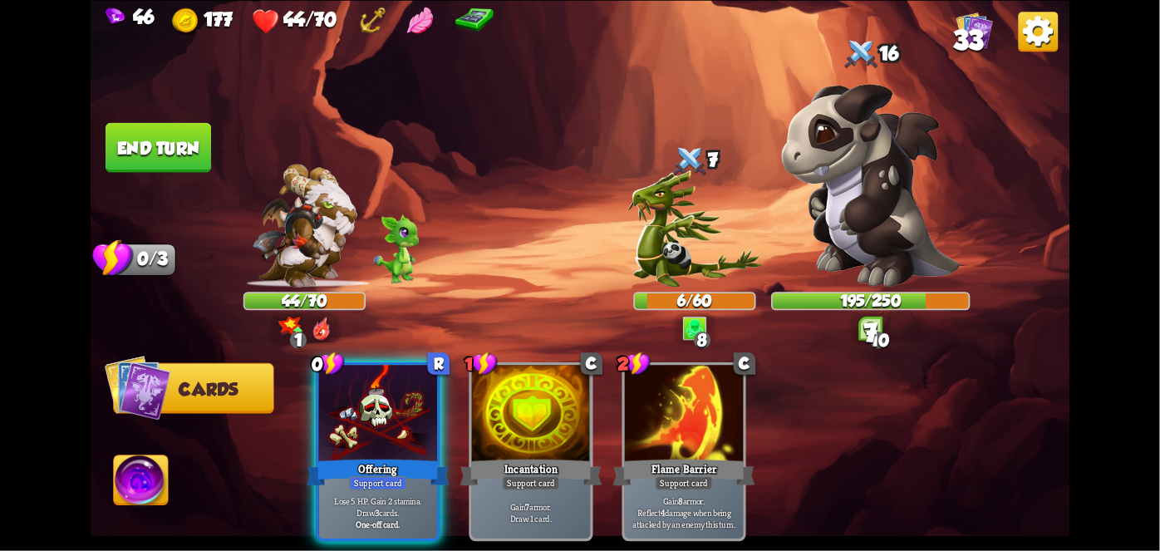
click at [376, 456] on div "Offering" at bounding box center [378, 472] width 142 height 32
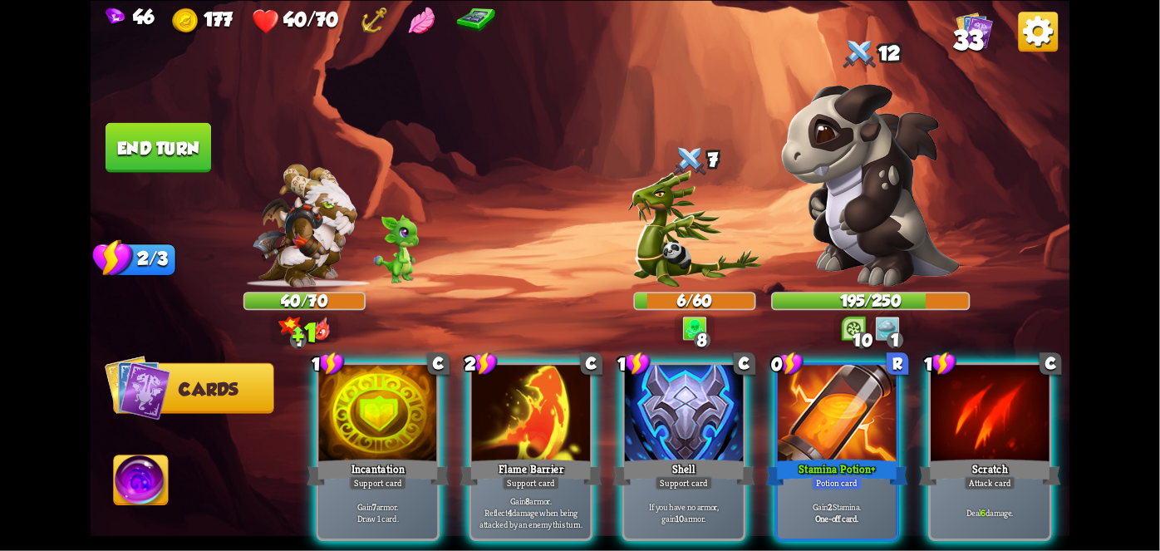
click at [842, 475] on div "Potion card" at bounding box center [837, 482] width 51 height 14
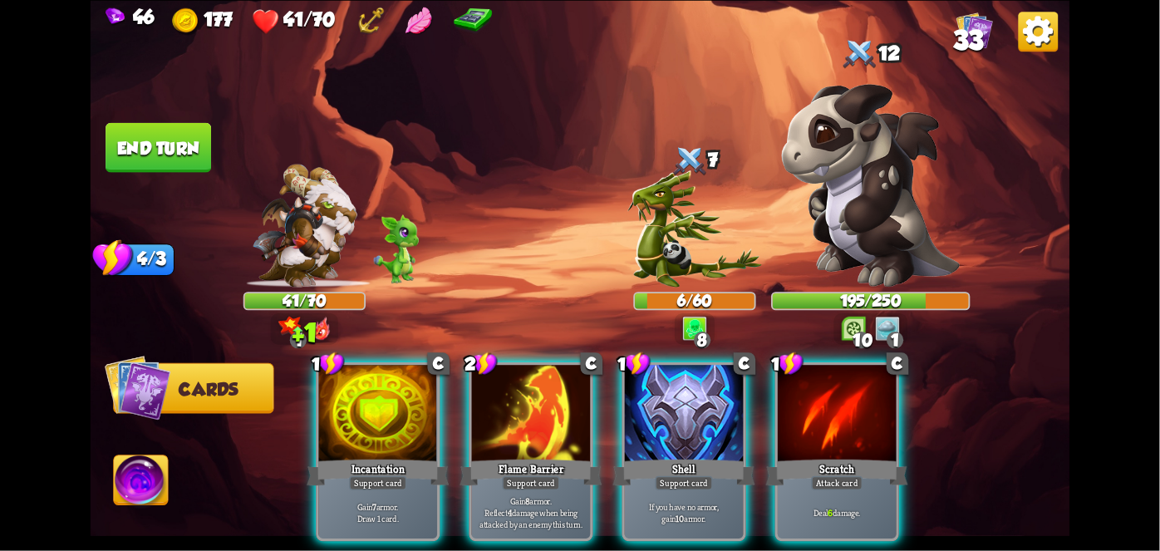
click at [686, 487] on div "If you have no armor, gain 10 armor." at bounding box center [684, 513] width 119 height 52
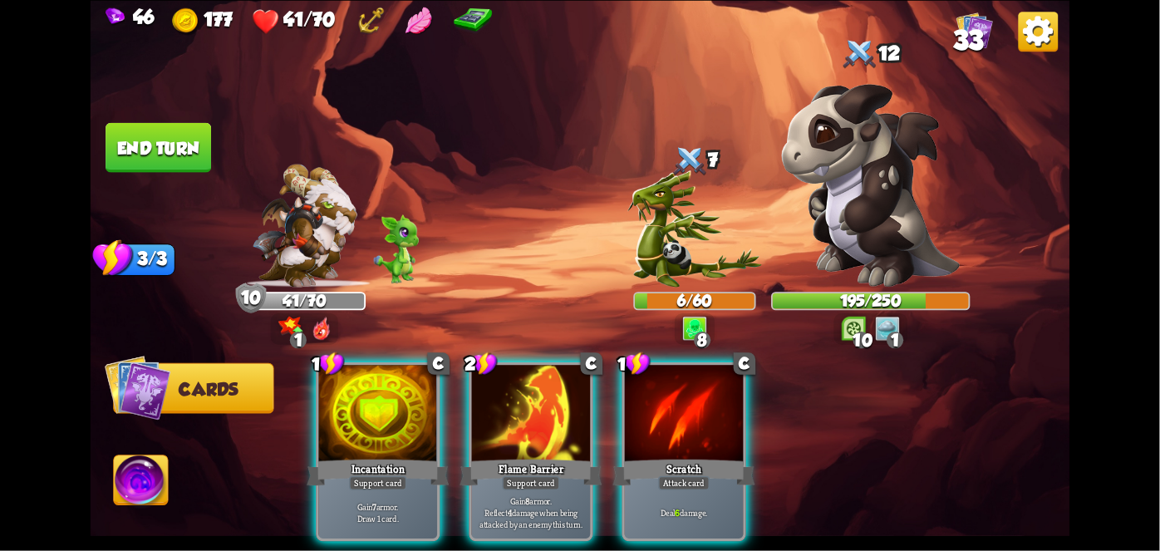
click at [518, 456] on div "Flame Barrier" at bounding box center [531, 472] width 142 height 32
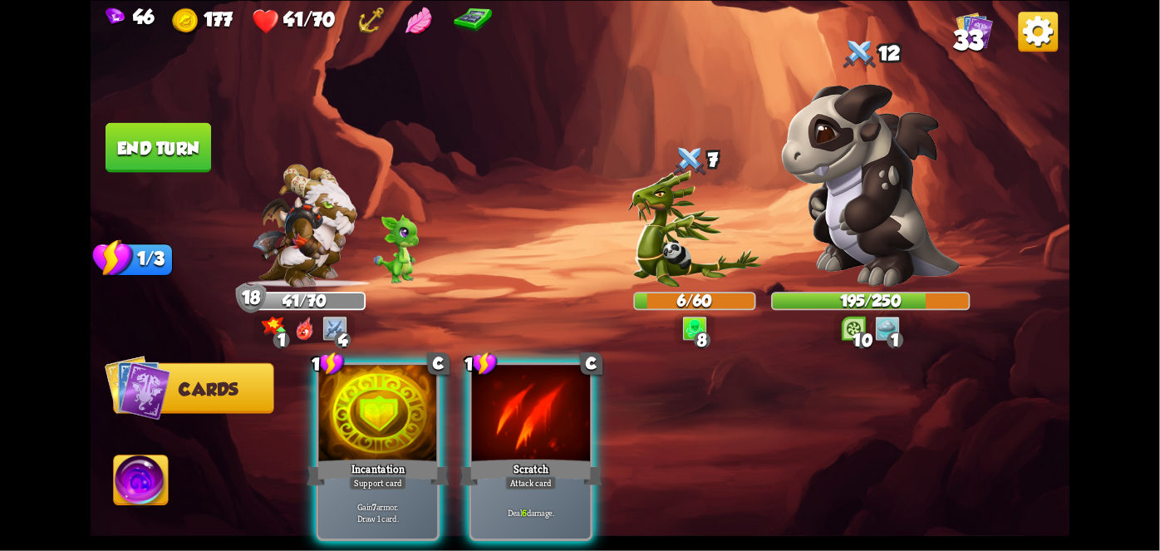
click at [535, 475] on div "Attack card" at bounding box center [531, 482] width 52 height 14
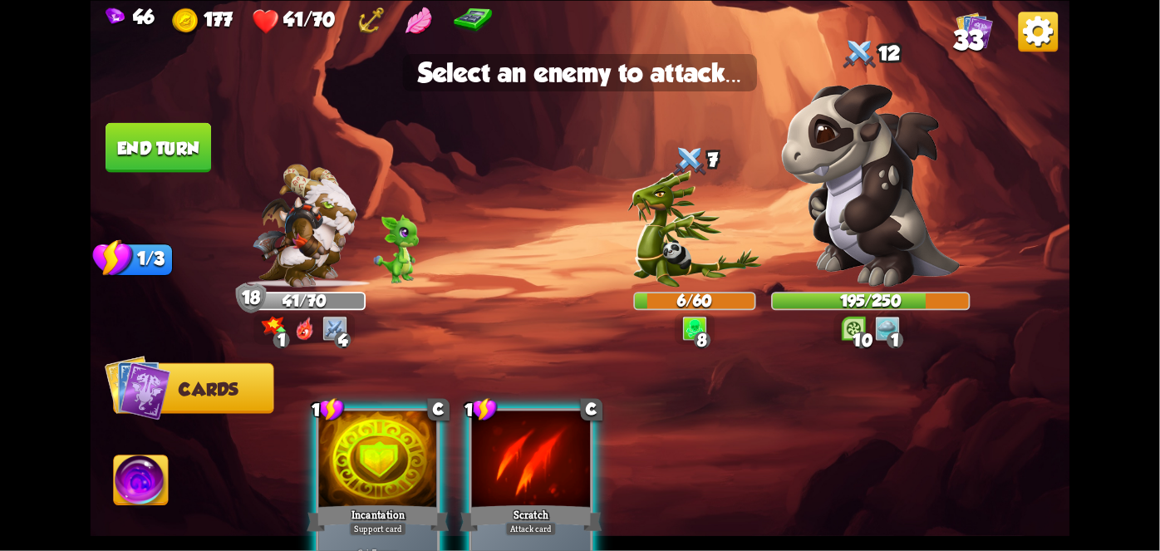
click at [947, 214] on img at bounding box center [870, 185] width 179 height 204
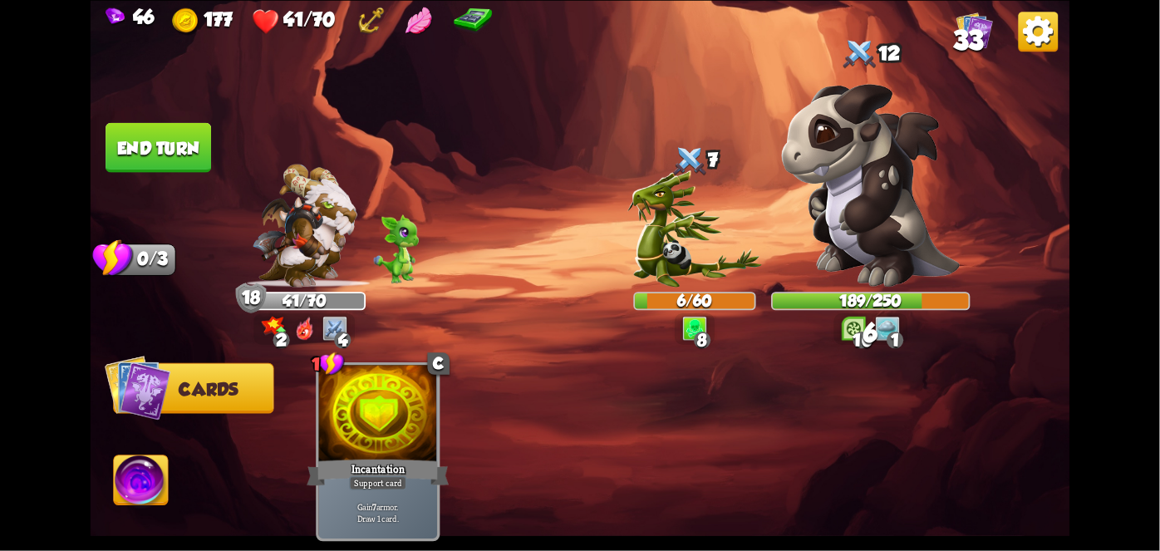
click at [159, 145] on button "End turn" at bounding box center [159, 147] width 106 height 50
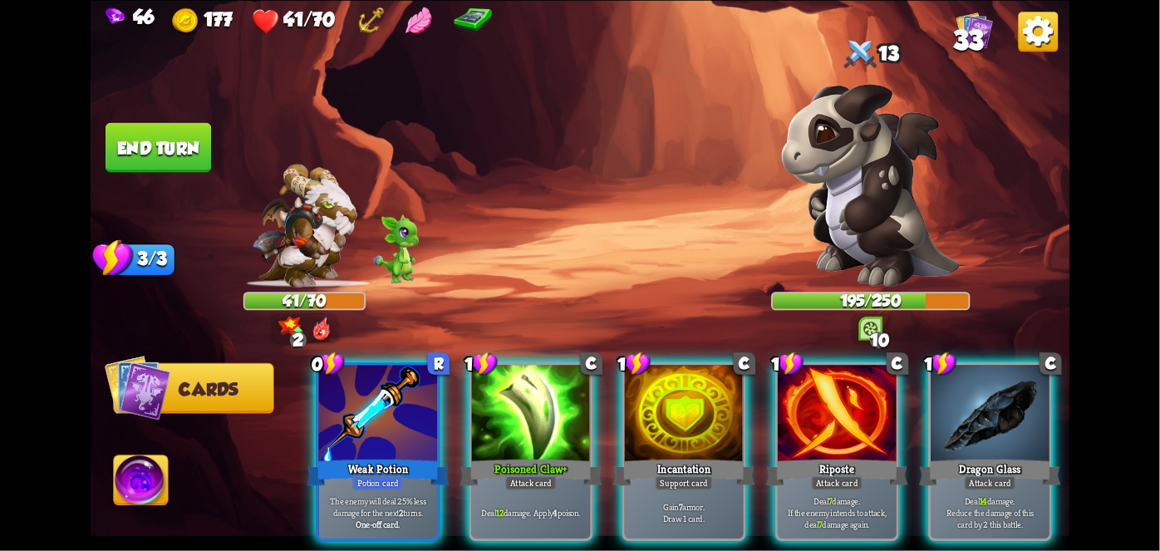
click at [335, 495] on p "The enemy will deal 25% less damage for the next 2 turns." at bounding box center [378, 506] width 112 height 23
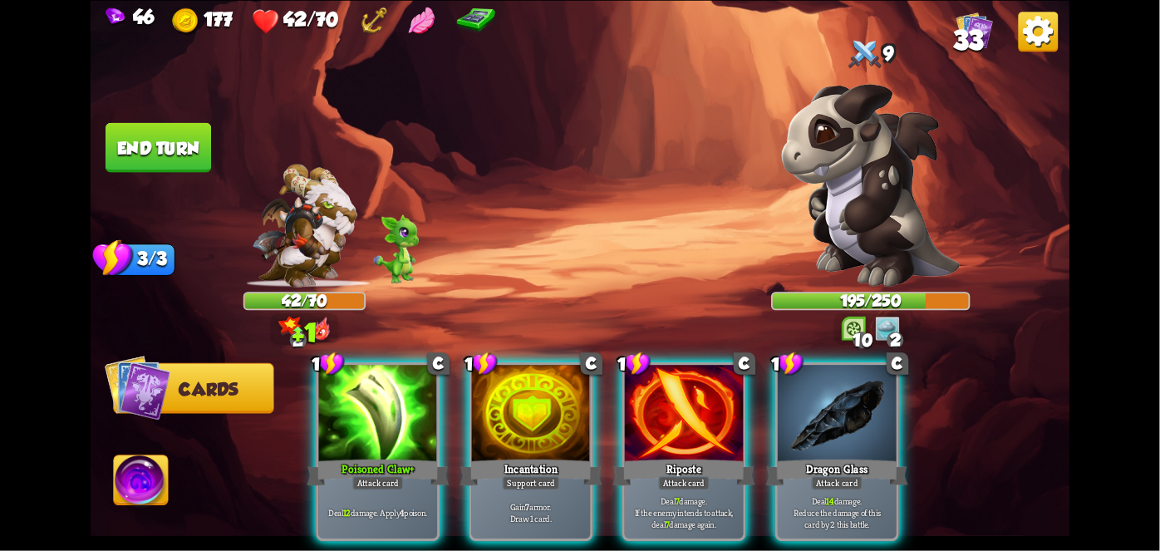
click at [346, 459] on div "Poisoned Claw+" at bounding box center [378, 472] width 142 height 32
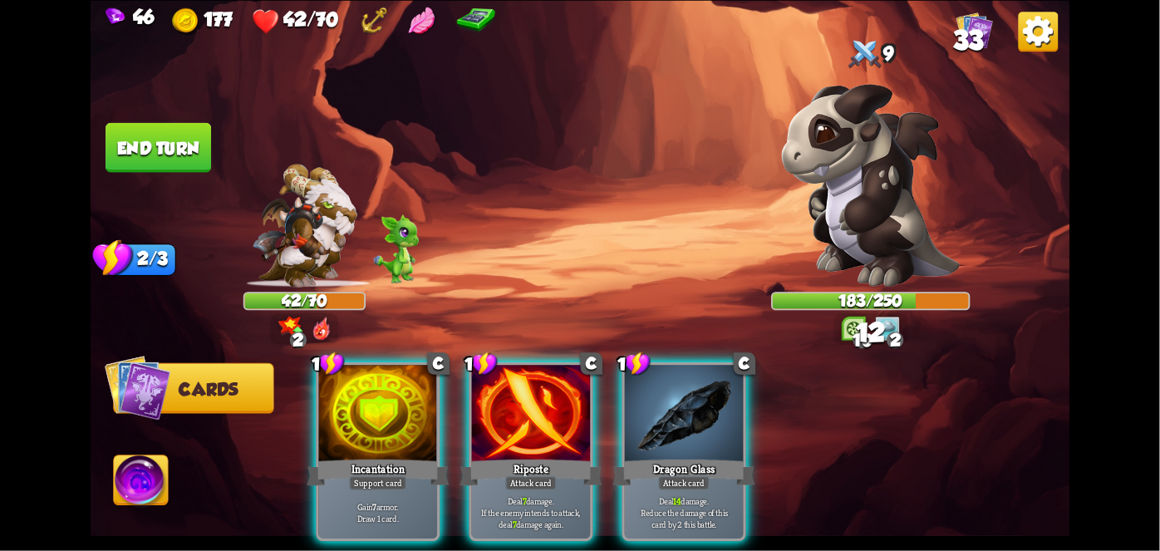
click at [388, 501] on p "Gain 7 armor. Draw 1 card." at bounding box center [378, 512] width 112 height 23
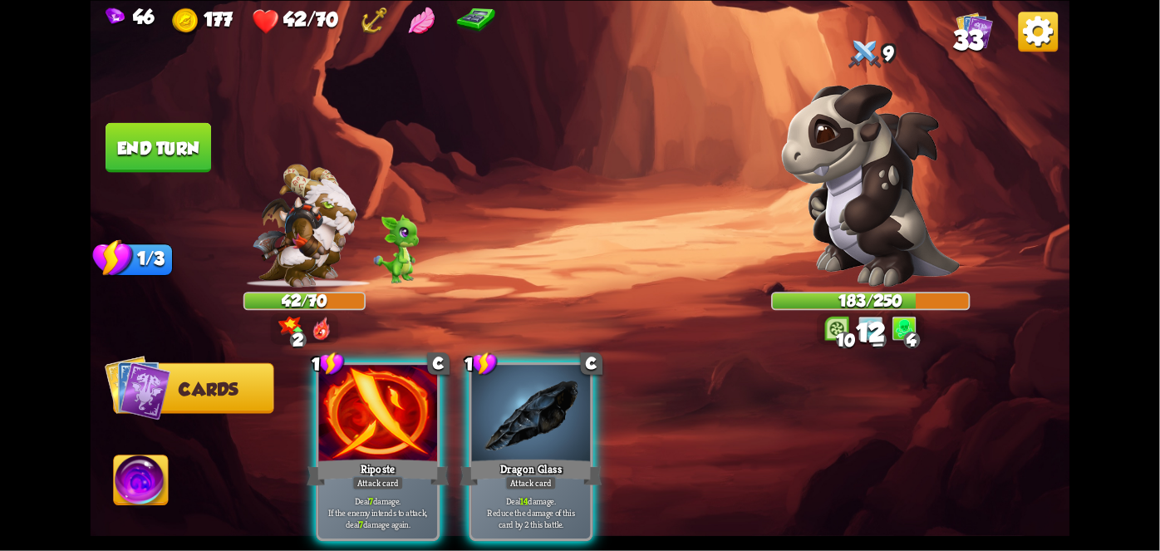
click at [380, 495] on p "Deal 7 damage. If the enemy intends to attack, deal 7 damage again." at bounding box center [378, 512] width 112 height 35
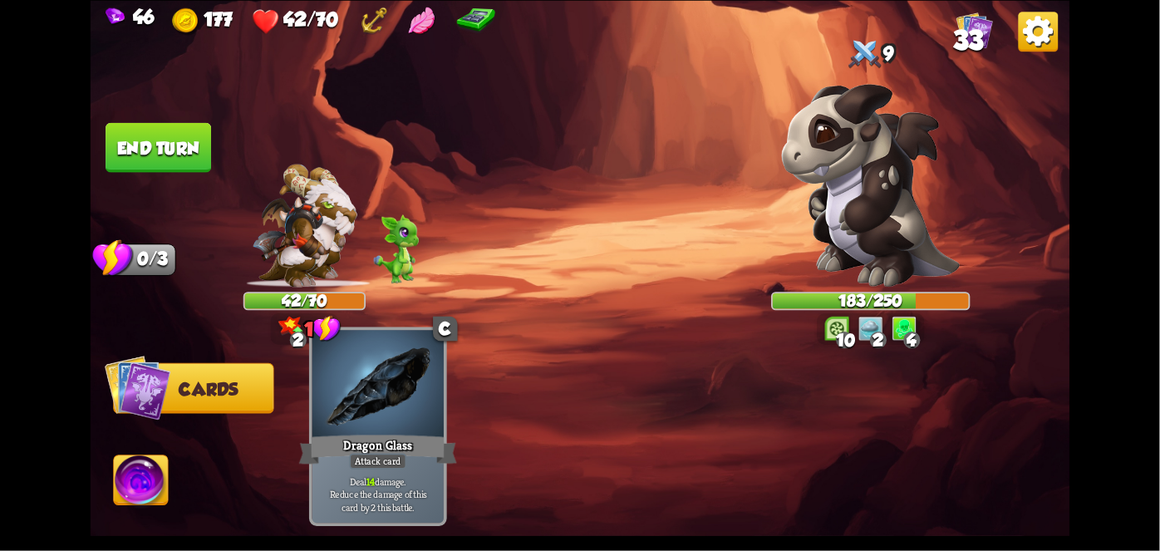
click at [363, 485] on p "Deal 14 damage. Reduce the damage of this card by 2 this battle." at bounding box center [378, 493] width 125 height 39
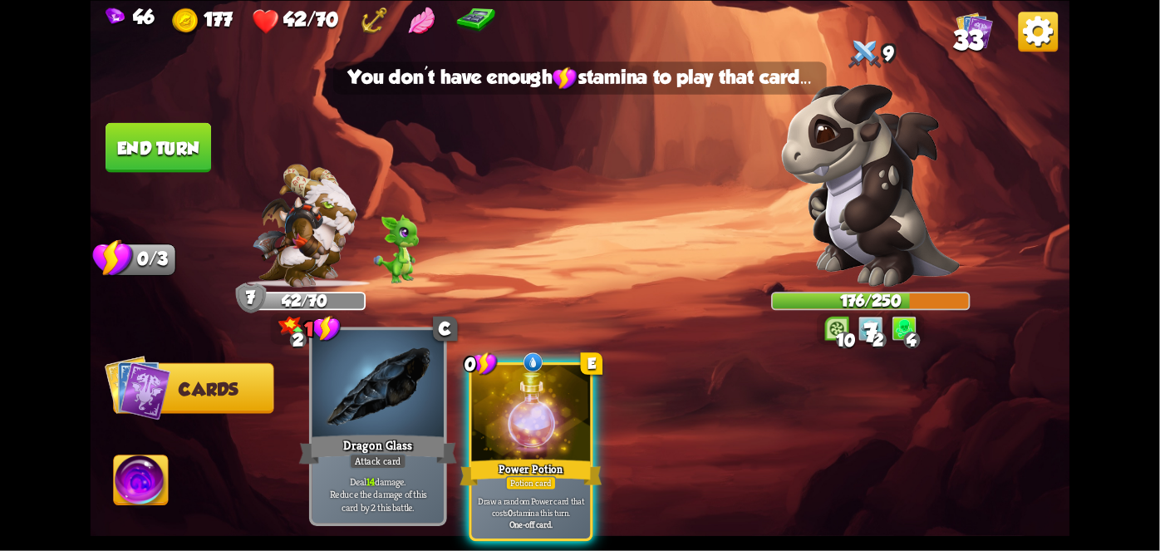
click at [551, 456] on div "Power Potion" at bounding box center [531, 472] width 142 height 32
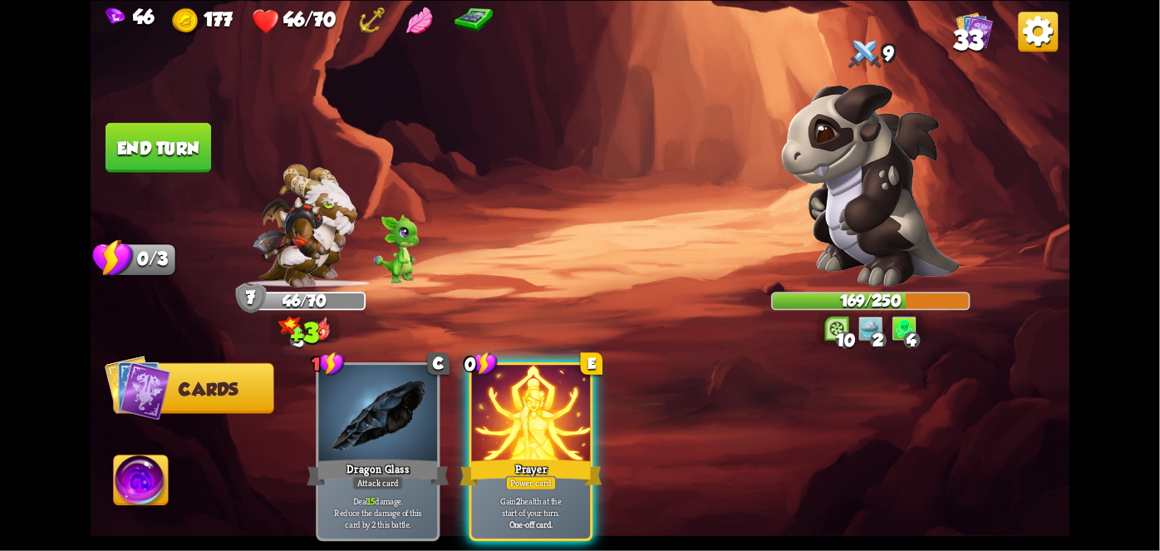
click at [529, 475] on div "Power card" at bounding box center [530, 482] width 51 height 14
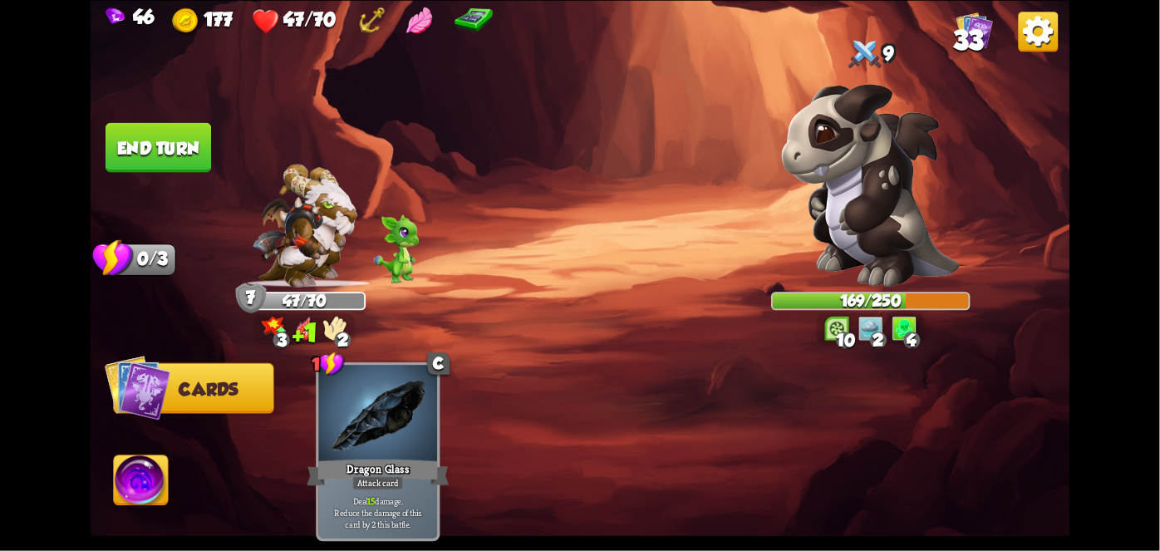
click at [155, 139] on button "End turn" at bounding box center [159, 147] width 106 height 50
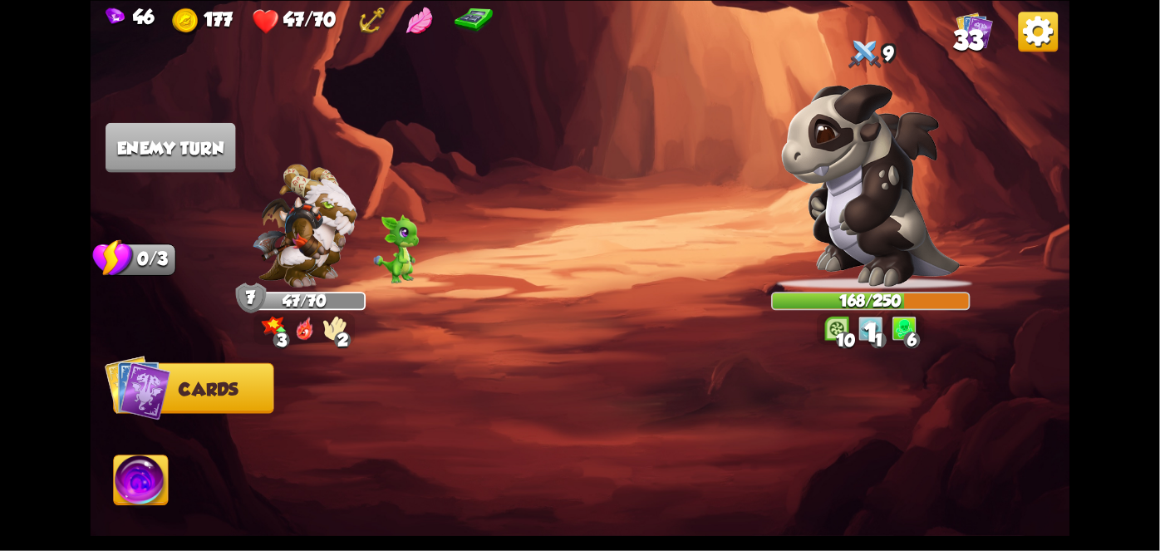
click at [124, 479] on img at bounding box center [141, 482] width 54 height 55
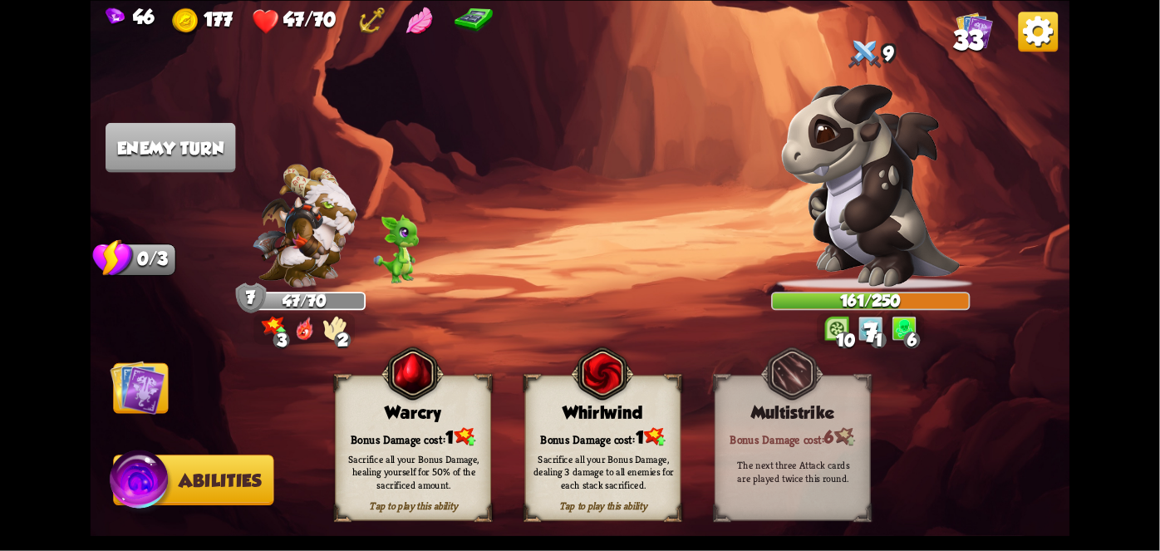
click at [124, 479] on img at bounding box center [142, 482] width 66 height 66
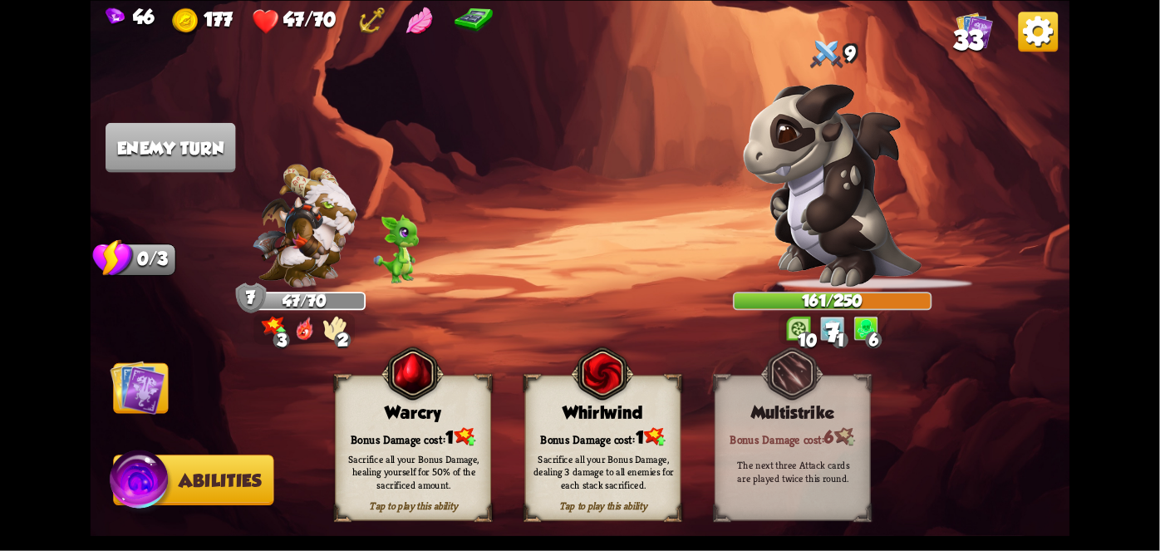
click at [643, 439] on span "1" at bounding box center [640, 438] width 8 height 20
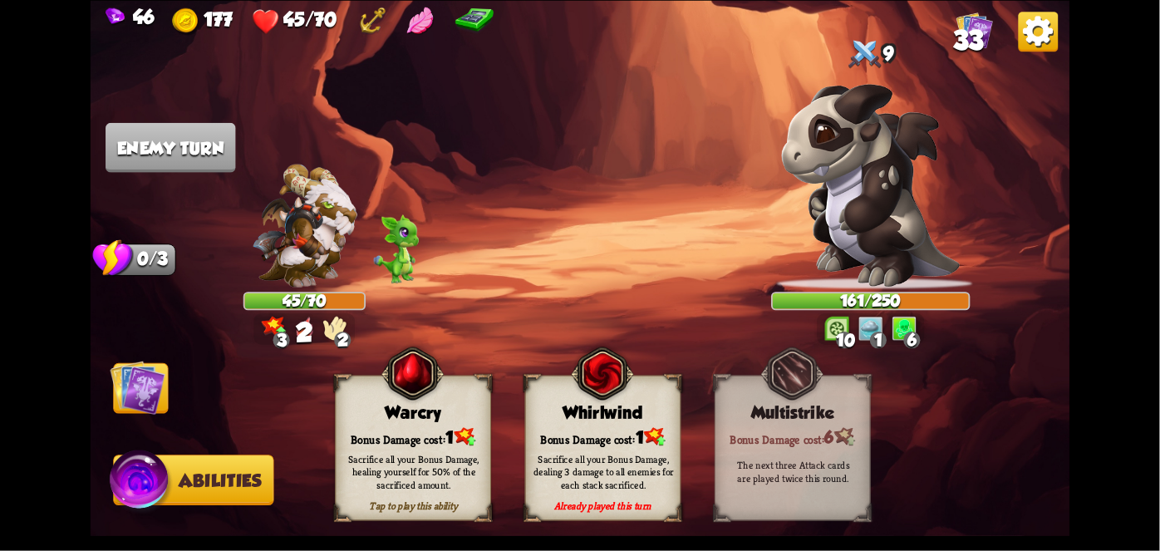
click at [646, 438] on img at bounding box center [655, 436] width 22 height 18
click at [641, 443] on div "Sacrifice all your Bonus Damage, dealing 3 damage to all enemies for each stack…" at bounding box center [604, 470] width 156 height 61
click at [632, 449] on div "Sacrifice all your Bonus Damage, dealing 3 damage to all enemies for each stack…" at bounding box center [604, 470] width 156 height 61
click at [631, 442] on div "Sacrifice all your Bonus Damage, dealing 3 damage to all enemies for each stack…" at bounding box center [604, 470] width 156 height 61
click at [631, 449] on div "Sacrifice all your Bonus Damage, dealing 3 damage to all enemies for each stack…" at bounding box center [604, 470] width 156 height 61
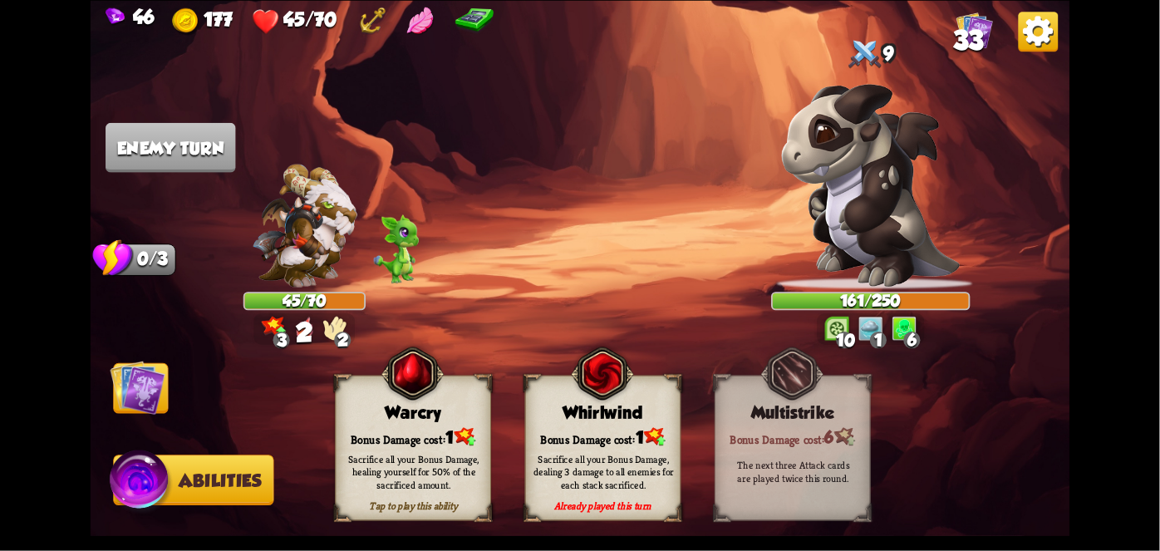
click at [631, 452] on div "Sacrifice all your Bonus Damage, dealing 3 damage to all enemies for each stack…" at bounding box center [604, 470] width 156 height 61
click at [627, 449] on div "Sacrifice all your Bonus Damage, dealing 3 damage to all enemies for each stack…" at bounding box center [604, 470] width 156 height 61
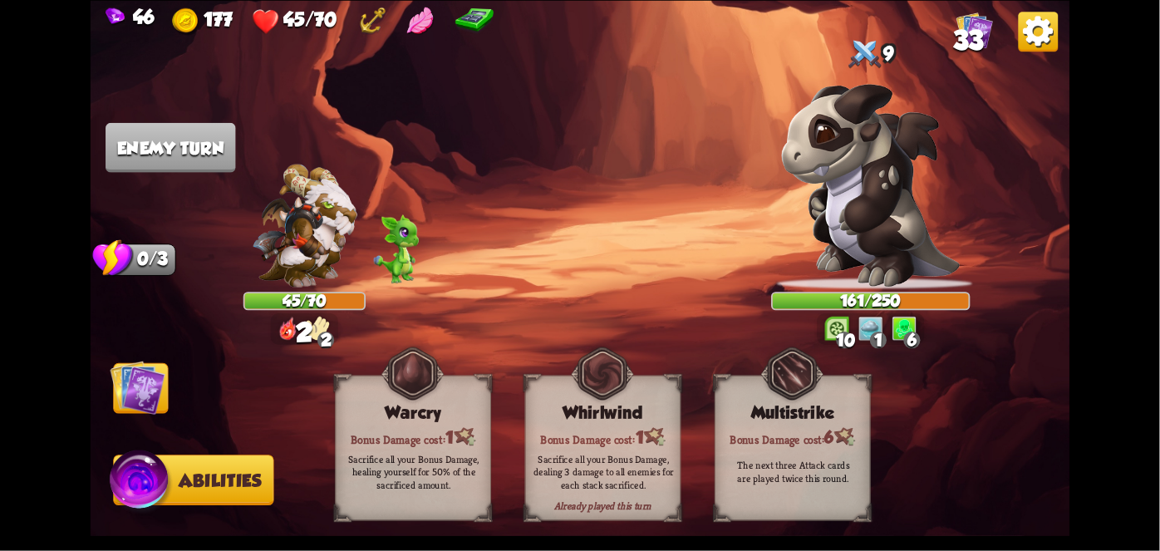
click at [613, 446] on div "Sacrifice all your Bonus Damage, dealing 3 damage to all enemies for each stack…" at bounding box center [604, 470] width 156 height 61
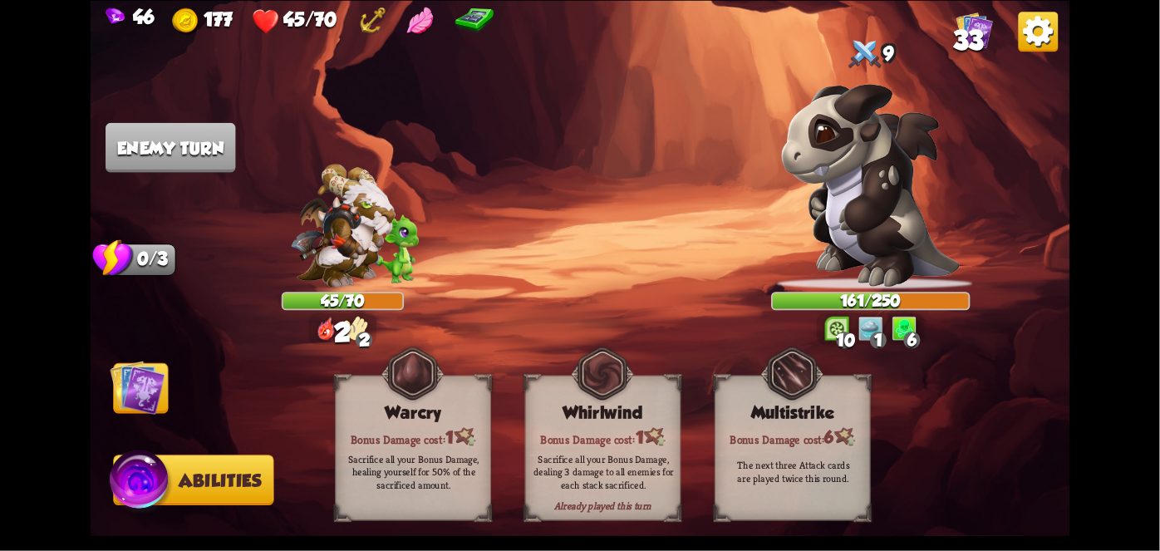
click at [640, 441] on div "Sacrifice all your Bonus Damage, dealing 3 damage to all enemies for each stack…" at bounding box center [604, 470] width 156 height 61
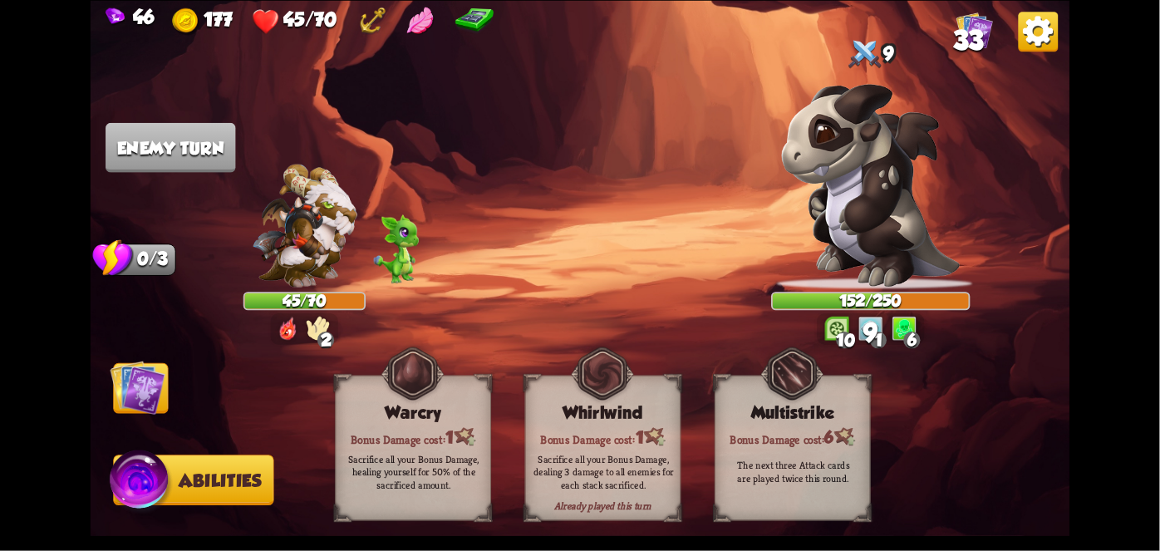
click at [649, 414] on div "Whirlwind" at bounding box center [603, 412] width 155 height 20
click at [145, 381] on img at bounding box center [138, 387] width 55 height 55
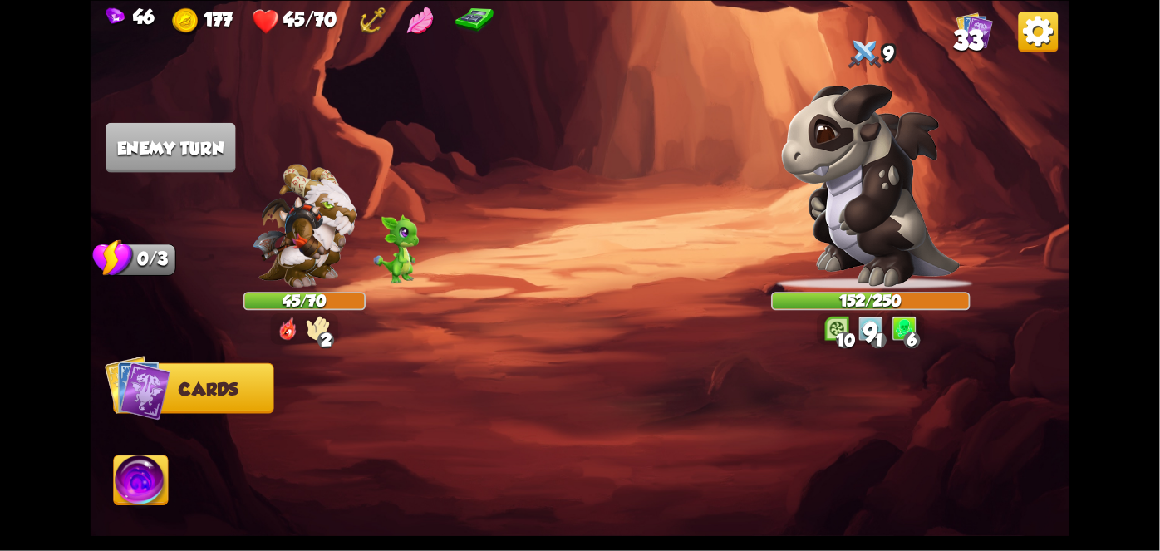
click at [160, 372] on img at bounding box center [138, 387] width 66 height 66
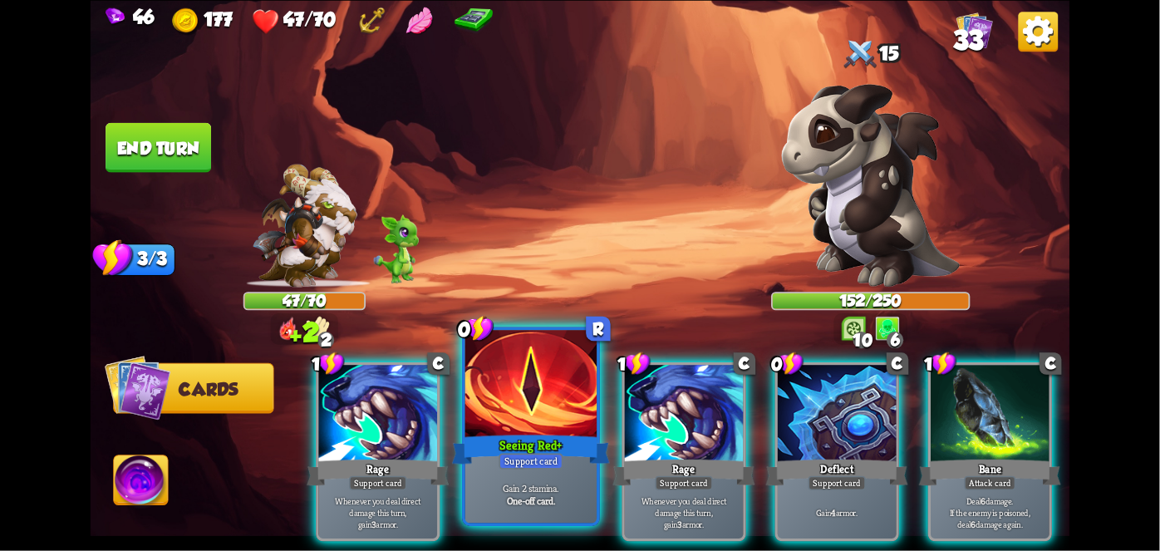
click at [490, 459] on div "Seeing Red+" at bounding box center [531, 448] width 158 height 35
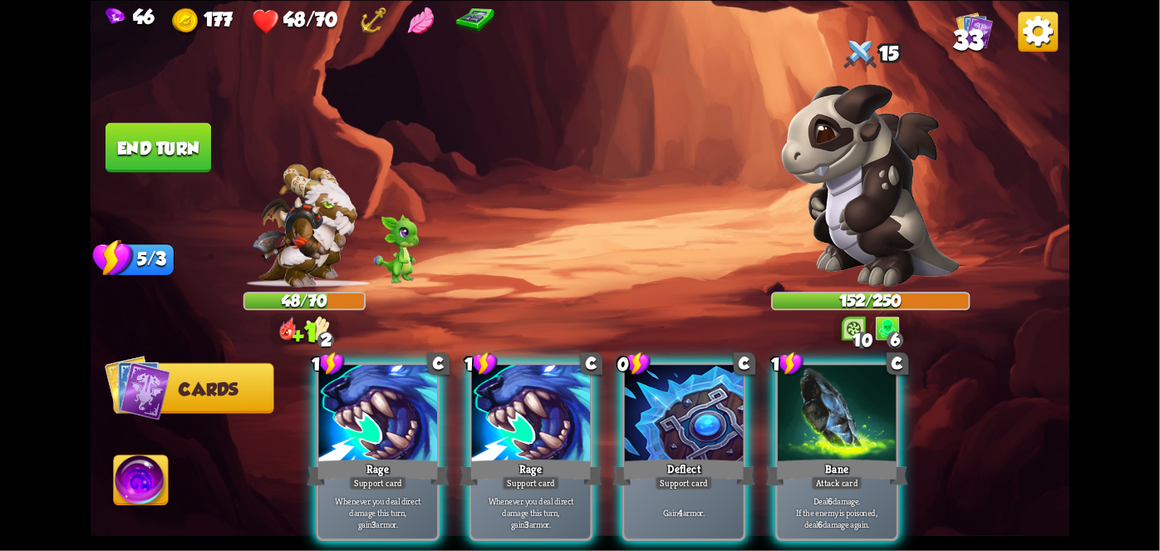
click at [692, 456] on div "Deflect" at bounding box center [684, 472] width 142 height 32
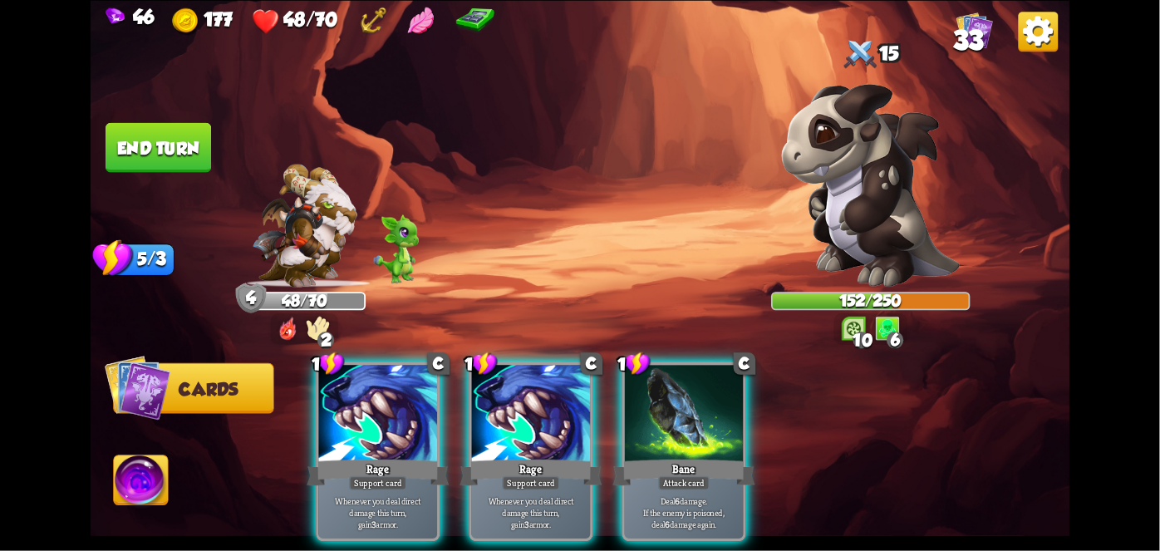
click at [360, 475] on div "Support card" at bounding box center [378, 482] width 58 height 14
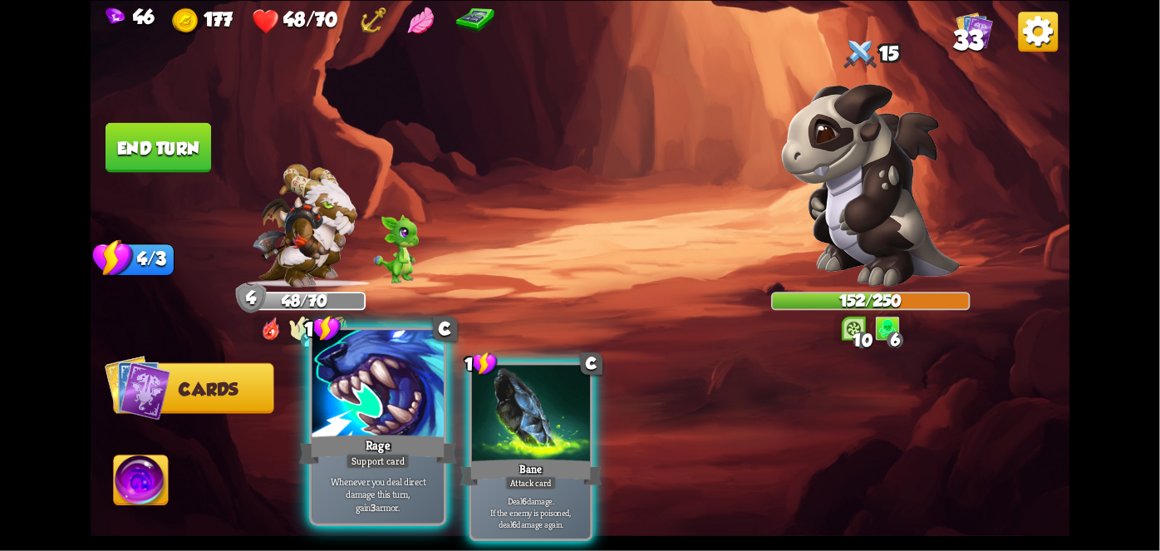
click at [387, 469] on div "Whenever you deal direct damage this turn, gain 3 armor." at bounding box center [377, 493] width 131 height 57
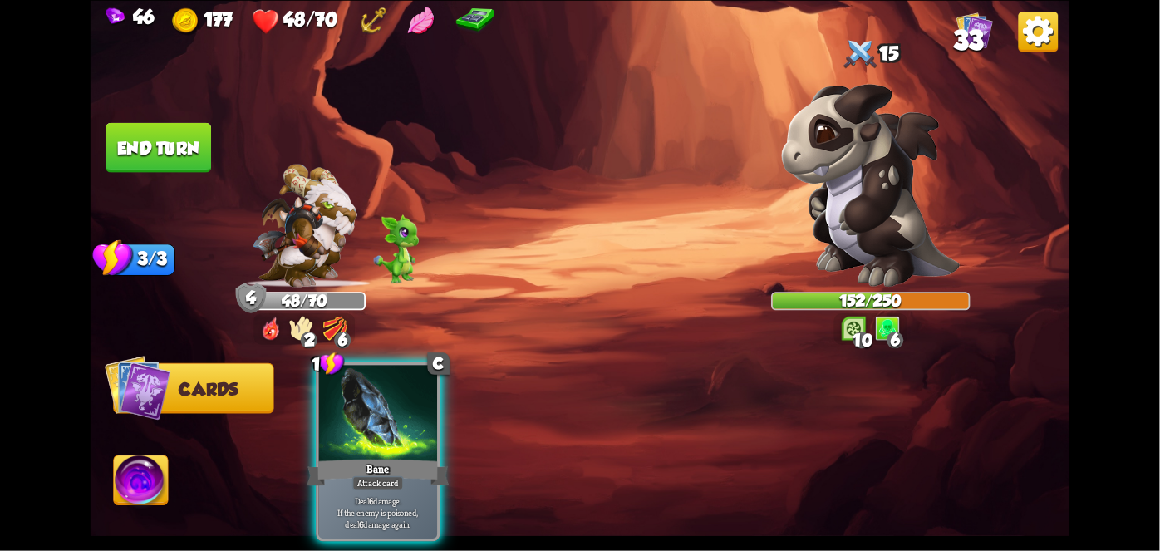
click at [392, 487] on div "Deal 6 damage. If the enemy is poisoned, deal 6 damage again." at bounding box center [378, 513] width 119 height 52
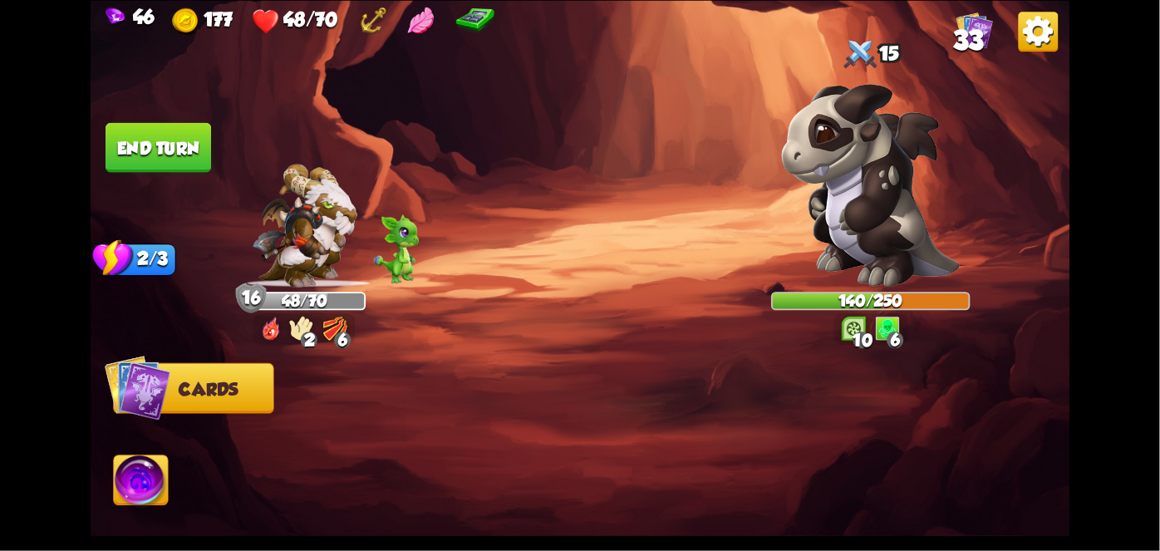
click at [157, 140] on button "End turn" at bounding box center [159, 147] width 106 height 50
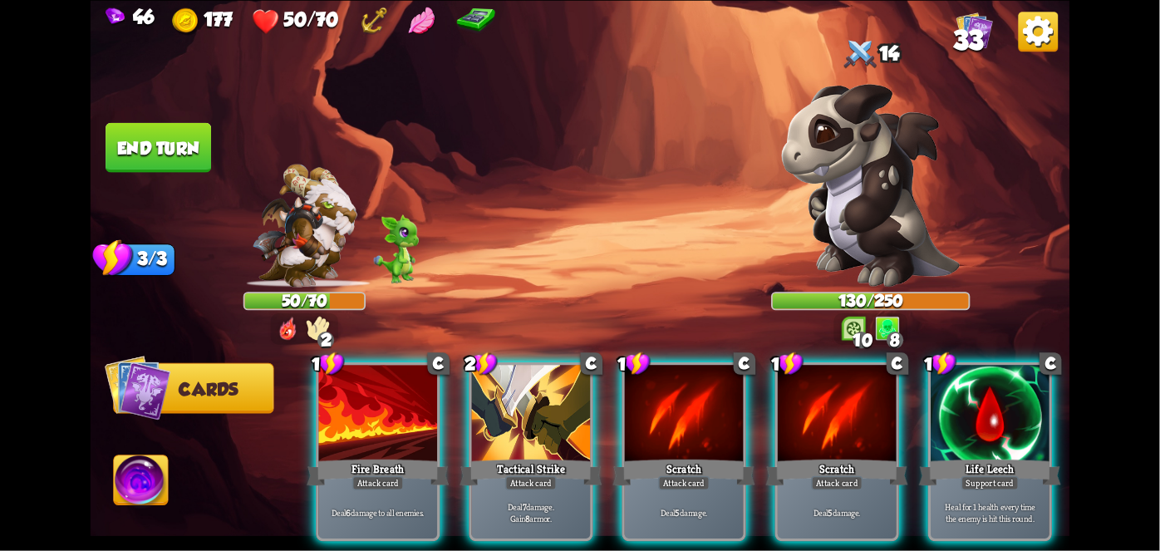
click at [999, 456] on div "Life Leech" at bounding box center [990, 472] width 142 height 32
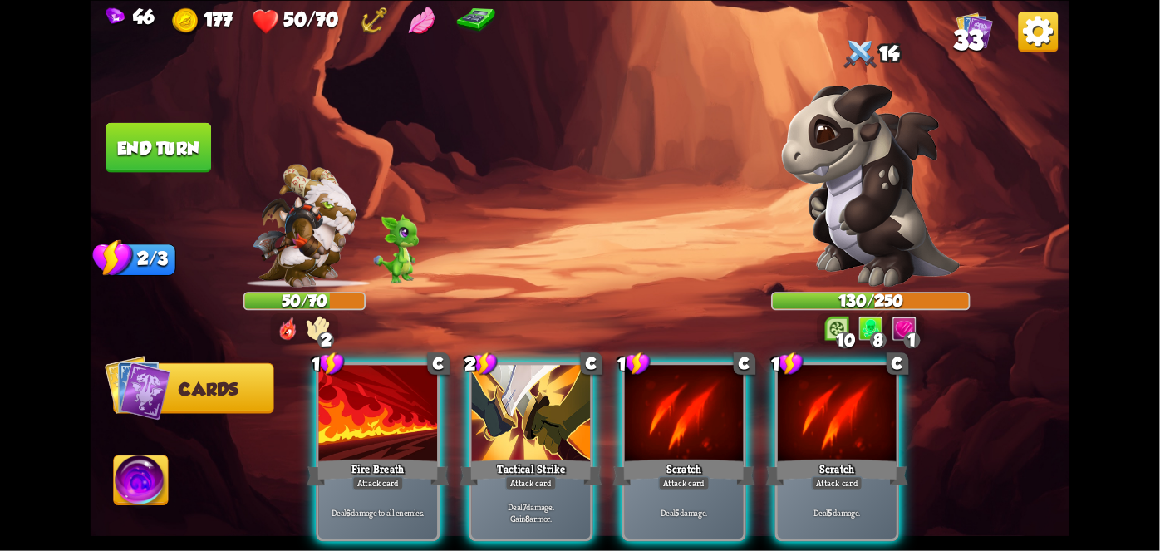
click at [840, 456] on div "Scratch" at bounding box center [837, 472] width 142 height 32
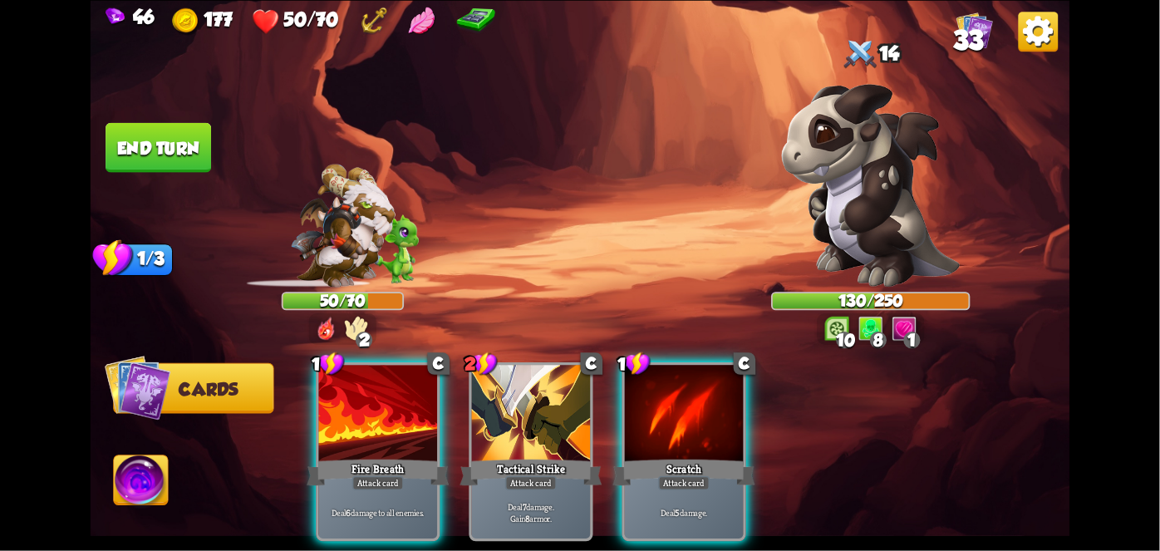
click at [663, 487] on div "Deal 5 damage." at bounding box center [684, 513] width 119 height 52
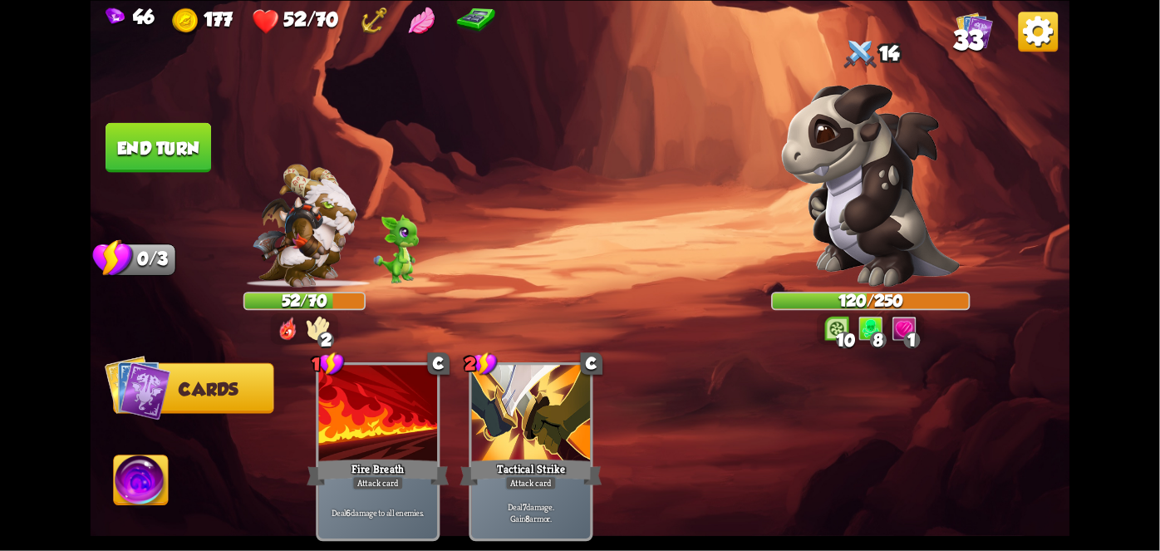
click at [135, 444] on img at bounding box center [581, 275] width 980 height 551
click at [194, 124] on button "End turn" at bounding box center [159, 147] width 106 height 50
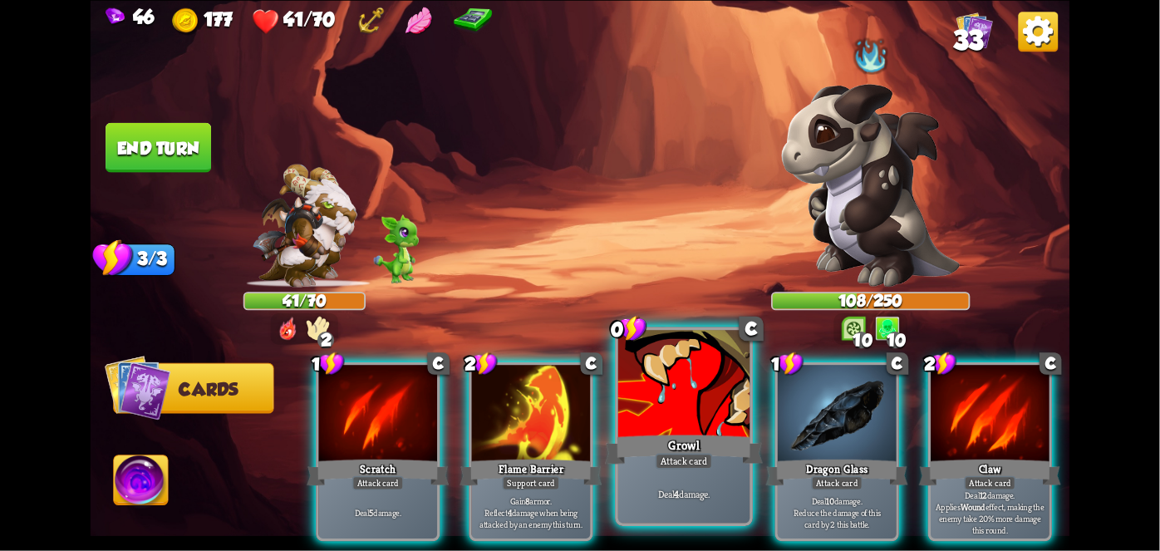
click at [656, 448] on div "Growl" at bounding box center [684, 448] width 158 height 35
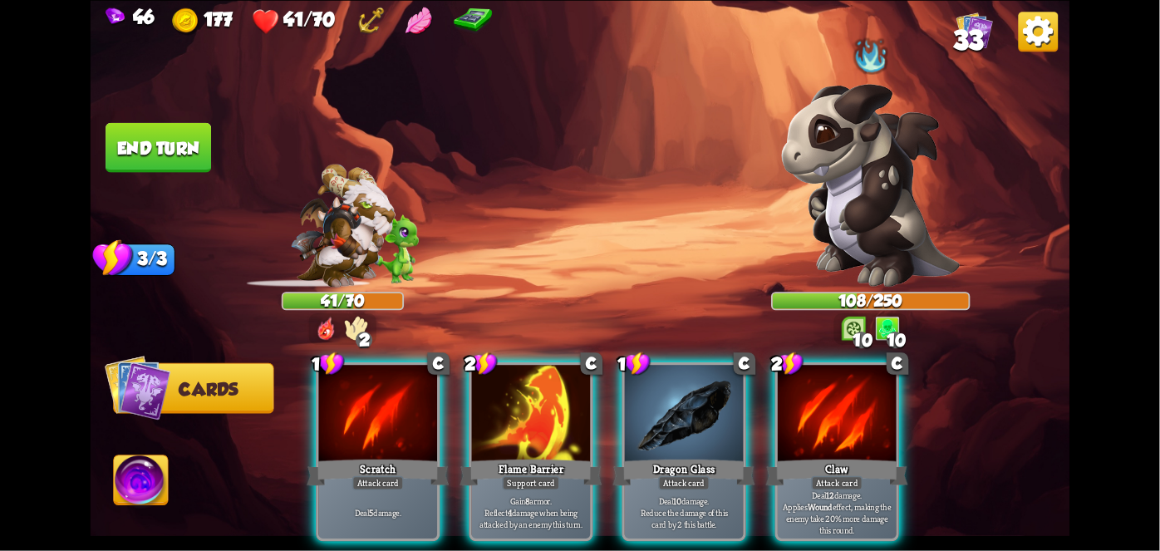
click at [529, 495] on p "Gain 8 armor. Reflect 4 damage when being attacked by an enemy this turn." at bounding box center [530, 512] width 112 height 35
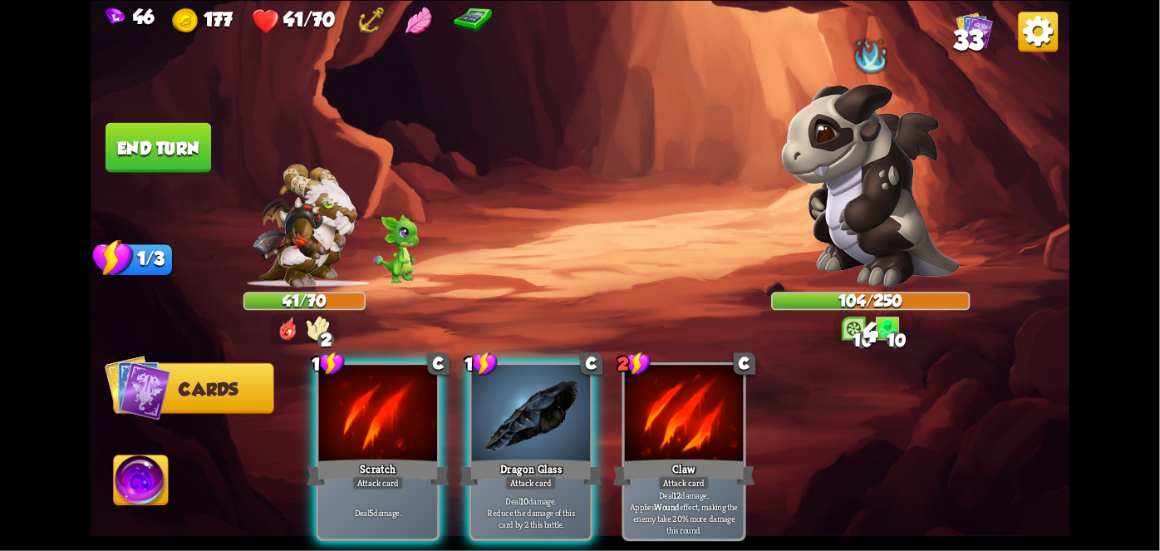
click at [528, 495] on p "Deal 10 damage. Reduce the damage of this card by 2 this battle." at bounding box center [530, 512] width 112 height 35
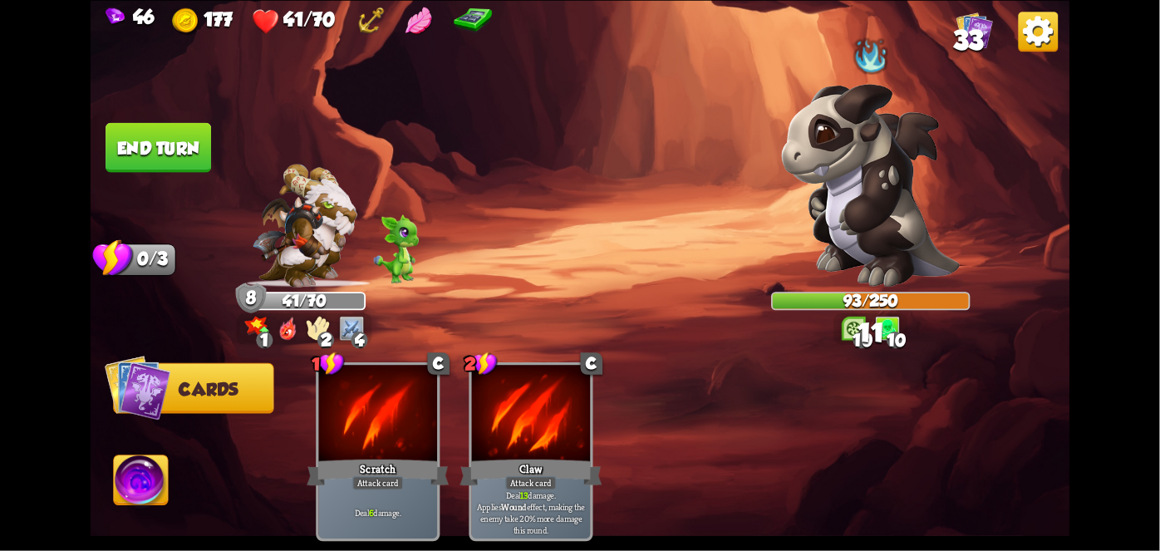
click at [144, 146] on button "End turn" at bounding box center [159, 147] width 106 height 50
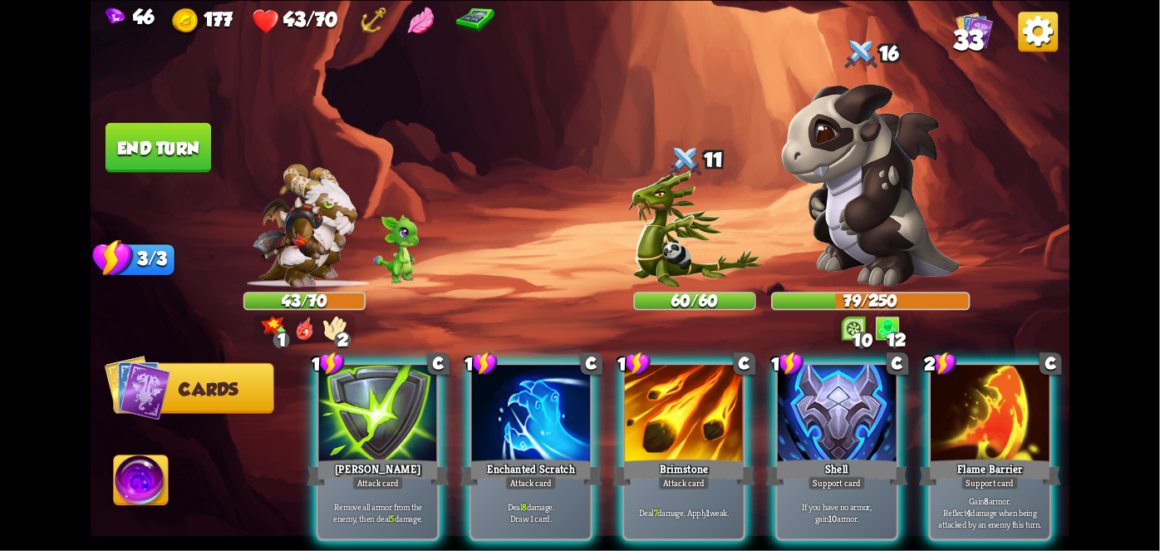
click at [819, 475] on div "Support card" at bounding box center [837, 482] width 58 height 14
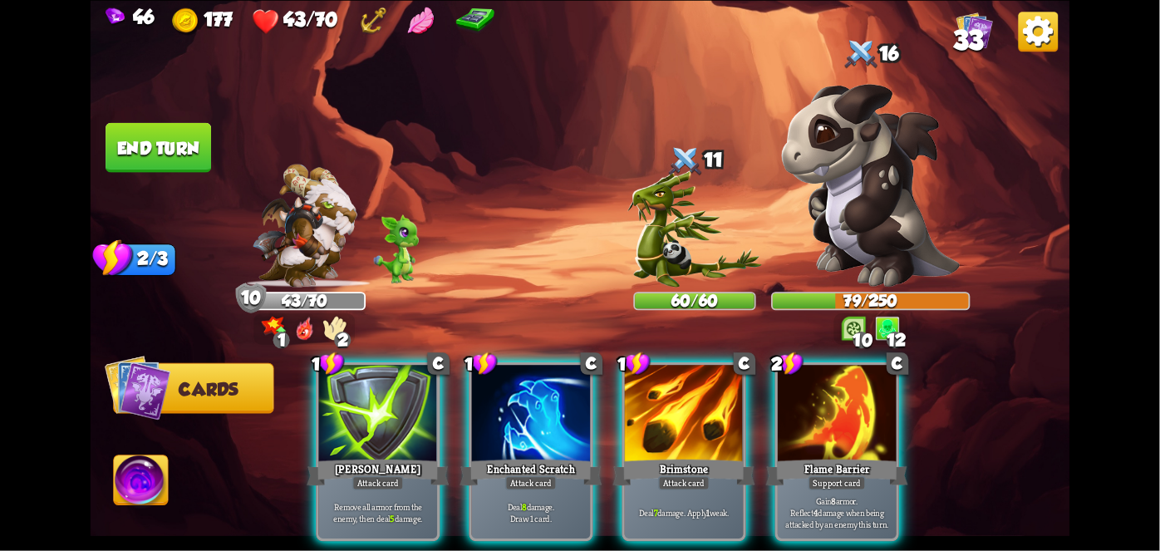
click at [665, 487] on div "Deal 7 damage. Apply 1 weak." at bounding box center [684, 513] width 119 height 52
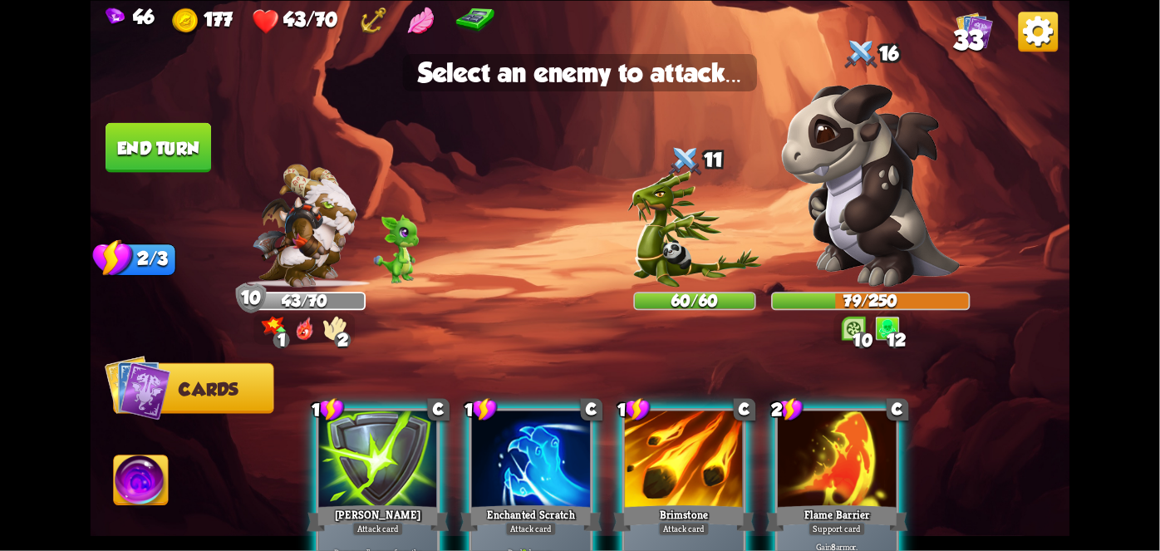
click at [895, 233] on img at bounding box center [870, 185] width 179 height 204
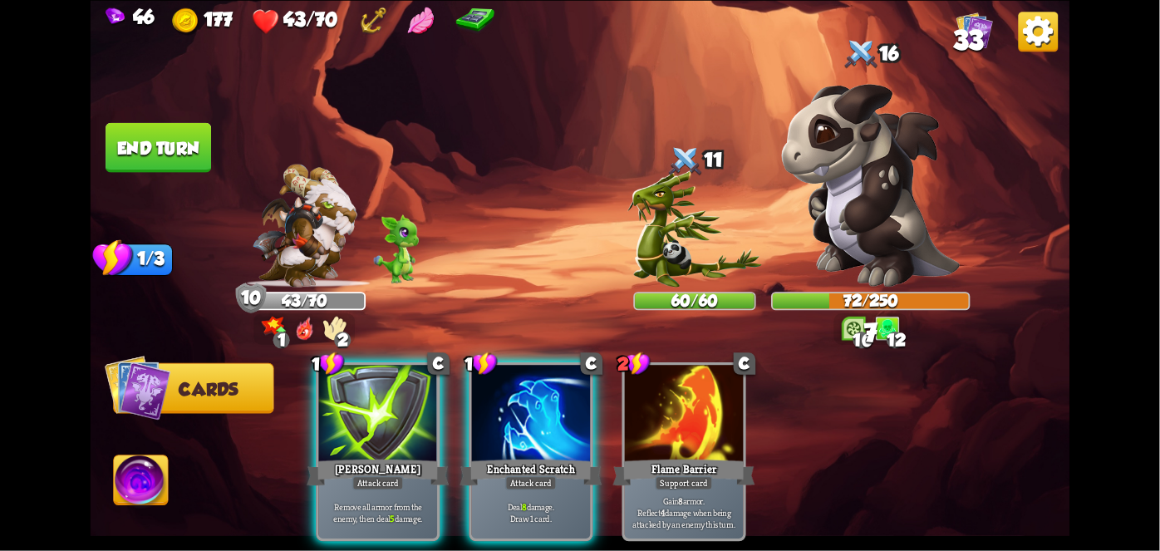
click at [523, 501] on p "Deal 8 damage. Draw 1 card." at bounding box center [530, 512] width 112 height 23
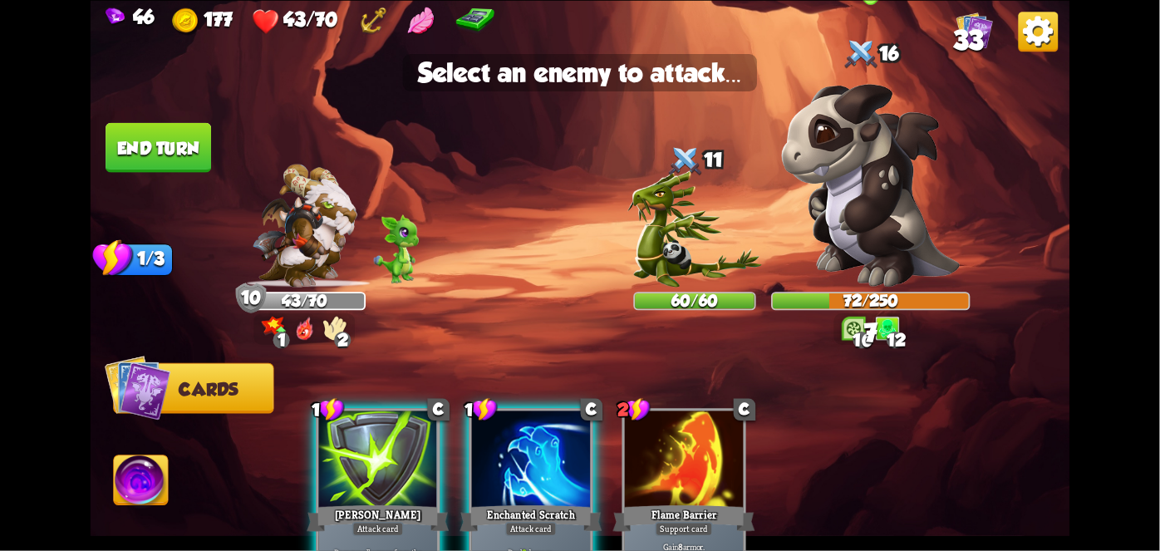
click at [875, 244] on img at bounding box center [870, 185] width 179 height 204
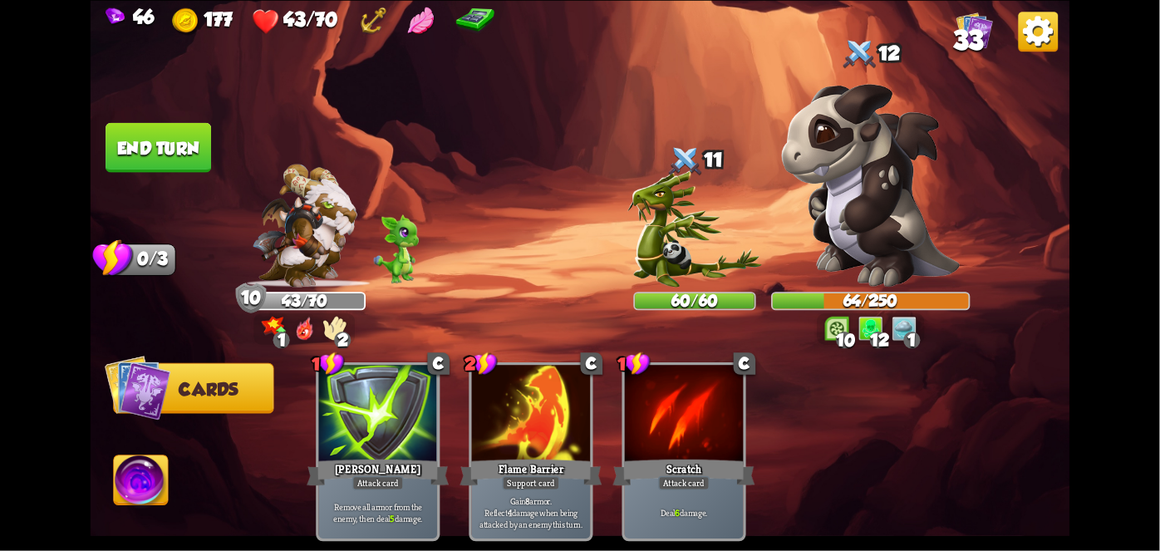
click at [145, 156] on button "End turn" at bounding box center [159, 147] width 106 height 50
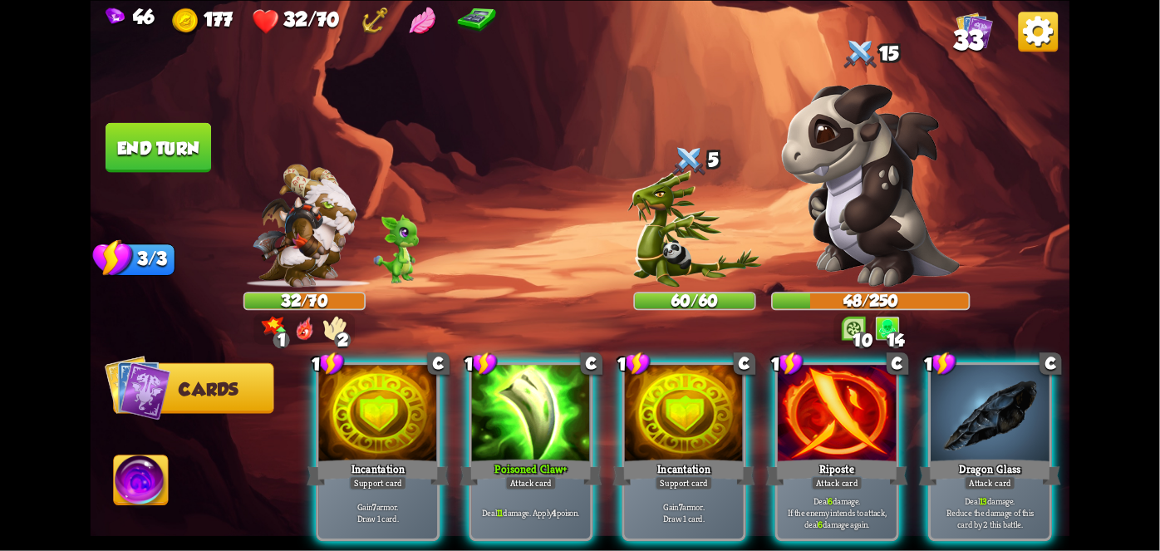
click at [513, 507] on p "Deal 11 damage. Apply 4 poison." at bounding box center [530, 513] width 112 height 12
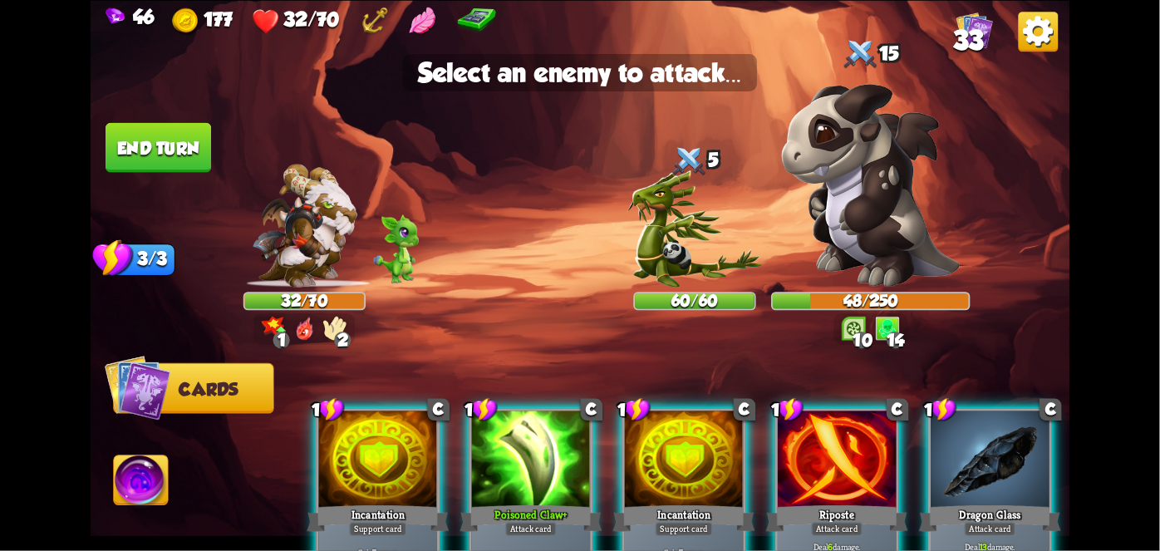
click at [890, 239] on img at bounding box center [870, 185] width 179 height 204
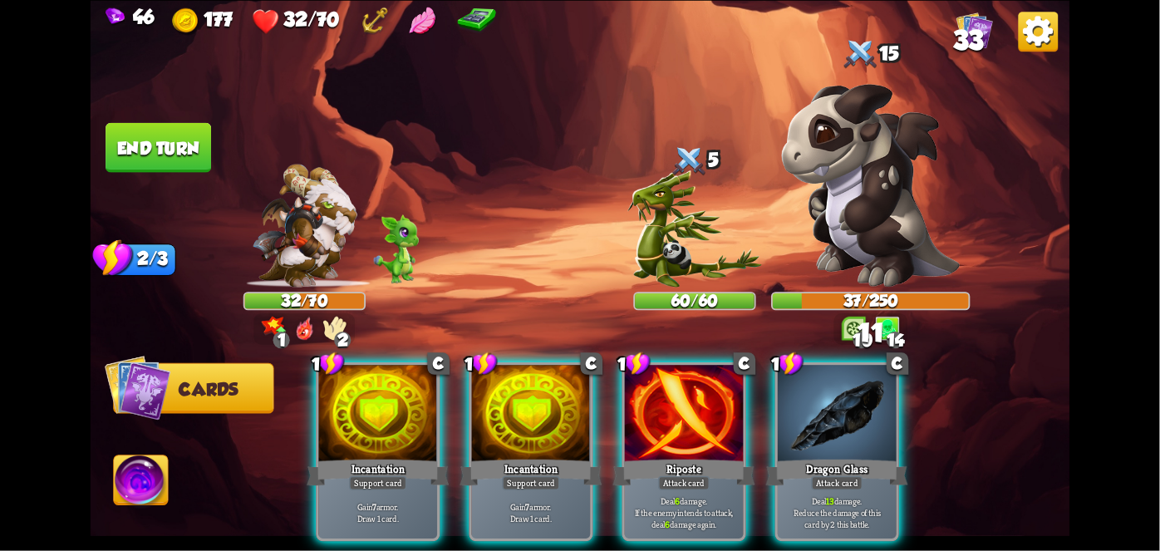
click at [529, 501] on p "Gain 7 armor. Draw 1 card." at bounding box center [530, 512] width 112 height 23
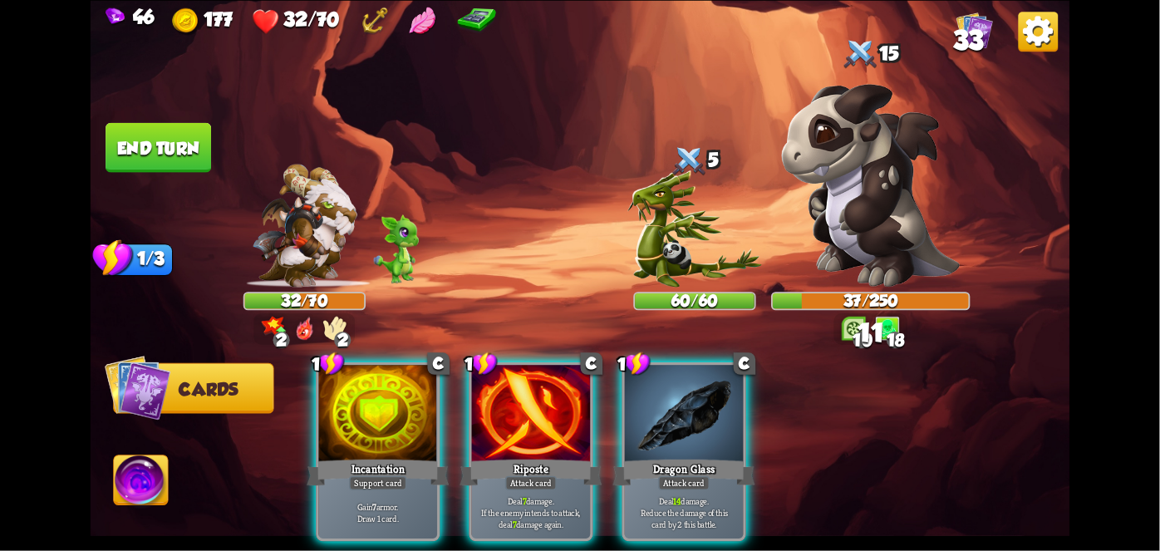
click at [386, 487] on div "Gain 7 armor. Draw 1 card." at bounding box center [378, 513] width 119 height 52
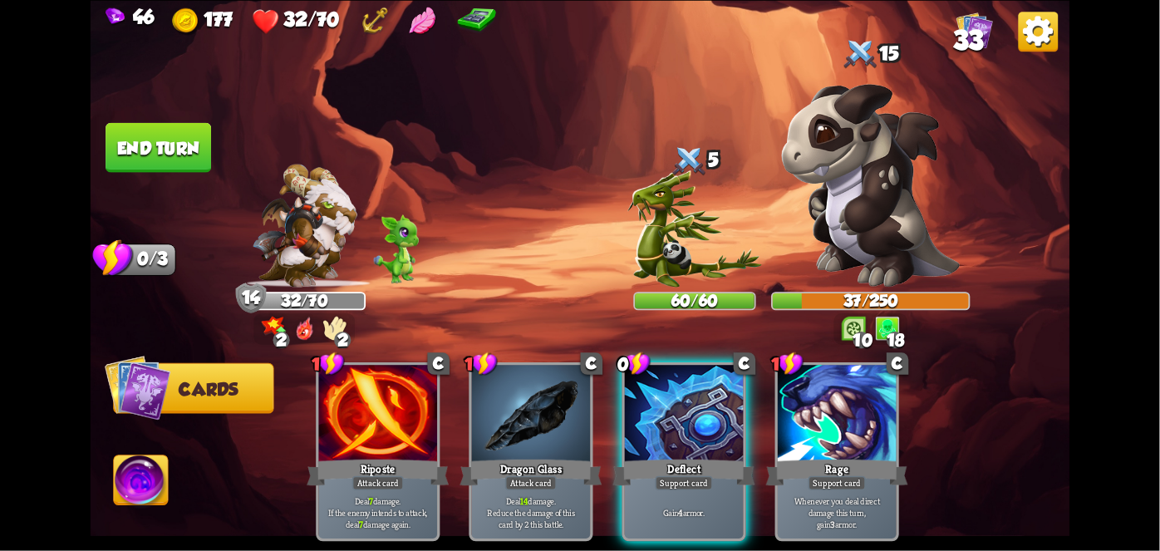
click at [686, 507] on p "Gain 4 armor." at bounding box center [684, 513] width 112 height 12
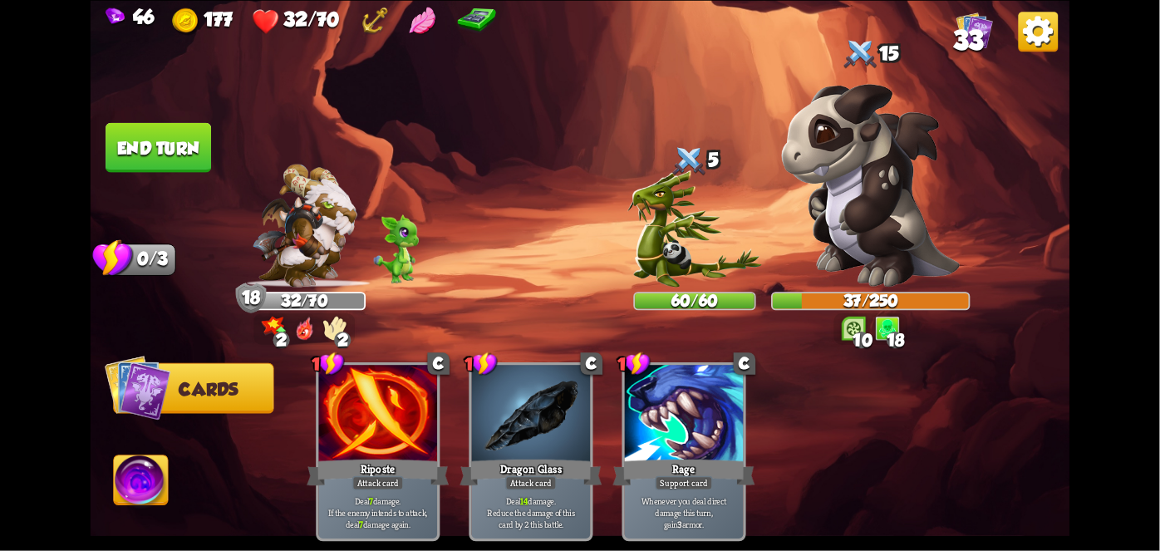
click at [162, 138] on button "End turn" at bounding box center [159, 147] width 106 height 50
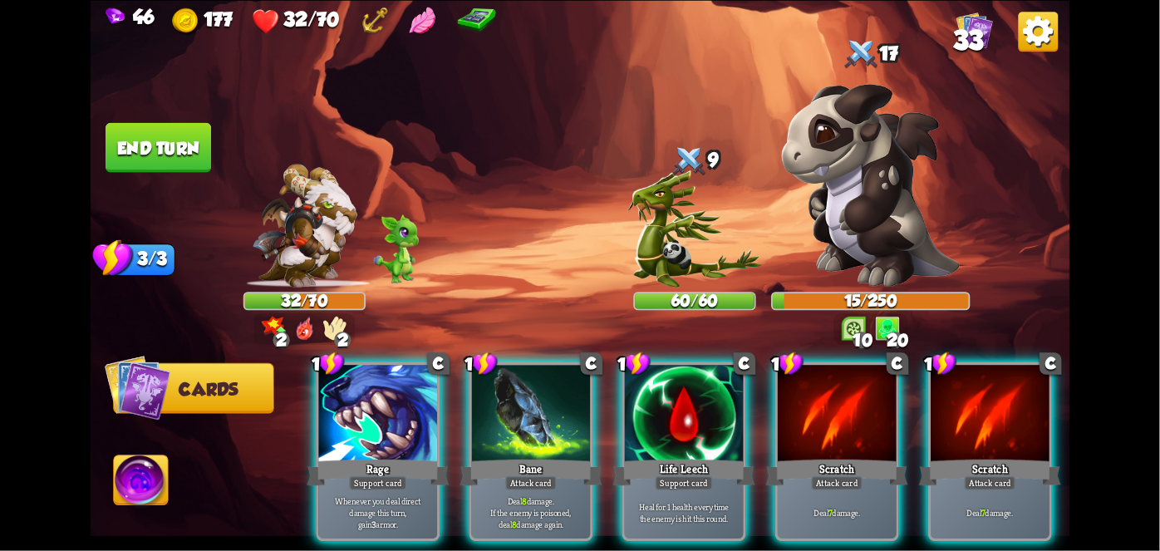
click at [520, 456] on div "Bane" at bounding box center [531, 472] width 142 height 32
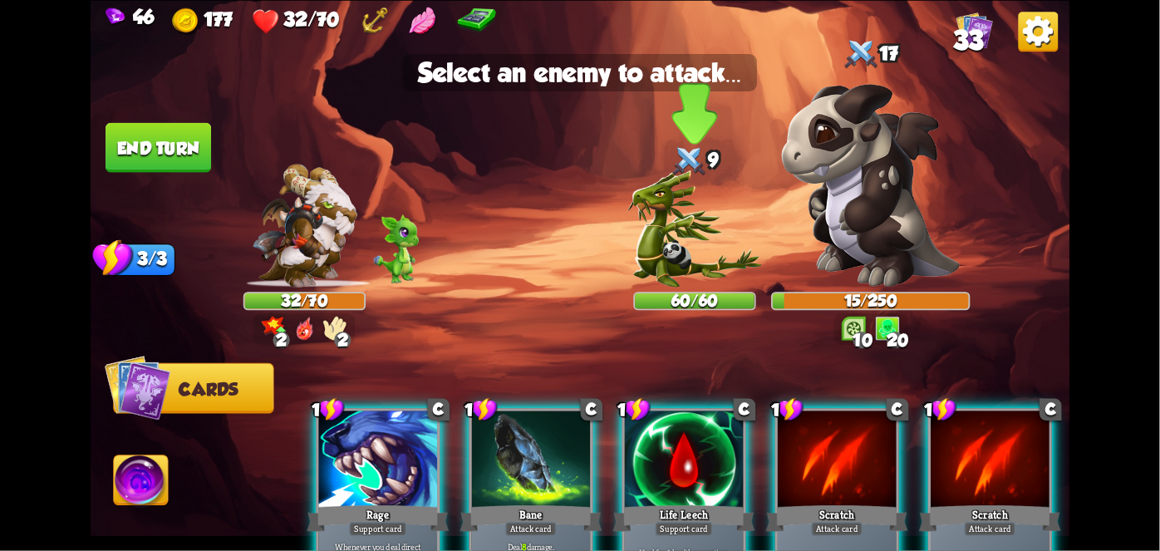
click at [695, 247] on img at bounding box center [694, 228] width 135 height 116
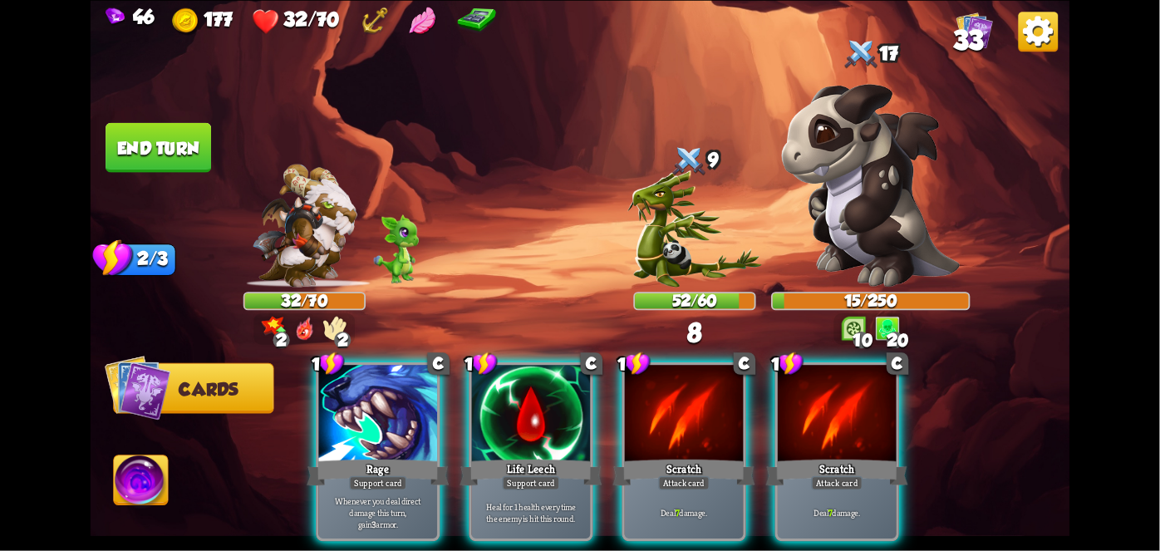
click at [693, 487] on div "Deal 7 damage." at bounding box center [684, 513] width 119 height 52
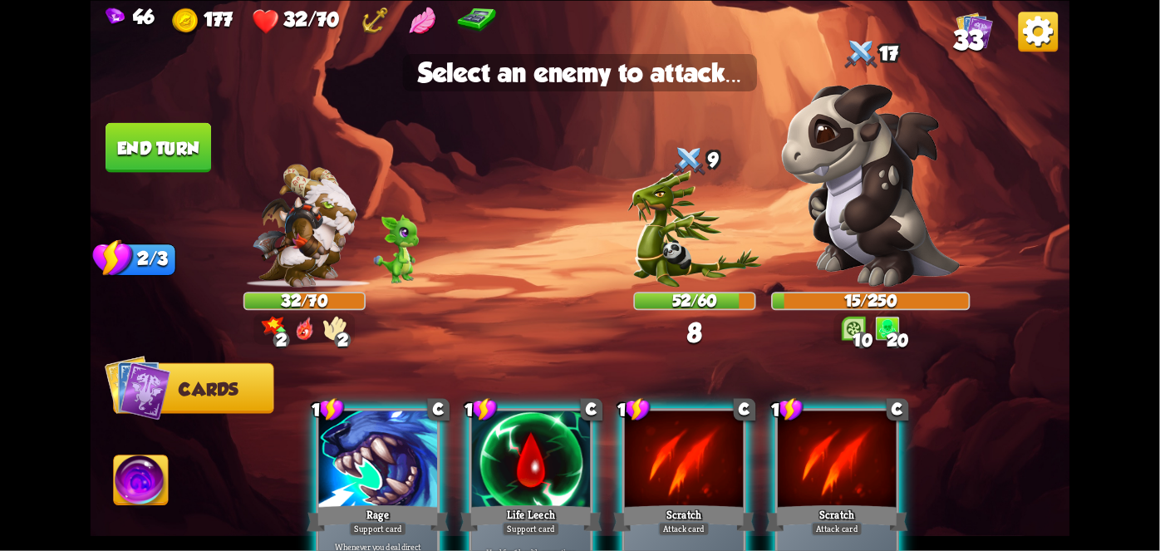
click at [685, 261] on img at bounding box center [694, 228] width 135 height 116
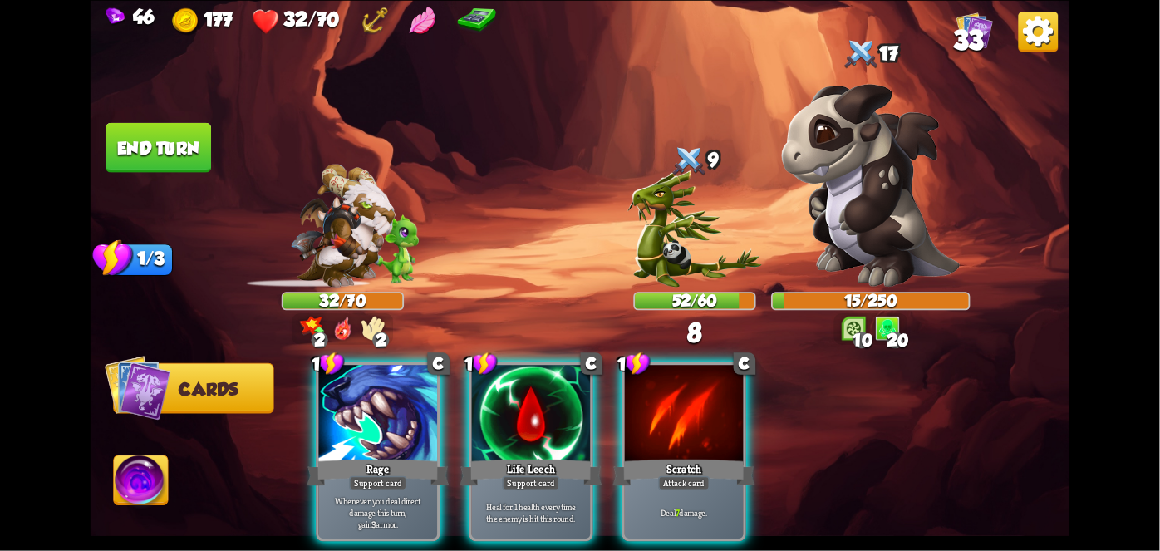
click at [719, 487] on div "Deal 7 damage." at bounding box center [684, 513] width 119 height 52
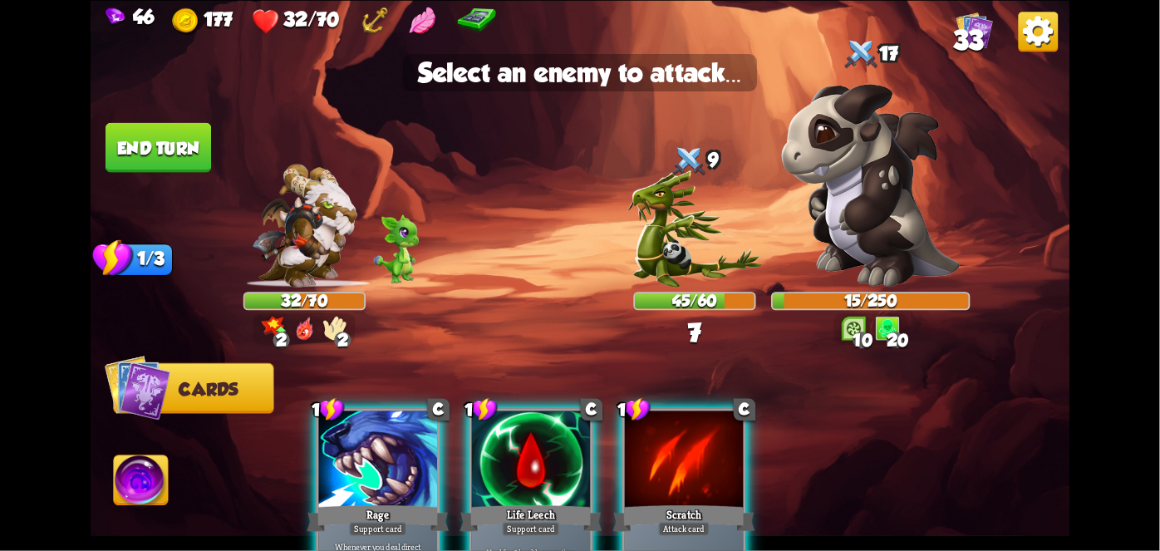
click at [680, 272] on img at bounding box center [694, 228] width 135 height 116
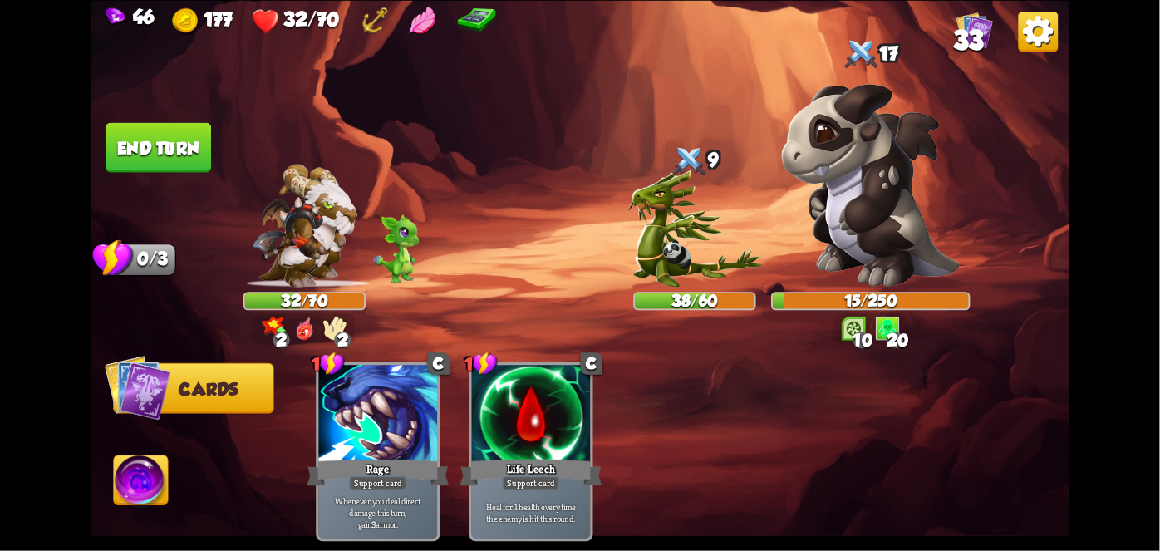
click at [145, 166] on button "End turn" at bounding box center [159, 147] width 106 height 50
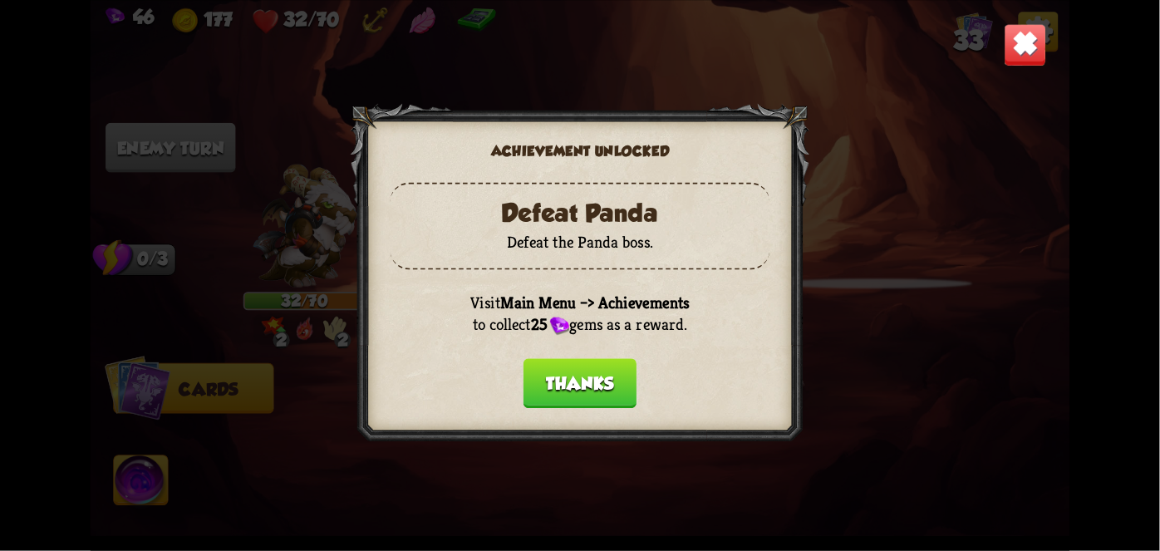
click at [573, 404] on button "Thanks" at bounding box center [579, 383] width 113 height 50
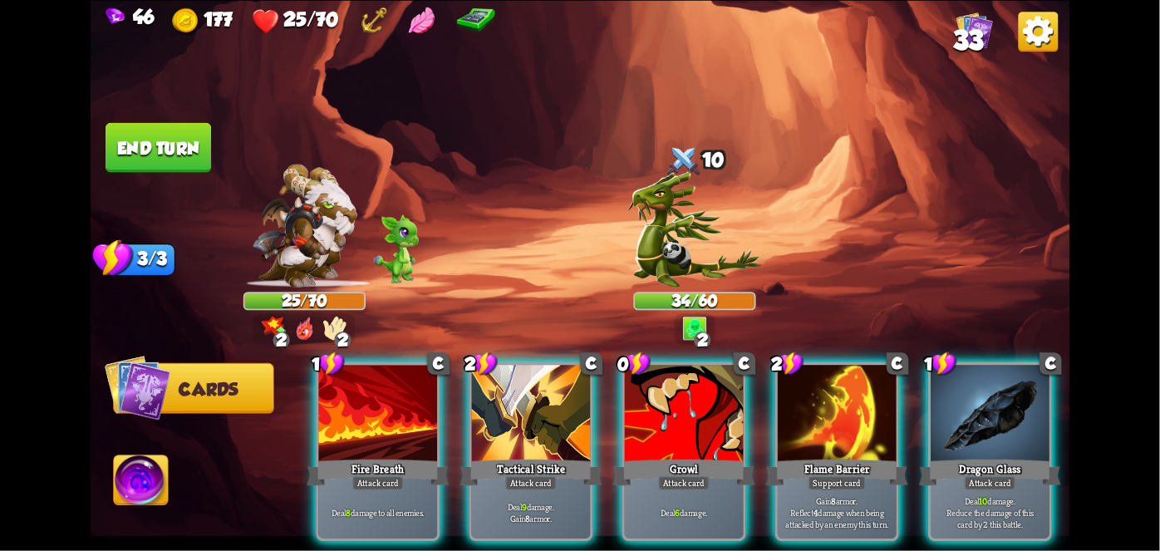
click at [530, 456] on div "Tactical Strike" at bounding box center [531, 472] width 142 height 32
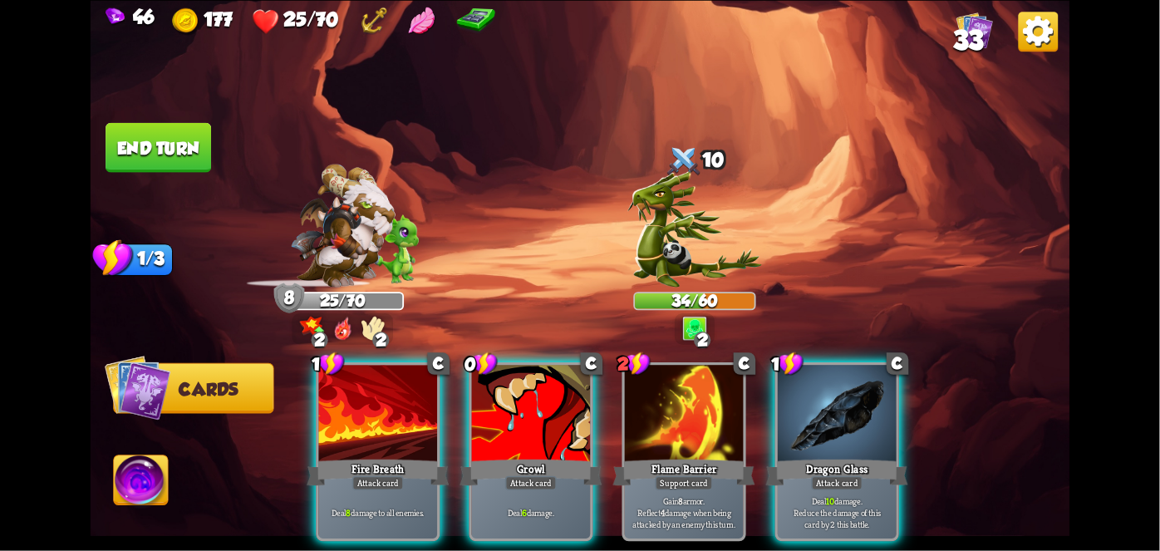
click at [538, 475] on div "Attack card" at bounding box center [531, 482] width 52 height 14
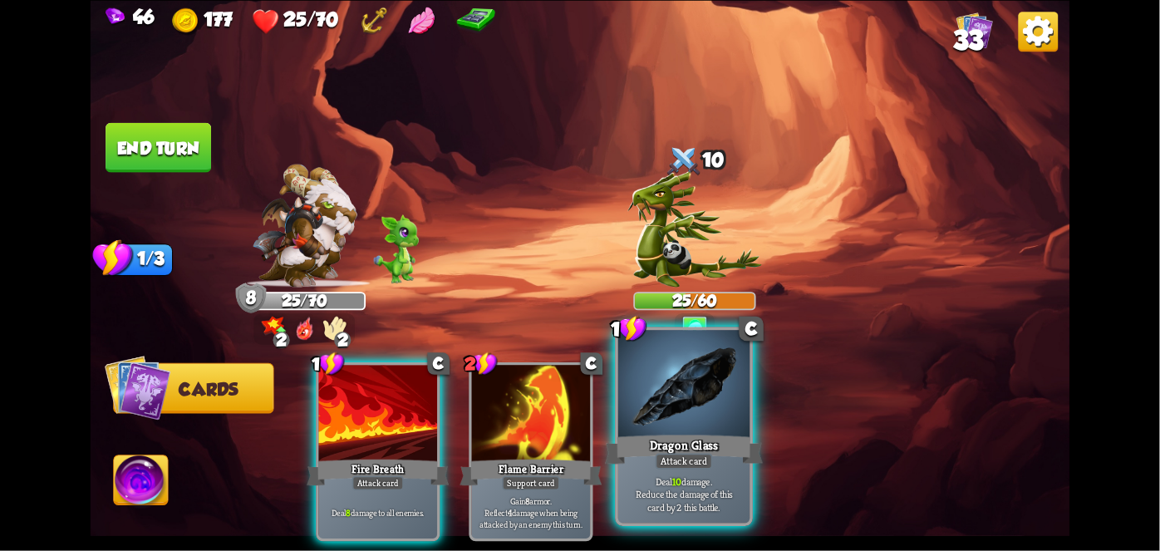
click at [692, 445] on div "Dragon Glass" at bounding box center [684, 448] width 158 height 35
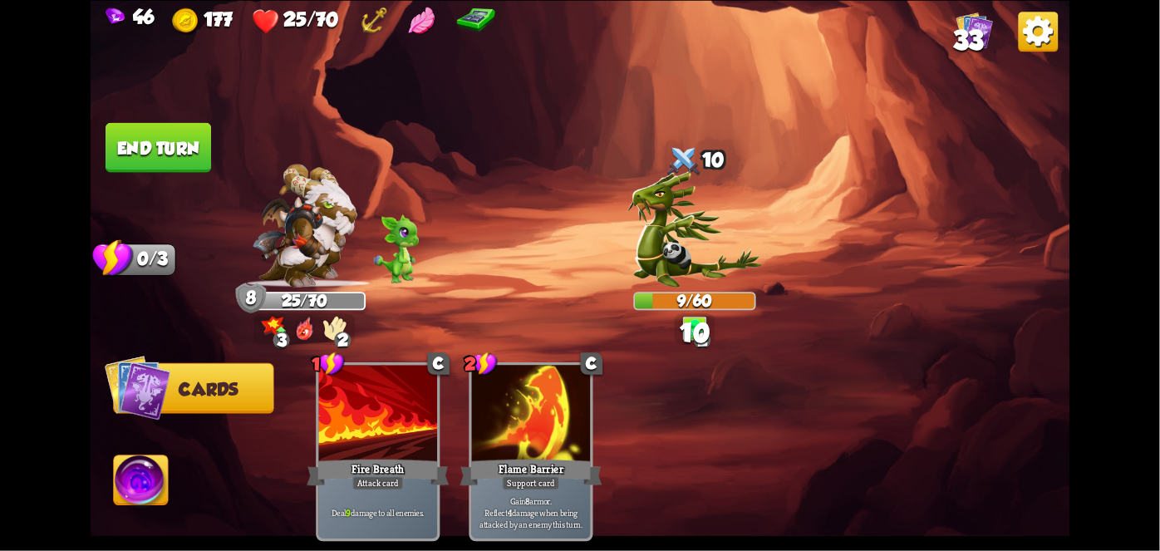
click at [154, 122] on button "End turn" at bounding box center [159, 147] width 106 height 50
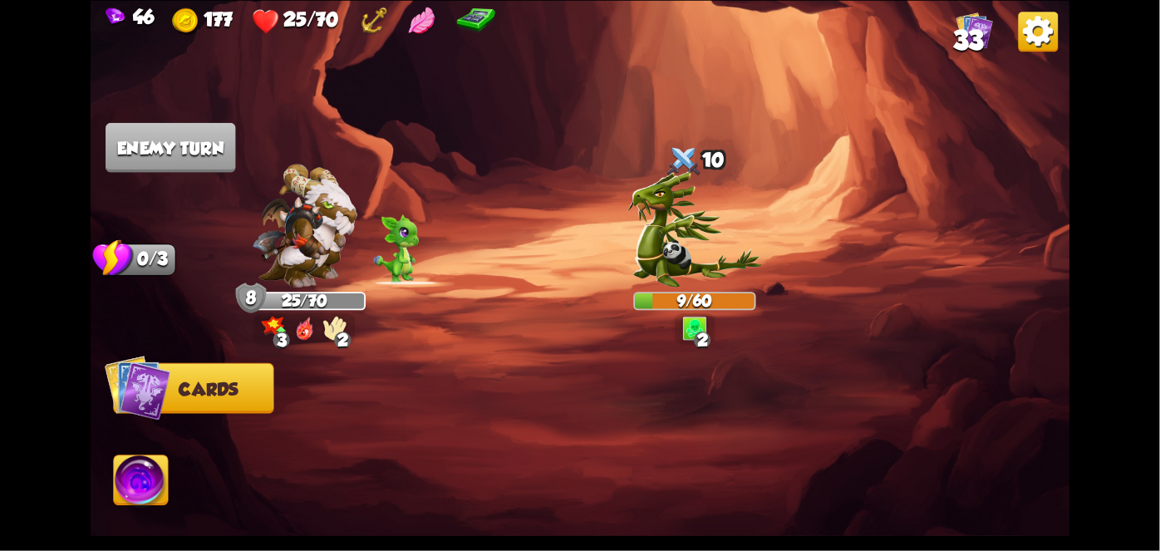
click at [125, 456] on img at bounding box center [141, 482] width 54 height 55
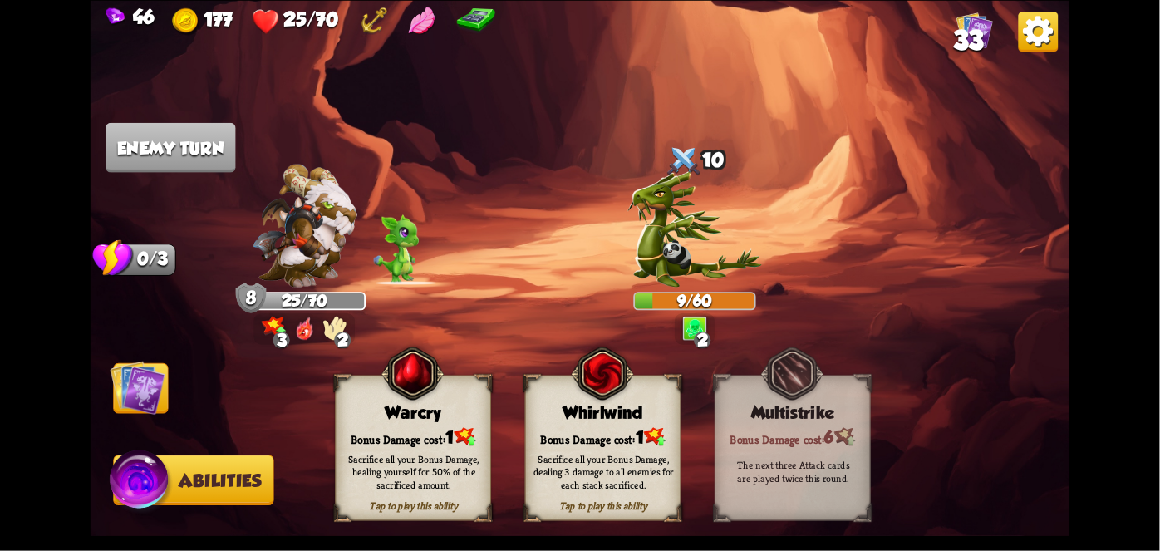
click at [133, 492] on img at bounding box center [142, 482] width 66 height 66
click at [586, 435] on div "Bonus Damage cost: 1" at bounding box center [603, 436] width 155 height 22
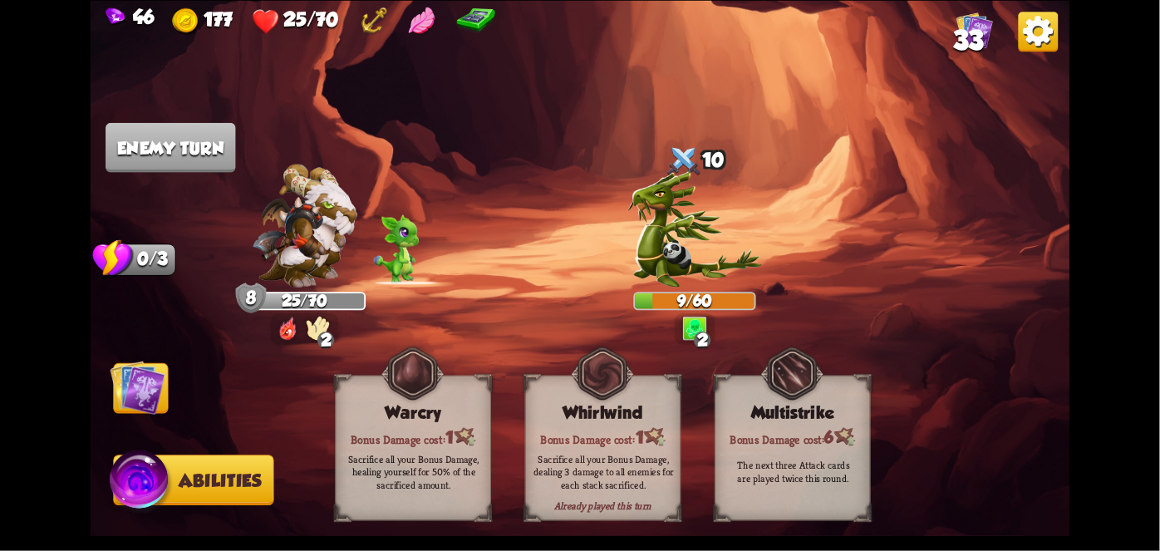
click at [594, 459] on div "Sacrifice all your Bonus Damage, dealing 3 damage to all enemies for each stack…" at bounding box center [603, 471] width 140 height 39
click at [621, 472] on div "Sacrifice all your Bonus Damage, dealing 3 damage to all enemies for each stack…" at bounding box center [603, 471] width 140 height 39
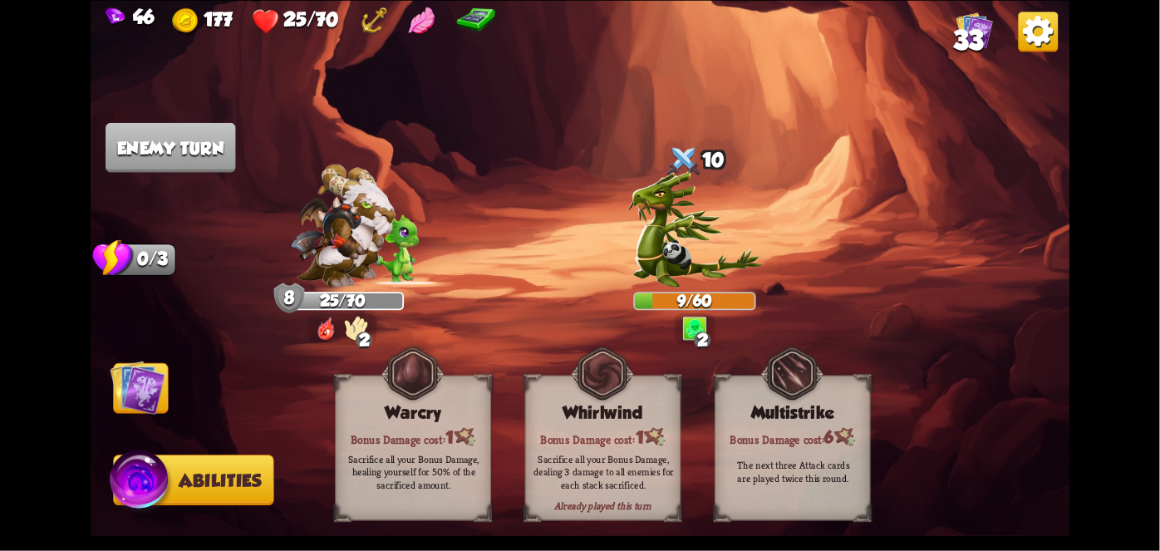
click at [629, 465] on div "Sacrifice all your Bonus Damage, dealing 3 damage to all enemies for each stack…" at bounding box center [603, 471] width 140 height 39
click at [622, 464] on div "Sacrifice all your Bonus Damage, dealing 3 damage to all enemies for each stack…" at bounding box center [603, 471] width 140 height 39
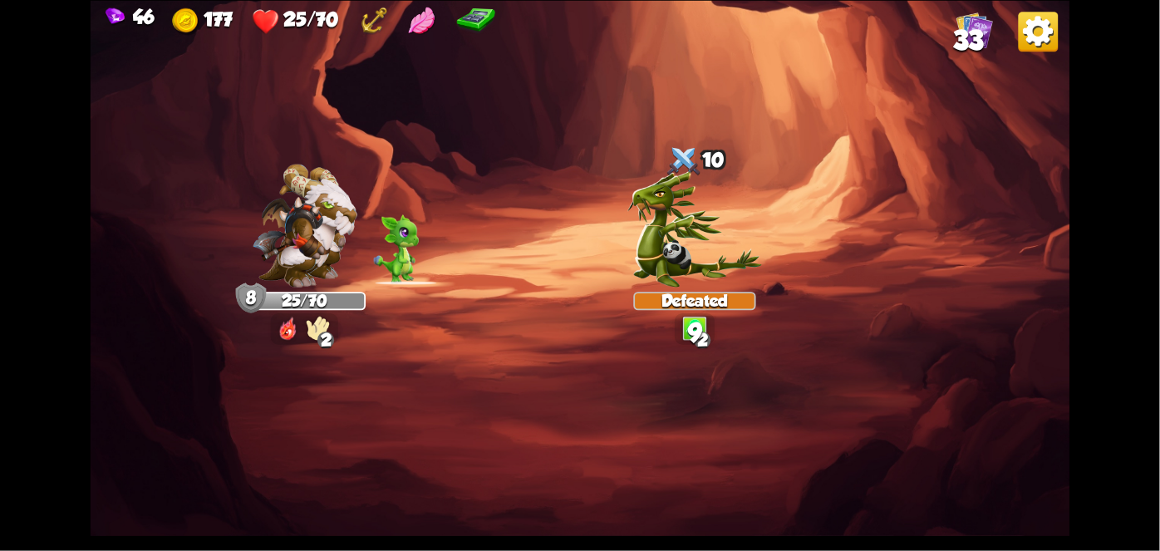
click at [136, 403] on img at bounding box center [581, 275] width 980 height 551
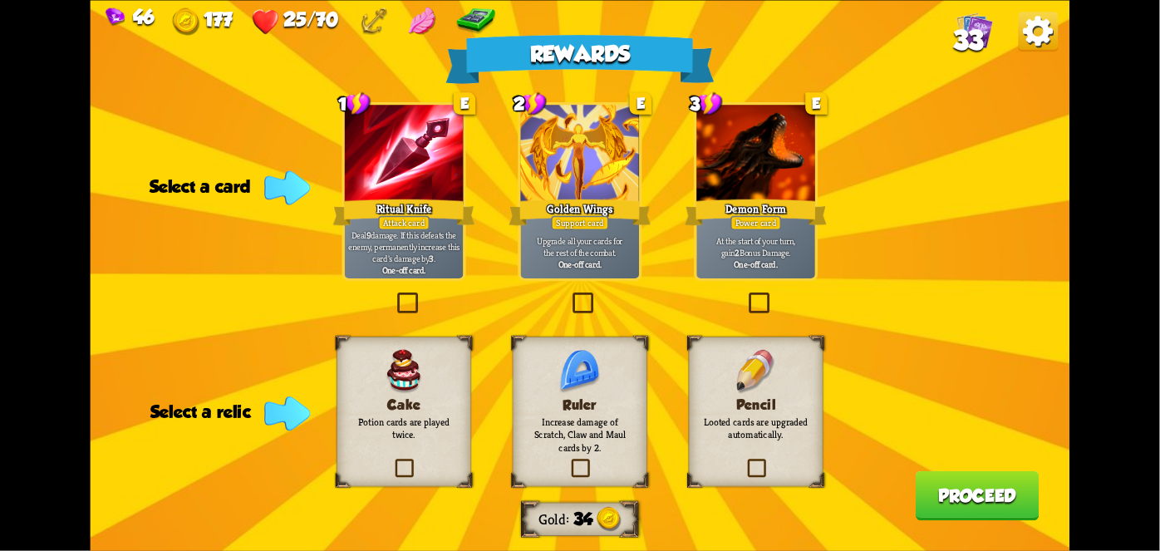
click at [592, 185] on div at bounding box center [580, 155] width 119 height 100
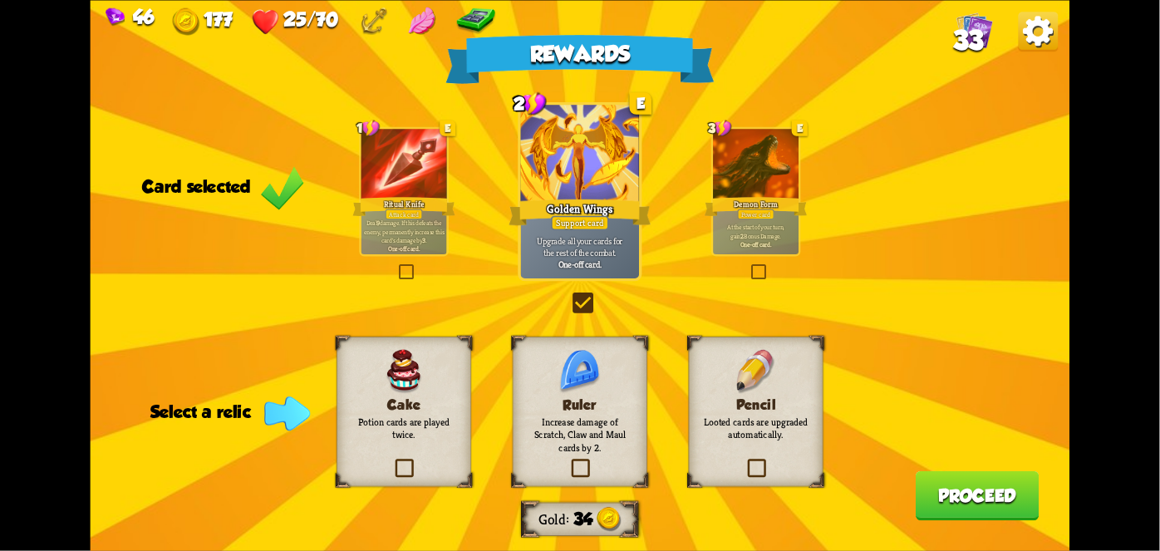
click at [420, 401] on h3 "Cake" at bounding box center [404, 404] width 109 height 16
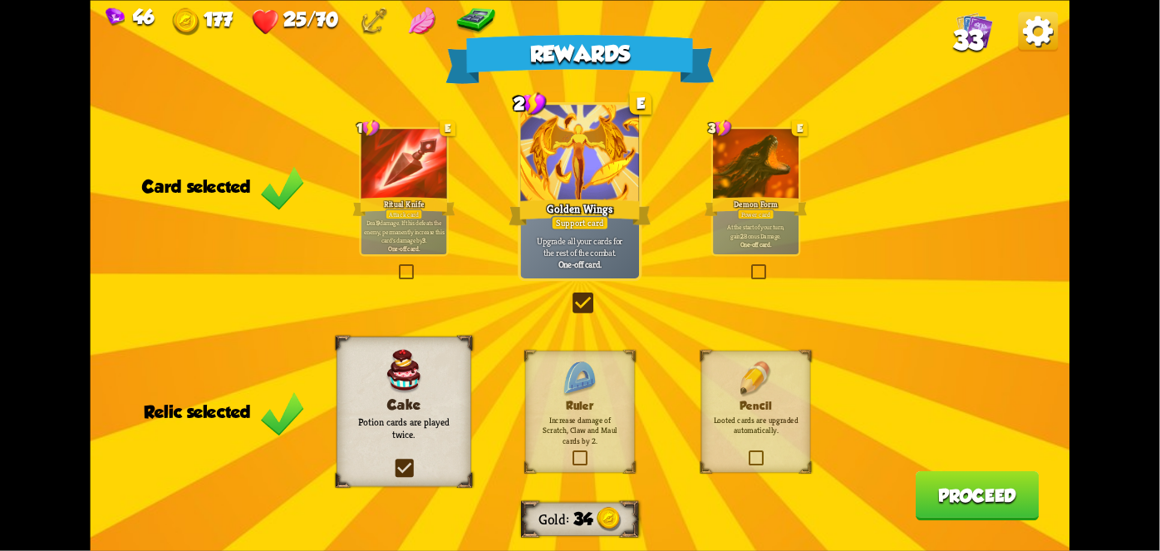
click at [977, 492] on button "Proceed" at bounding box center [978, 495] width 124 height 50
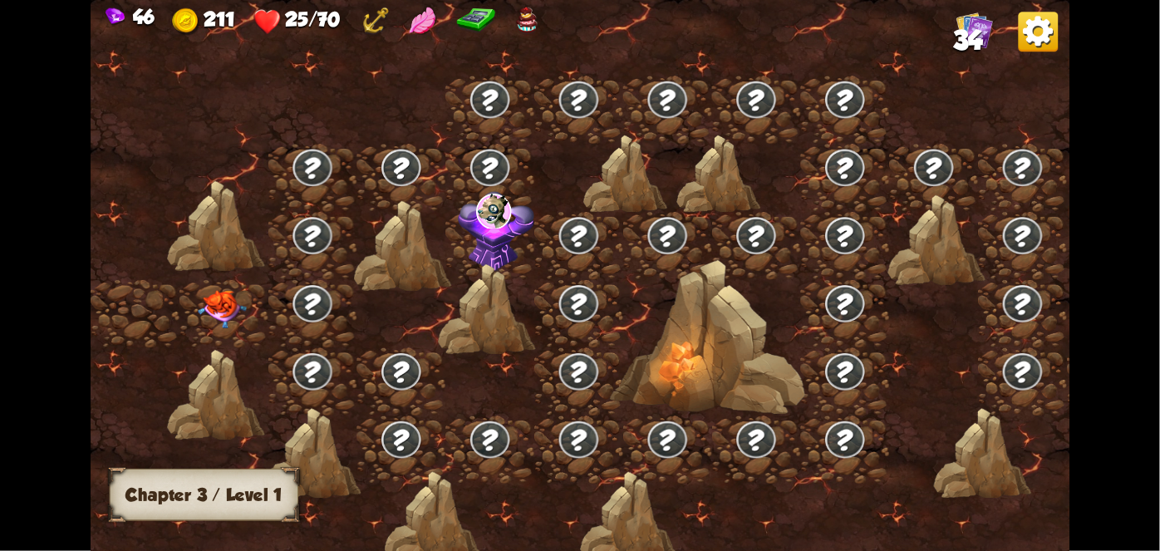
click at [200, 314] on img at bounding box center [222, 308] width 49 height 38
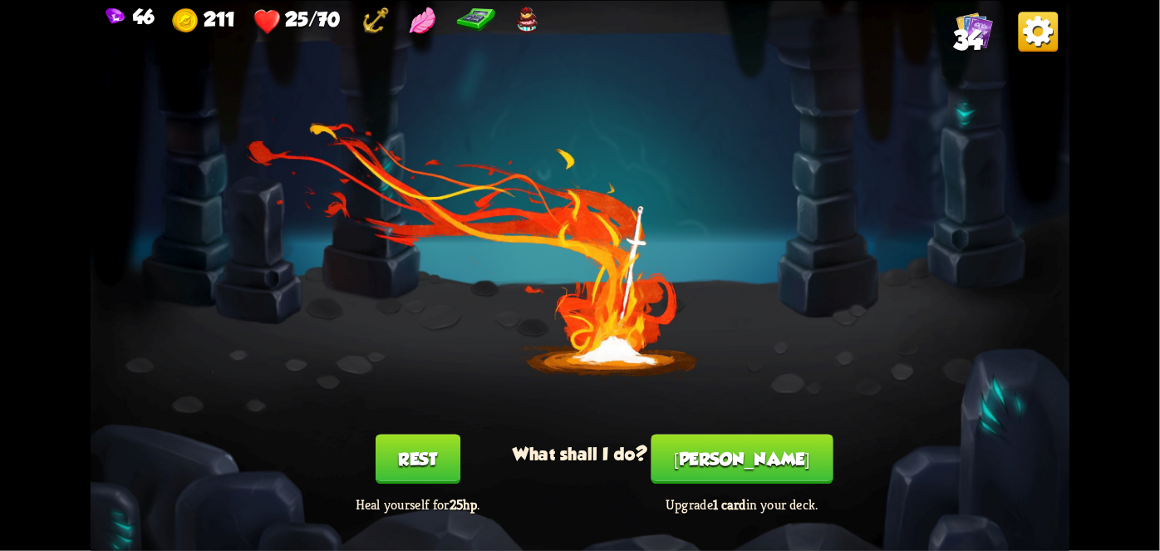
click at [416, 456] on button "Rest" at bounding box center [418, 459] width 85 height 50
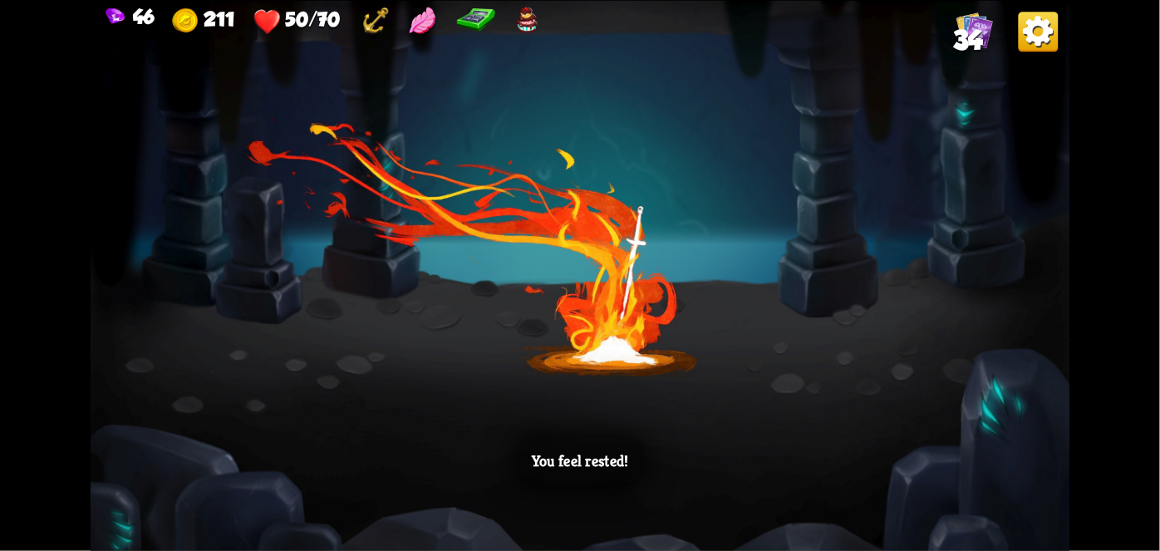
click at [267, 198] on div "You feel rested!" at bounding box center [581, 275] width 980 height 551
click at [293, 199] on div "You feel rested!" at bounding box center [581, 275] width 980 height 551
click at [297, 198] on div "You feel rested!" at bounding box center [581, 275] width 980 height 551
click at [357, 241] on div "You feel rested!" at bounding box center [581, 275] width 980 height 551
click at [467, 235] on div "You feel rested!" at bounding box center [581, 275] width 980 height 551
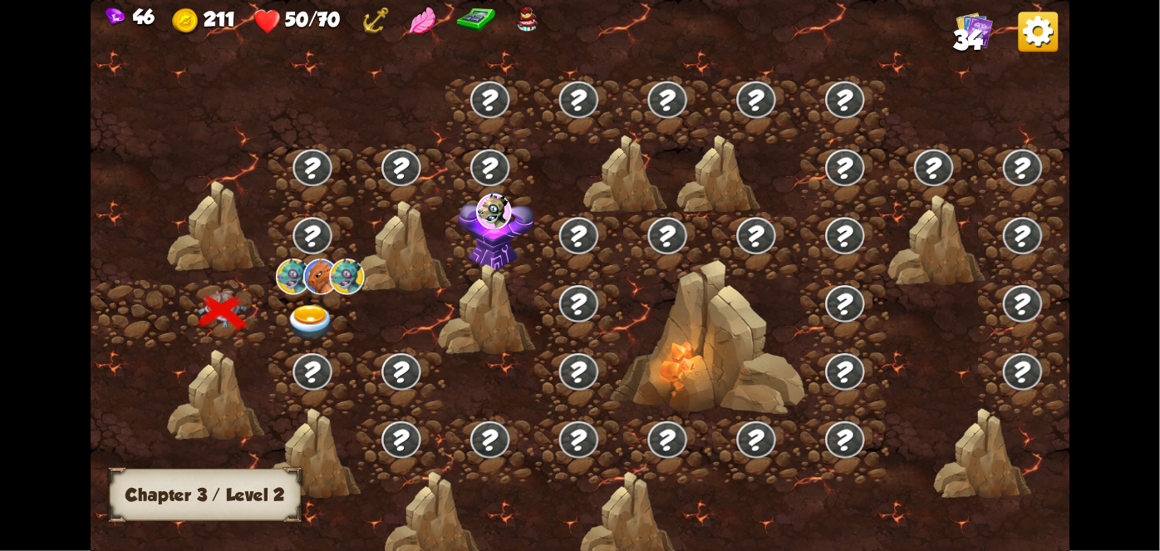
click at [322, 285] on div at bounding box center [312, 313] width 89 height 68
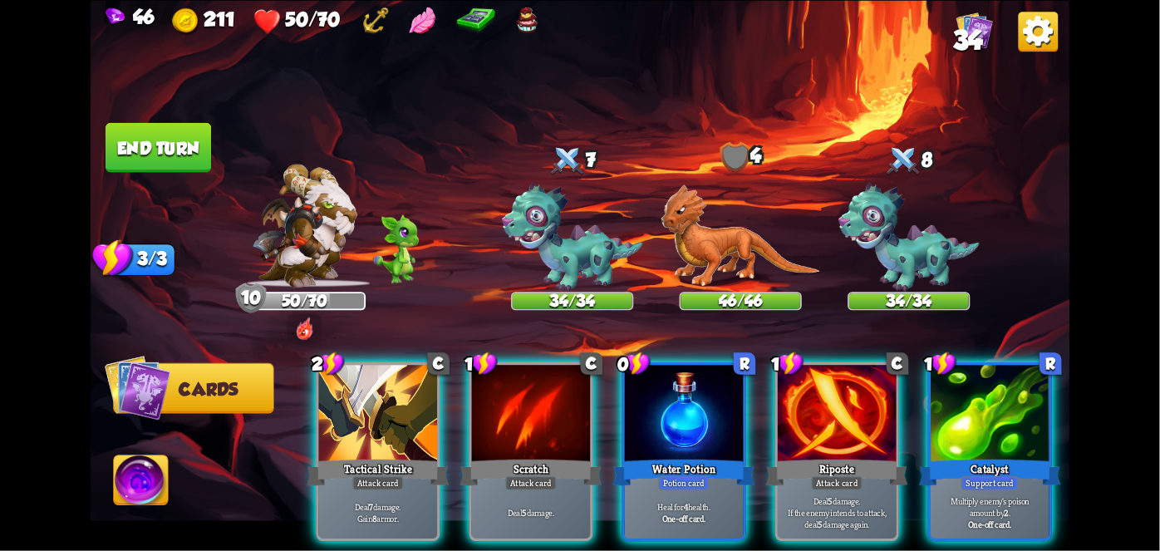
click at [649, 456] on div "Water Potion" at bounding box center [684, 472] width 142 height 32
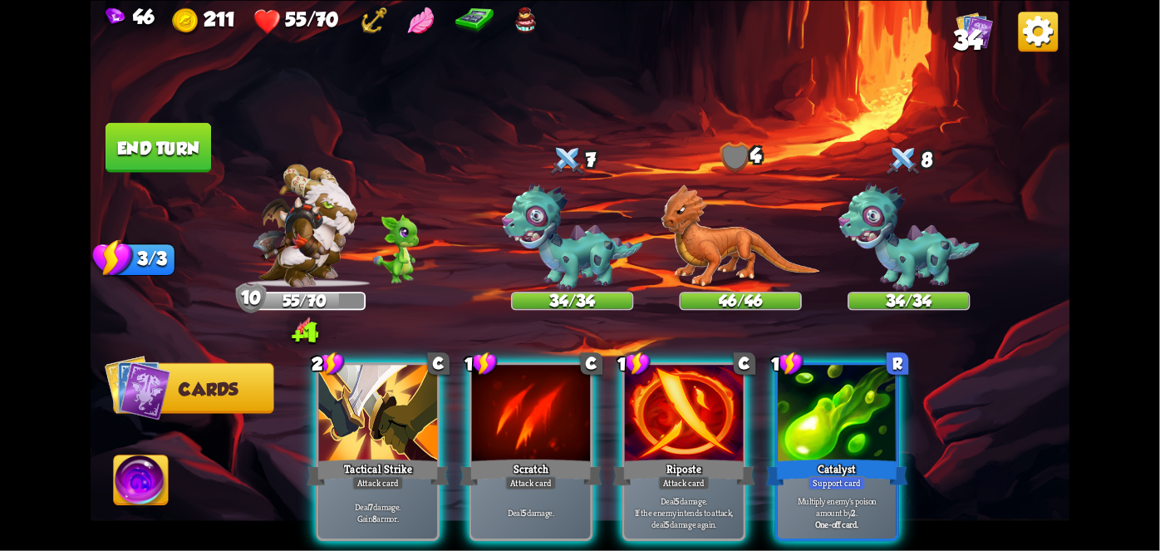
click at [350, 501] on p "Deal 7 damage. Gain 8 armor." at bounding box center [378, 512] width 112 height 23
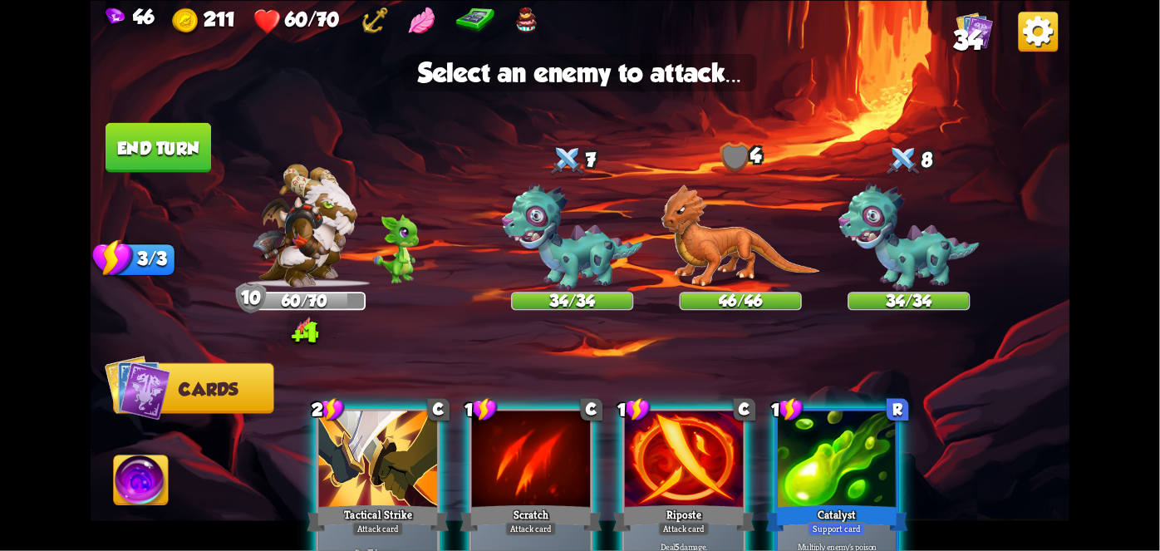
click at [897, 232] on img at bounding box center [908, 237] width 140 height 109
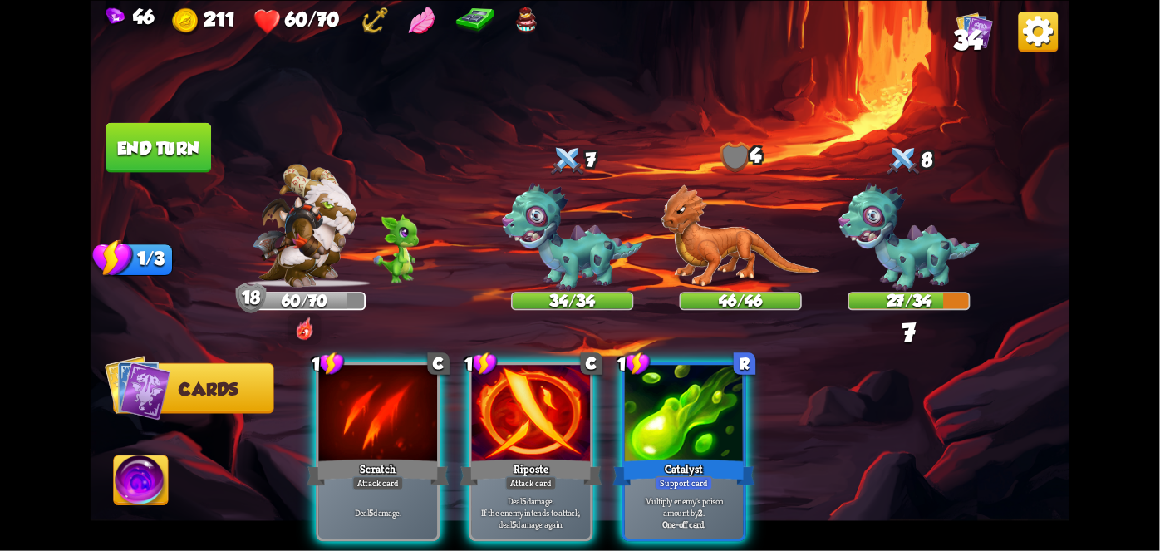
click at [369, 487] on div "Deal 5 damage." at bounding box center [378, 513] width 119 height 52
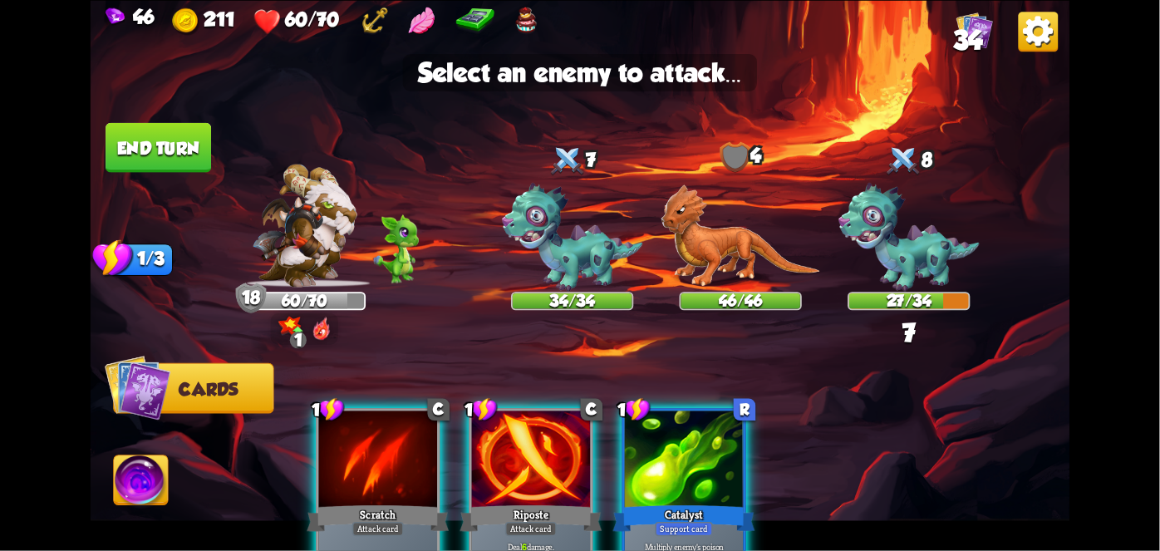
click at [928, 246] on img at bounding box center [908, 237] width 140 height 109
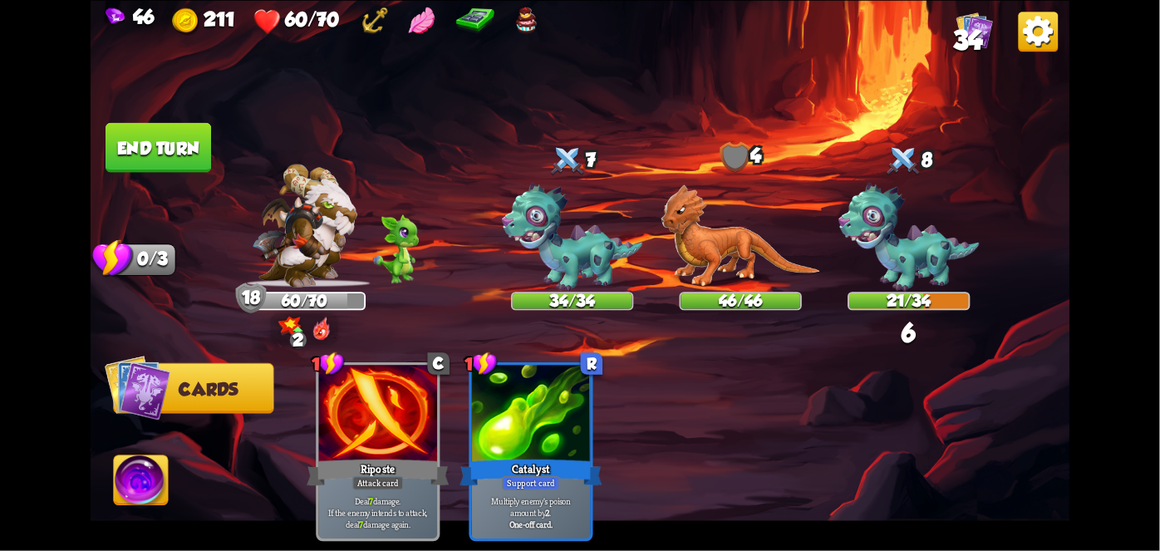
click at [152, 169] on button "End turn" at bounding box center [159, 147] width 106 height 50
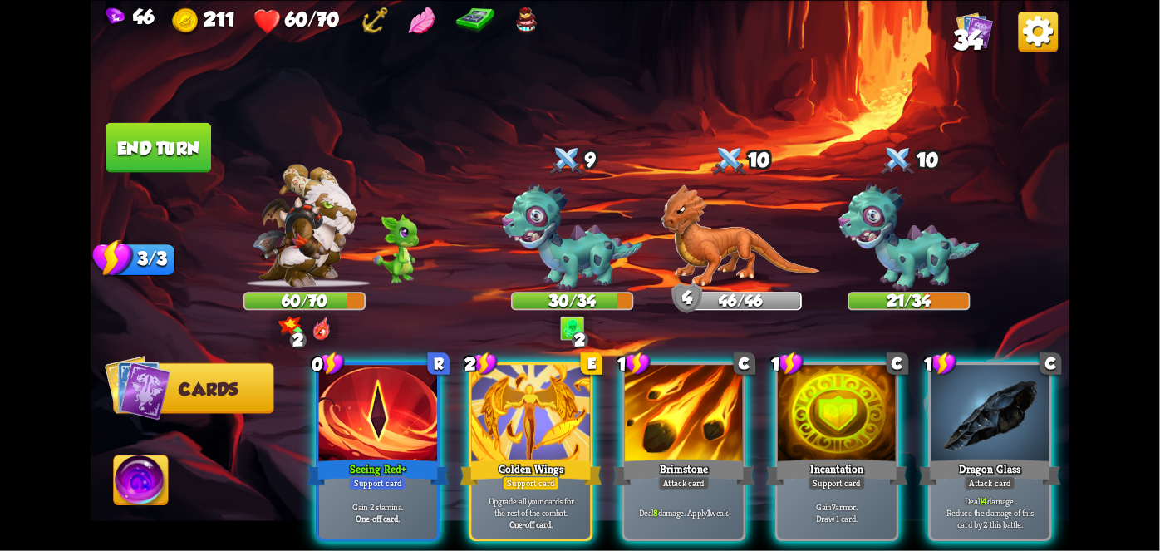
click at [334, 501] on p "Gain 2 stamina." at bounding box center [378, 507] width 112 height 12
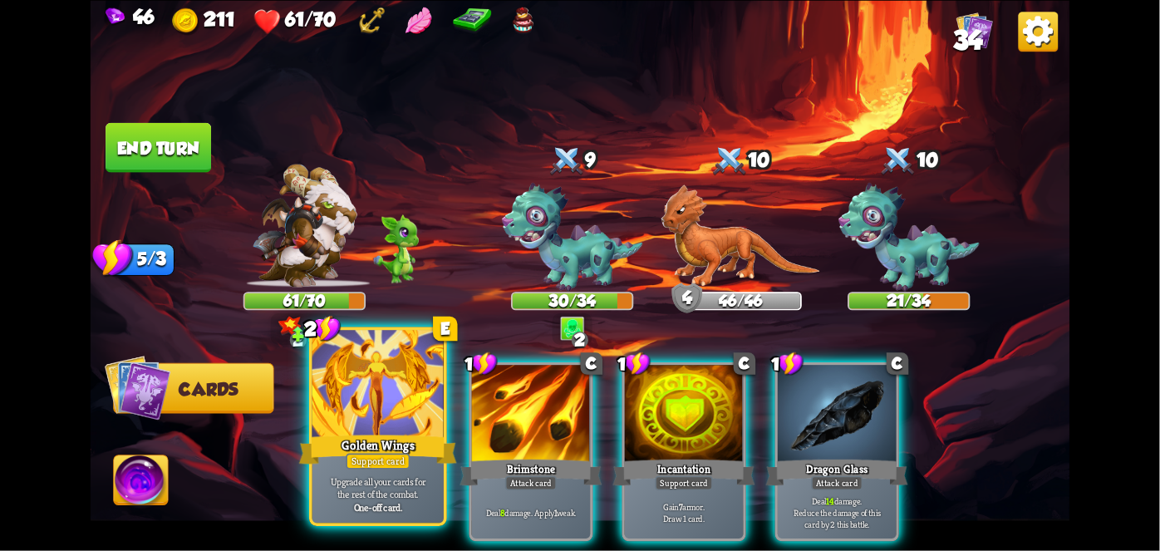
click at [376, 472] on div "Upgrade all your cards for the rest of the combat. One-off card." at bounding box center [377, 493] width 131 height 57
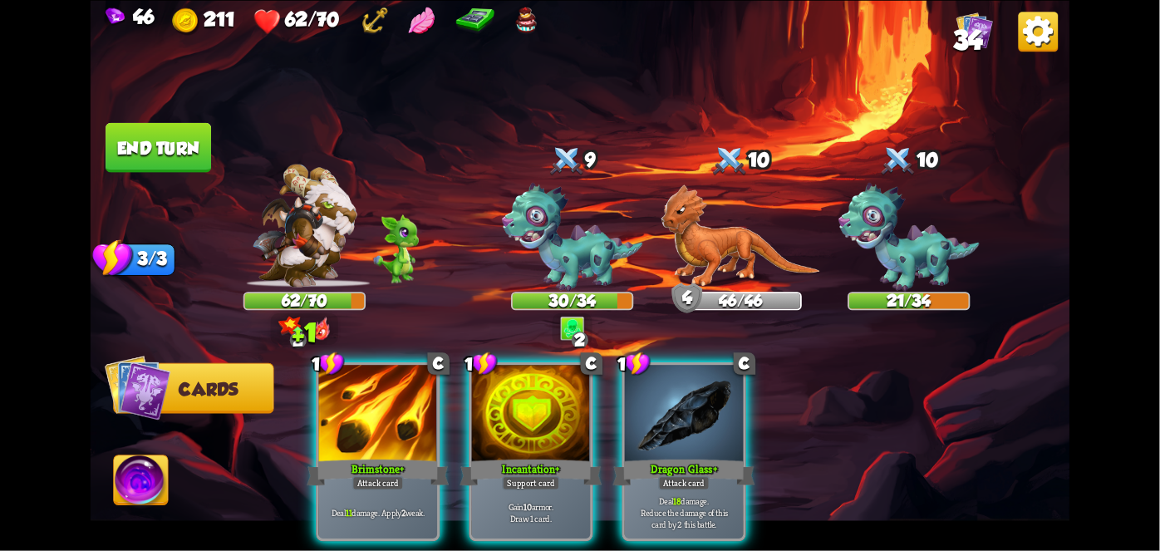
click at [375, 487] on div "Deal 11 damage. Apply 2 weak." at bounding box center [378, 513] width 119 height 52
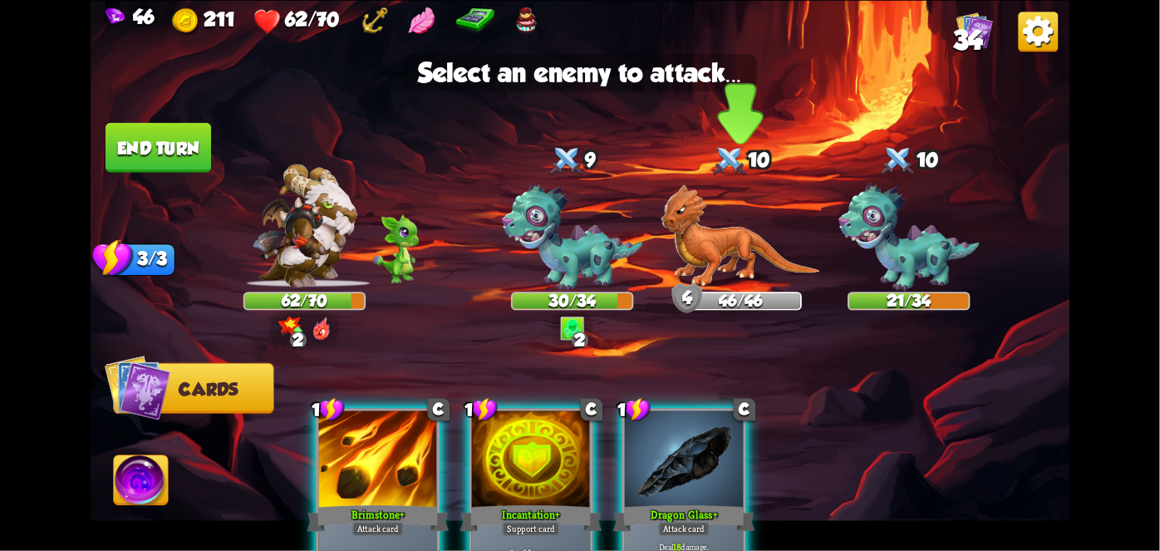
click at [745, 270] on img at bounding box center [741, 235] width 160 height 103
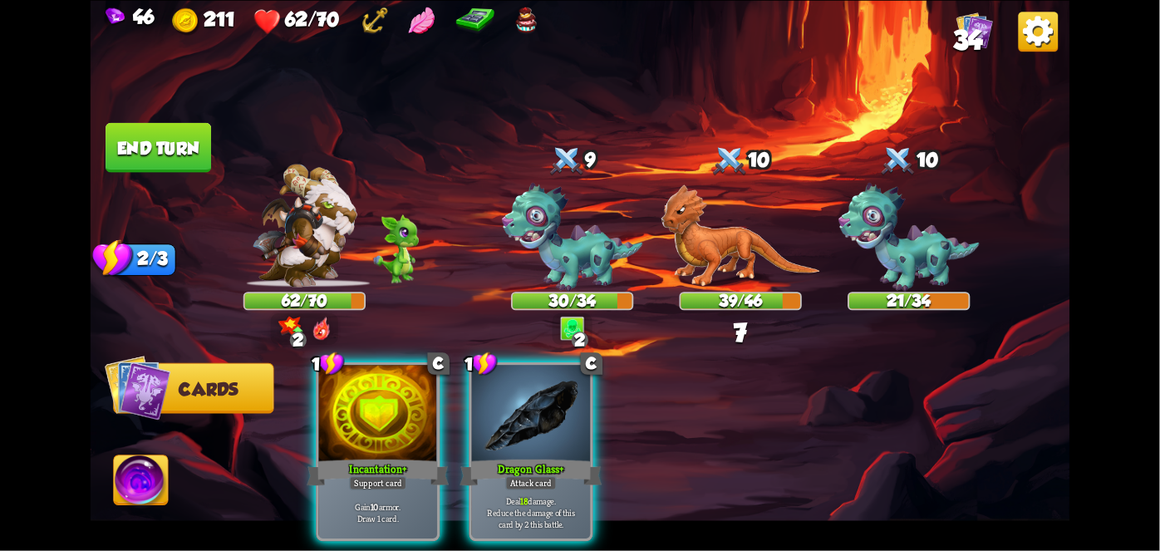
click at [552, 495] on p "Deal 18 damage. Reduce the damage of this card by 2 this battle." at bounding box center [530, 512] width 112 height 35
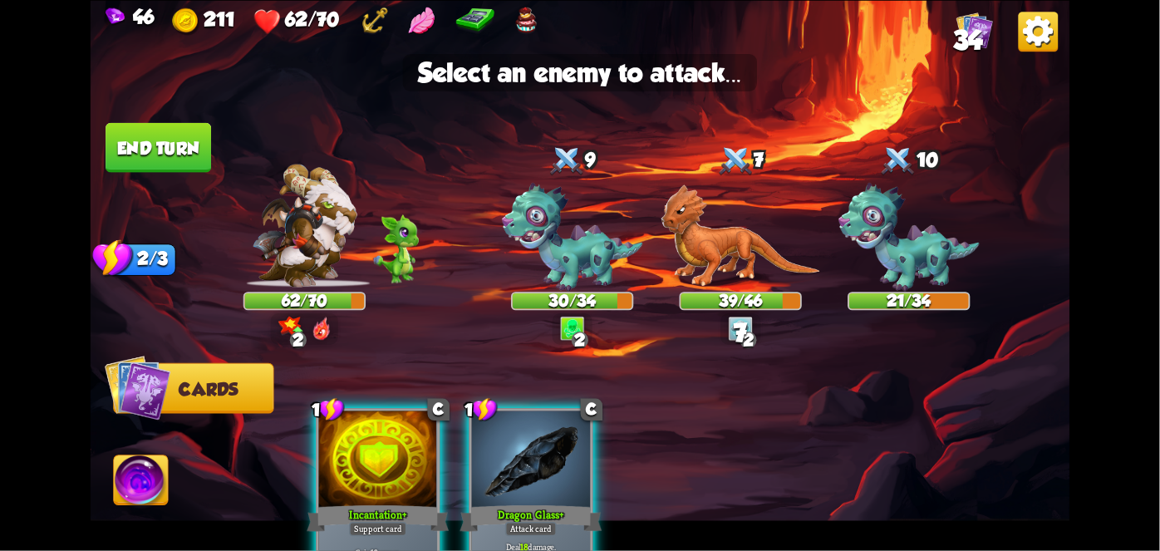
click at [762, 268] on img at bounding box center [741, 235] width 160 height 103
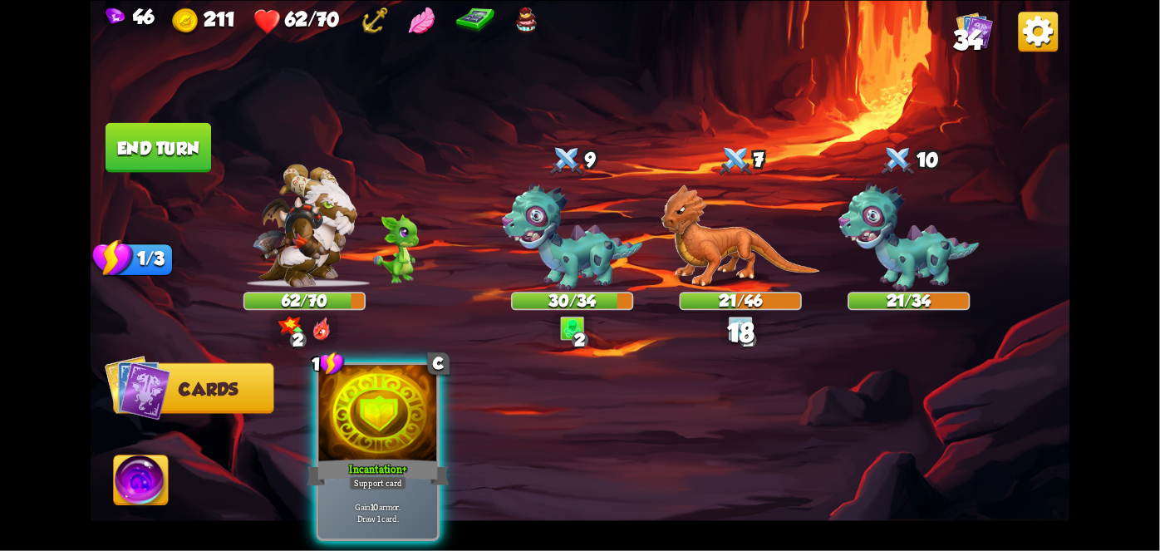
click at [382, 475] on div "Support card" at bounding box center [378, 482] width 58 height 14
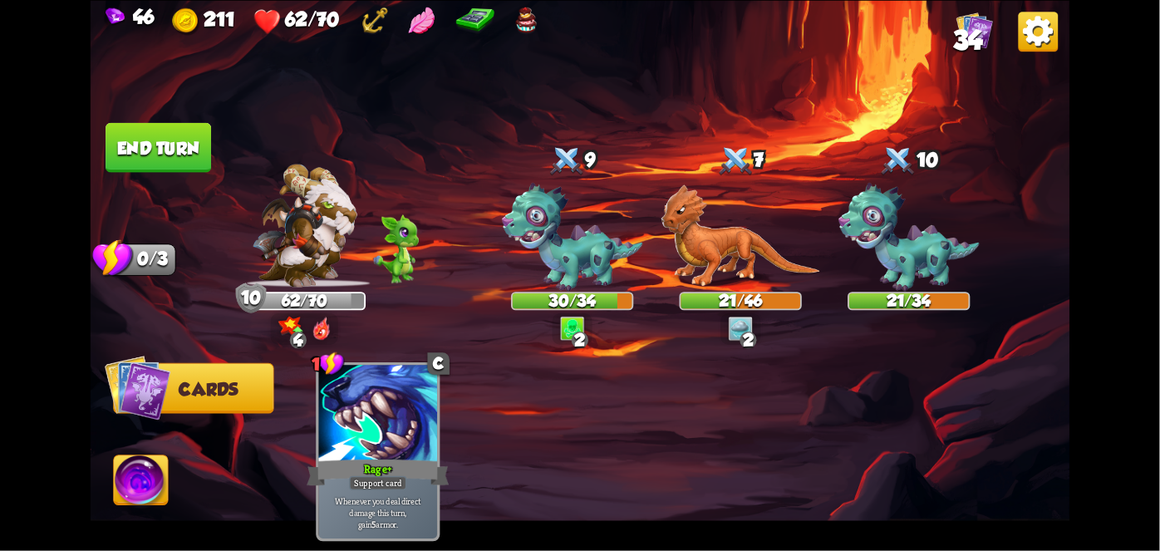
click at [154, 169] on button "End turn" at bounding box center [159, 147] width 106 height 50
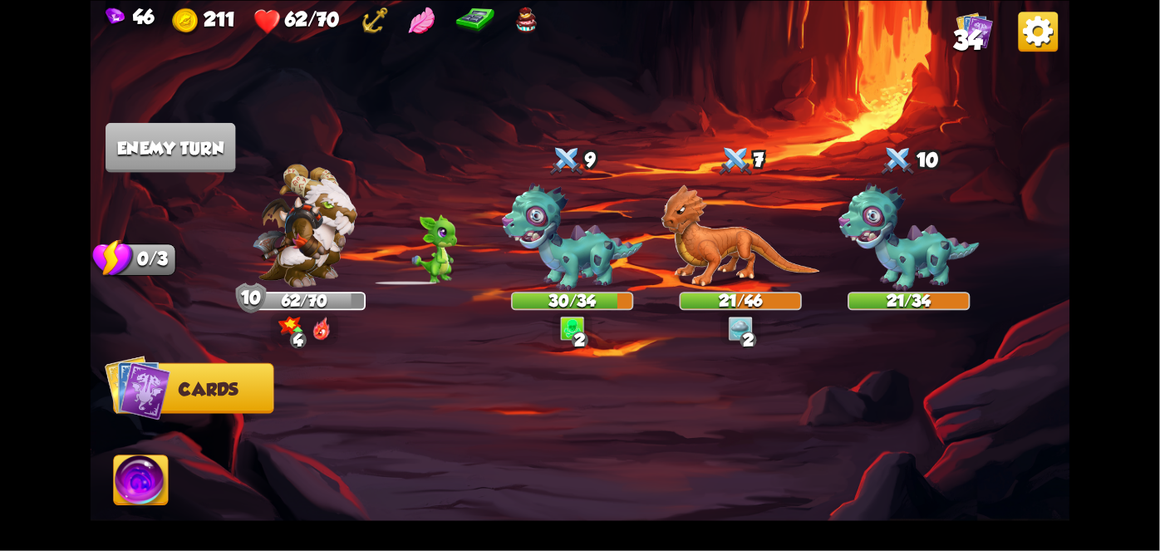
click at [141, 467] on img at bounding box center [141, 482] width 54 height 55
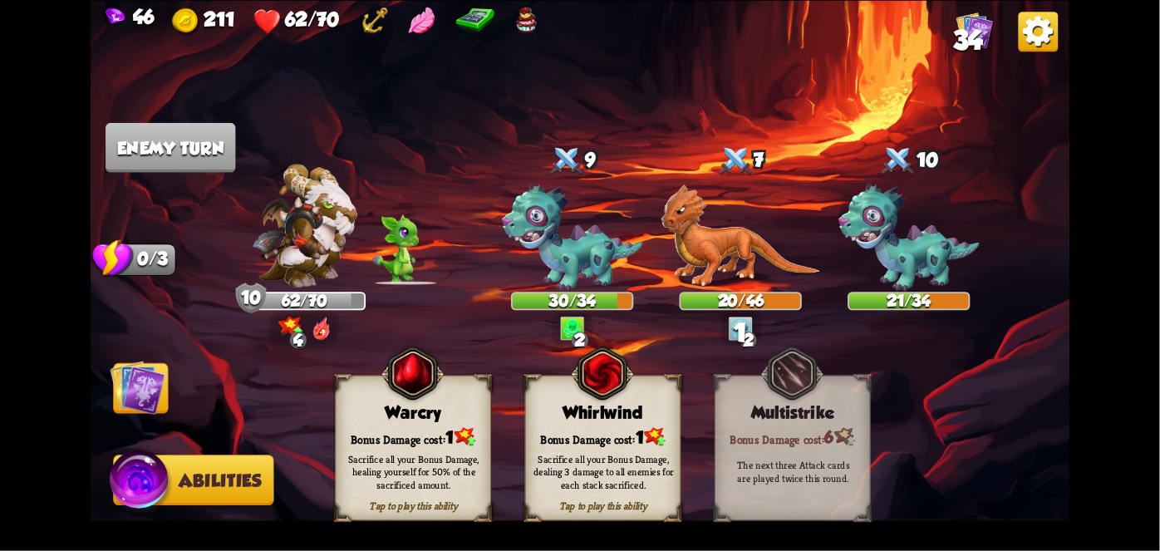
click at [632, 449] on div "Sacrifice all your Bonus Damage, dealing 3 damage to all enemies for each stack…" at bounding box center [604, 470] width 156 height 61
click at [622, 479] on div "Sacrifice all your Bonus Damage, dealing 3 damage to all enemies for each stack…" at bounding box center [603, 471] width 140 height 39
click at [638, 492] on div "Sacrifice all your Bonus Damage, dealing 3 damage to all enemies for each stack…" at bounding box center [604, 470] width 156 height 61
click at [636, 487] on div "Sacrifice all your Bonus Damage, dealing 3 damage to all enemies for each stack…" at bounding box center [603, 471] width 140 height 39
click at [628, 478] on div "Sacrifice all your Bonus Damage, dealing 3 damage to all enemies for each stack…" at bounding box center [603, 471] width 140 height 39
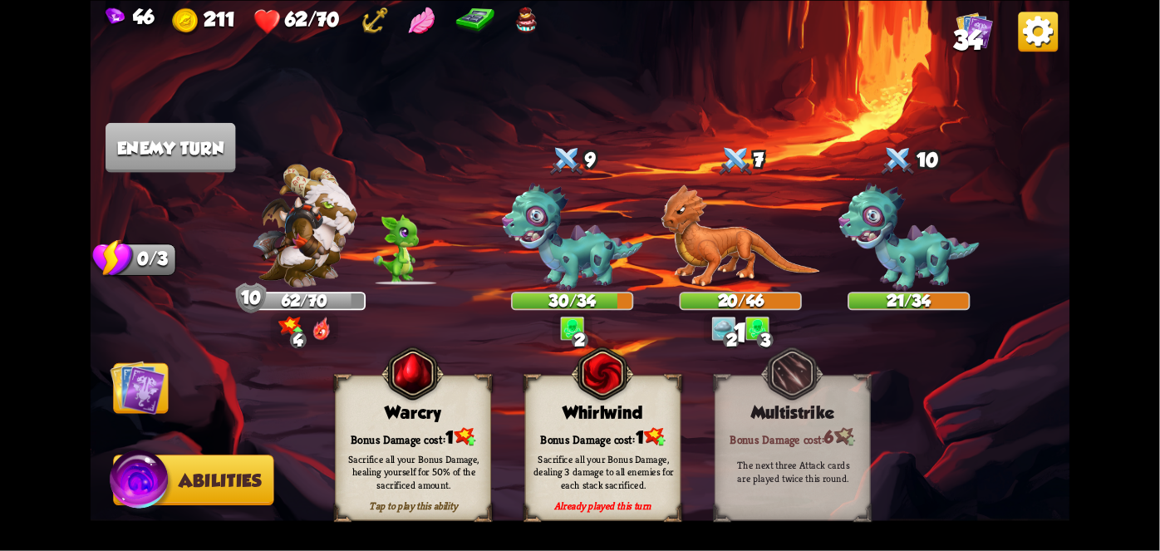
click at [620, 469] on div "Sacrifice all your Bonus Damage, dealing 3 damage to all enemies for each stack…" at bounding box center [603, 471] width 140 height 39
click at [614, 479] on div "Sacrifice all your Bonus Damage, dealing 3 damage to all enemies for each stack…" at bounding box center [603, 471] width 140 height 39
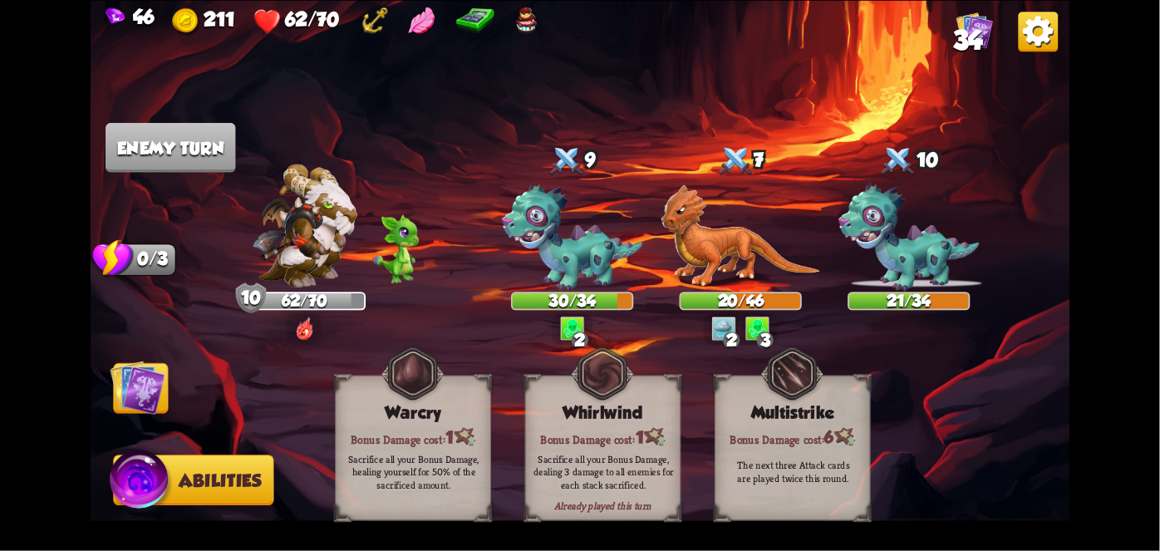
click at [611, 472] on div "Sacrifice all your Bonus Damage, dealing 3 damage to all enemies for each stack…" at bounding box center [603, 471] width 140 height 39
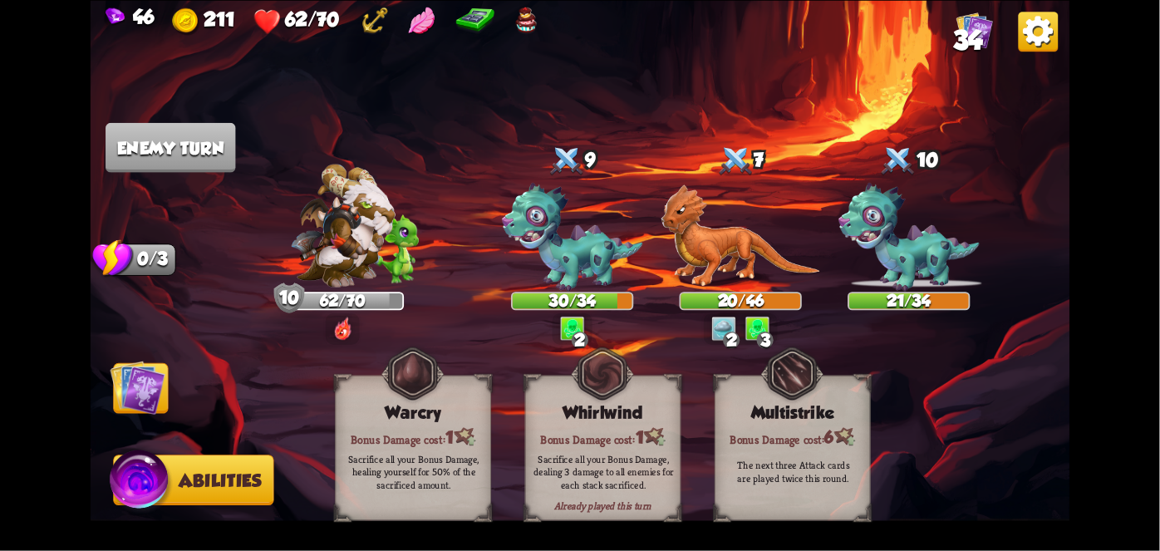
click at [605, 465] on div "Sacrifice all your Bonus Damage, dealing 3 damage to all enemies for each stack…" at bounding box center [603, 471] width 140 height 39
click at [604, 458] on div "Sacrifice all your Bonus Damage, dealing 3 damage to all enemies for each stack…" at bounding box center [603, 471] width 140 height 39
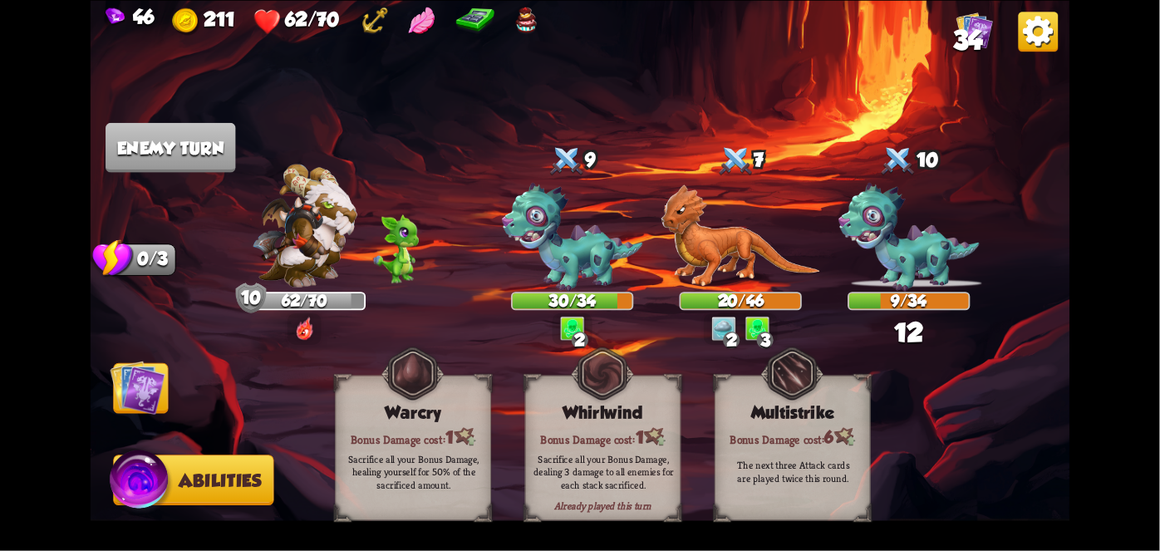
click at [96, 385] on img at bounding box center [581, 275] width 980 height 551
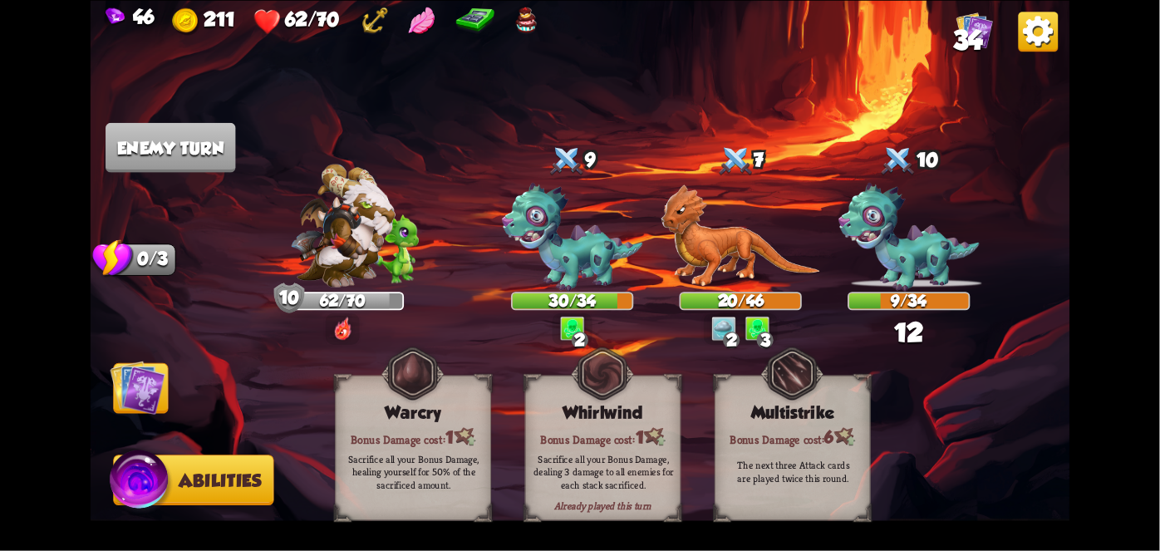
click at [113, 389] on img at bounding box center [138, 387] width 55 height 55
click at [130, 371] on img at bounding box center [138, 387] width 55 height 55
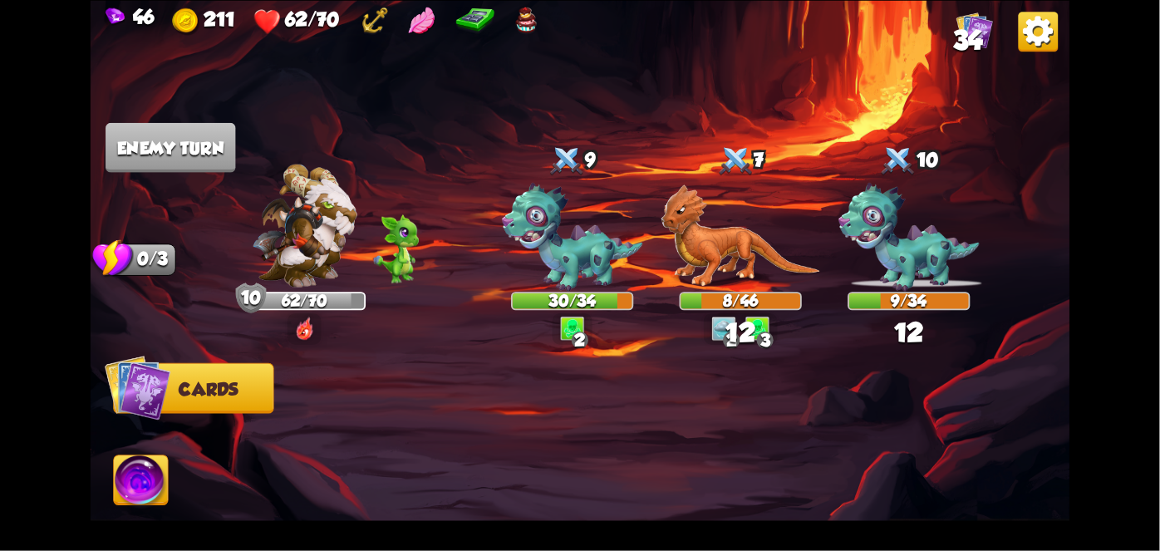
click at [136, 367] on img at bounding box center [138, 387] width 66 height 66
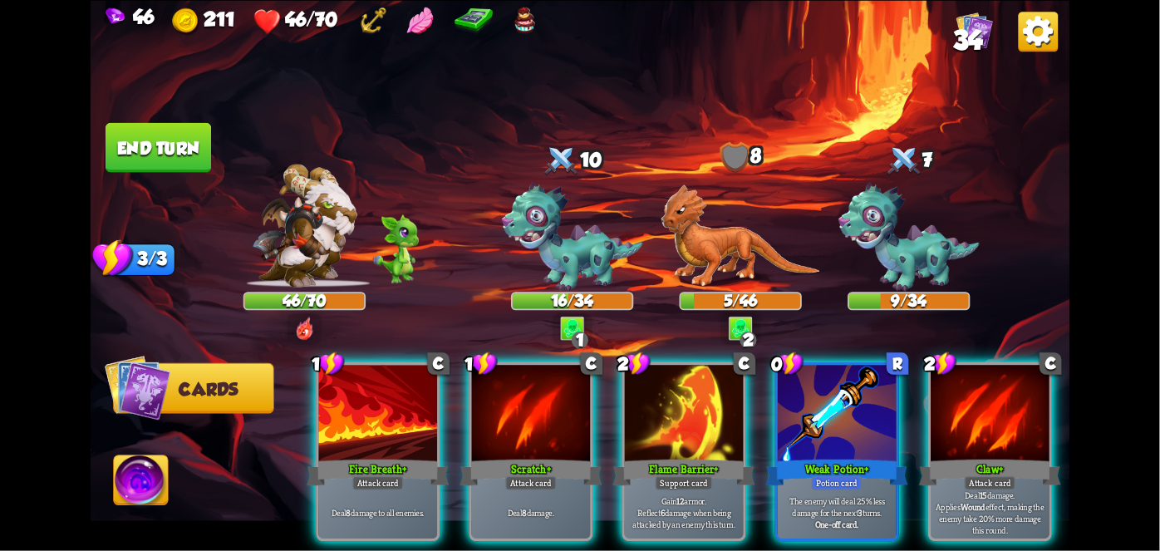
click at [339, 487] on div "Deal 8 damage to all enemies." at bounding box center [378, 513] width 119 height 52
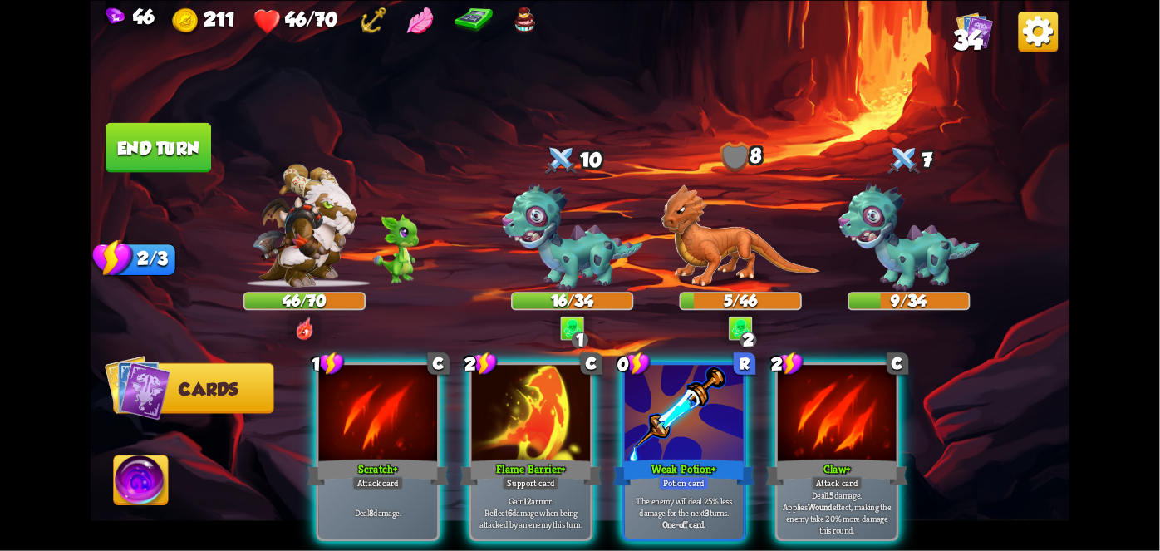
click at [656, 456] on div "Weak Potion+" at bounding box center [684, 472] width 142 height 32
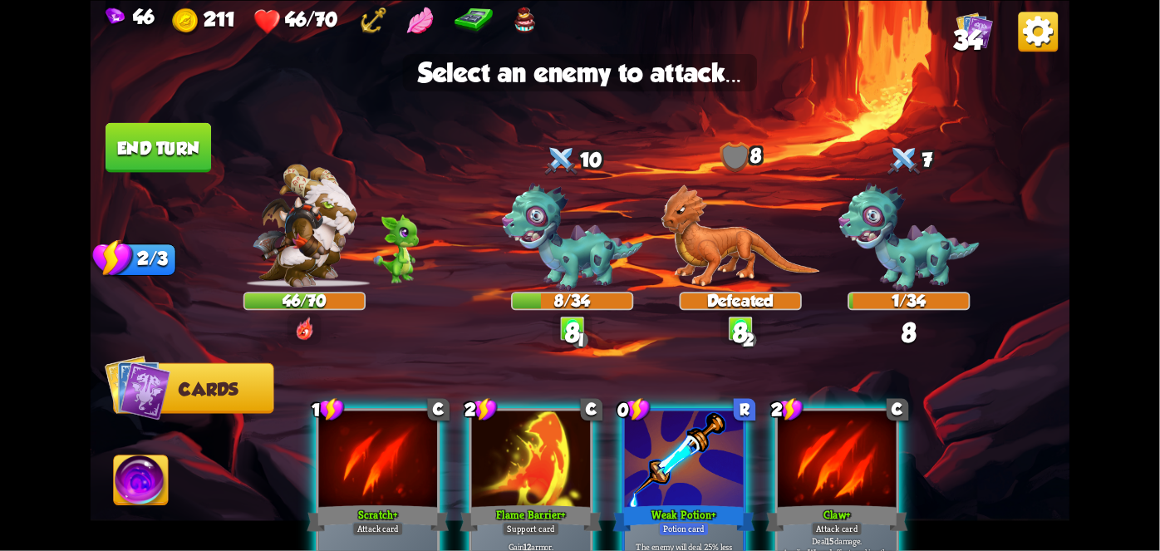
click at [590, 270] on img at bounding box center [572, 237] width 140 height 109
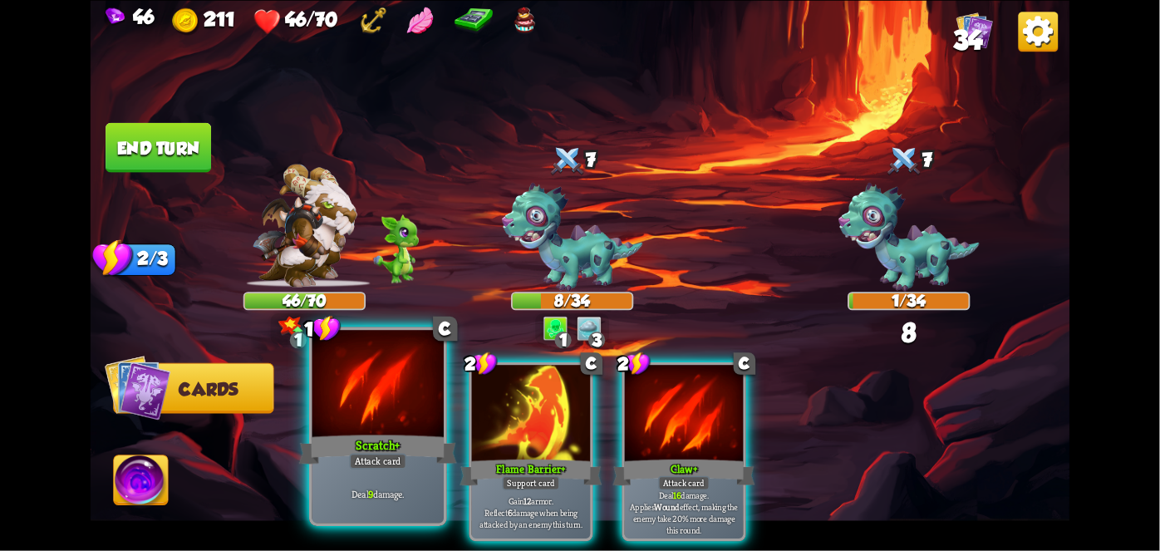
click at [364, 476] on div "Deal 9 damage." at bounding box center [377, 493] width 131 height 57
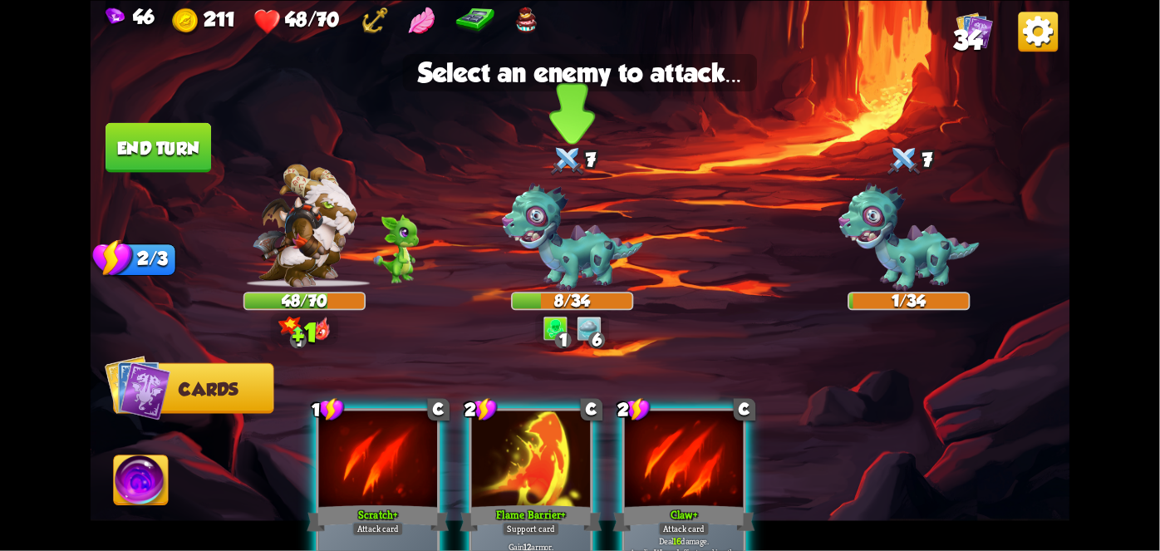
click at [589, 254] on img at bounding box center [572, 237] width 140 height 109
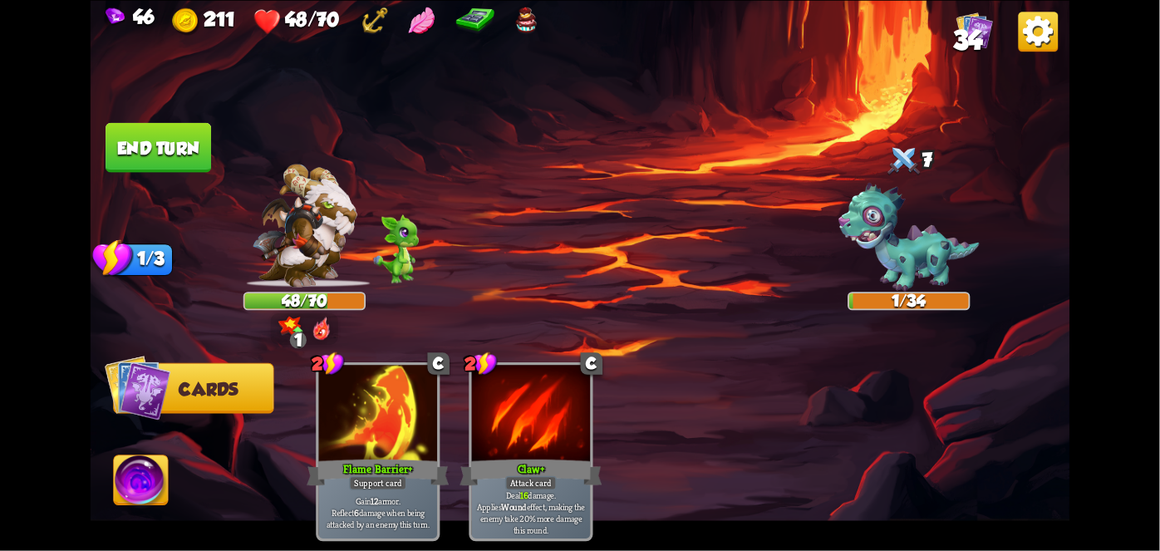
click at [198, 123] on button "End turn" at bounding box center [159, 147] width 106 height 50
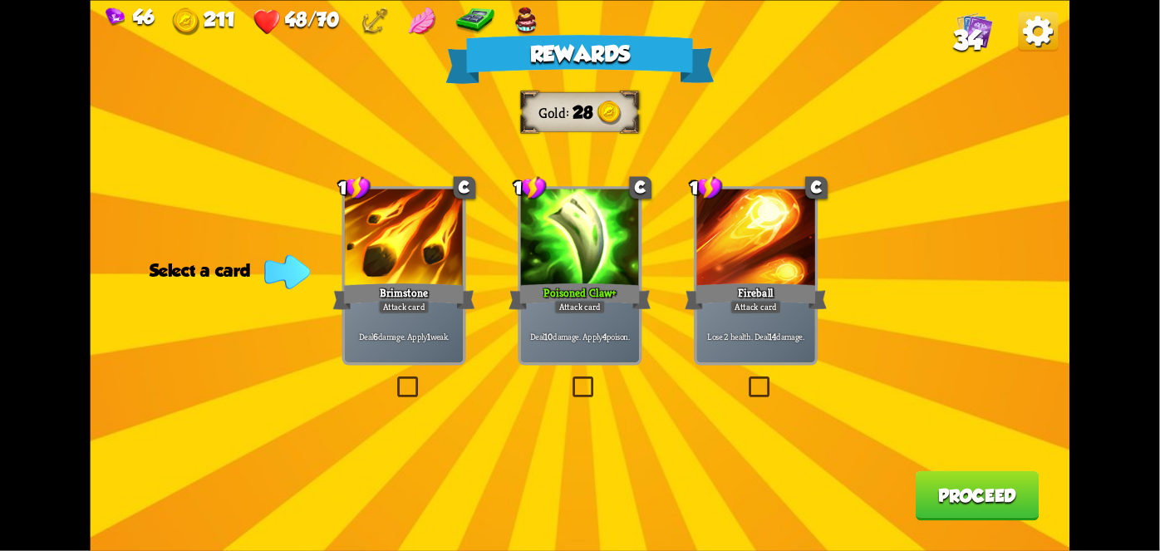
click at [598, 300] on div "Poisoned Claw+" at bounding box center [579, 296] width 142 height 32
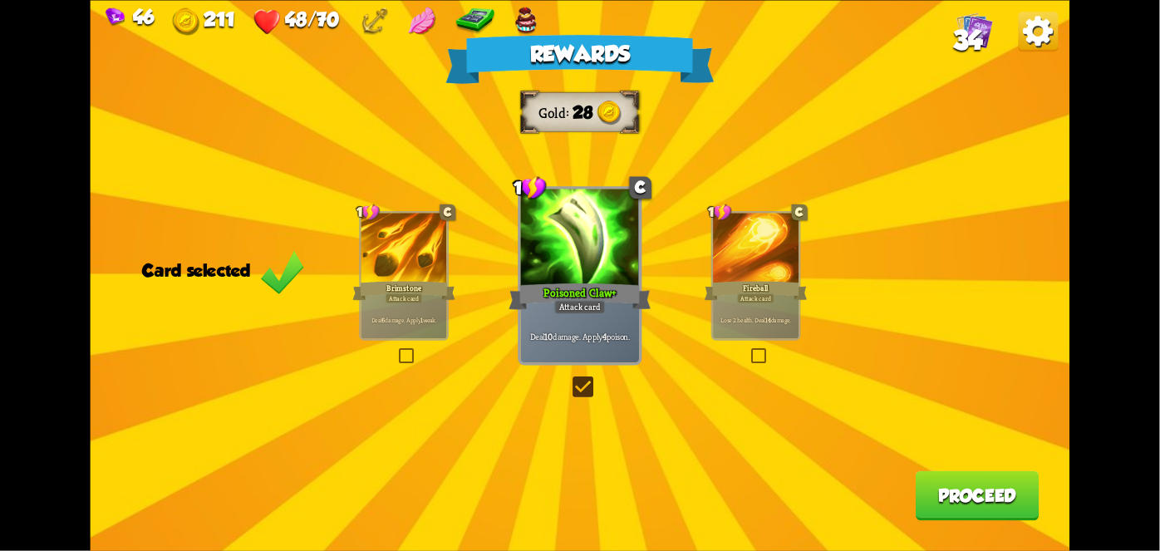
click at [975, 494] on button "Proceed" at bounding box center [978, 495] width 124 height 50
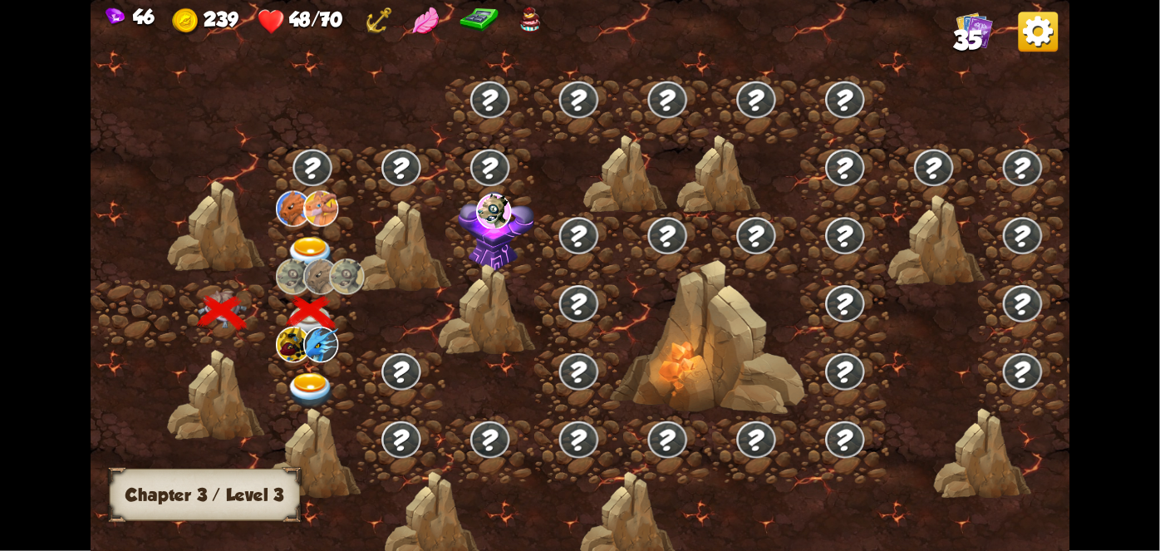
click at [312, 222] on img at bounding box center [320, 207] width 35 height 36
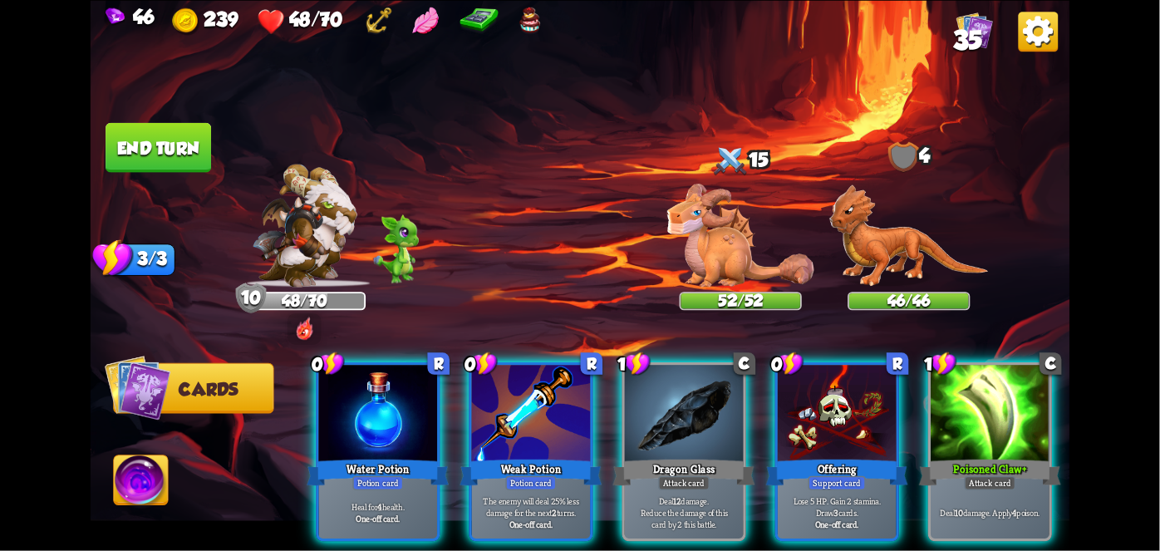
click at [354, 456] on div "Water Potion" at bounding box center [378, 472] width 142 height 32
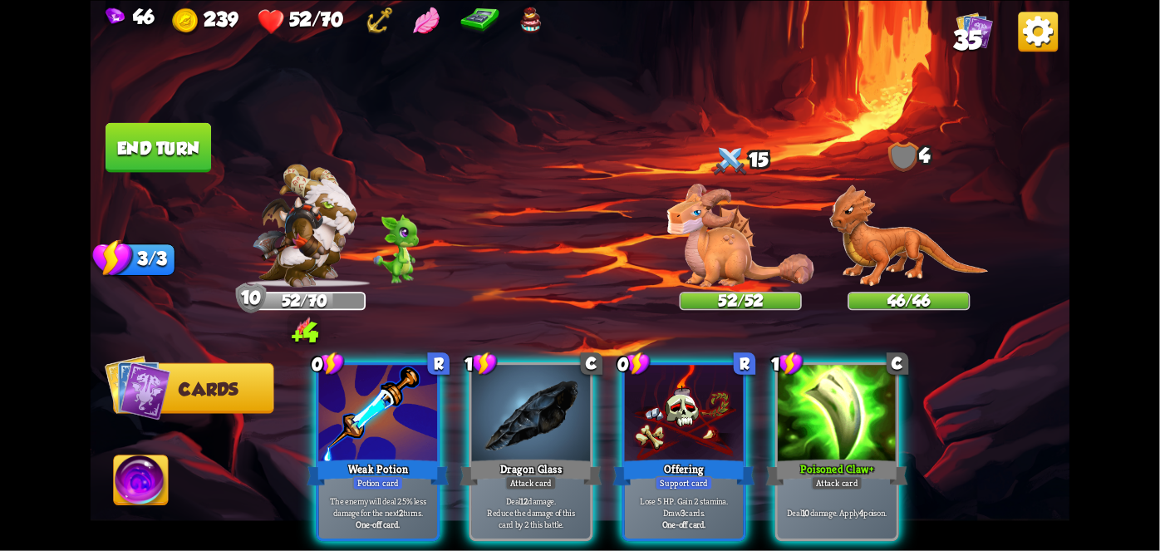
click at [374, 475] on div "Potion card" at bounding box center [377, 482] width 51 height 14
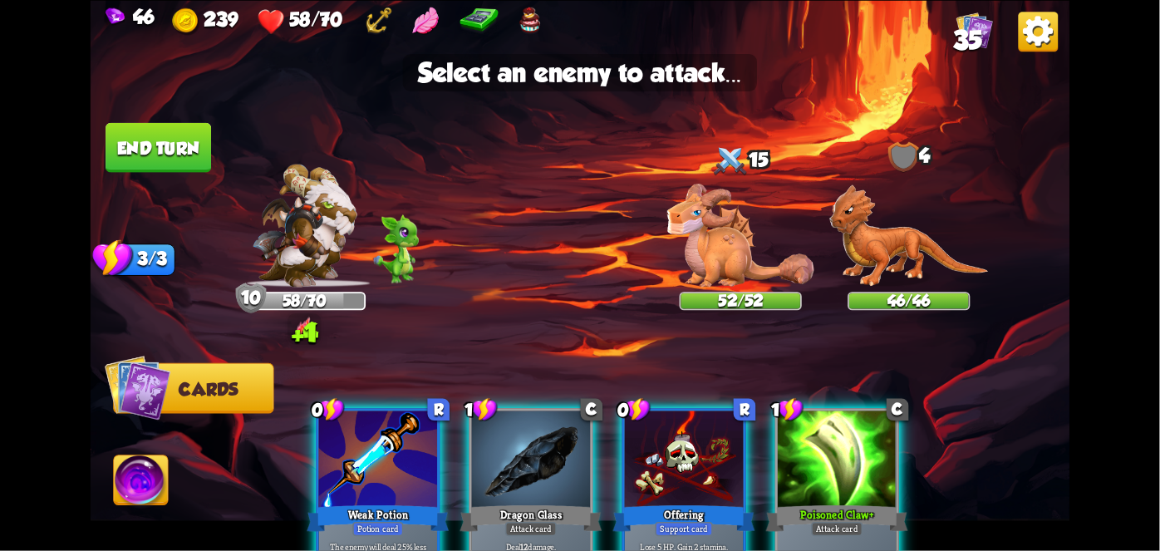
click at [748, 263] on img at bounding box center [740, 236] width 147 height 104
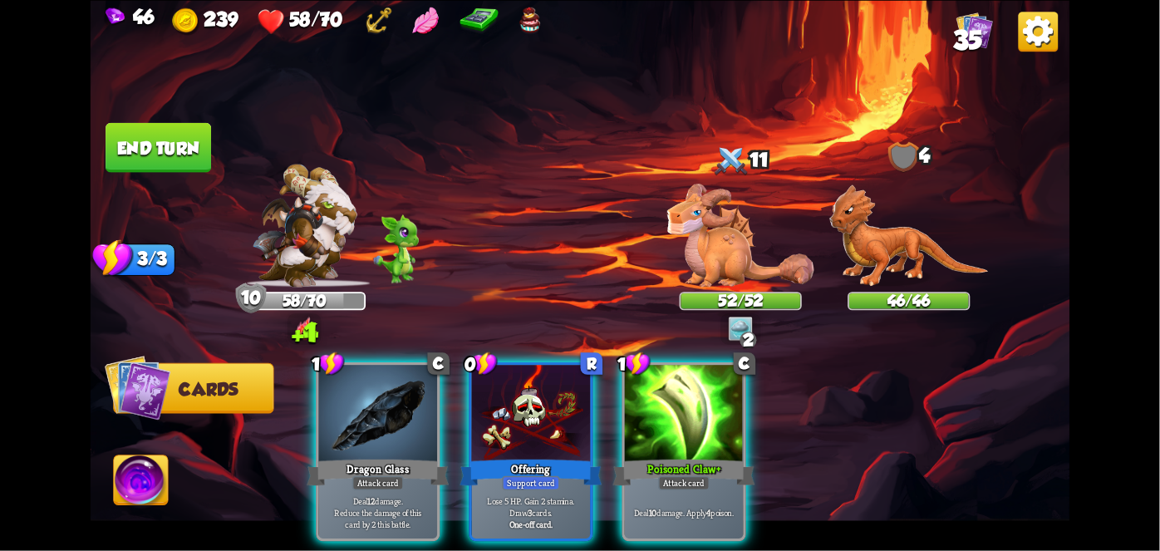
click at [706, 507] on p "Deal 10 damage. Apply 4 poison." at bounding box center [684, 513] width 112 height 12
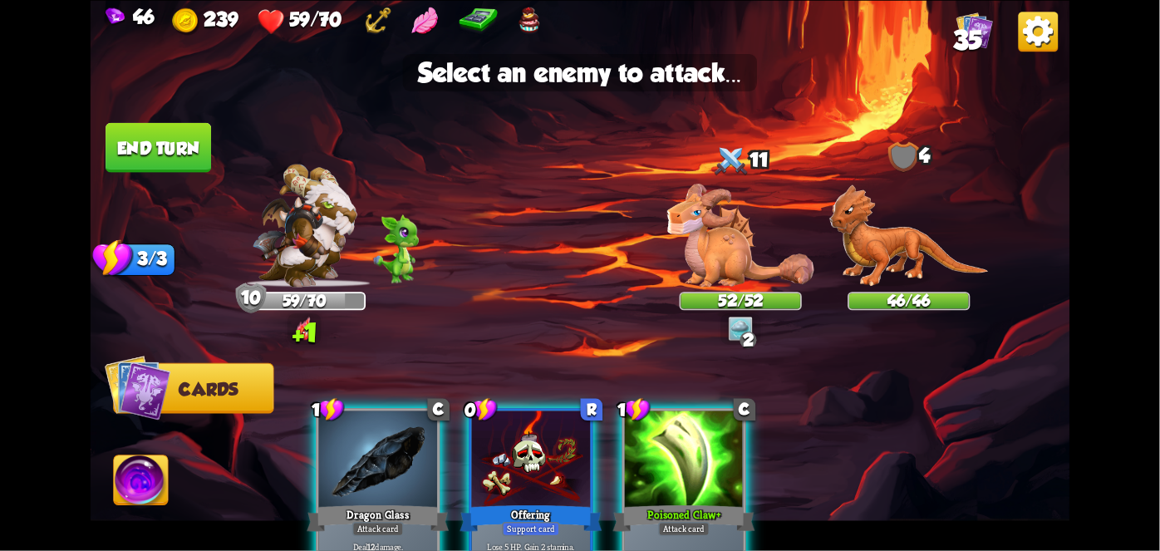
click at [758, 246] on img at bounding box center [740, 236] width 147 height 104
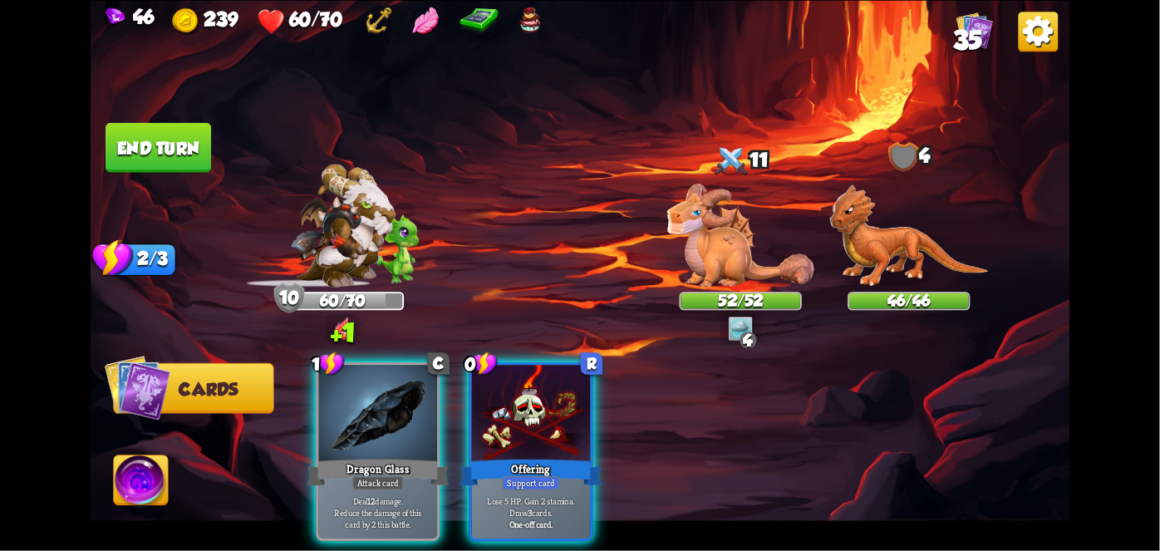
click at [367, 487] on div "Deal 12 damage. Reduce the damage of this card by 2 this battle." at bounding box center [378, 513] width 119 height 52
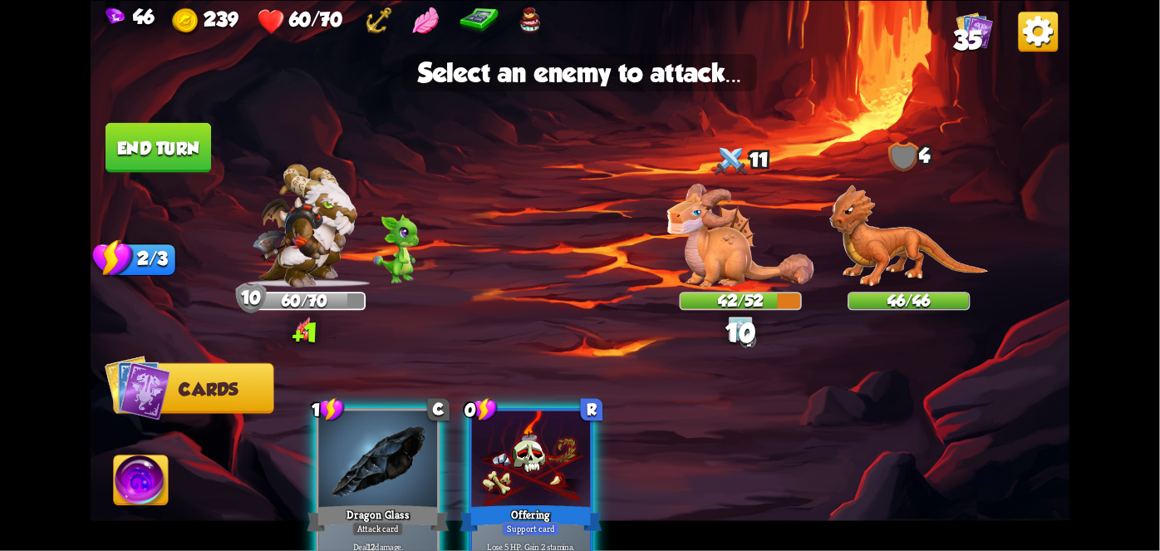
click at [766, 237] on img at bounding box center [740, 236] width 147 height 104
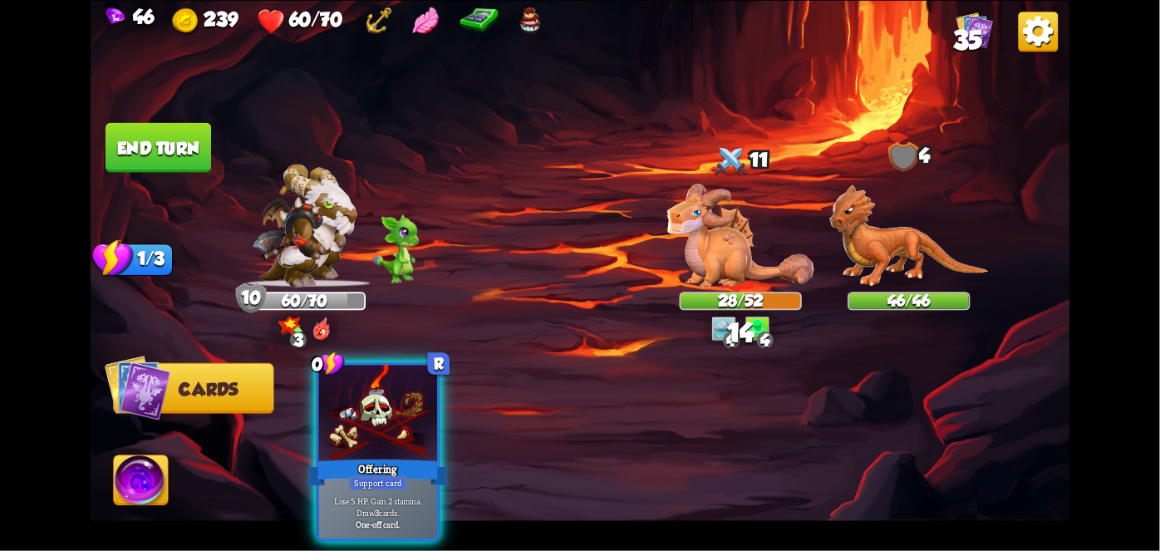
click at [391, 475] on div "Support card" at bounding box center [378, 482] width 58 height 14
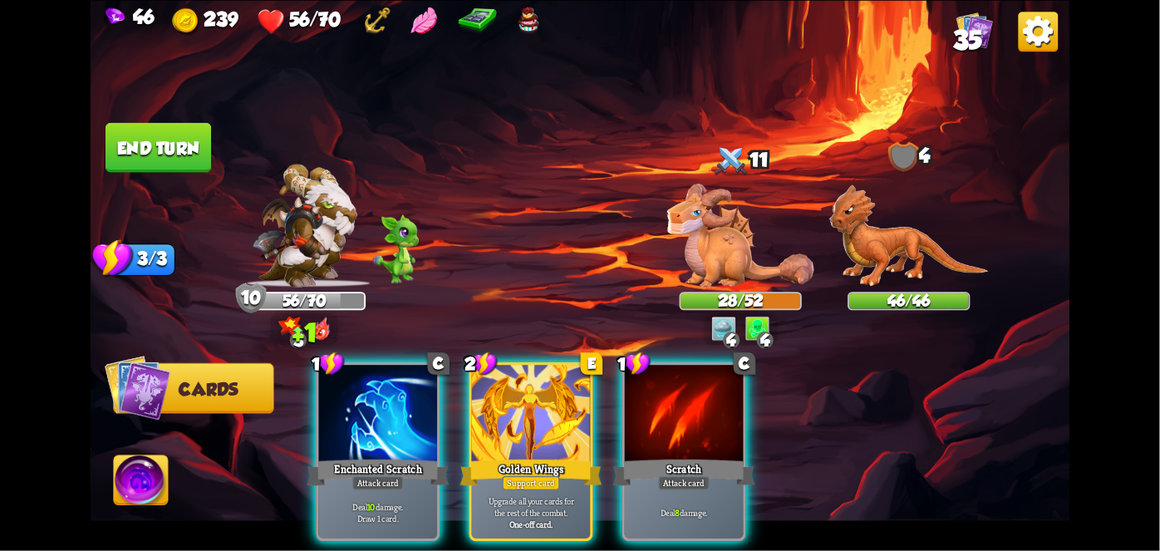
click at [670, 487] on div "Deal 8 damage." at bounding box center [684, 513] width 119 height 52
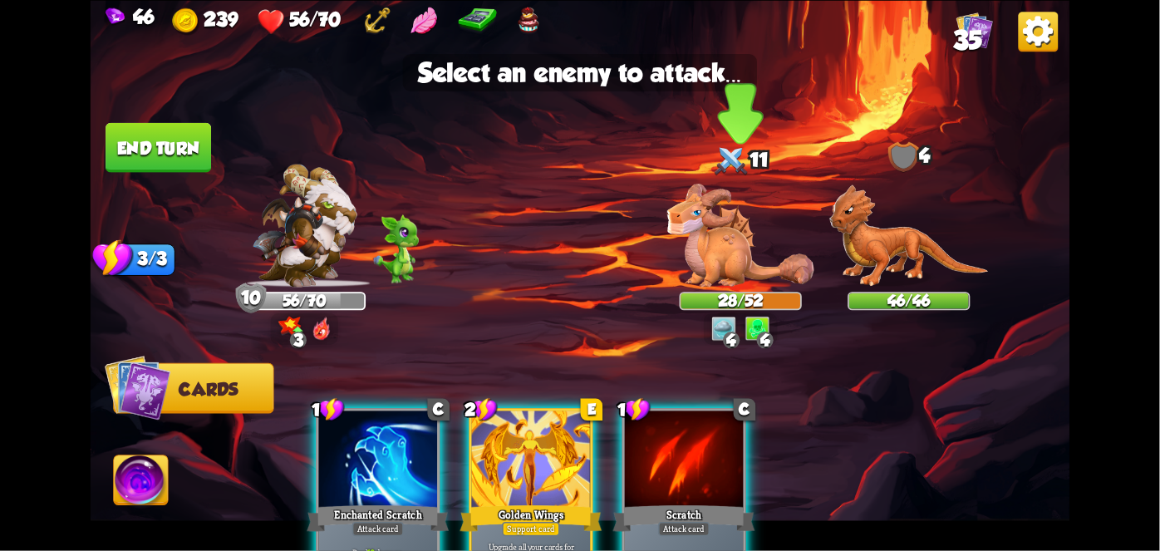
click at [715, 283] on img at bounding box center [740, 236] width 147 height 104
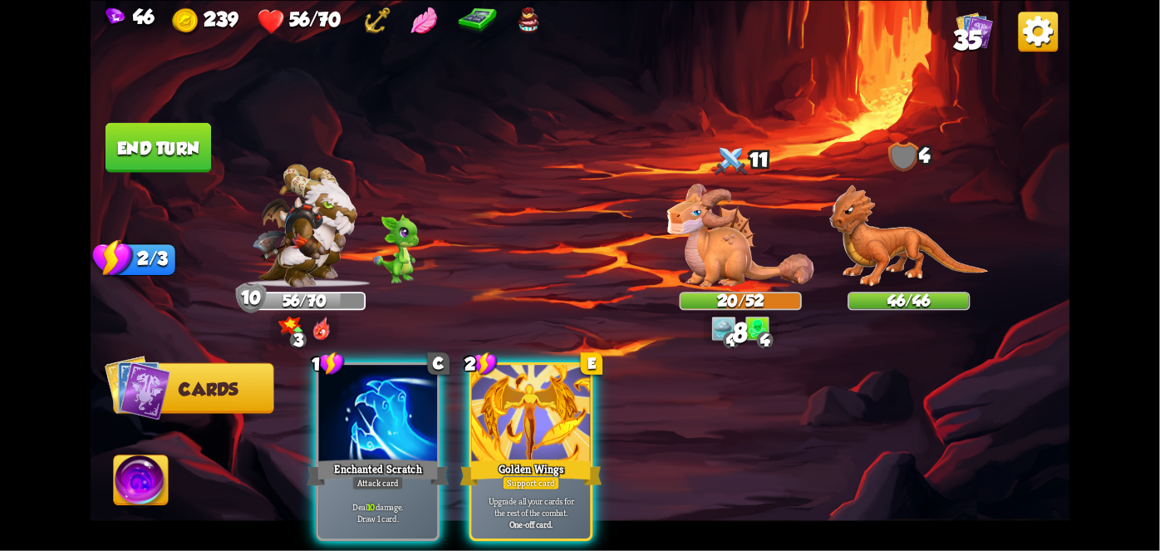
click at [524, 475] on div "Support card" at bounding box center [531, 482] width 58 height 14
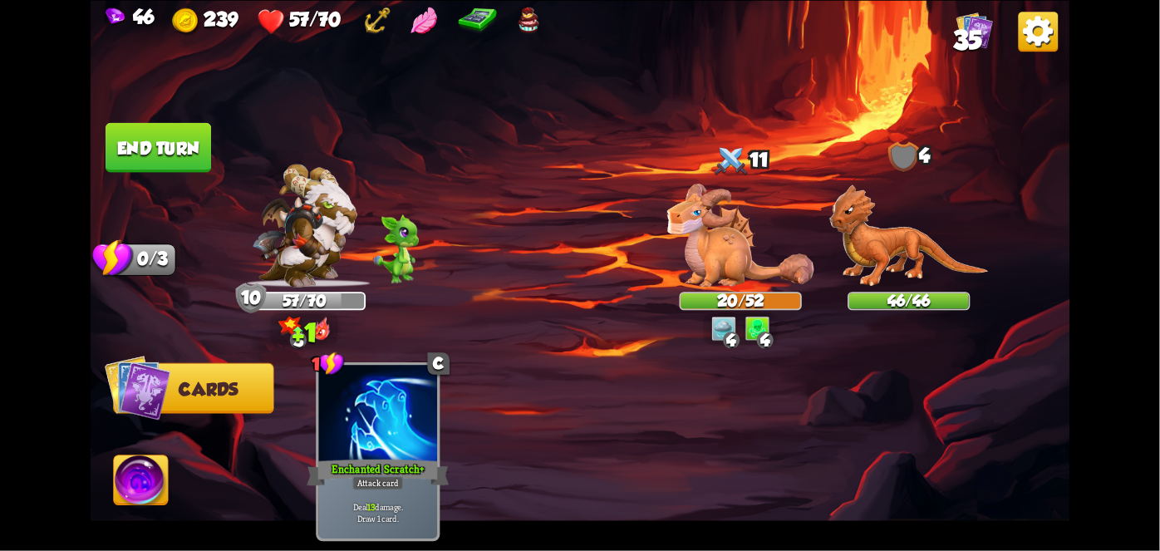
click at [181, 125] on button "End turn" at bounding box center [159, 147] width 106 height 50
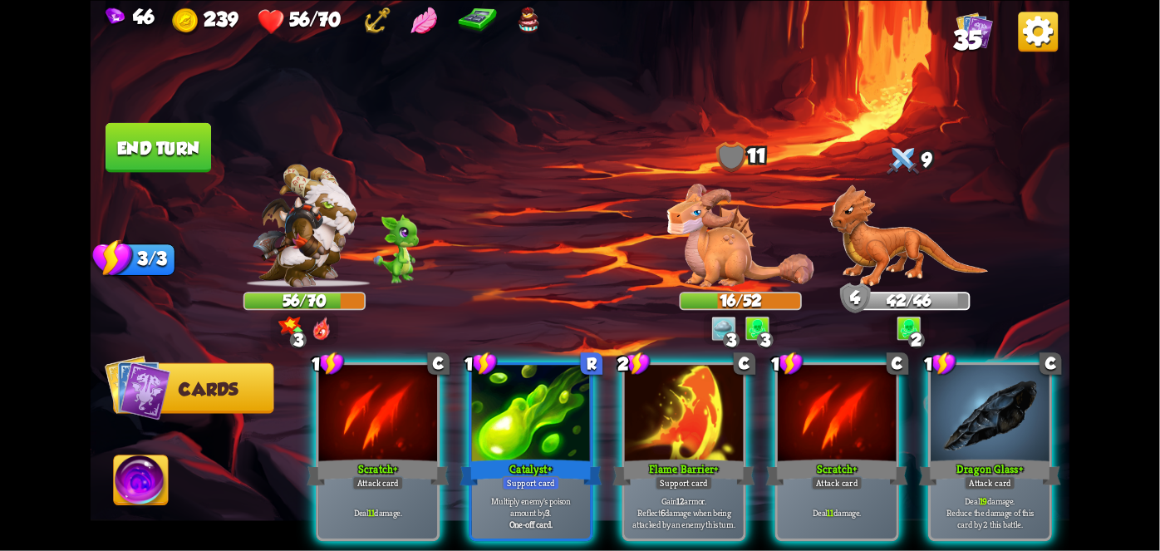
click at [1019, 397] on div at bounding box center [990, 415] width 119 height 100
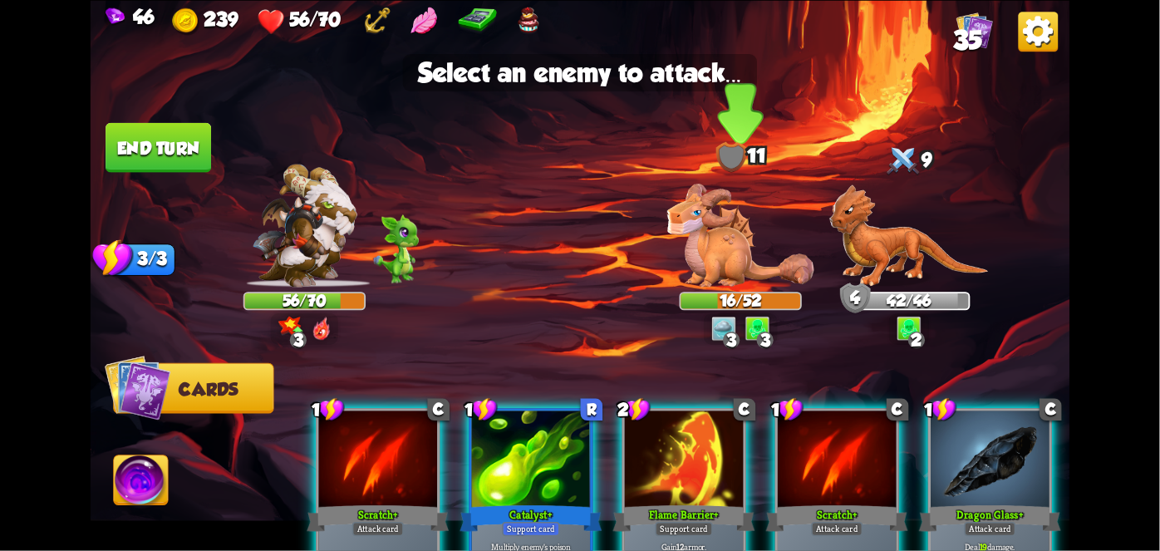
click at [738, 250] on img at bounding box center [740, 236] width 147 height 104
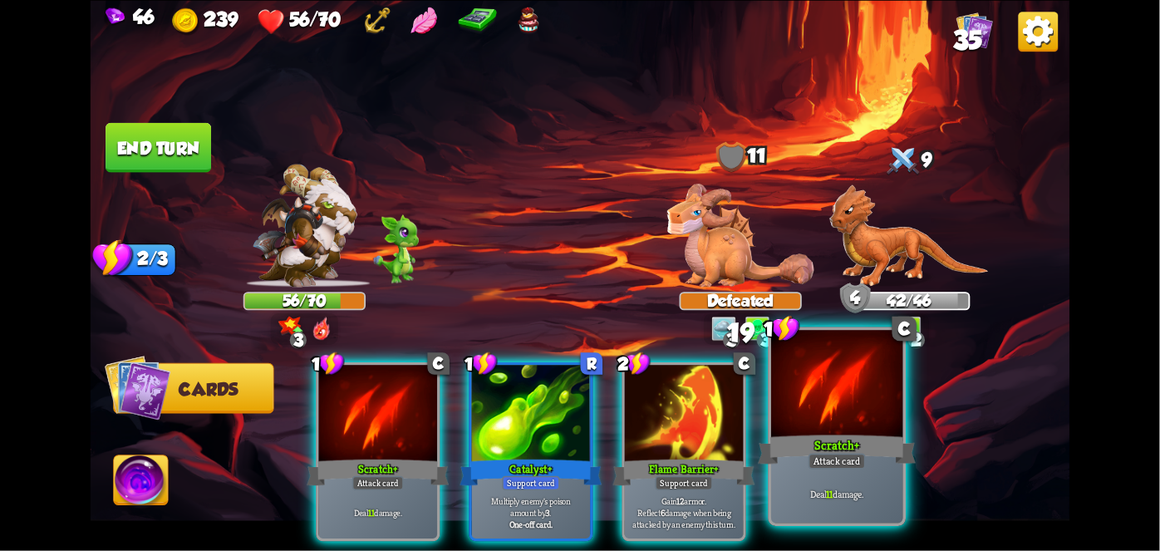
click at [837, 476] on div "Deal 11 damage." at bounding box center [836, 493] width 131 height 57
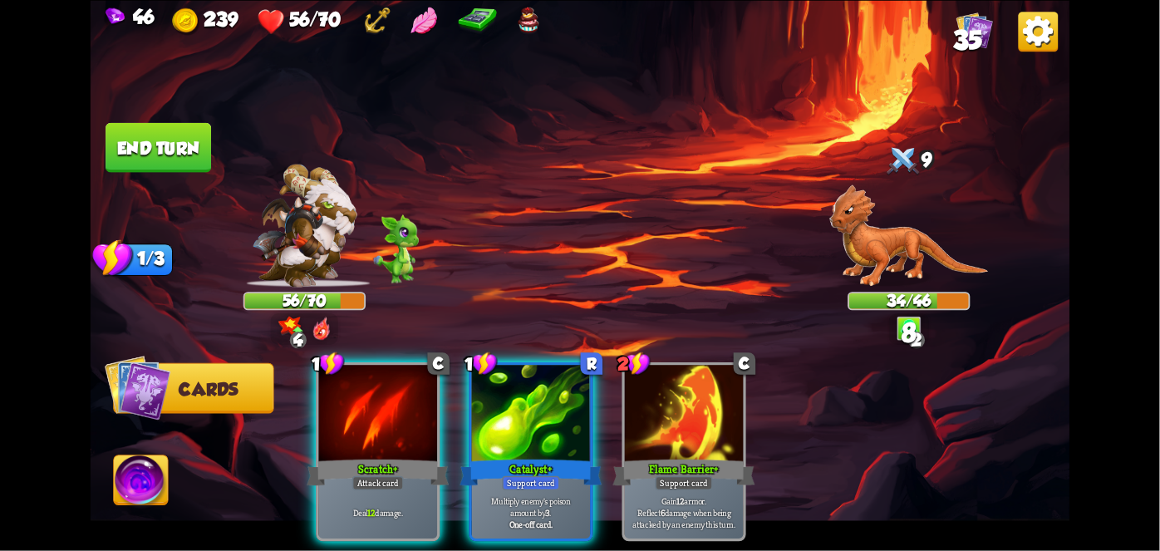
click at [528, 496] on p "Multiply enemy's poison amount by 3 ." at bounding box center [530, 506] width 112 height 23
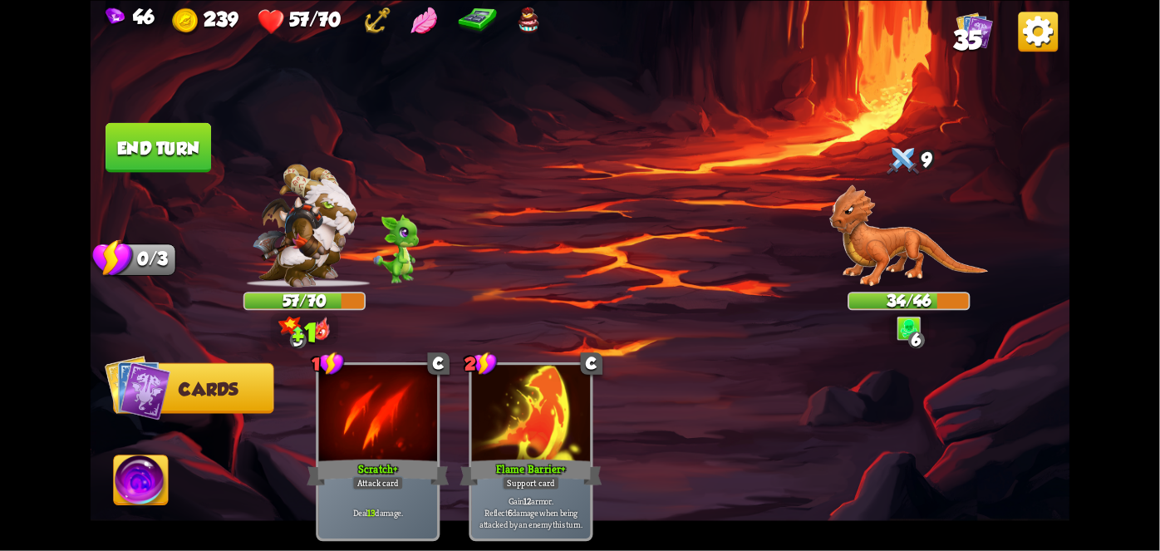
click at [154, 125] on button "End turn" at bounding box center [159, 147] width 106 height 50
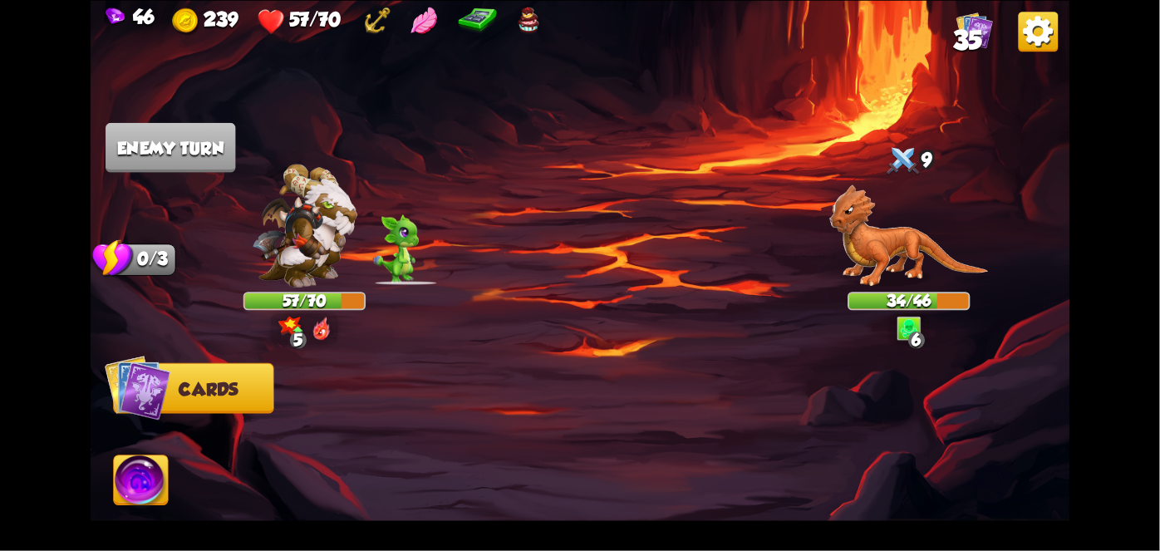
click at [138, 508] on img at bounding box center [141, 482] width 54 height 55
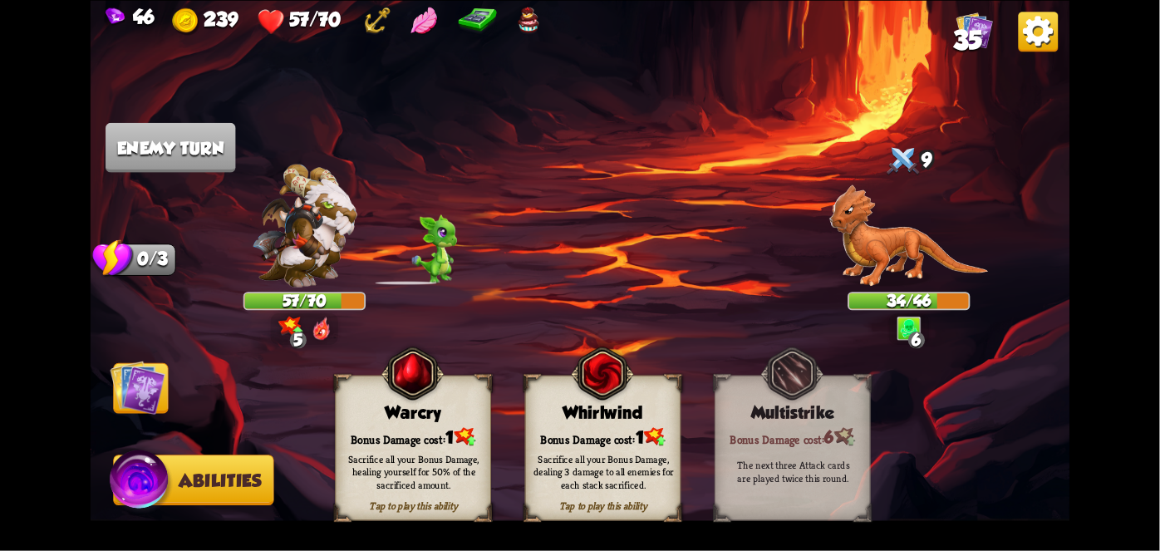
click at [674, 459] on div "Sacrifice all your Bonus Damage, dealing 3 damage to all enemies for each stack…" at bounding box center [604, 470] width 156 height 61
click at [656, 436] on img at bounding box center [655, 436] width 22 height 18
click at [649, 445] on div "Sacrifice all your Bonus Damage, dealing 3 damage to all enemies for each stack…" at bounding box center [604, 470] width 156 height 61
click at [649, 447] on div "Sacrifice all your Bonus Damage, dealing 3 damage to all enemies for each stack…" at bounding box center [604, 470] width 156 height 61
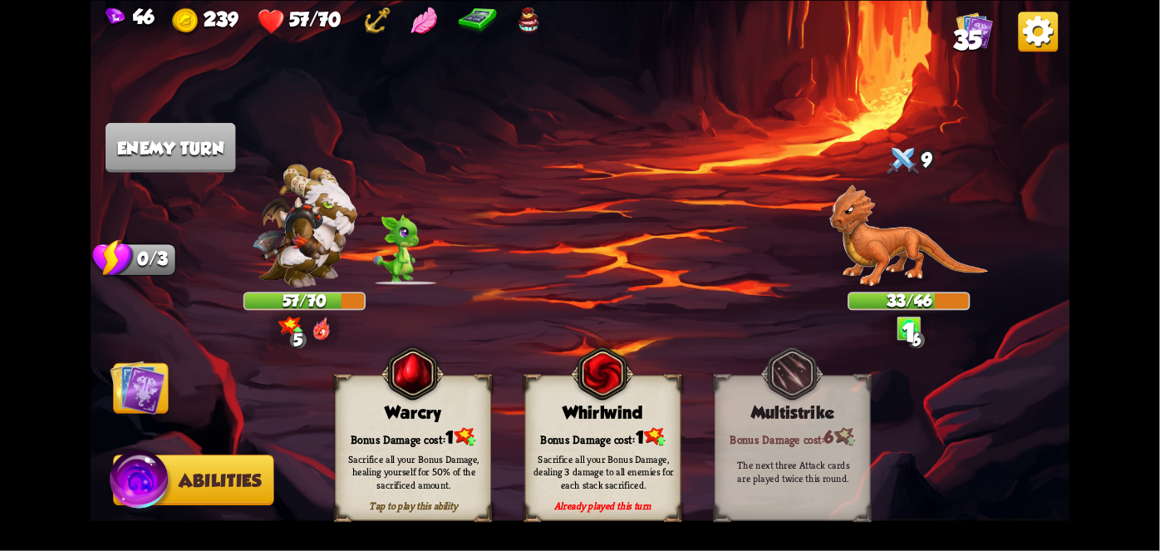
click at [647, 440] on div "Sacrifice all your Bonus Damage, dealing 3 damage to all enemies for each stack…" at bounding box center [604, 470] width 156 height 61
click at [646, 442] on div "Sacrifice all your Bonus Damage, dealing 3 damage to all enemies for each stack…" at bounding box center [604, 470] width 156 height 61
click at [647, 457] on div "Sacrifice all your Bonus Damage, dealing 3 damage to all enemies for each stack…" at bounding box center [603, 471] width 140 height 39
click at [635, 468] on div "Sacrifice all your Bonus Damage, dealing 3 damage to all enemies for each stack…" at bounding box center [603, 471] width 140 height 39
click at [656, 449] on div "Sacrifice all your Bonus Damage, dealing 3 damage to all enemies for each stack…" at bounding box center [604, 470] width 156 height 61
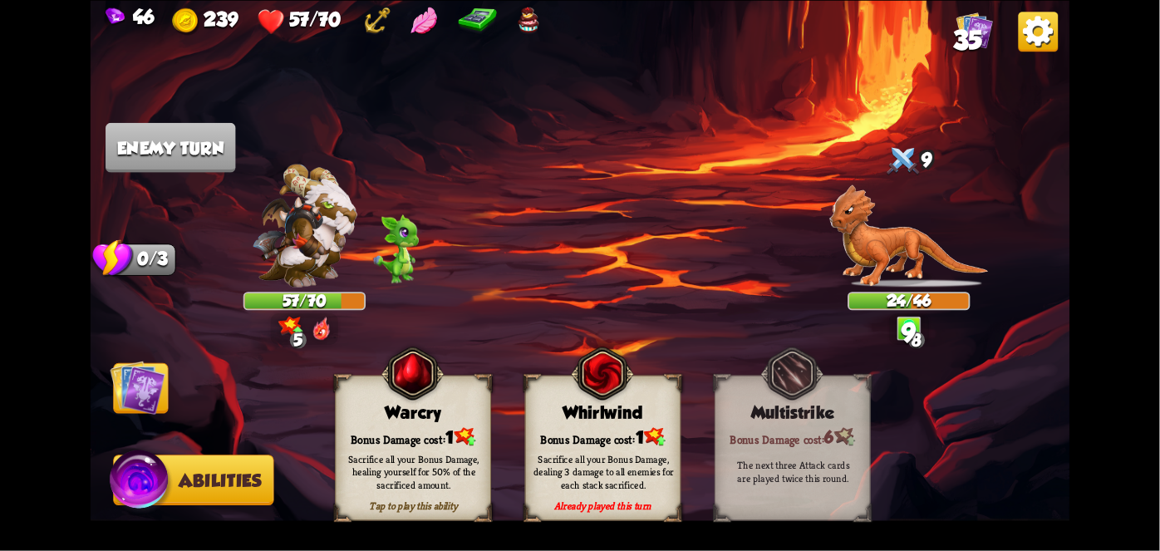
click at [646, 451] on div "Sacrifice all your Bonus Damage, dealing 3 damage to all enemies for each stack…" at bounding box center [604, 470] width 156 height 61
click at [638, 453] on div "Sacrifice all your Bonus Damage, dealing 3 damage to all enemies for each stack…" at bounding box center [603, 471] width 140 height 39
click at [626, 454] on div "Sacrifice all your Bonus Damage, dealing 3 damage to all enemies for each stack…" at bounding box center [603, 471] width 140 height 39
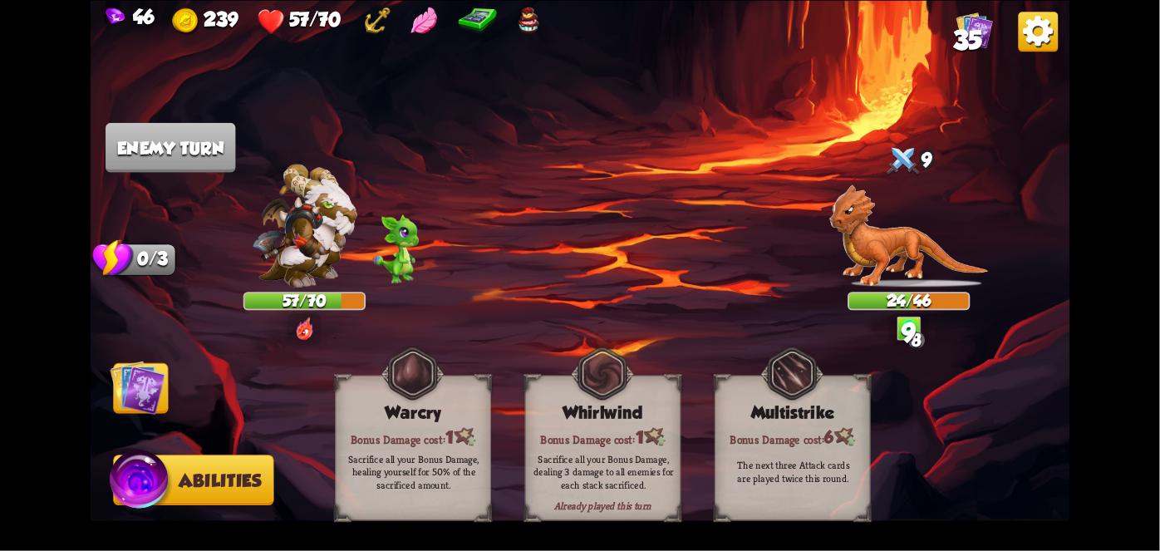
click at [634, 457] on div "Sacrifice all your Bonus Damage, dealing 3 damage to all enemies for each stack…" at bounding box center [603, 471] width 140 height 39
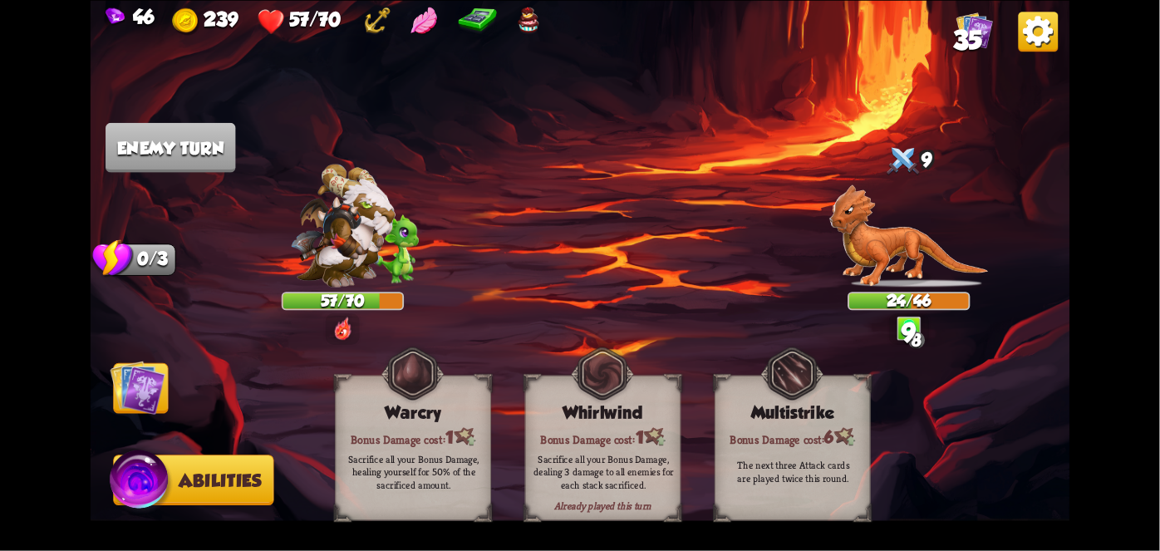
click at [626, 460] on div "Sacrifice all your Bonus Damage, dealing 3 damage to all enemies for each stack…" at bounding box center [603, 471] width 140 height 39
click at [629, 459] on div "Sacrifice all your Bonus Damage, dealing 3 damage to all enemies for each stack…" at bounding box center [603, 471] width 140 height 39
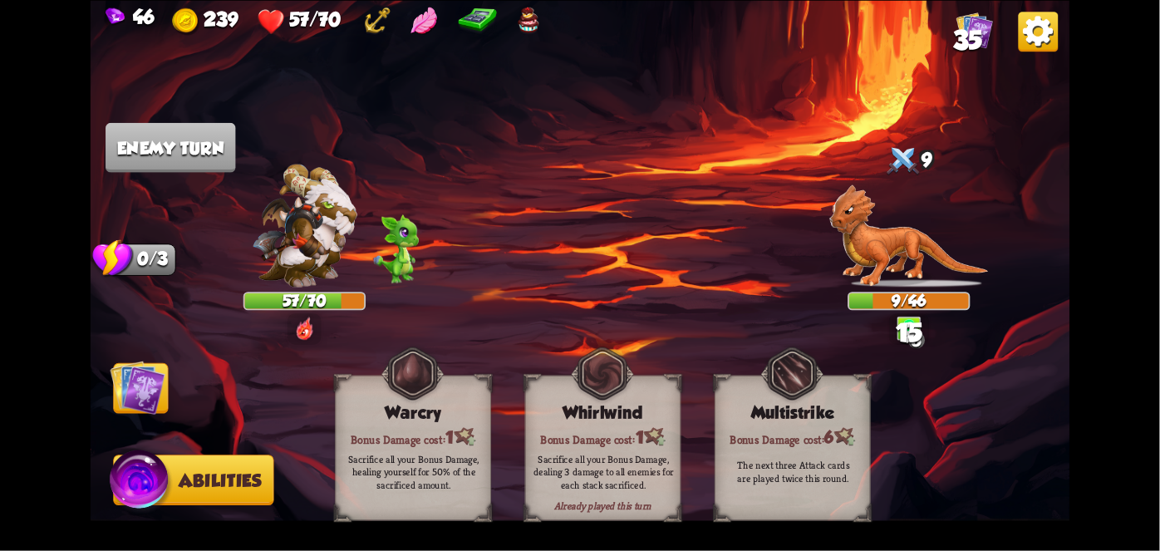
click at [141, 391] on img at bounding box center [138, 387] width 55 height 55
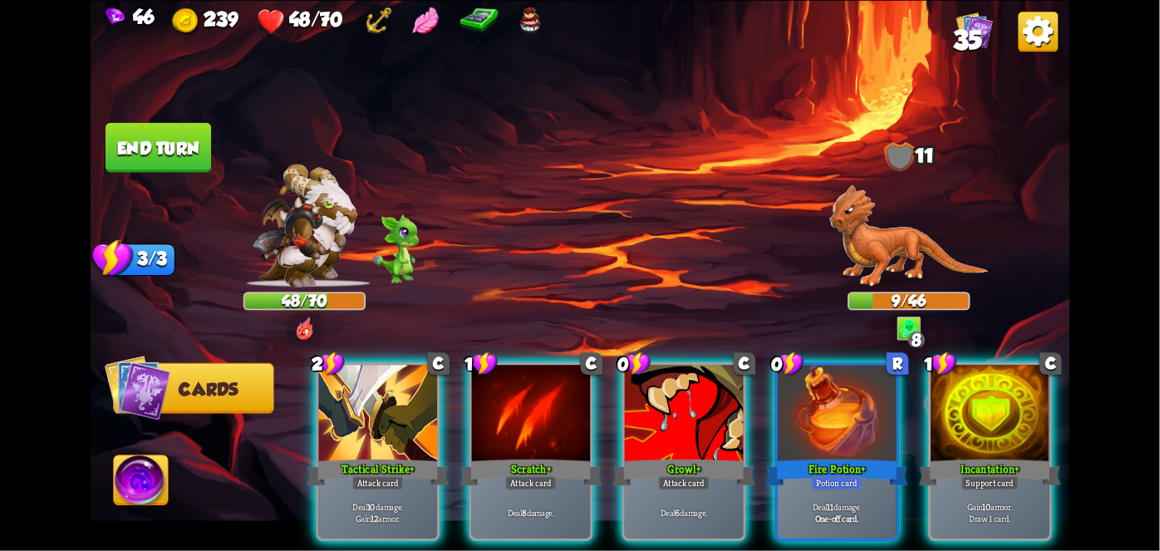
click at [826, 456] on div "Fire Potion+" at bounding box center [837, 472] width 142 height 32
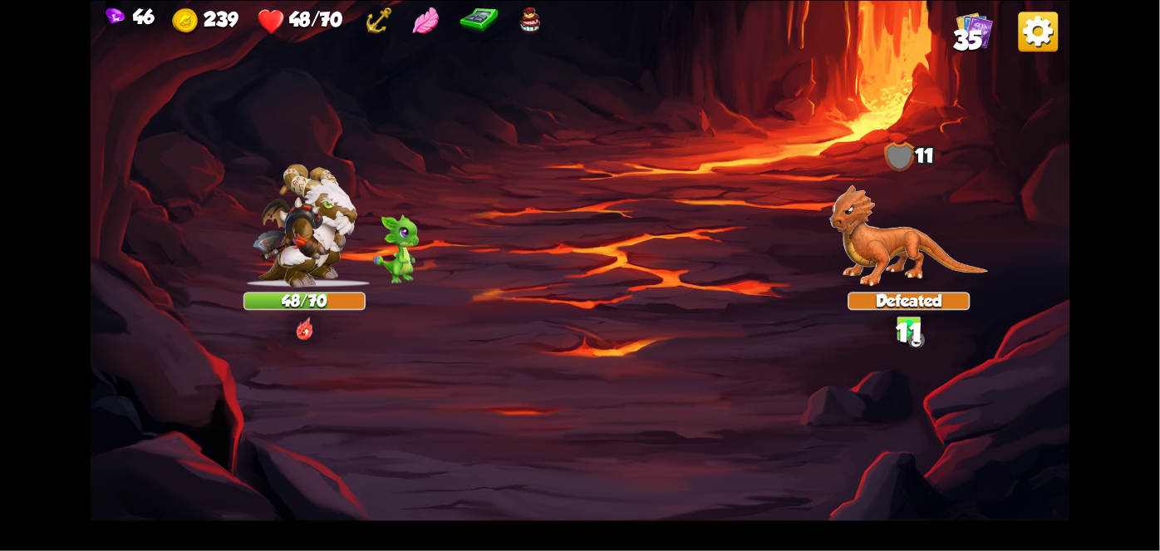
click at [692, 452] on img at bounding box center [581, 275] width 980 height 551
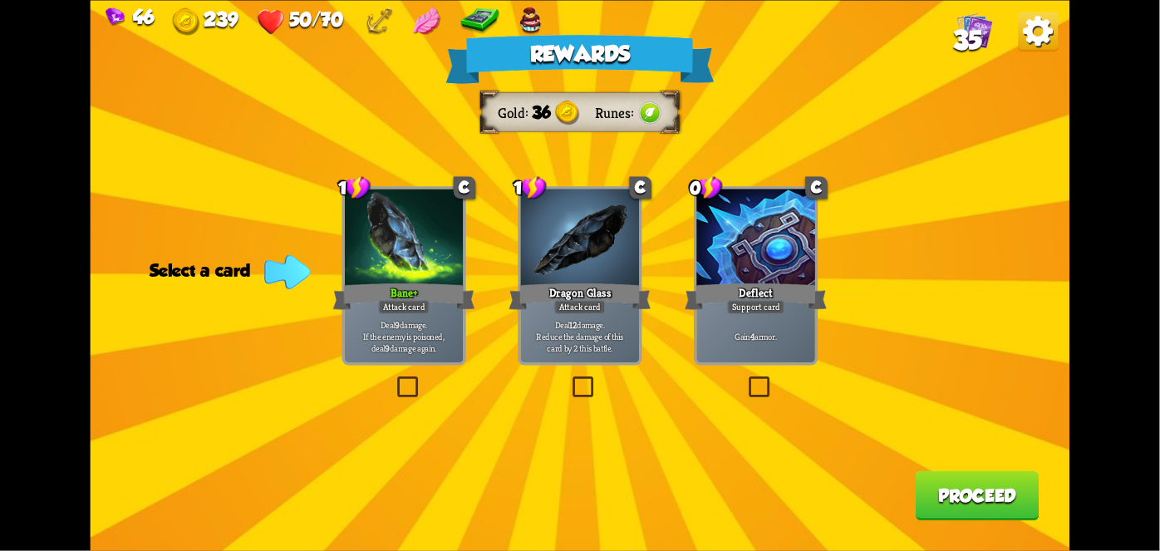
click at [440, 292] on div "Bane+" at bounding box center [404, 296] width 142 height 32
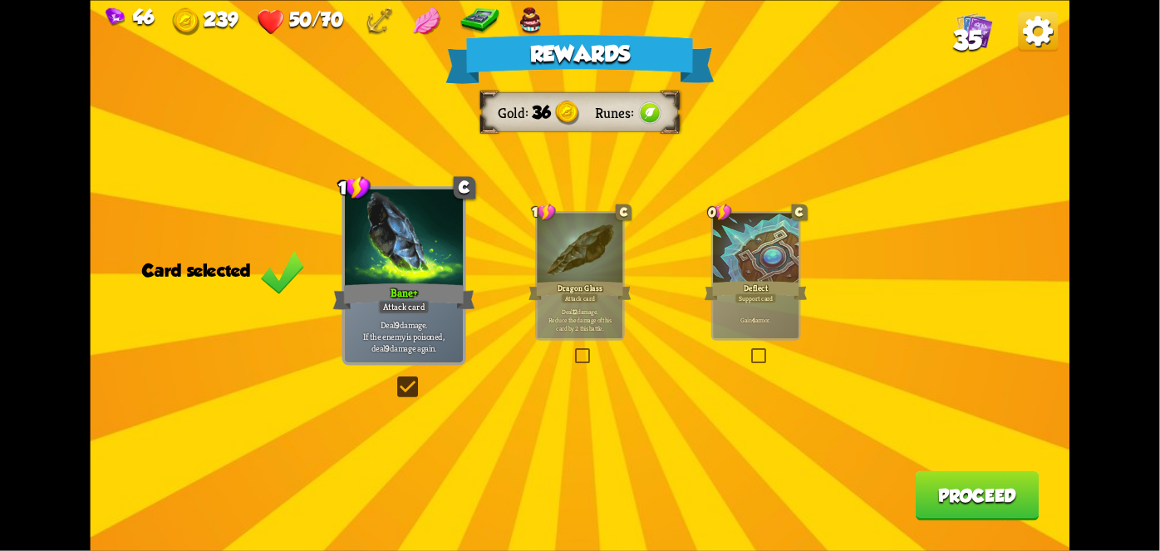
click at [950, 479] on button "Proceed" at bounding box center [978, 495] width 124 height 50
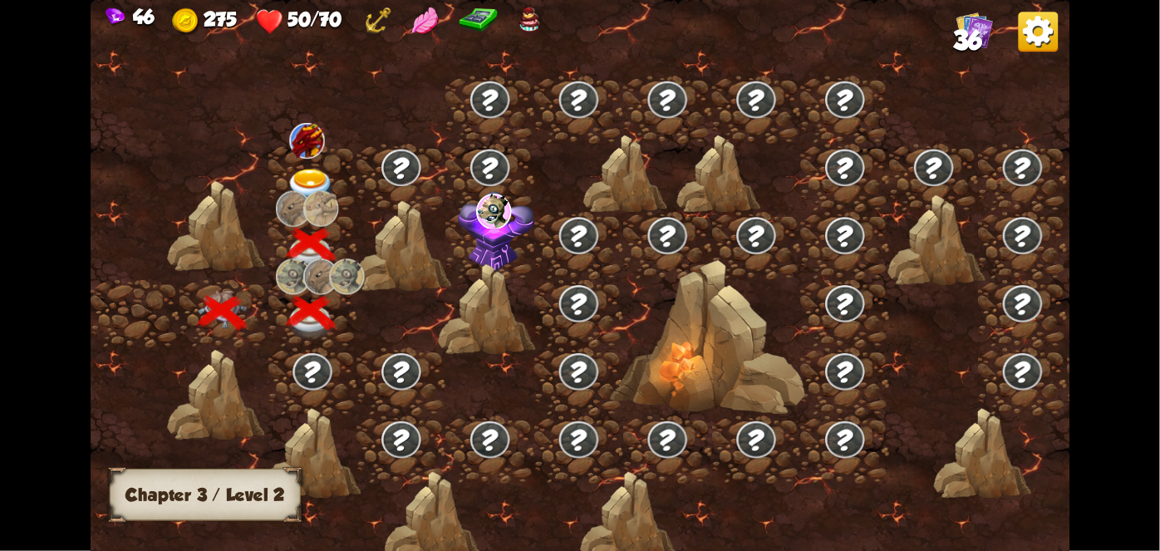
click at [304, 129] on img at bounding box center [306, 140] width 35 height 36
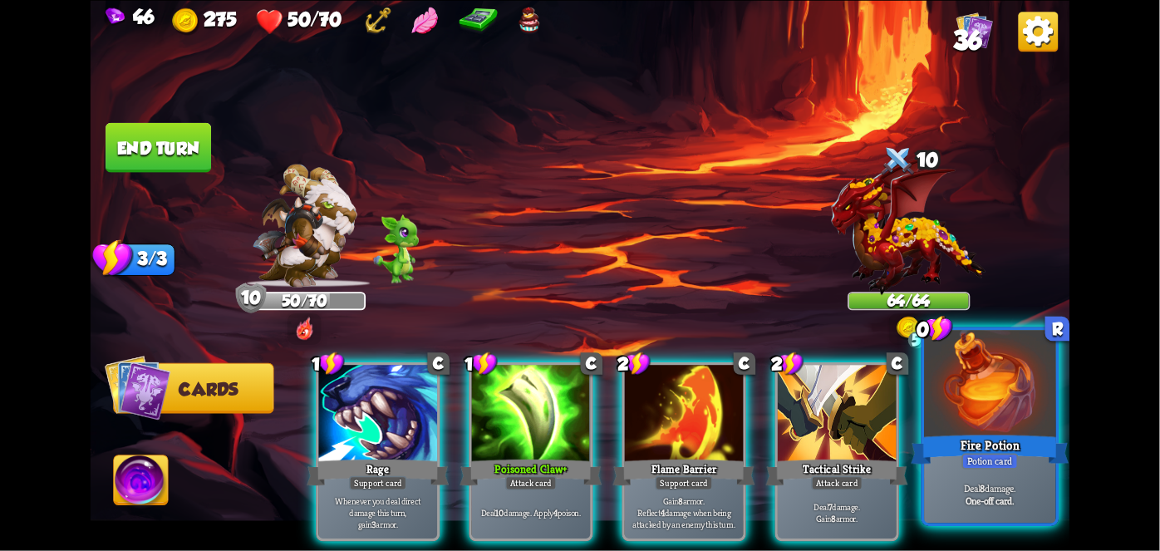
click at [999, 422] on div at bounding box center [989, 385] width 131 height 111
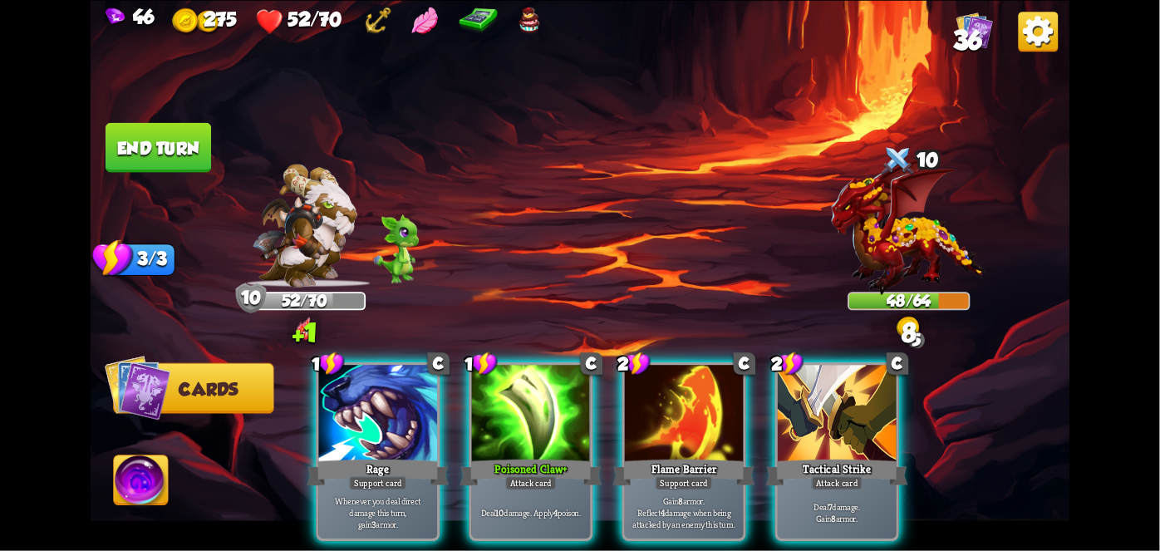
click at [863, 456] on div "Tactical Strike" at bounding box center [837, 472] width 142 height 32
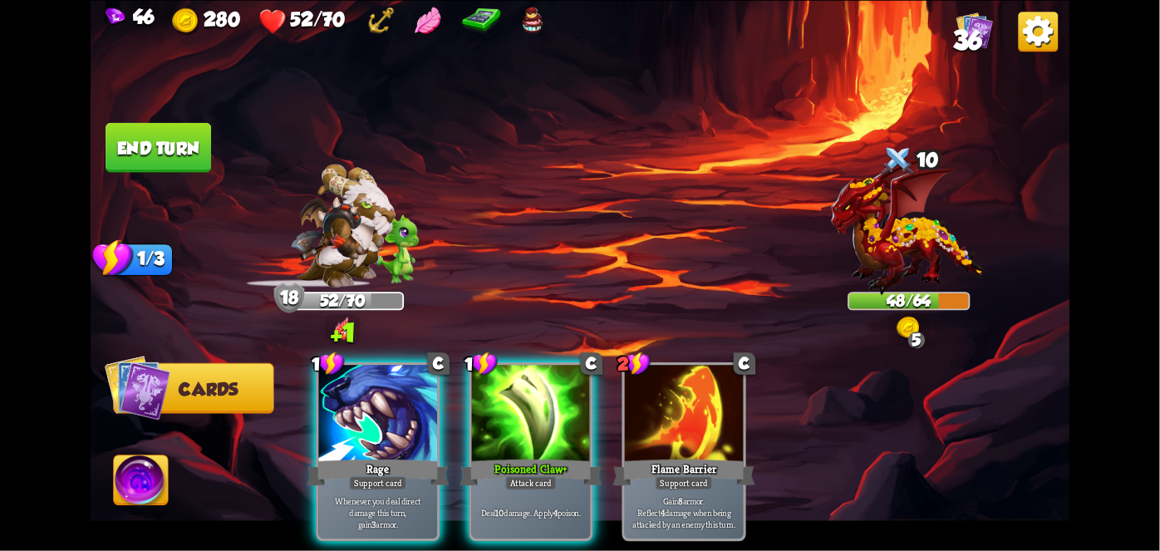
click at [532, 487] on div "Deal 10 damage. Apply 4 poison." at bounding box center [531, 513] width 119 height 52
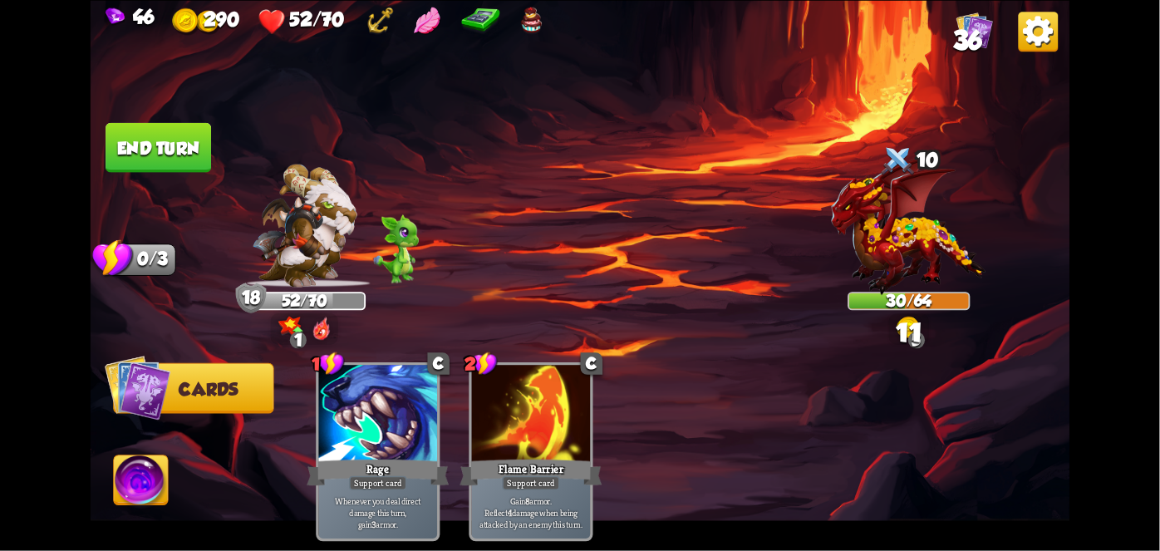
click at [164, 145] on button "End turn" at bounding box center [159, 147] width 106 height 50
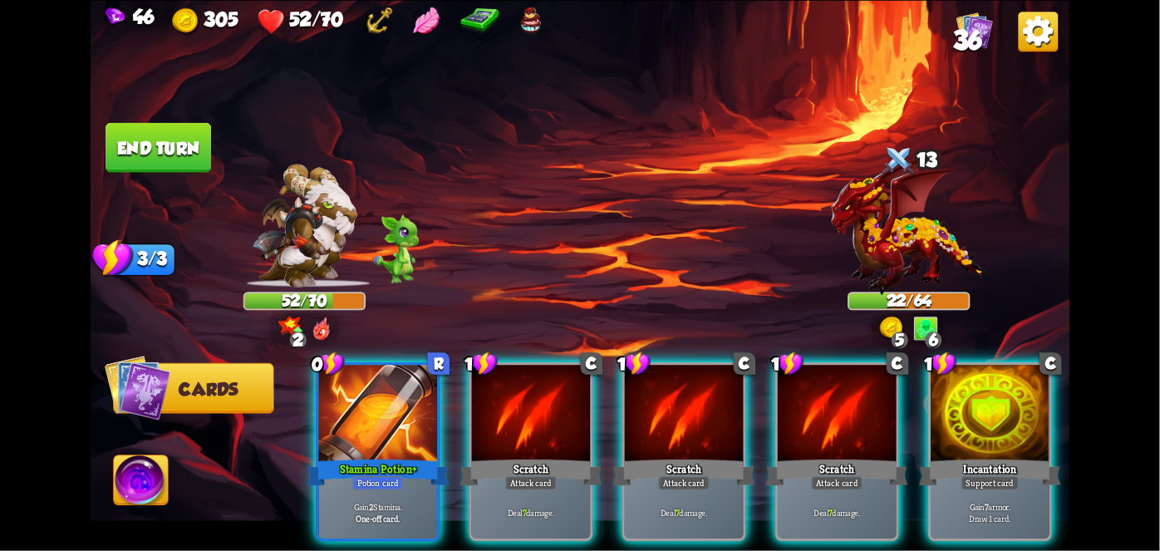
click at [391, 456] on div "Stamina Potion+" at bounding box center [378, 472] width 142 height 32
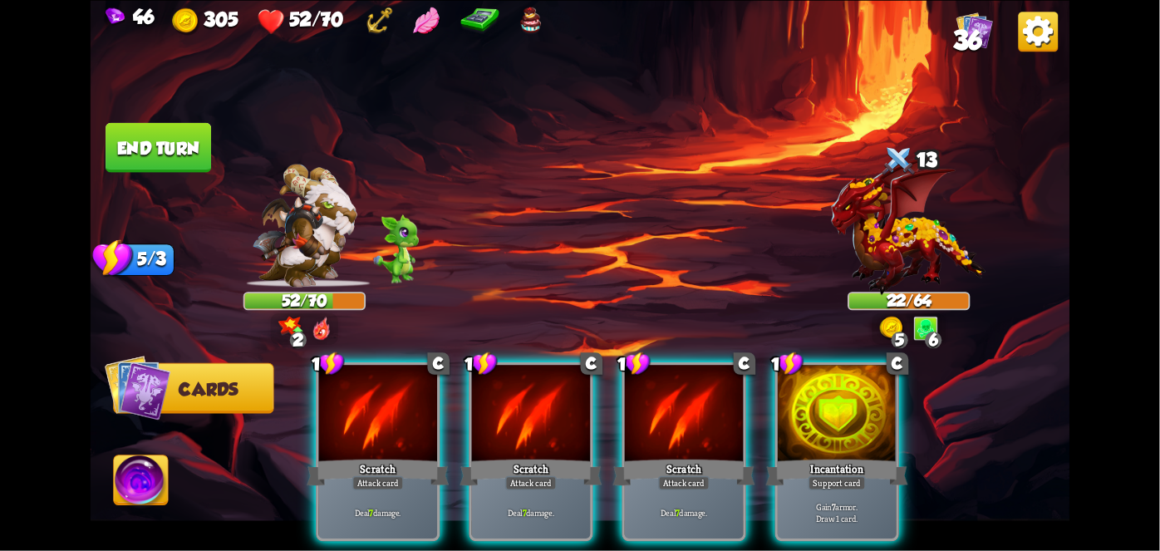
click at [373, 475] on div "Attack card" at bounding box center [378, 482] width 52 height 14
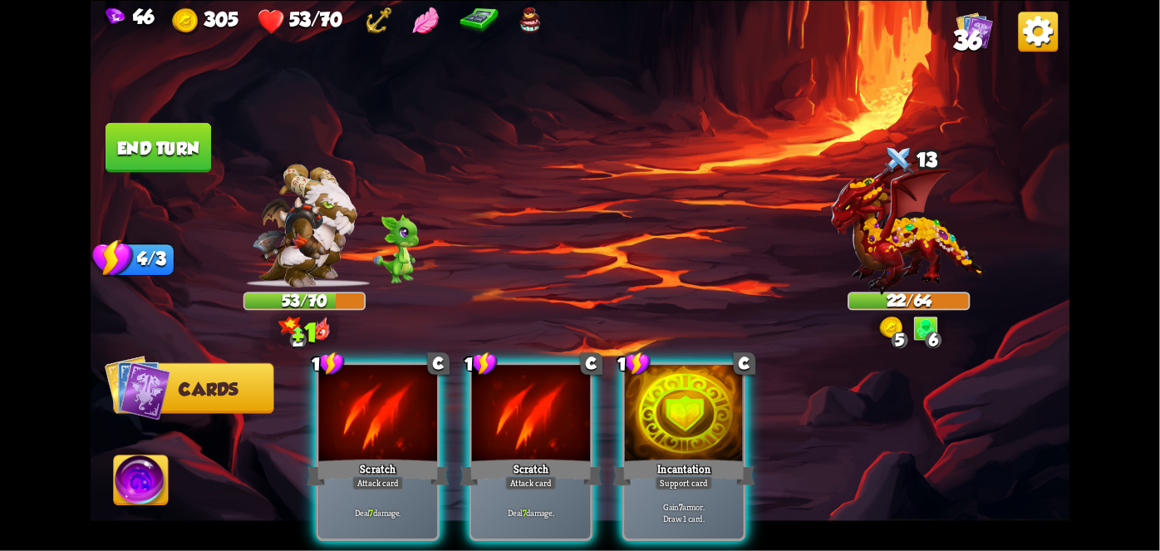
click at [362, 464] on div "Scratch" at bounding box center [378, 472] width 142 height 32
click at [370, 463] on div "1 C Scratch Attack card Deal 7 damage. 1 C Scratch Attack card Deal 7 damage. 1…" at bounding box center [677, 428] width 783 height 245
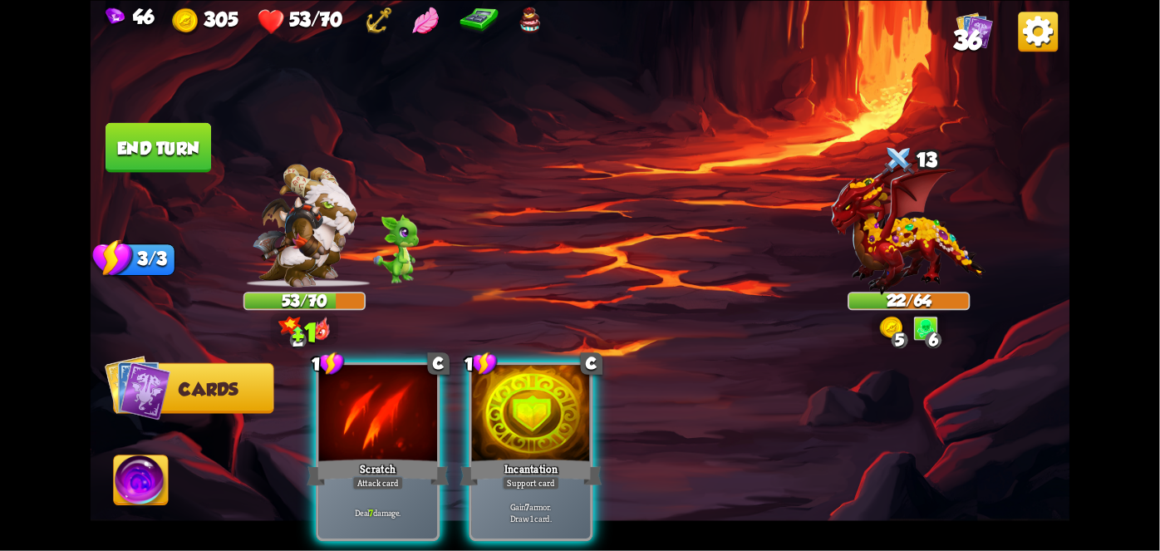
click at [367, 475] on div "Attack card" at bounding box center [378, 482] width 52 height 14
click at [360, 464] on div "1 C Scratch Attack card Deal 7 damage. 1 C Incantation Support card Gain 7 armo…" at bounding box center [677, 428] width 783 height 245
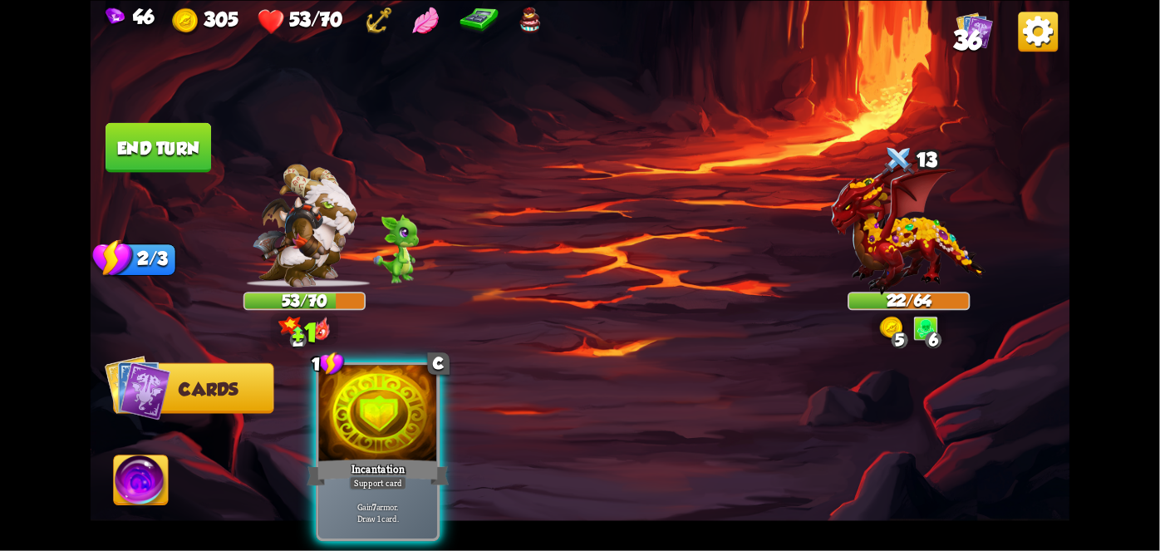
click at [354, 475] on div "Support card" at bounding box center [378, 482] width 58 height 14
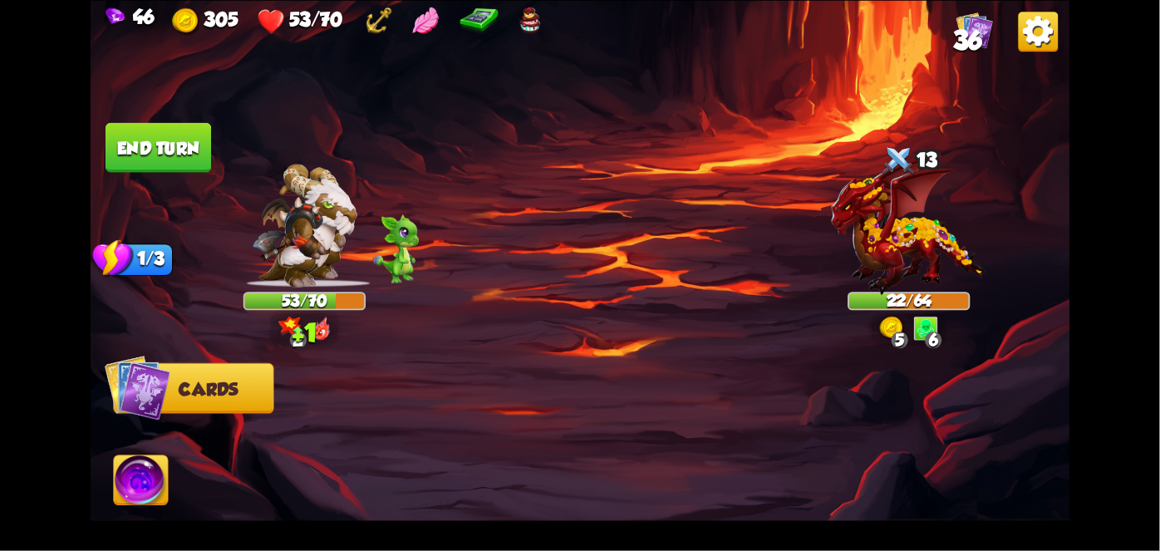
click at [356, 439] on div at bounding box center [677, 428] width 783 height 245
click at [348, 424] on div at bounding box center [677, 428] width 783 height 245
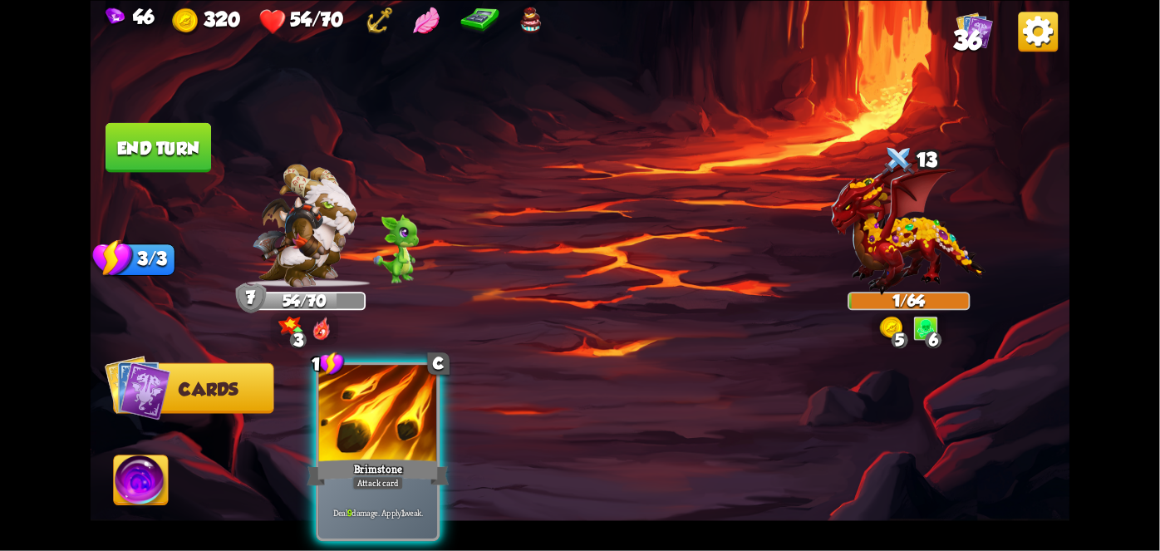
click at [389, 487] on div "Deal 9 damage. Apply 1 weak." at bounding box center [378, 513] width 119 height 52
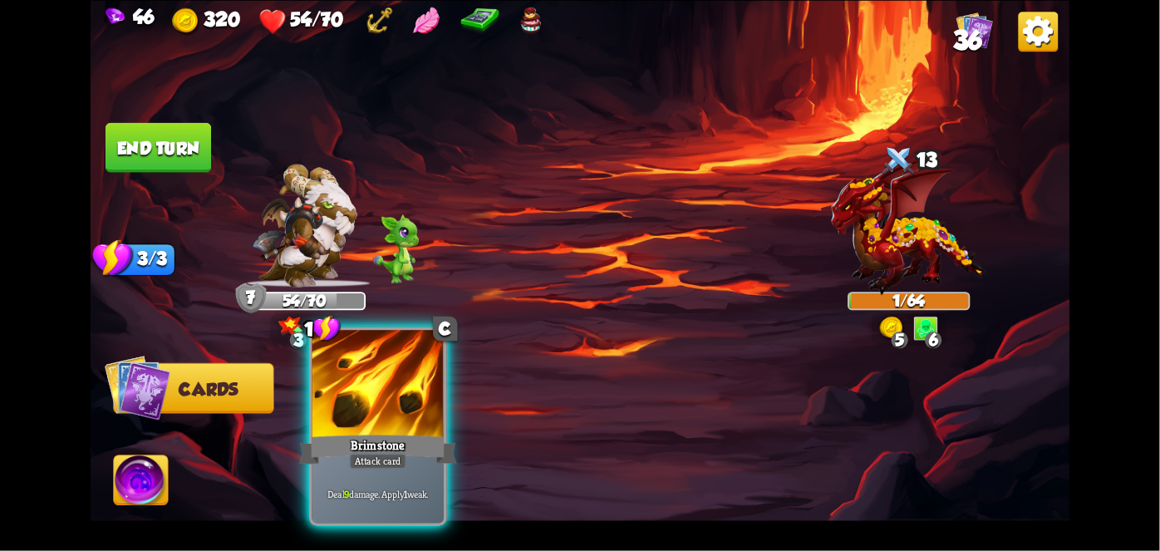
click at [386, 489] on div "1 C Brimstone Attack card Deal 9 damage. Apply 1 weak." at bounding box center [677, 428] width 783 height 245
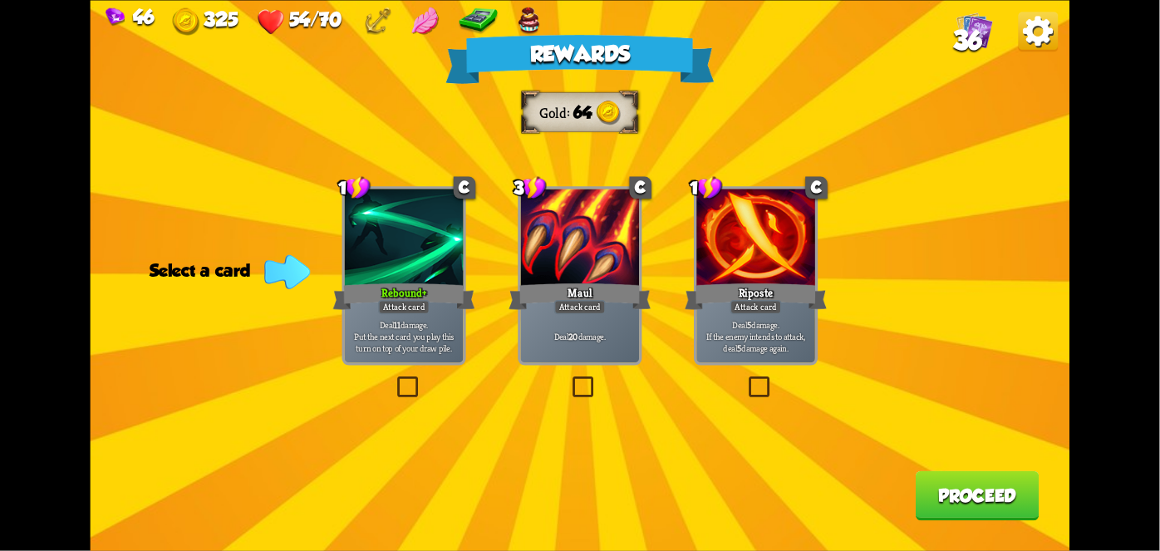
click at [390, 353] on div "Deal 11 damage. Put the next card you play this turn on top of your draw pile." at bounding box center [404, 337] width 119 height 52
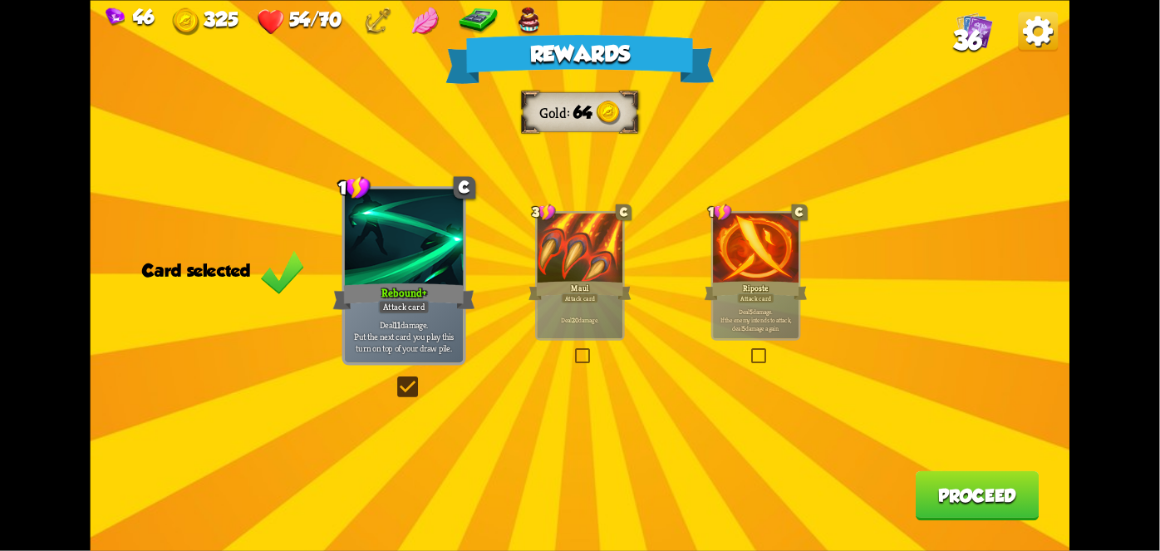
click at [995, 513] on button "Proceed" at bounding box center [978, 495] width 124 height 50
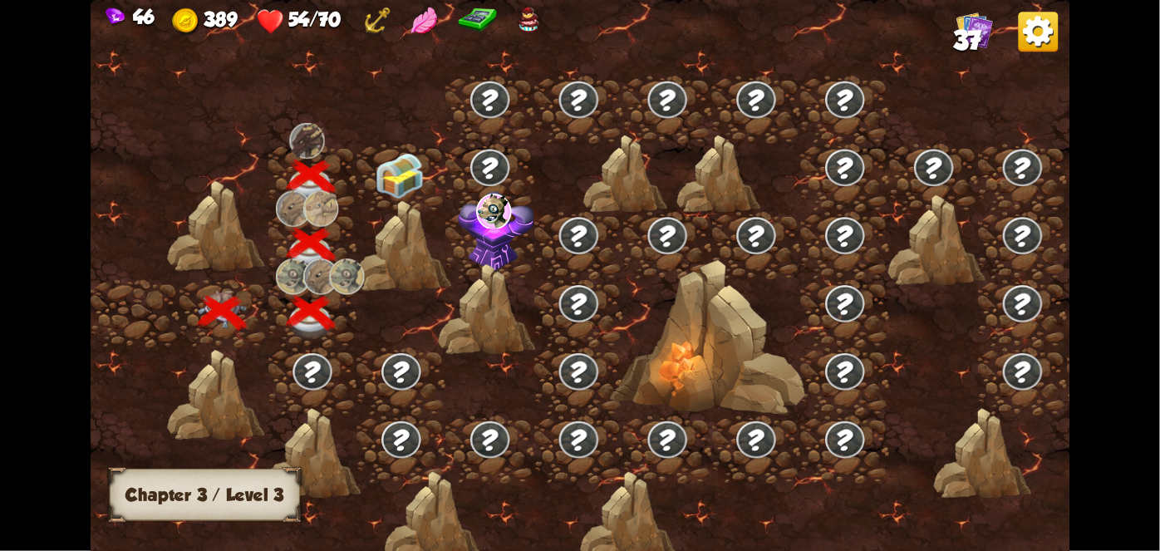
click at [403, 178] on img at bounding box center [399, 175] width 49 height 46
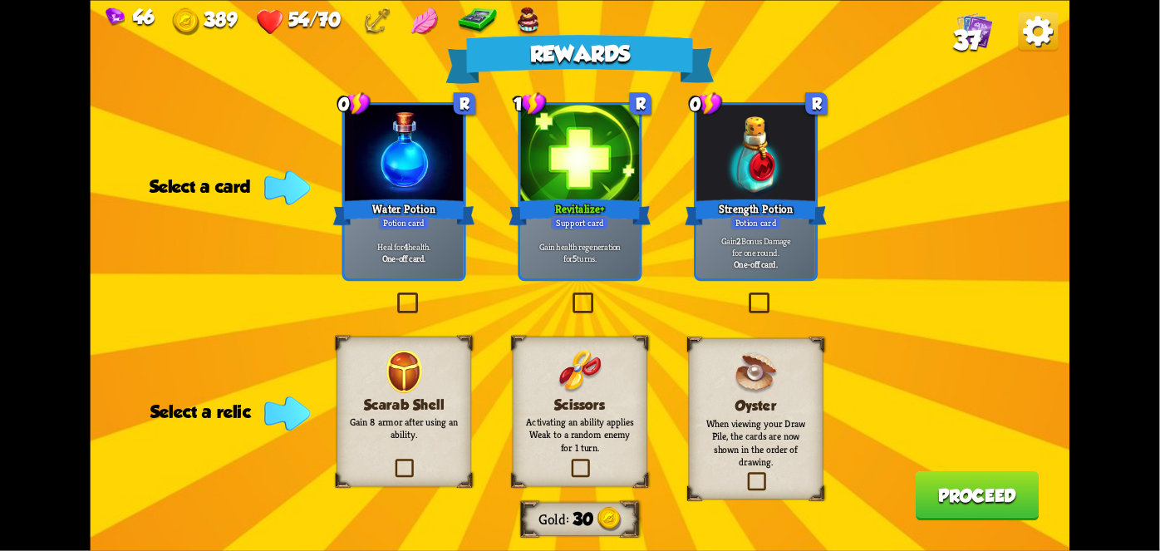
click at [583, 204] on div "Revitalize+" at bounding box center [579, 212] width 142 height 32
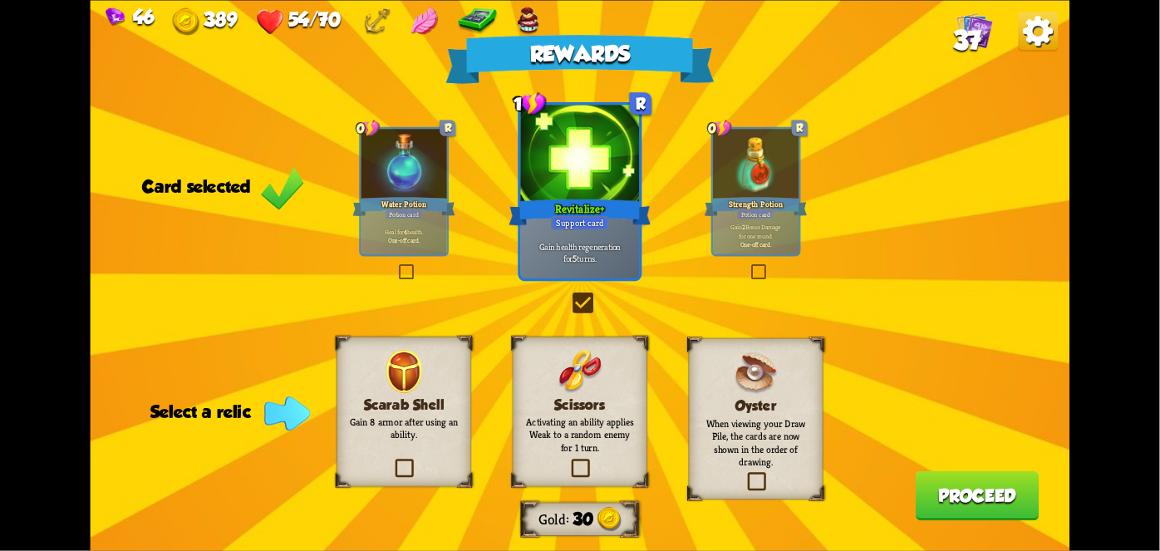
click at [392, 461] on label at bounding box center [392, 461] width 0 height 0
click at [0, 0] on input "checkbox" at bounding box center [0, 0] width 0 height 0
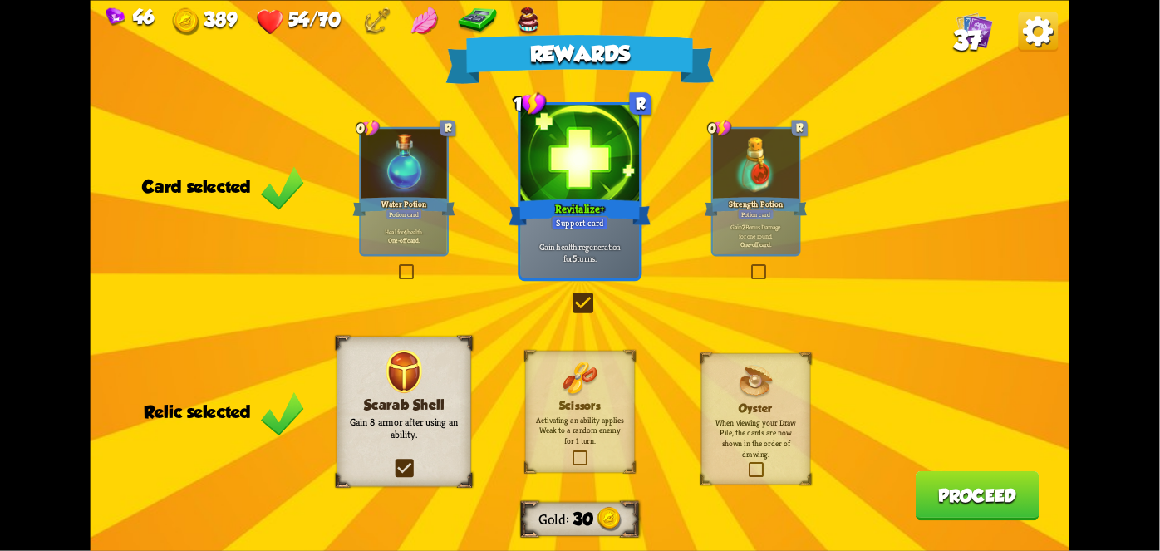
click at [1004, 489] on button "Proceed" at bounding box center [978, 495] width 124 height 50
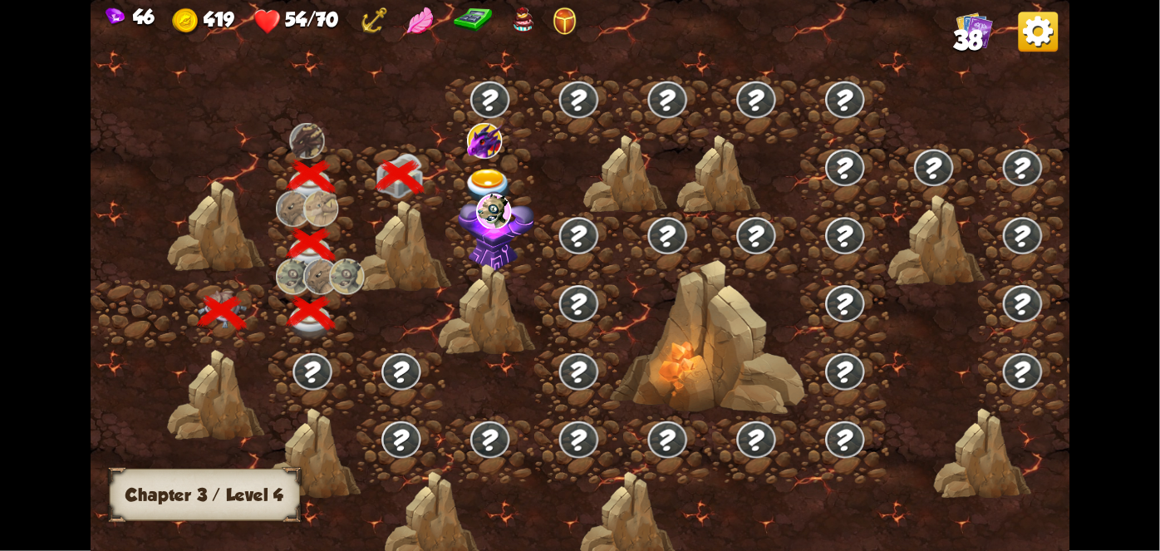
click at [510, 135] on div at bounding box center [489, 109] width 89 height 68
click at [504, 153] on div at bounding box center [489, 177] width 89 height 68
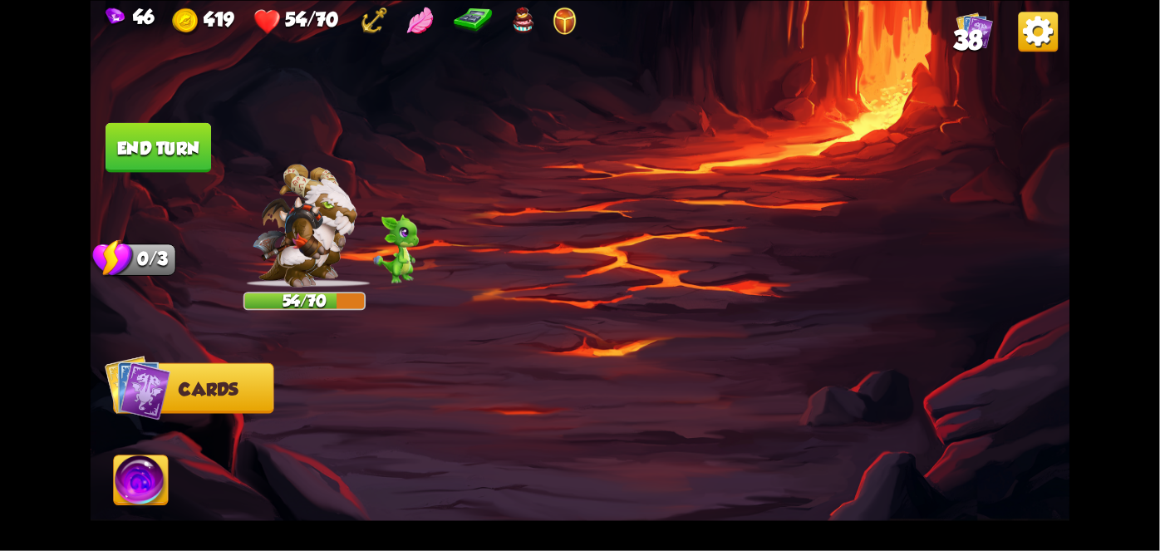
click at [484, 154] on img at bounding box center [581, 275] width 980 height 551
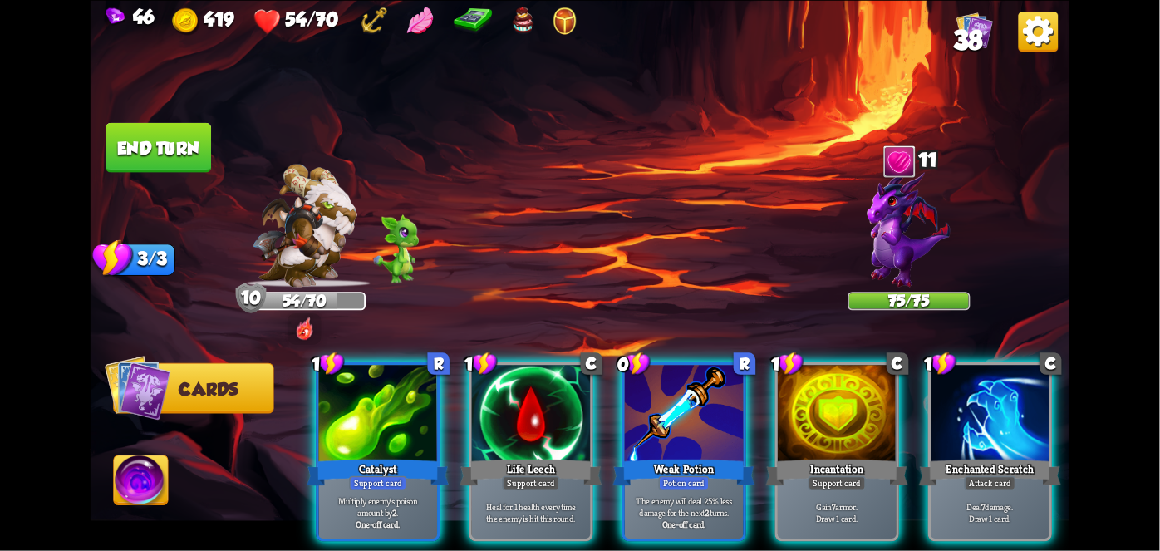
click at [698, 456] on div "Weak Potion" at bounding box center [684, 472] width 142 height 32
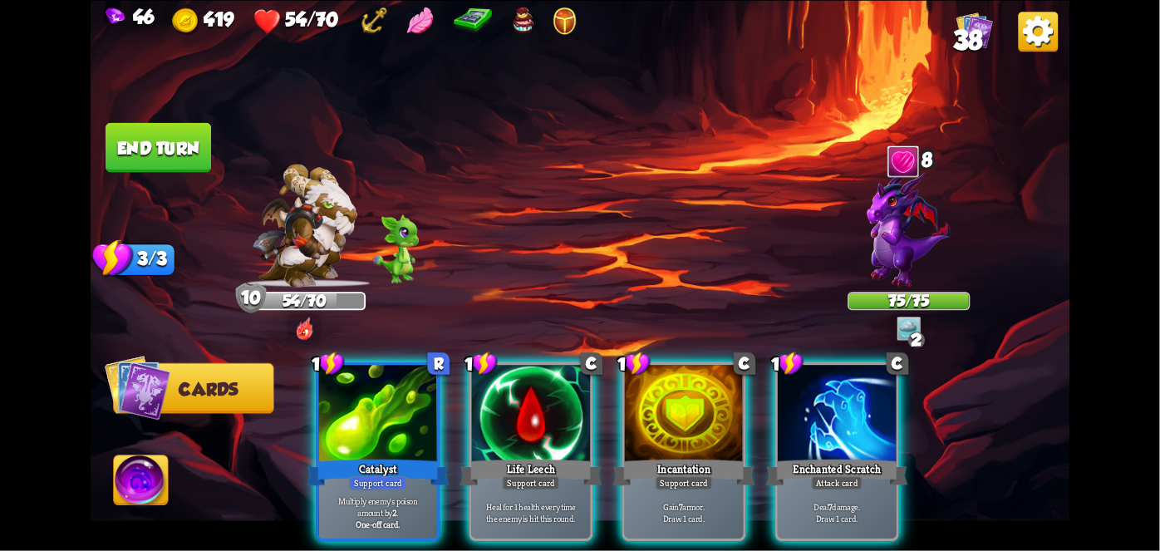
click at [704, 475] on div "Support card" at bounding box center [684, 482] width 58 height 14
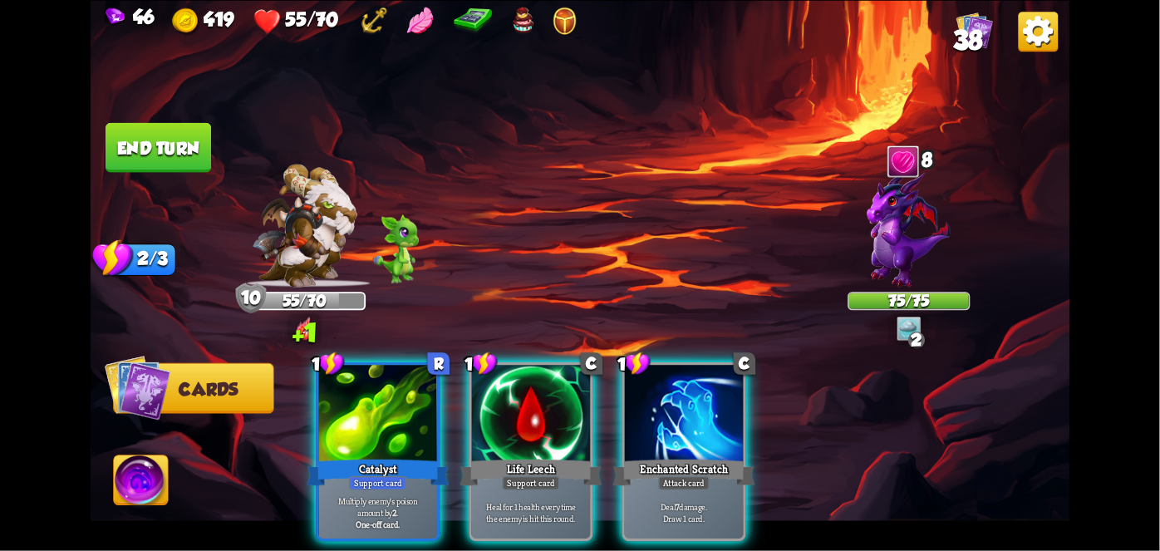
click at [762, 447] on div "1 R Catalyst Support card Multiply enemy's poison amount by 2 . One-off card. 1…" at bounding box center [677, 428] width 783 height 245
click at [689, 406] on div at bounding box center [684, 415] width 119 height 100
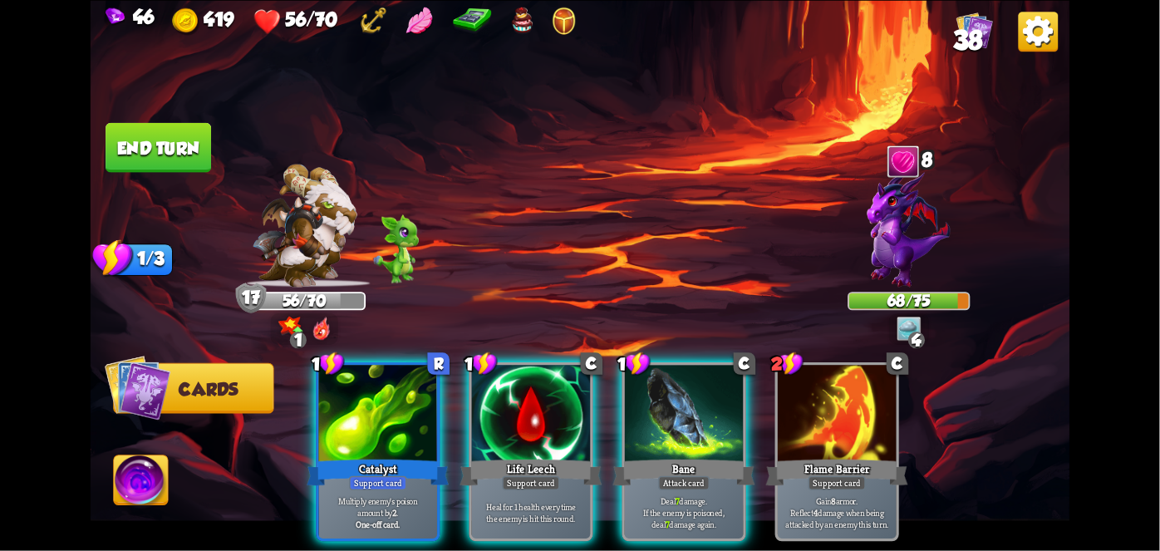
click at [713, 462] on div "Bane" at bounding box center [684, 472] width 142 height 32
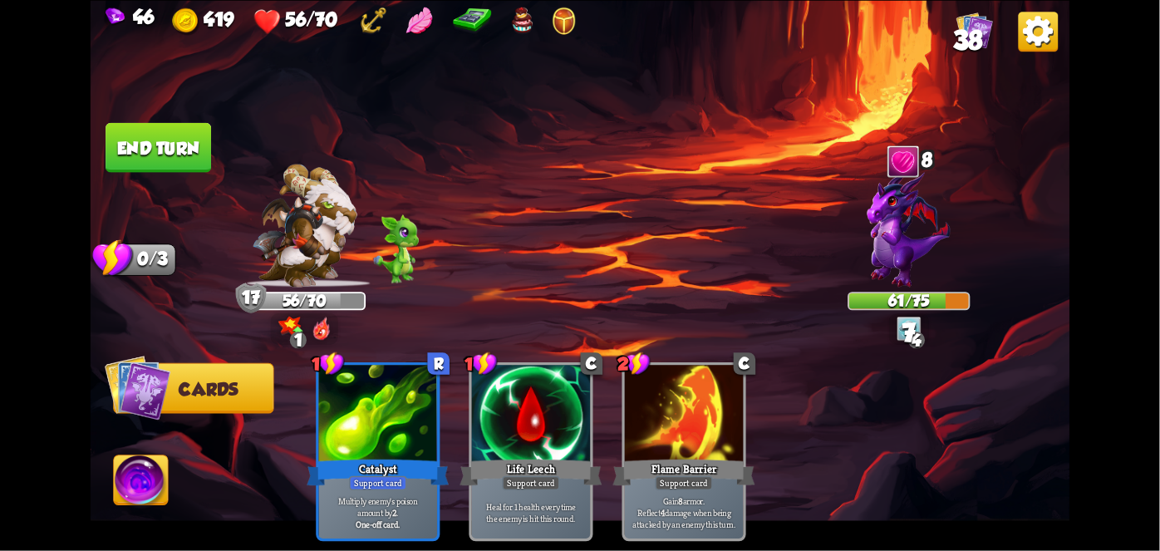
click at [191, 144] on button "End turn" at bounding box center [159, 147] width 106 height 50
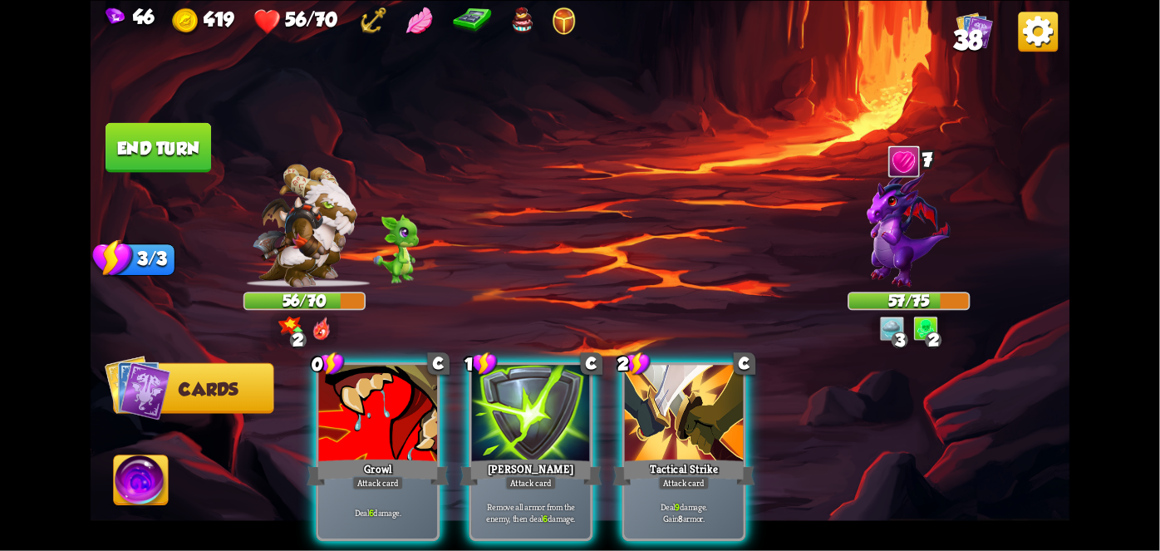
click at [366, 475] on div "Attack card" at bounding box center [378, 482] width 52 height 14
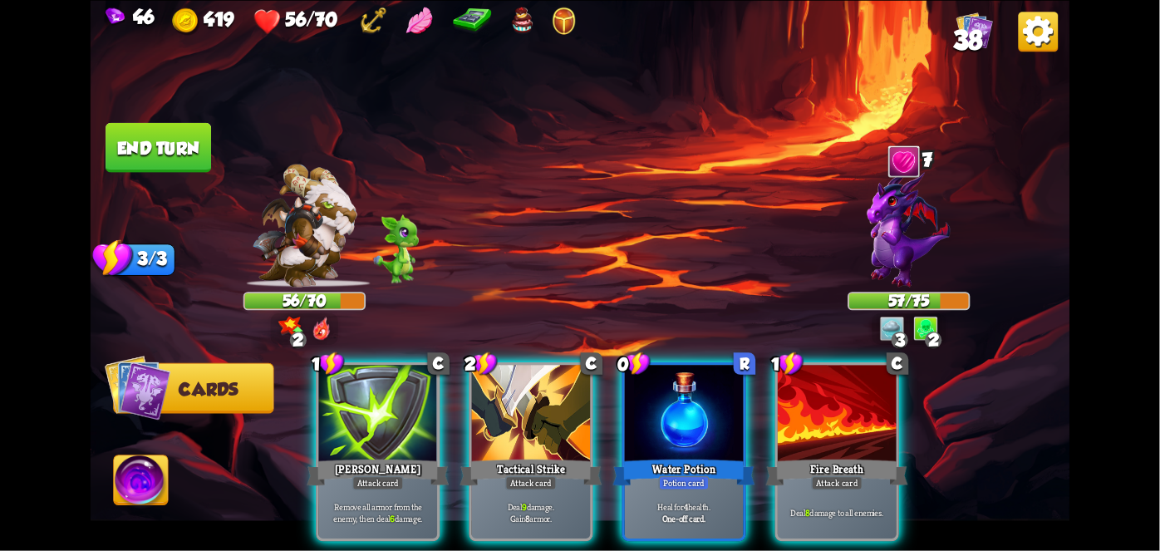
click at [675, 456] on div "Water Potion" at bounding box center [684, 472] width 142 height 32
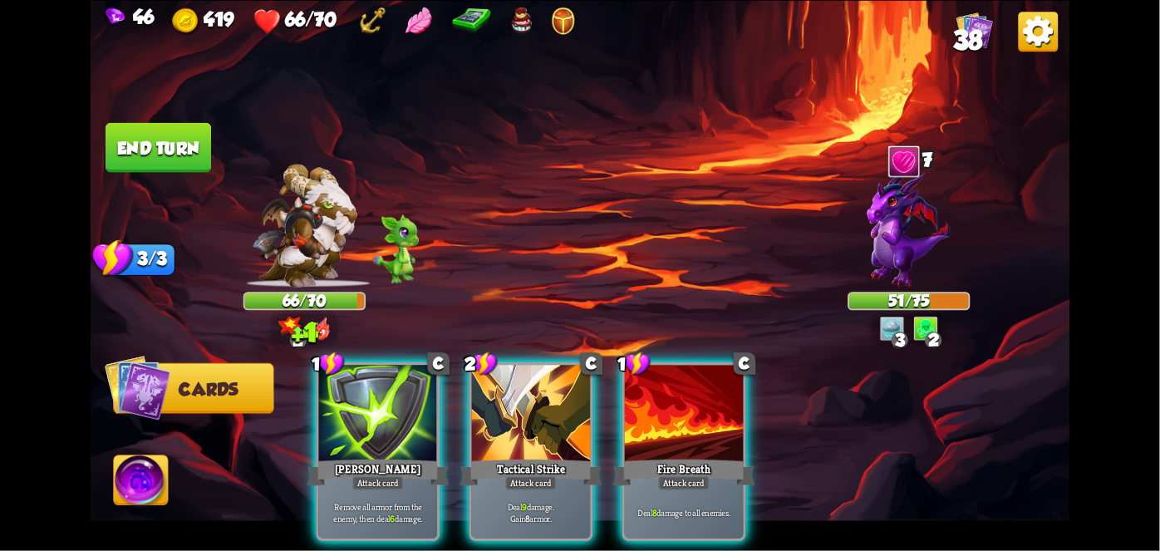
click at [532, 456] on div "Tactical Strike" at bounding box center [531, 472] width 142 height 32
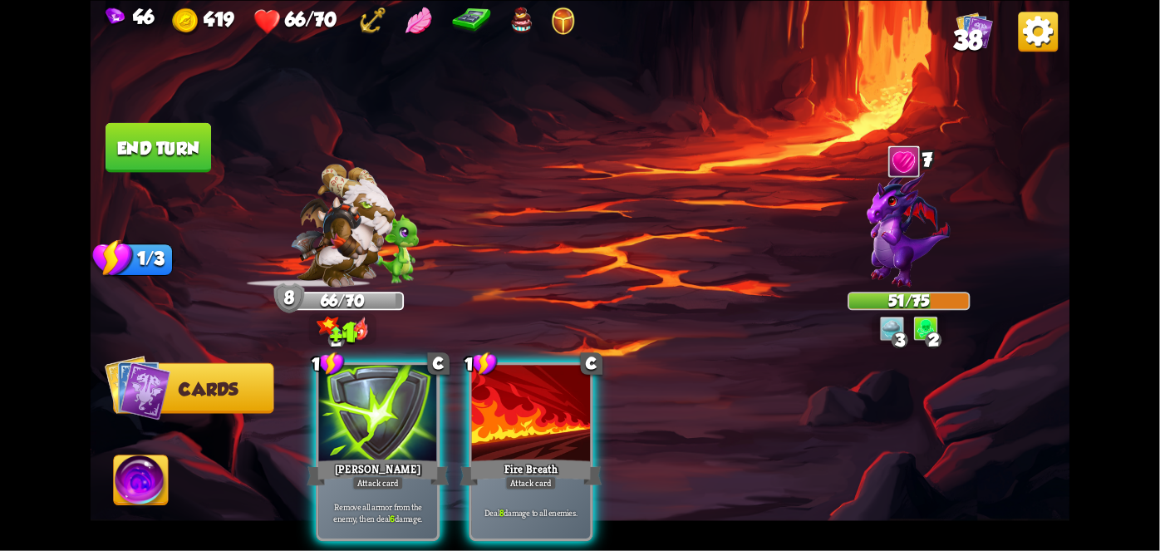
click at [529, 475] on div "Attack card" at bounding box center [531, 482] width 52 height 14
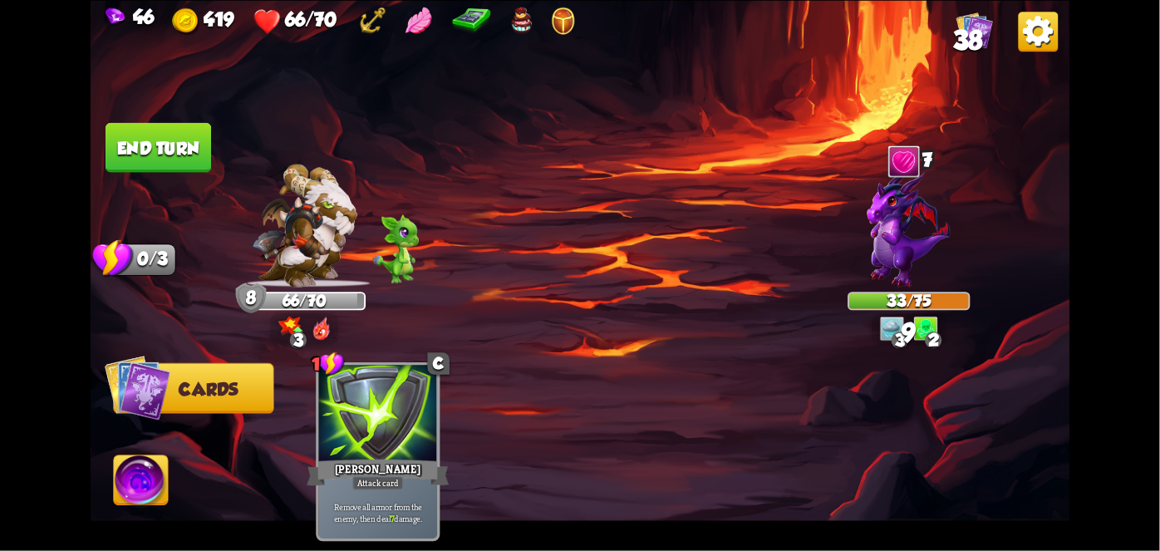
click at [155, 149] on button "End turn" at bounding box center [159, 147] width 106 height 50
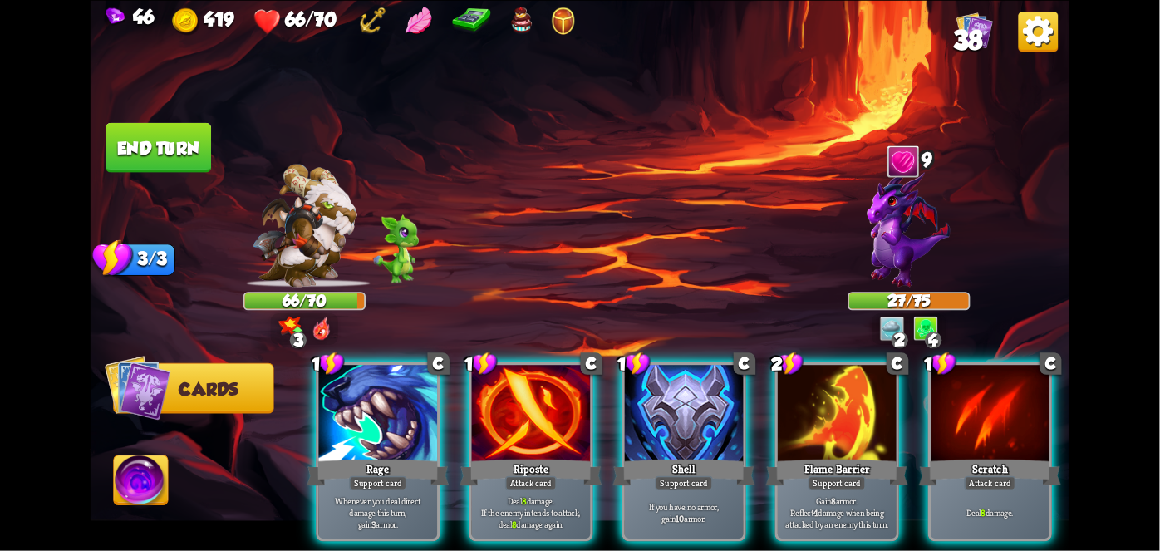
click at [1003, 456] on div "Scratch" at bounding box center [990, 472] width 142 height 32
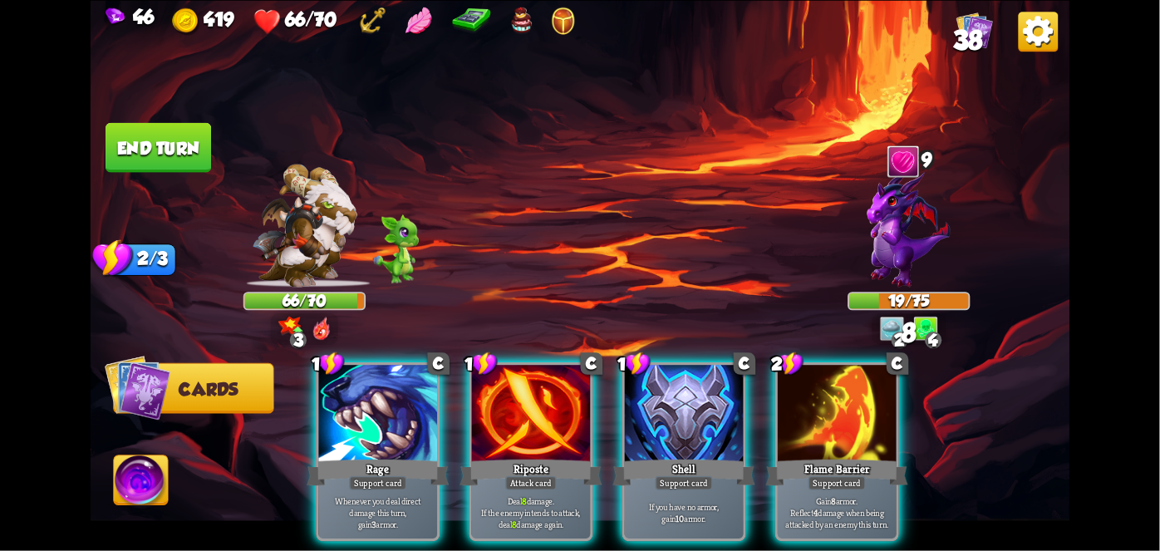
click at [829, 475] on div "Support card" at bounding box center [837, 482] width 58 height 14
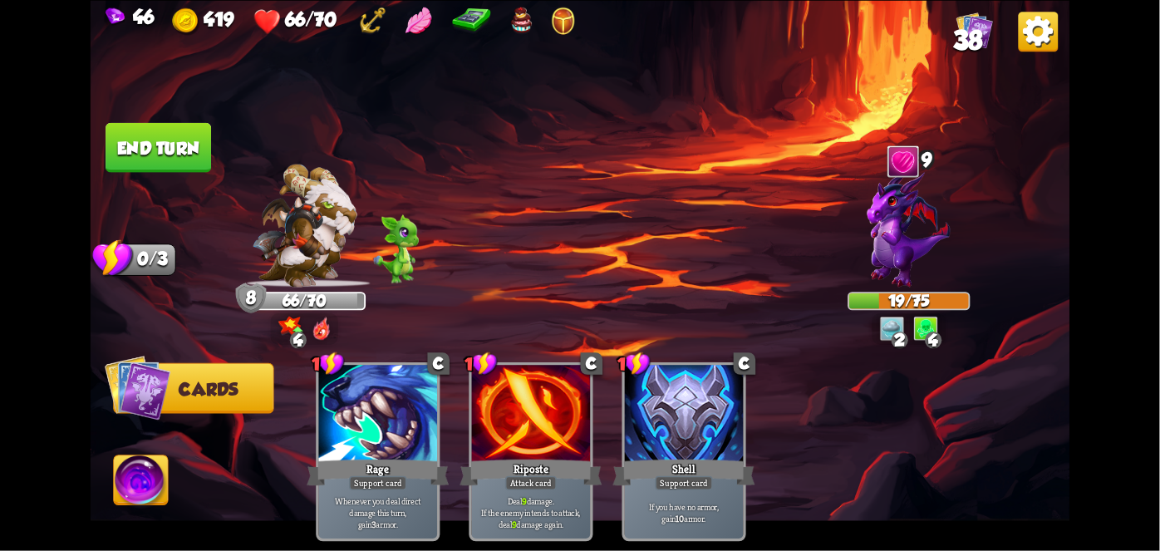
click at [125, 168] on button "End turn" at bounding box center [159, 147] width 106 height 50
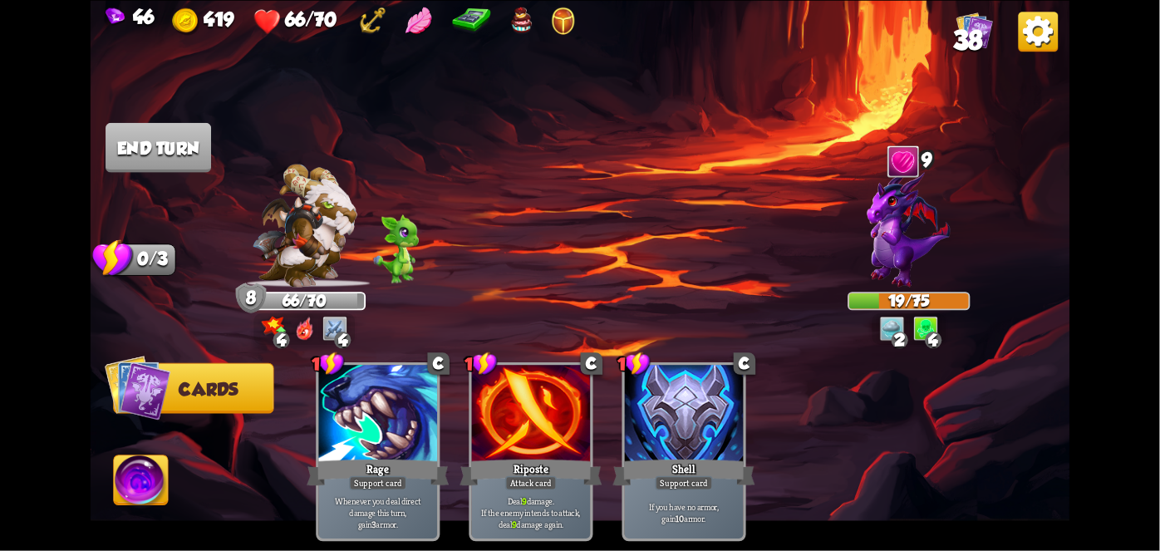
click at [165, 197] on img at bounding box center [581, 275] width 980 height 551
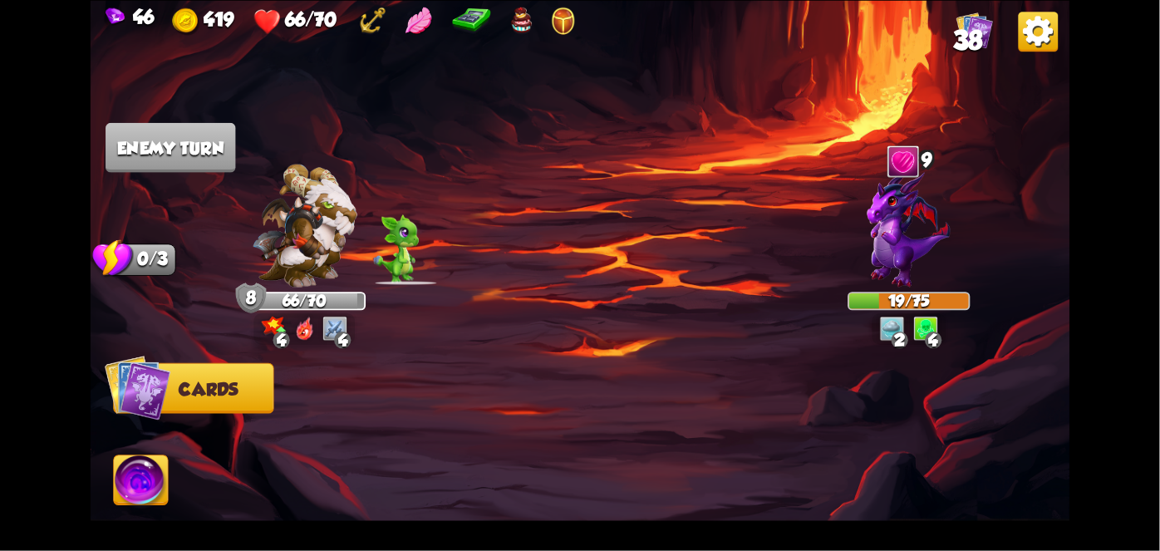
click at [138, 496] on img at bounding box center [141, 482] width 54 height 55
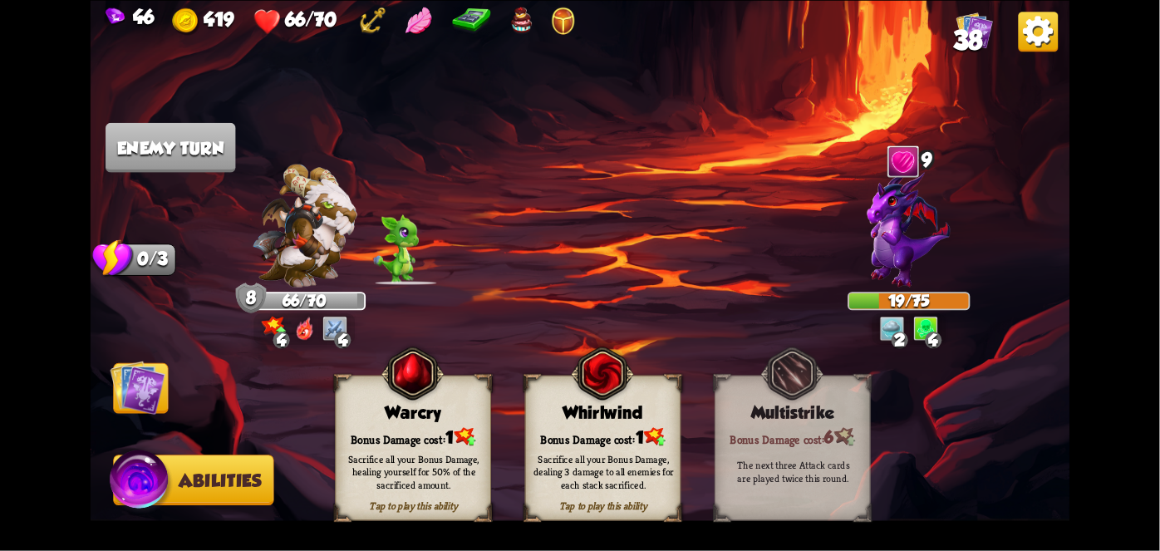
click at [592, 463] on div "Sacrifice all your Bonus Damage, dealing 3 damage to all enemies for each stack…" at bounding box center [603, 471] width 140 height 39
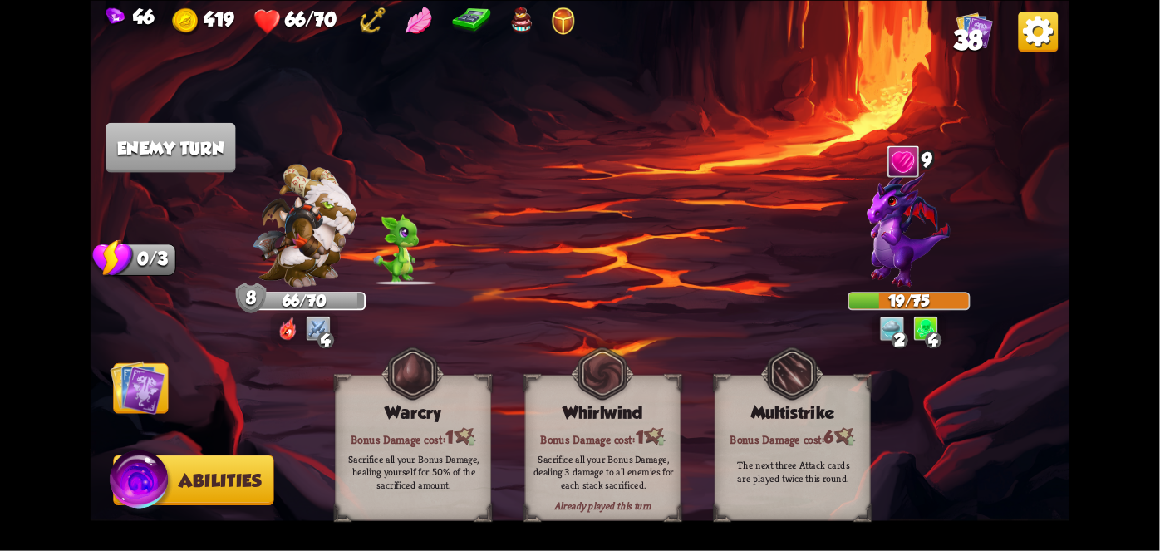
click at [580, 469] on div "Sacrifice all your Bonus Damage, dealing 3 damage to all enemies for each stack…" at bounding box center [603, 471] width 140 height 39
click at [598, 475] on div "Sacrifice all your Bonus Damage, dealing 3 damage to all enemies for each stack…" at bounding box center [603, 471] width 140 height 39
click at [598, 487] on div "Sacrifice all your Bonus Damage, dealing 3 damage to all enemies for each stack…" at bounding box center [603, 471] width 140 height 39
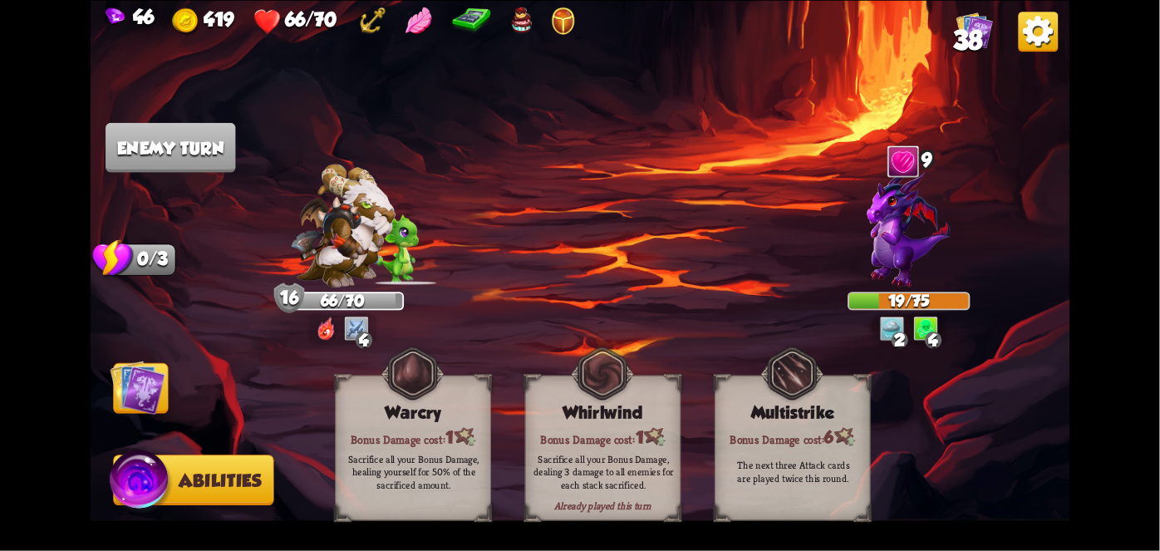
click at [599, 487] on div "Sacrifice all your Bonus Damage, dealing 3 damage to all enemies for each stack…" at bounding box center [603, 471] width 140 height 39
click at [604, 479] on div "Sacrifice all your Bonus Damage, dealing 3 damage to all enemies for each stack…" at bounding box center [603, 471] width 140 height 39
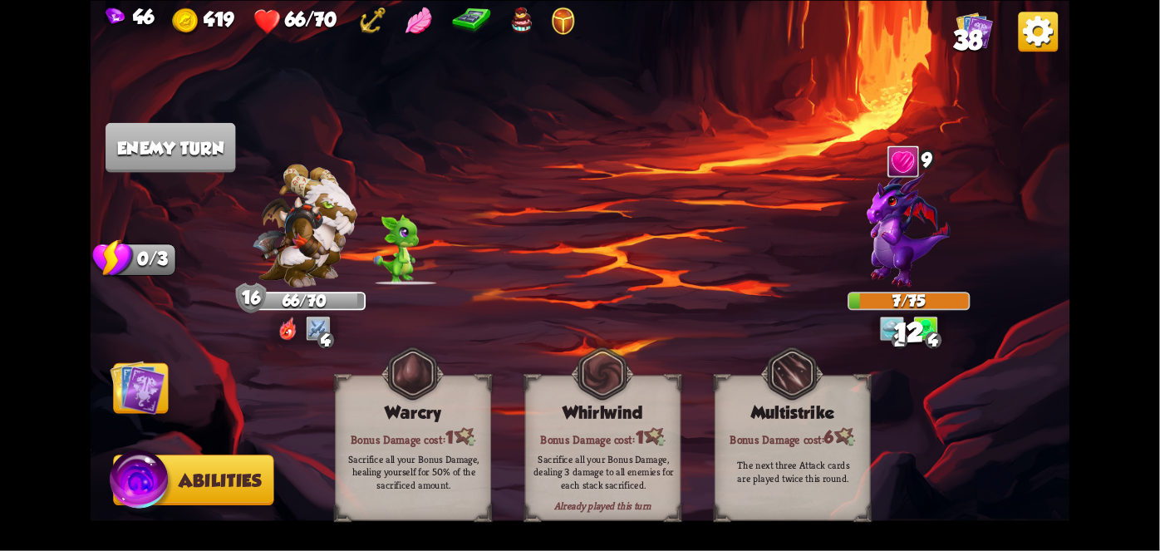
click at [616, 476] on div "Sacrifice all your Bonus Damage, dealing 3 damage to all enemies for each stack…" at bounding box center [603, 471] width 140 height 39
click at [615, 479] on div "Sacrifice all your Bonus Damage, dealing 3 damage to all enemies for each stack…" at bounding box center [603, 471] width 140 height 39
click at [130, 395] on img at bounding box center [138, 387] width 55 height 55
click at [126, 397] on img at bounding box center [138, 387] width 55 height 55
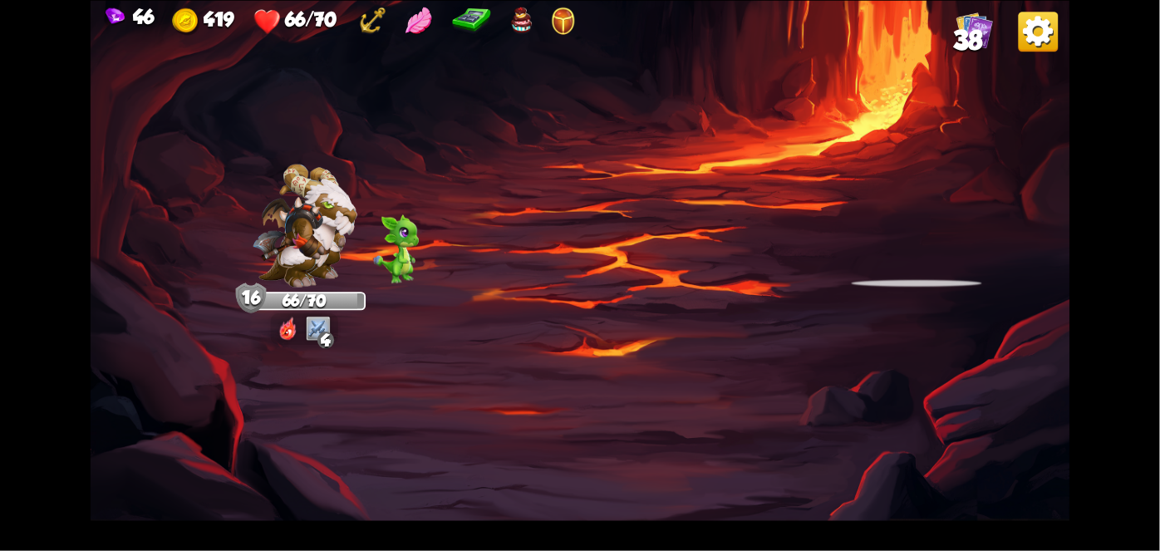
click at [881, 387] on img at bounding box center [581, 275] width 980 height 551
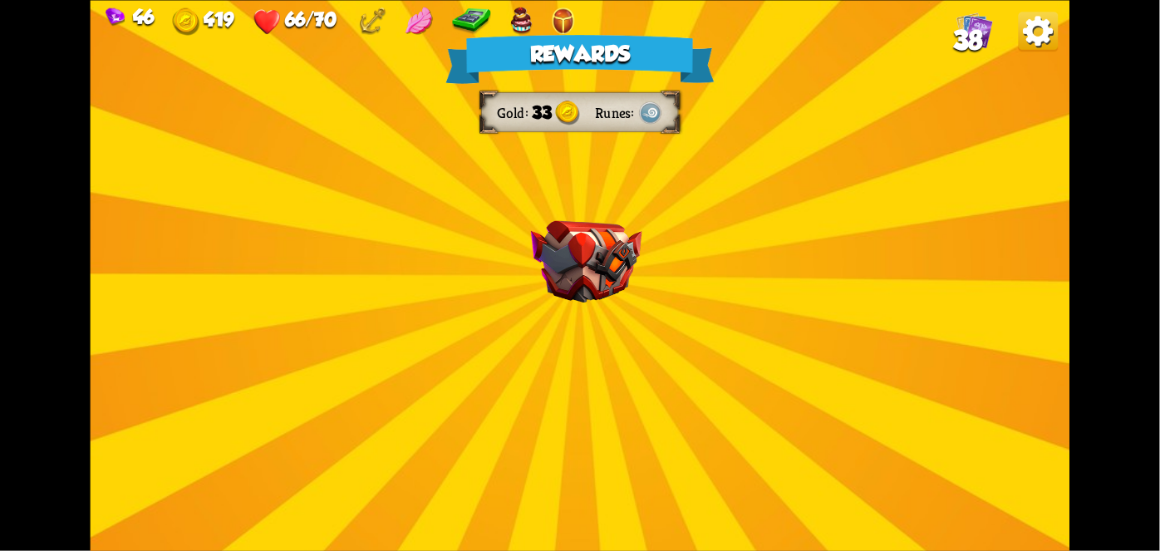
click at [977, 440] on div "Rewards Gold 33 Runes Select a card 1 C Enchanted Scratch+ Attack card Deal 10 …" at bounding box center [581, 275] width 980 height 551
click at [1000, 431] on div "Rewards Gold 33 Runes Select a card 1 C Enchanted Scratch+ Attack card Deal 10 …" at bounding box center [581, 275] width 980 height 551
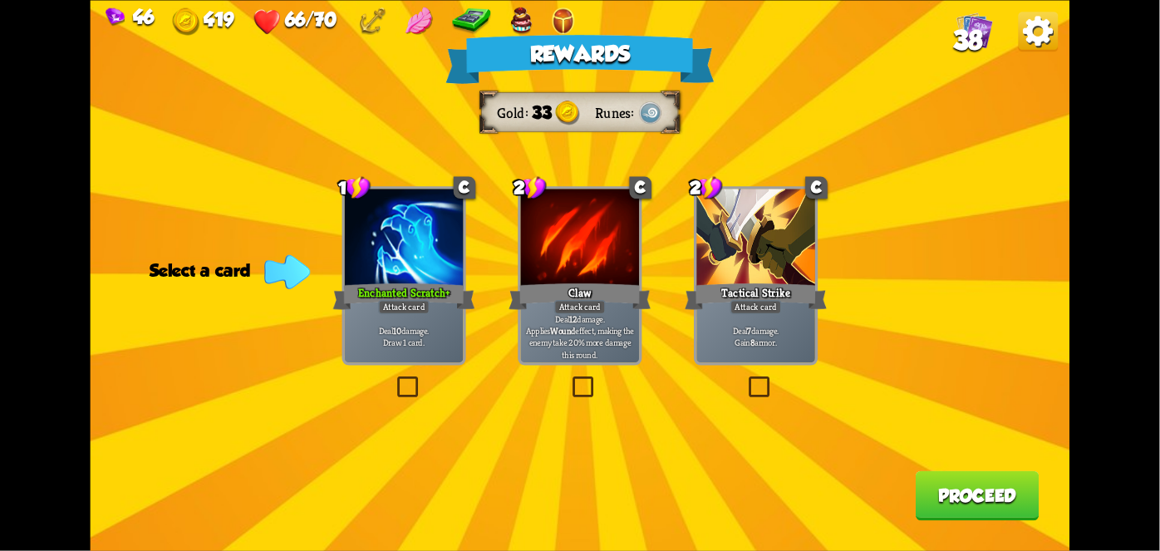
click at [411, 303] on div "Attack card" at bounding box center [404, 307] width 52 height 14
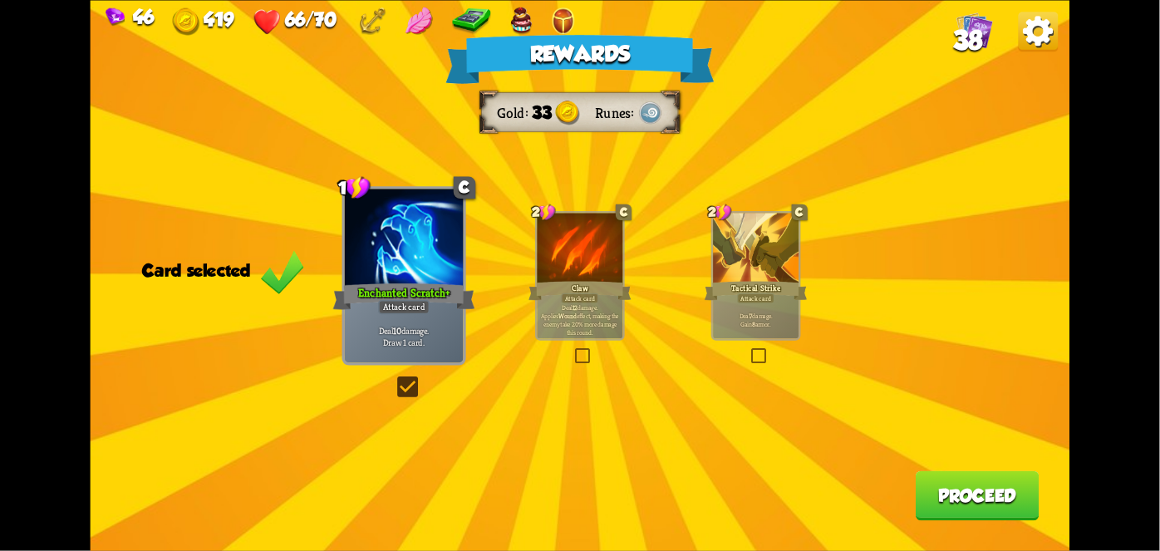
click at [1004, 458] on div "Rewards Gold 33 Runes Card selected 1 C Enchanted Scratch+ Attack card Deal 10 …" at bounding box center [581, 275] width 980 height 551
click at [988, 484] on button "Proceed" at bounding box center [978, 495] width 124 height 50
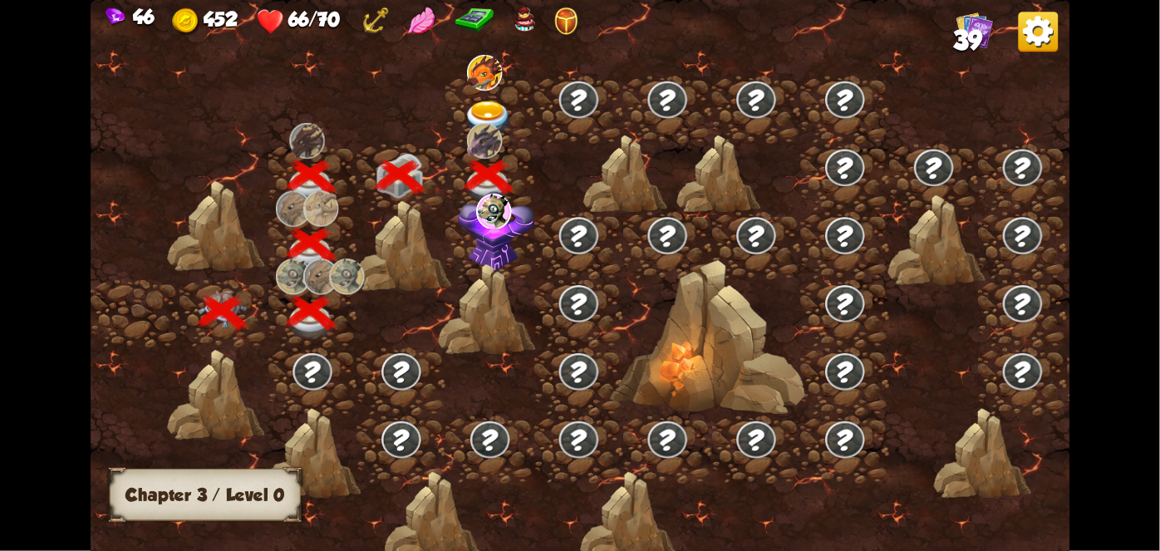
click at [975, 487] on div at bounding box center [982, 453] width 98 height 92
